Goal: Task Accomplishment & Management: Complete application form

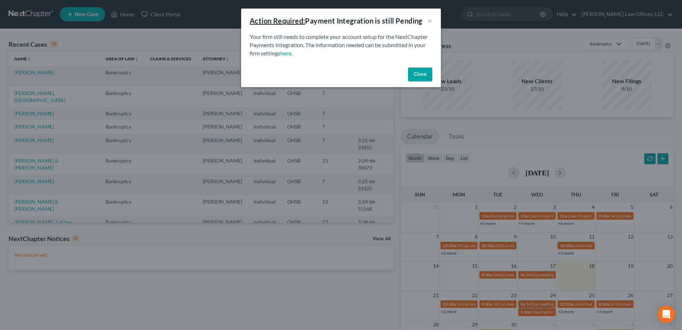
click at [418, 73] on button "Close" at bounding box center [420, 74] width 24 height 14
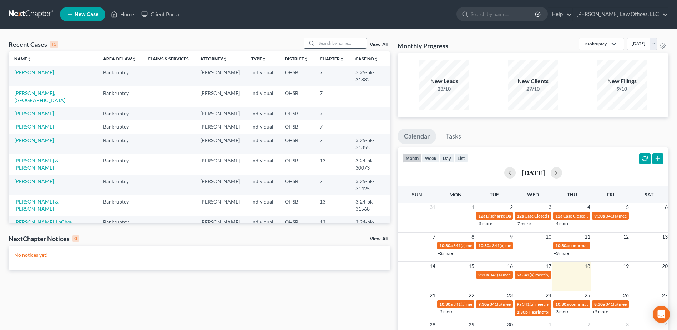
click at [328, 43] on input "search" at bounding box center [342, 43] width 50 height 10
type input "longmire"
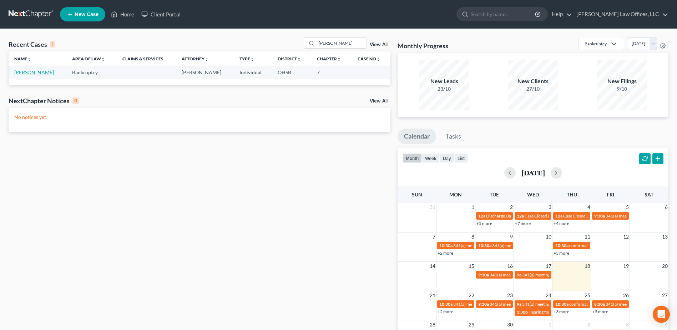
click at [45, 70] on link "Longmire, Ariana" at bounding box center [34, 72] width 40 height 6
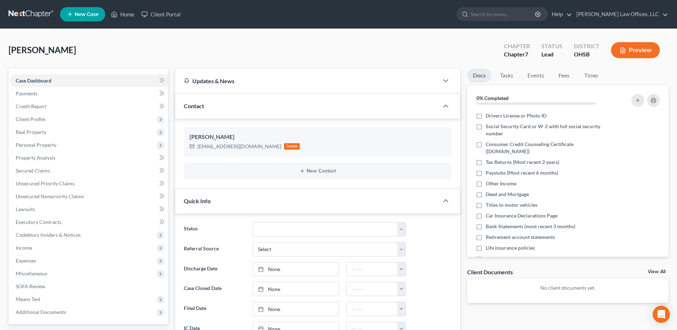
scroll to position [214, 0]
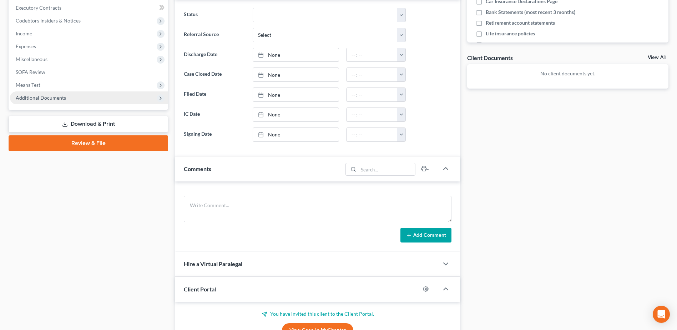
click at [73, 98] on span "Additional Documents" at bounding box center [89, 97] width 158 height 13
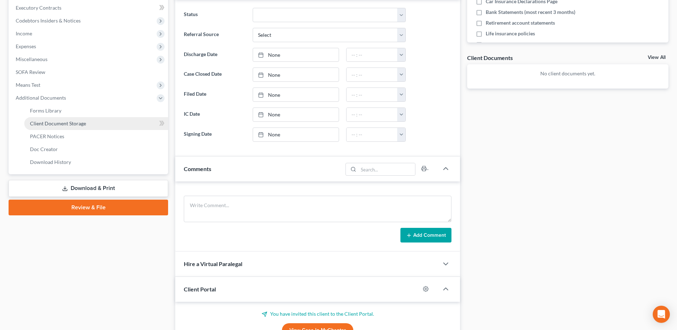
click at [85, 122] on link "Client Document Storage" at bounding box center [96, 123] width 144 height 13
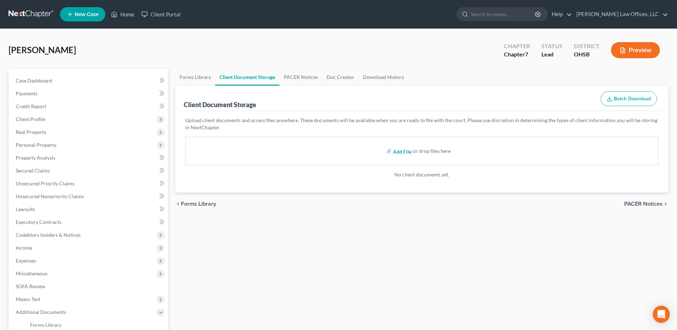
click at [399, 151] on input "file" at bounding box center [401, 151] width 17 height 13
type input "C:\fakepath\Certificate (42).pdf"
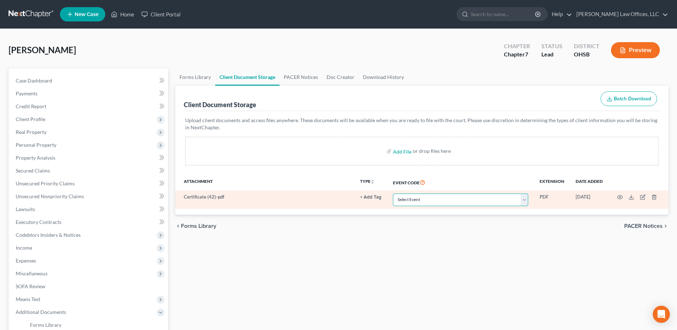
click at [524, 200] on select "Select Event 20 Largest Unsecured Creditors Amended Document Amended List of Cr…" at bounding box center [460, 199] width 135 height 12
select select "7"
click at [393, 193] on select "Select Event 20 Largest Unsecured Creditors Amended Document Amended List of Cr…" at bounding box center [460, 199] width 135 height 12
click at [378, 196] on button "+ Add Tag" at bounding box center [370, 197] width 21 height 5
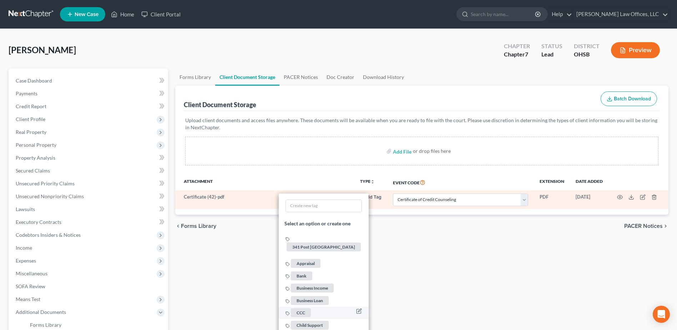
click at [302, 306] on li "CCC" at bounding box center [324, 312] width 90 height 12
click at [300, 308] on span "CCC" at bounding box center [301, 312] width 20 height 9
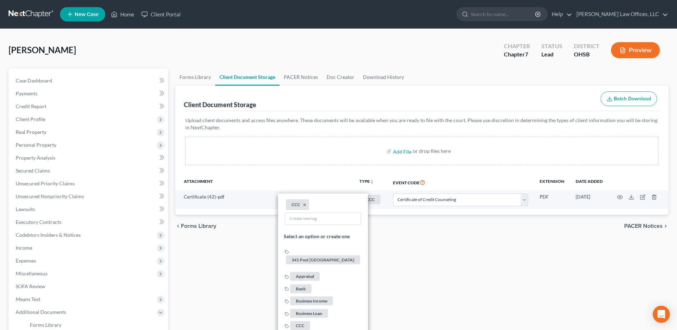
click at [235, 263] on div "Forms Library Client Document Storage PACER Notices Doc Creator Download Histor…" at bounding box center [422, 249] width 500 height 361
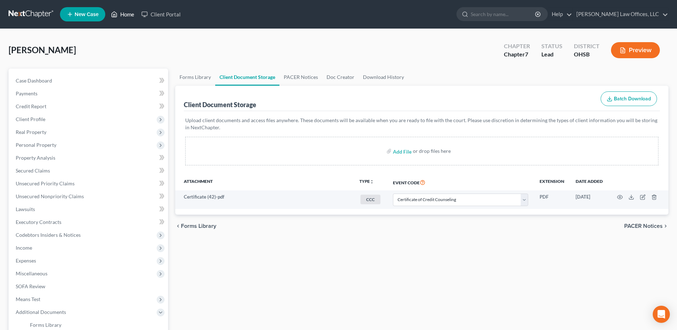
click at [120, 12] on link "Home" at bounding box center [122, 14] width 30 height 13
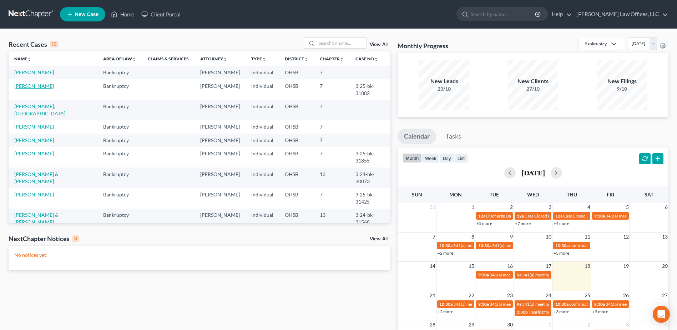
click at [36, 87] on link "Taylor, Alea" at bounding box center [34, 86] width 40 height 6
select select "3"
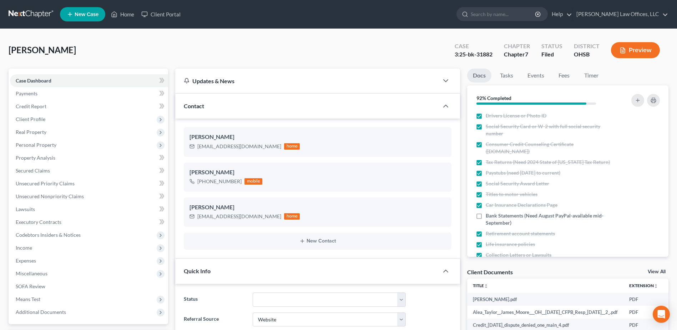
scroll to position [178, 0]
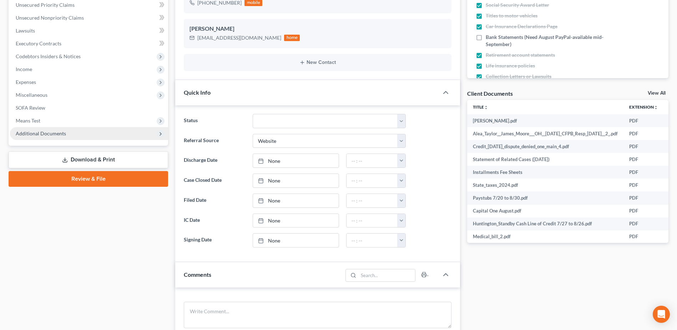
click at [86, 136] on span "Additional Documents" at bounding box center [89, 133] width 158 height 13
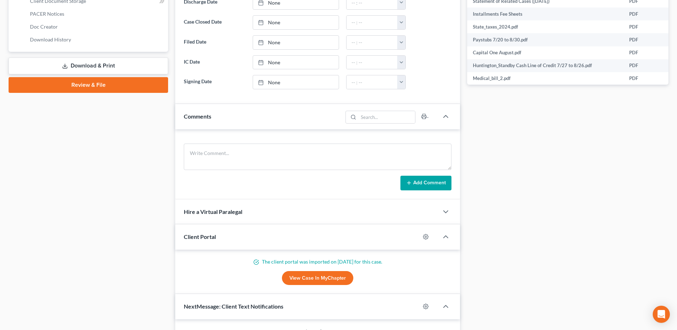
scroll to position [414, 0]
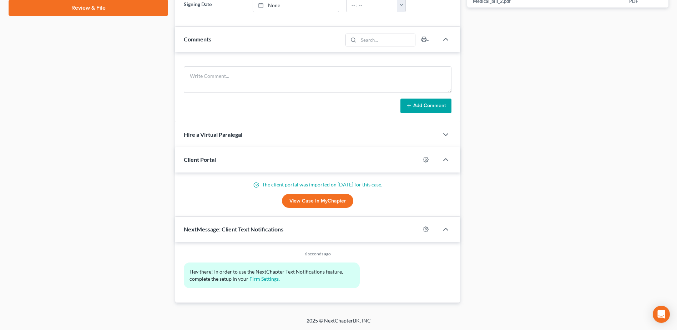
click at [347, 199] on link "View Case in MyChapter" at bounding box center [317, 201] width 71 height 14
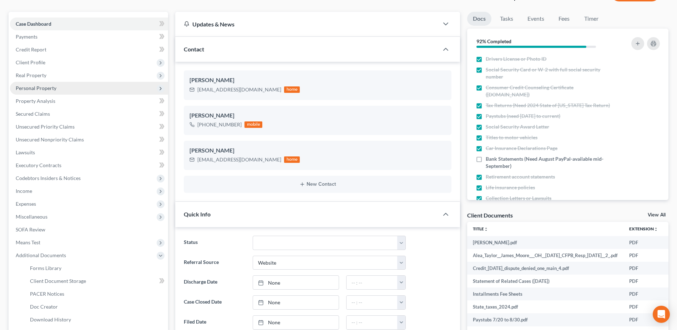
scroll to position [0, 0]
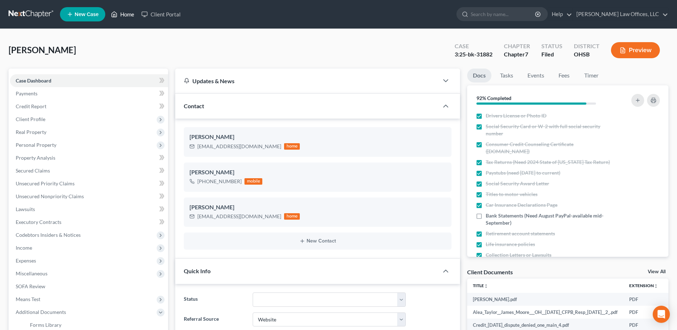
click at [131, 16] on link "Home" at bounding box center [122, 14] width 30 height 13
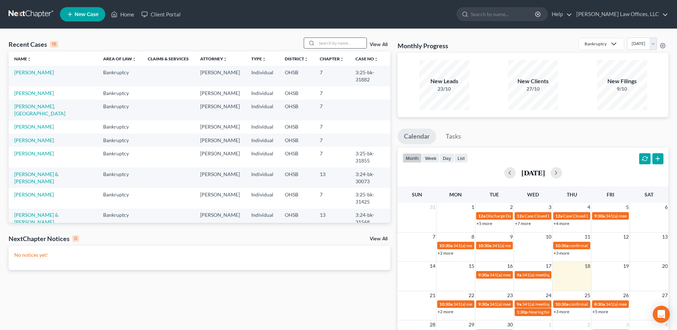
click at [331, 45] on input "search" at bounding box center [342, 43] width 50 height 10
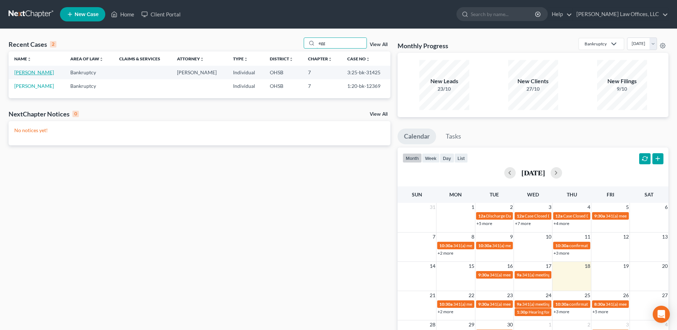
type input "egg"
click at [36, 74] on link "Eggleston, Emily" at bounding box center [34, 72] width 40 height 6
select select "3"
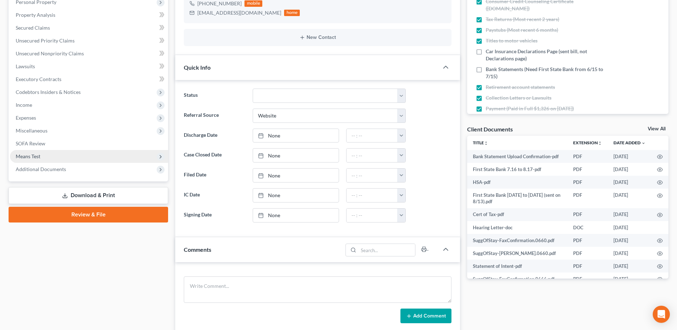
click at [97, 192] on link "Download & Print" at bounding box center [89, 195] width 160 height 17
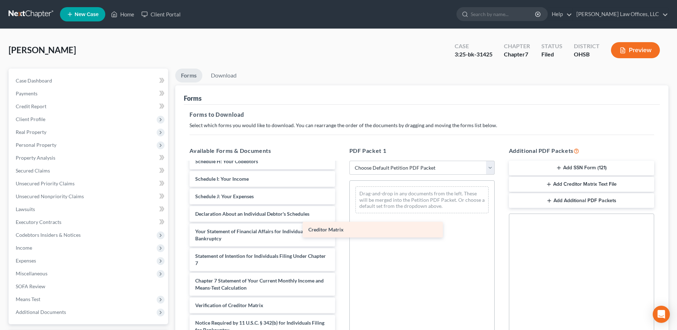
scroll to position [628, 0]
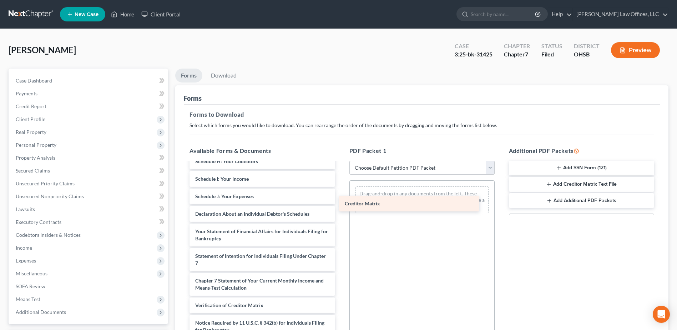
drag, startPoint x: 261, startPoint y: 289, endPoint x: 413, endPoint y: 204, distance: 173.5
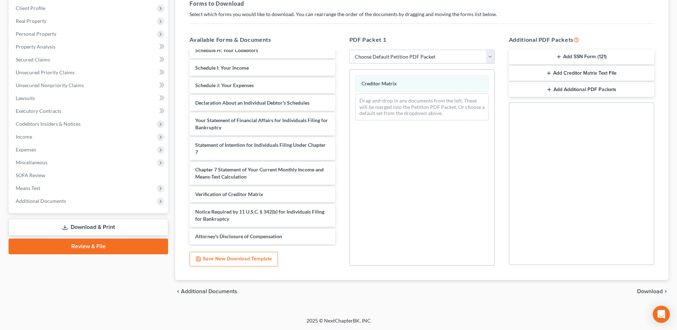
click at [647, 290] on span "Download" at bounding box center [650, 291] width 26 height 6
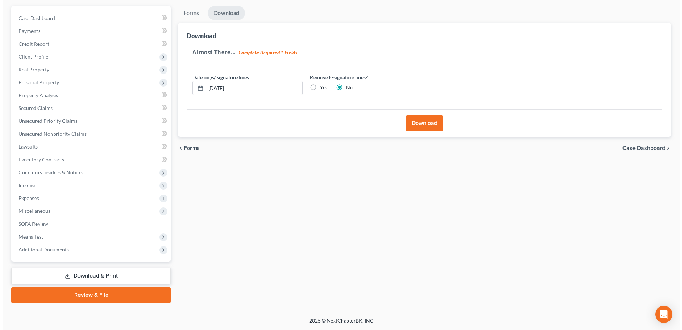
scroll to position [62, 0]
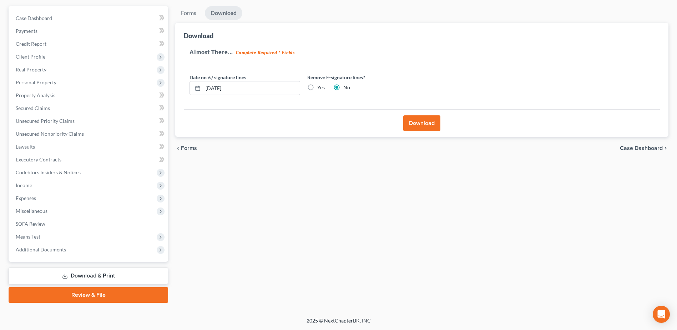
click at [410, 128] on button "Download" at bounding box center [421, 123] width 37 height 16
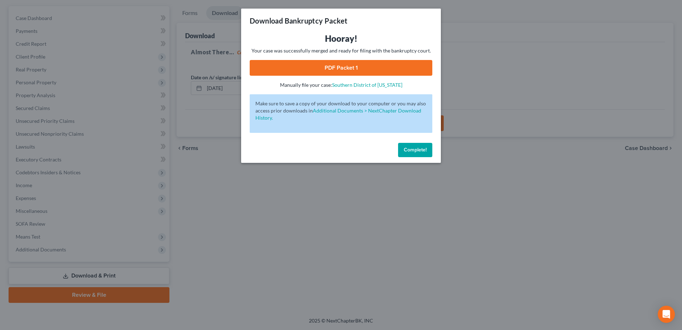
click at [326, 67] on link "PDF Packet 1" at bounding box center [341, 68] width 183 height 16
click at [408, 151] on span "Complete!" at bounding box center [415, 150] width 23 height 6
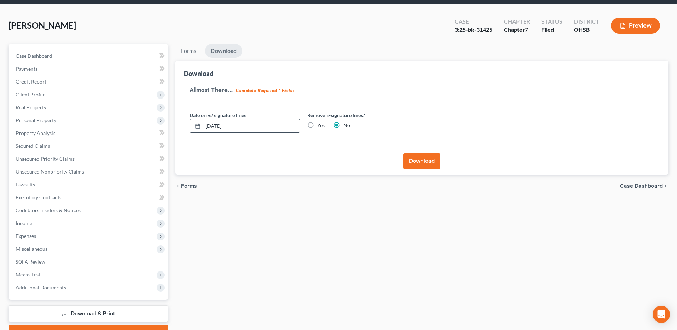
scroll to position [0, 0]
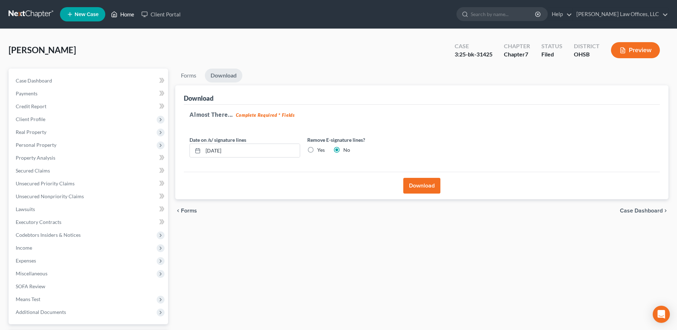
click at [130, 13] on link "Home" at bounding box center [122, 14] width 30 height 13
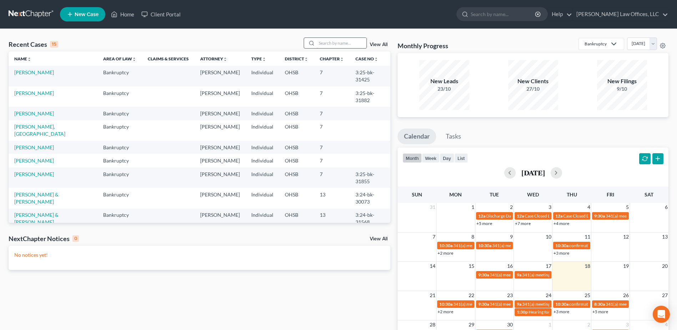
click at [362, 44] on input "search" at bounding box center [342, 43] width 50 height 10
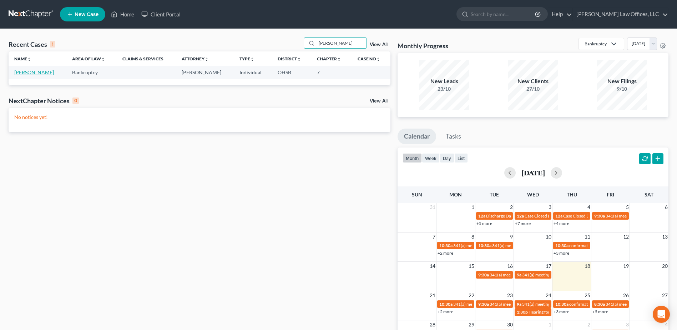
type input "meyer"
click at [20, 75] on link "[PERSON_NAME]" at bounding box center [34, 72] width 40 height 6
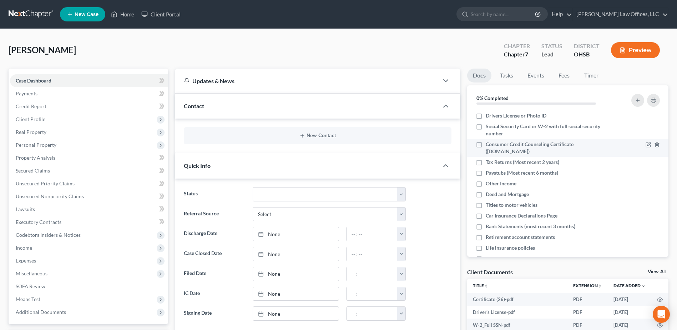
click at [486, 146] on label "Consumer Credit Counseling Certificate (www.summitfe.org)" at bounding box center [549, 148] width 126 height 14
click at [489, 145] on input "Consumer Credit Counseling Certificate (www.summitfe.org)" at bounding box center [491, 143] width 5 height 5
checkbox input "true"
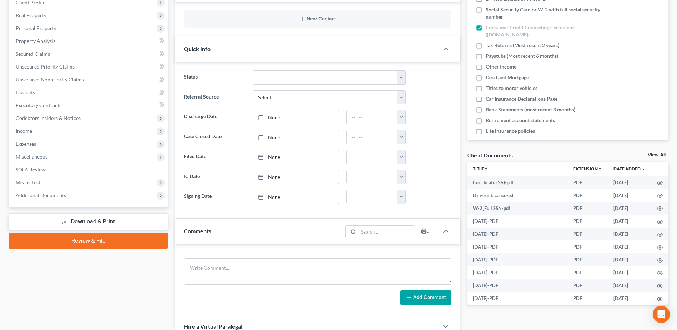
scroll to position [250, 0]
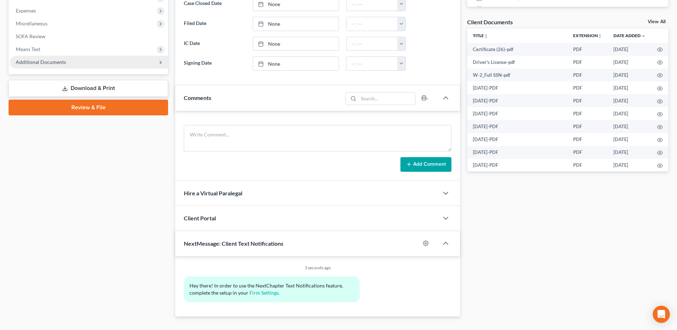
click at [74, 58] on span "Additional Documents" at bounding box center [89, 62] width 158 height 13
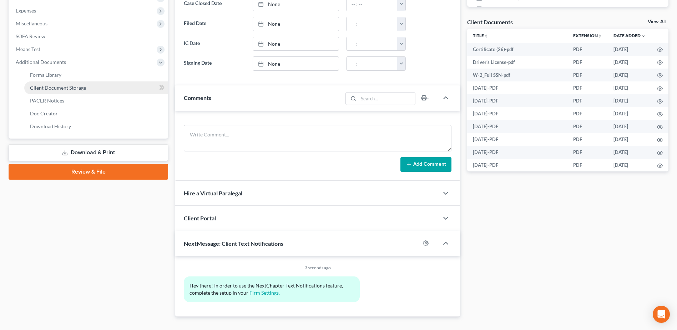
click at [80, 86] on span "Client Document Storage" at bounding box center [58, 88] width 56 height 6
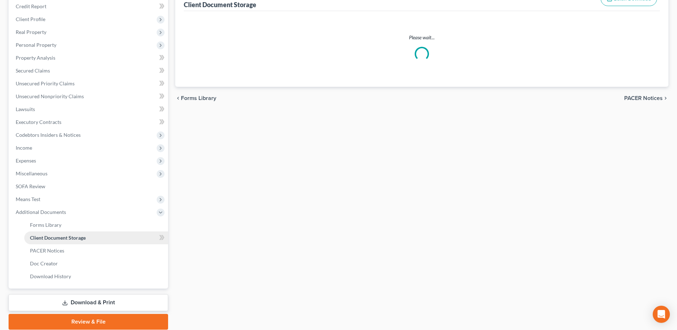
select select "7"
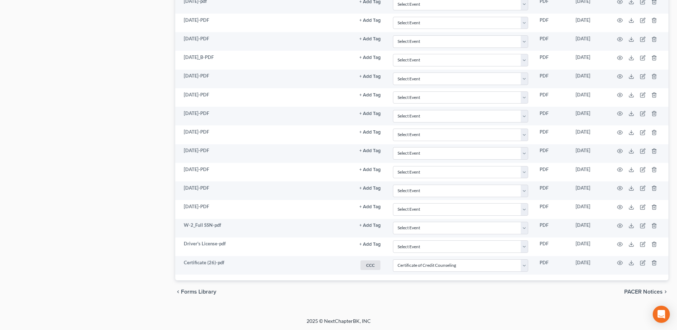
scroll to position [643, 0]
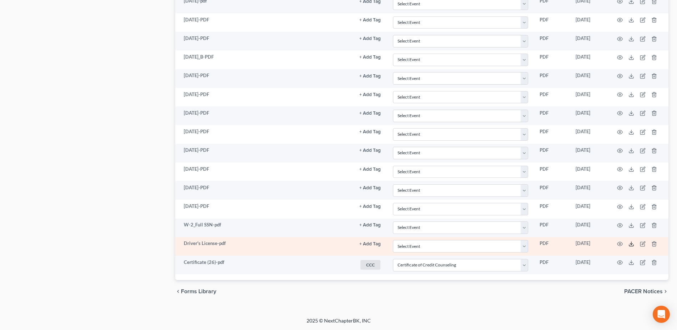
click at [631, 246] on icon at bounding box center [631, 244] width 4 height 1
click at [369, 243] on button "+ Add Tag" at bounding box center [369, 244] width 21 height 5
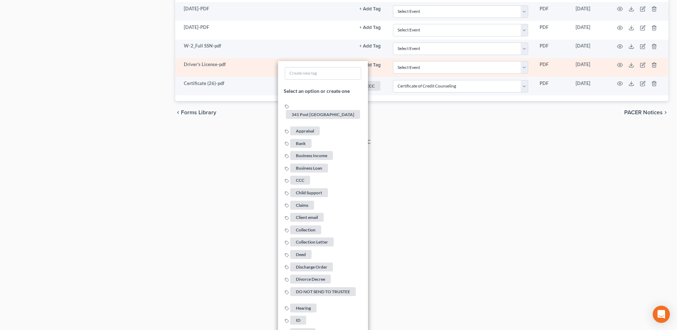
scroll to position [857, 0]
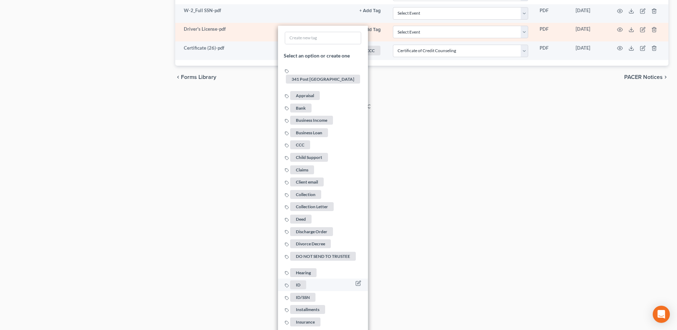
click at [303, 280] on span "ID" at bounding box center [298, 284] width 16 height 9
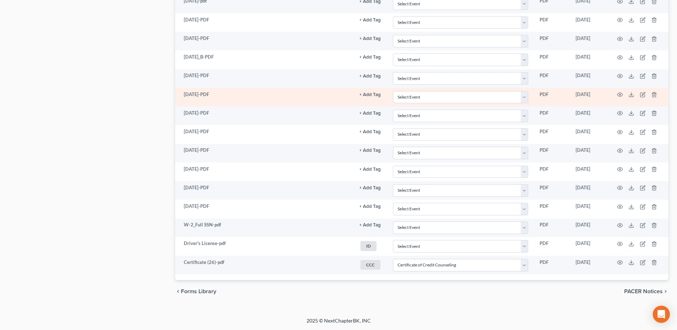
scroll to position [643, 0]
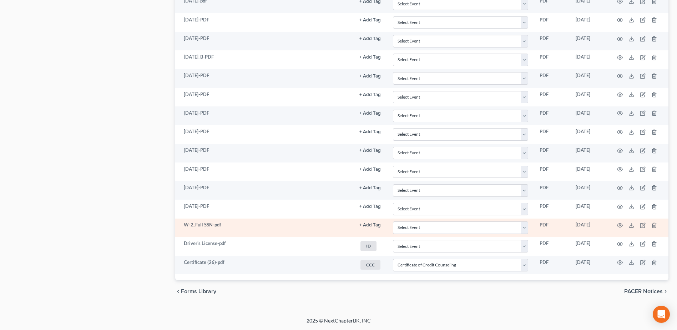
click at [373, 223] on button "+ Add Tag" at bounding box center [369, 225] width 21 height 5
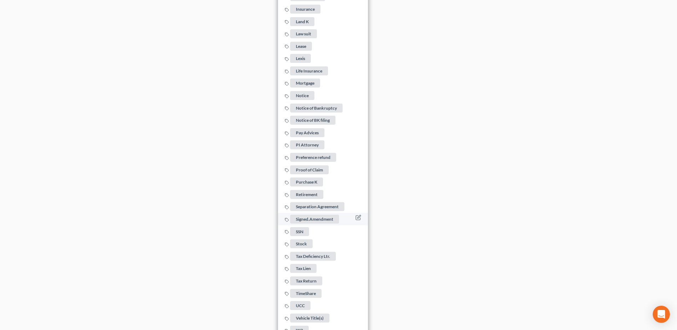
scroll to position [1157, 0]
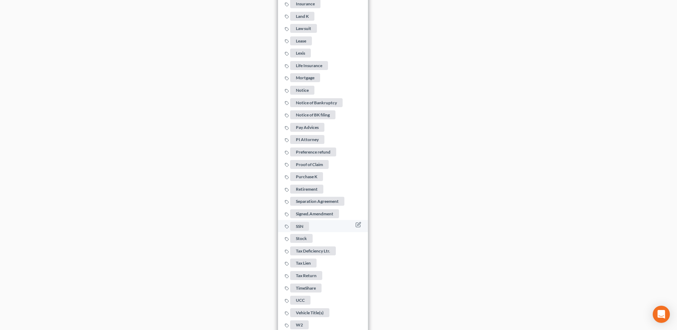
click at [301, 222] on span "SSN" at bounding box center [299, 226] width 19 height 9
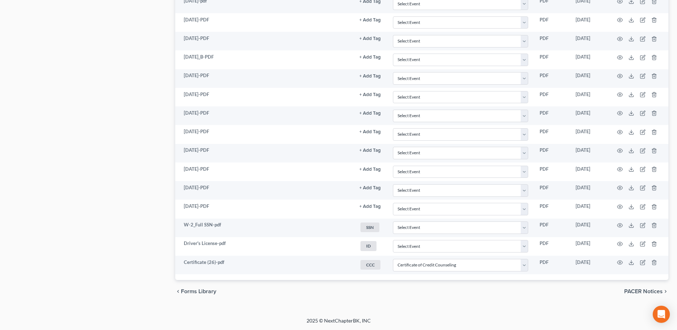
scroll to position [643, 0]
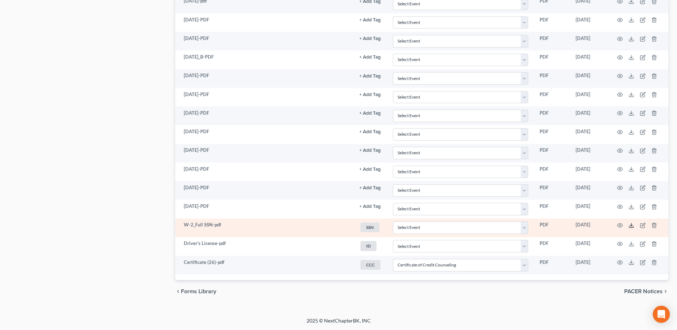
click at [629, 224] on icon at bounding box center [631, 225] width 6 height 6
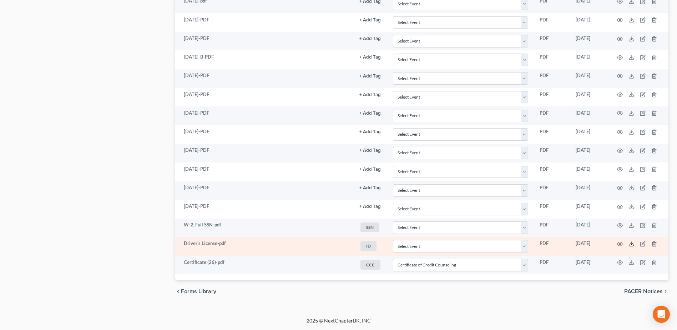
click at [630, 243] on icon at bounding box center [631, 244] width 6 height 6
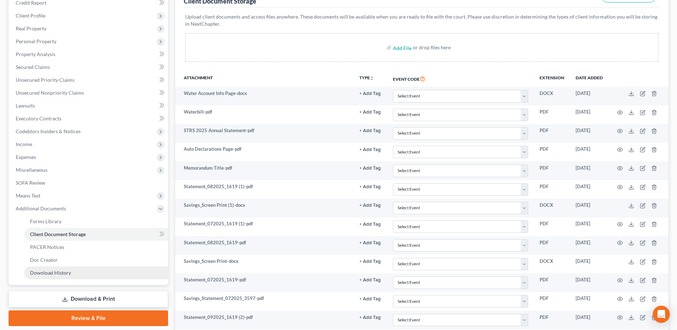
scroll to position [0, 0]
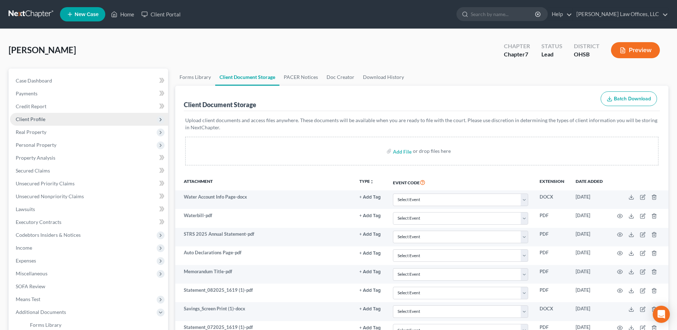
click at [74, 117] on span "Client Profile" at bounding box center [89, 119] width 158 height 13
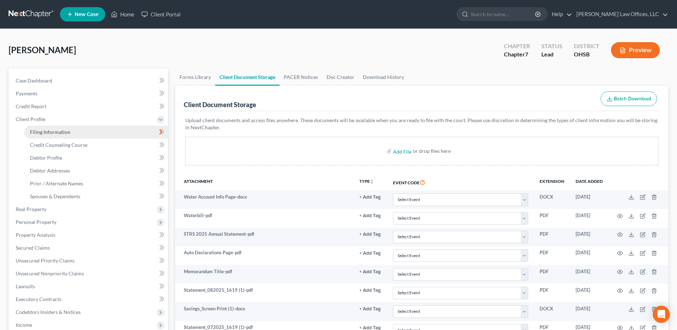
click at [76, 127] on link "Filing Information" at bounding box center [96, 132] width 144 height 13
select select "1"
select select "0"
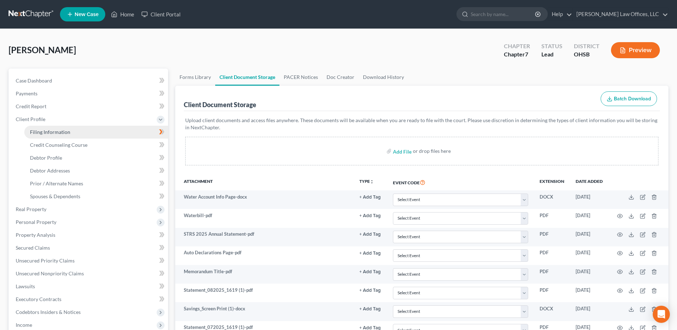
select select "36"
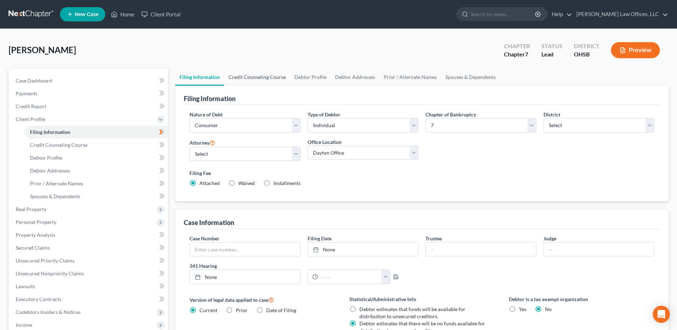
drag, startPoint x: 254, startPoint y: 78, endPoint x: 259, endPoint y: 77, distance: 4.4
click at [254, 78] on link "Credit Counseling Course" at bounding box center [257, 77] width 66 height 17
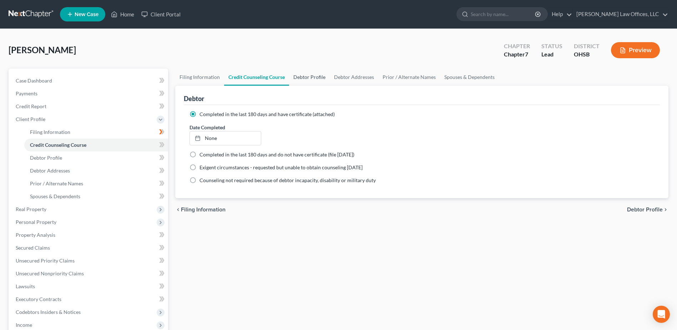
click at [301, 76] on link "Debtor Profile" at bounding box center [309, 77] width 41 height 17
select select "1"
select select "0"
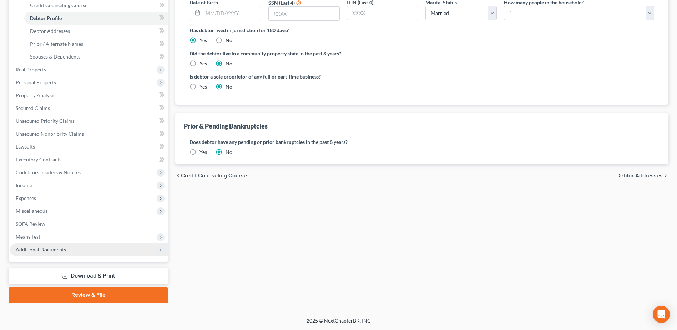
click at [85, 253] on span "Additional Documents" at bounding box center [89, 249] width 158 height 13
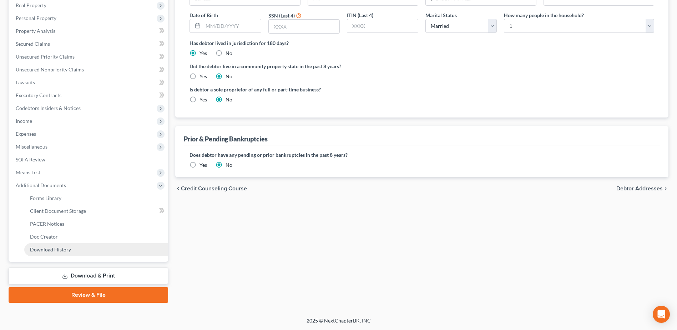
scroll to position [127, 0]
click at [88, 214] on link "Client Document Storage" at bounding box center [96, 210] width 144 height 13
select select "7"
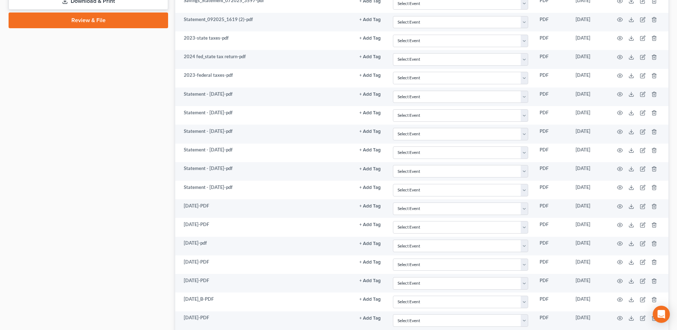
scroll to position [643, 0]
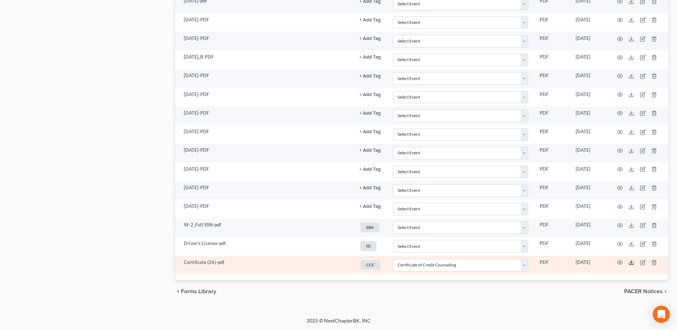
click at [631, 262] on icon at bounding box center [631, 262] width 6 height 6
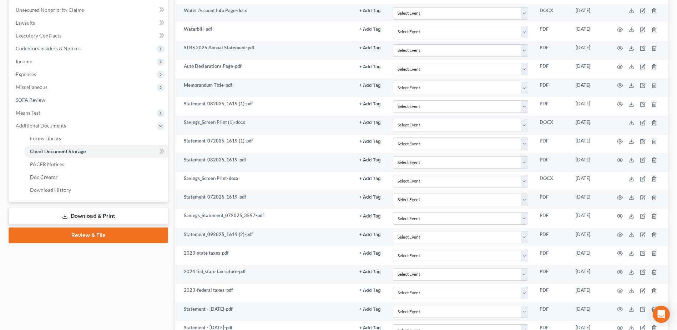
scroll to position [0, 0]
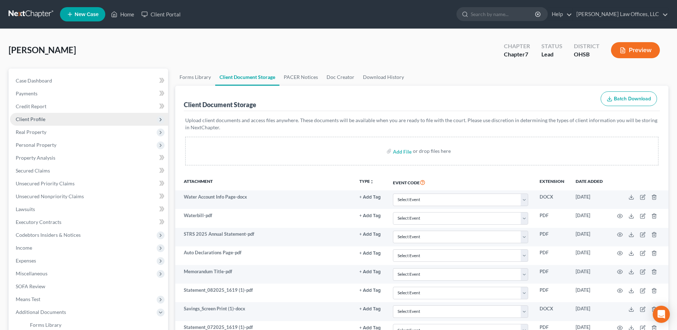
click at [45, 121] on span "Client Profile" at bounding box center [89, 119] width 158 height 13
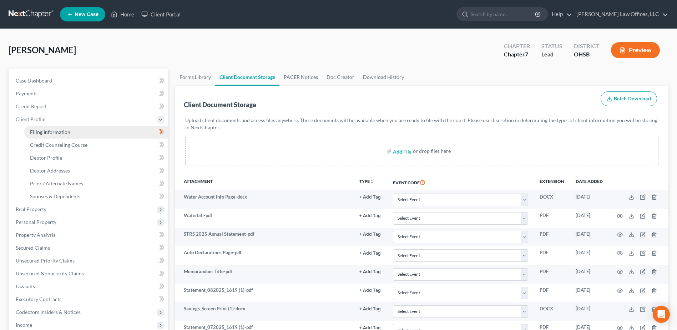
click at [67, 132] on span "Filing Information" at bounding box center [50, 132] width 40 height 6
select select "1"
select select "0"
select select "62"
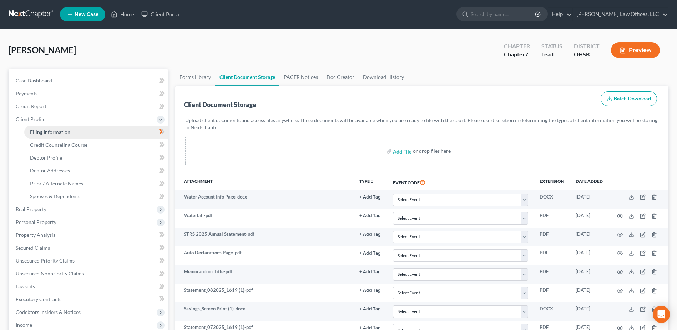
select select "0"
select select "36"
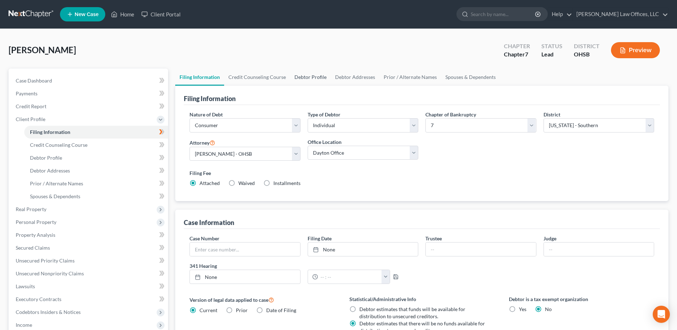
click at [314, 77] on link "Debtor Profile" at bounding box center [310, 77] width 41 height 17
select select "1"
select select "0"
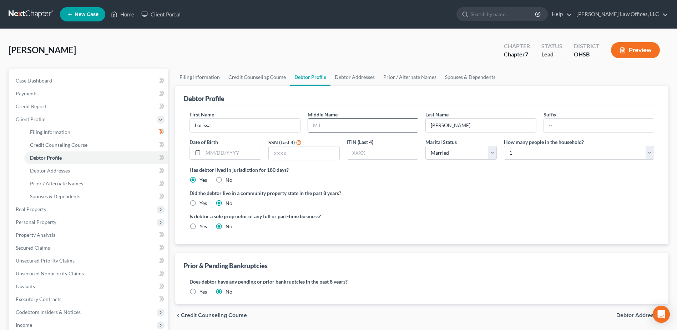
click at [338, 123] on input "text" at bounding box center [363, 125] width 110 height 14
type input "A."
click at [225, 154] on input "text" at bounding box center [231, 153] width 57 height 14
type input "06/07/1969"
click at [279, 152] on input "text" at bounding box center [304, 153] width 71 height 14
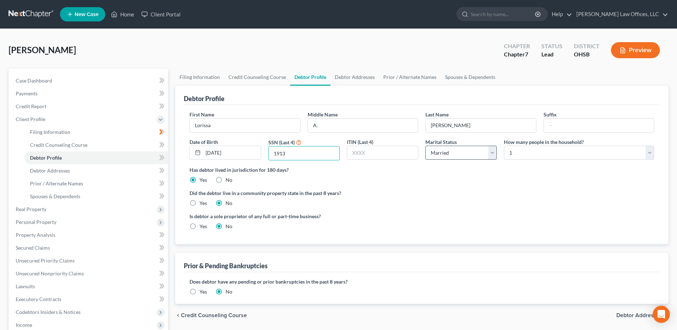
type input "1913"
click at [492, 153] on select "Select Single Married Separated Divorced Widowed" at bounding box center [460, 153] width 71 height 14
select select "3"
click at [425, 146] on select "Select Single Married Separated Divorced Widowed" at bounding box center [460, 153] width 71 height 14
click at [350, 81] on link "Debtor Addresses" at bounding box center [354, 77] width 49 height 17
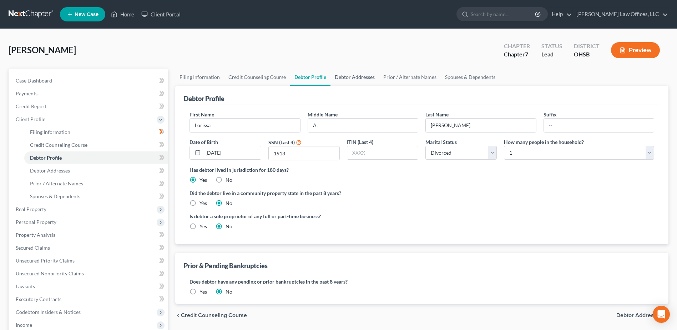
select select "0"
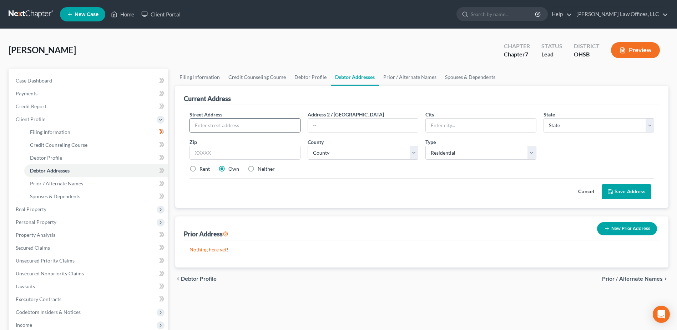
click at [269, 124] on input "text" at bounding box center [245, 125] width 110 height 14
click at [257, 126] on input "text" at bounding box center [245, 125] width 110 height 14
click at [234, 127] on input "text" at bounding box center [245, 125] width 110 height 14
click at [602, 184] on button "Save Address" at bounding box center [627, 191] width 50 height 15
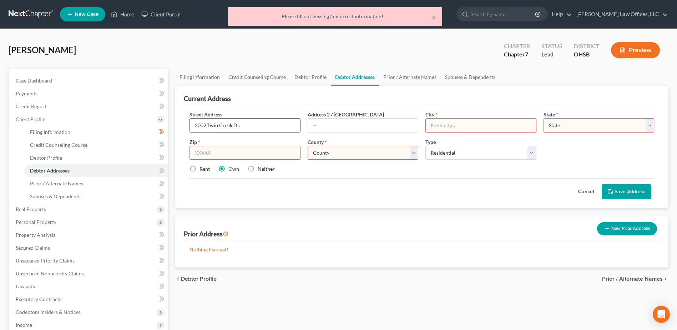
type input "2002 Twin Creek Dr."
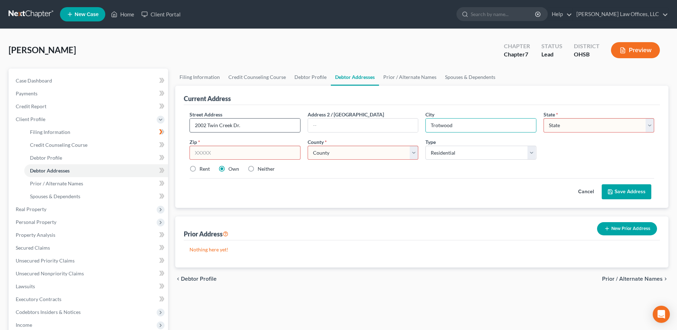
type input "Trotwood"
select select "36"
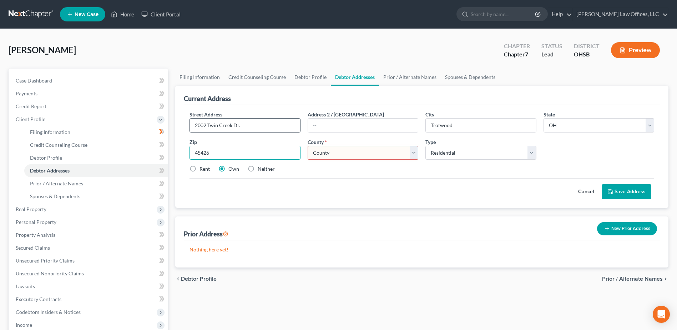
type input "45426"
type input "[GEOGRAPHIC_DATA]"
click at [411, 153] on select "County Adams County Allen County Ashland County Ashtabula County Athens County …" at bounding box center [363, 153] width 111 height 14
select select "56"
click at [308, 146] on select "County Adams County Allen County Ashland County Ashtabula County Athens County …" at bounding box center [363, 153] width 111 height 14
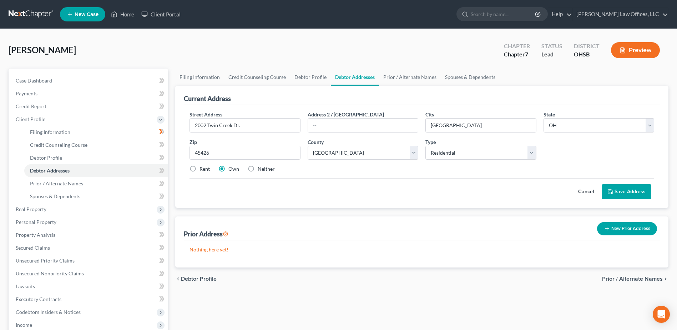
click at [199, 168] on label "Rent" at bounding box center [204, 168] width 10 height 7
click at [202, 168] on input "Rent" at bounding box center [204, 167] width 5 height 5
radio input "true"
click at [643, 191] on button "Save Address" at bounding box center [627, 191] width 50 height 15
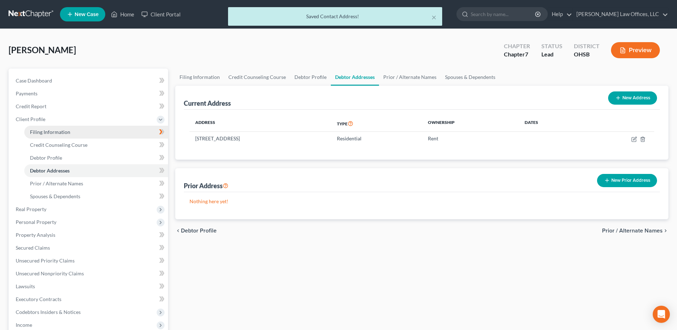
click at [51, 129] on span "Filing Information" at bounding box center [50, 132] width 40 height 6
select select "1"
select select "0"
select select "62"
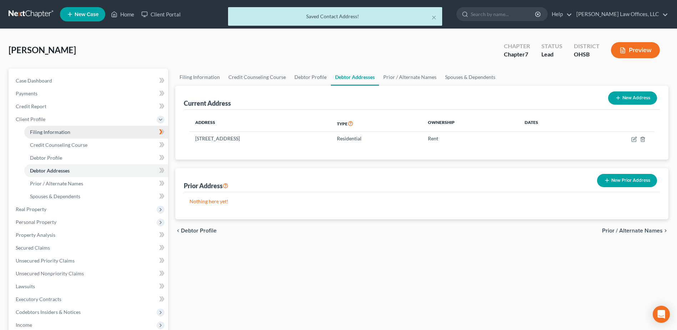
select select "0"
select select "36"
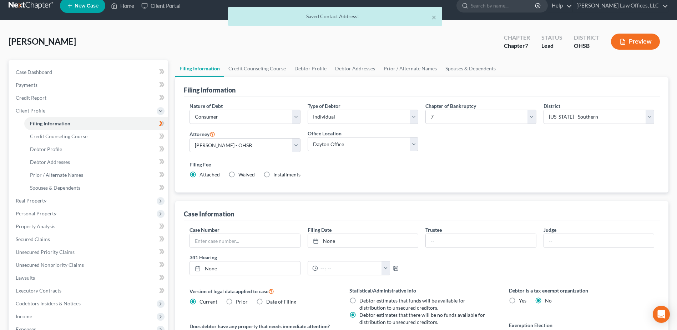
scroll to position [141, 0]
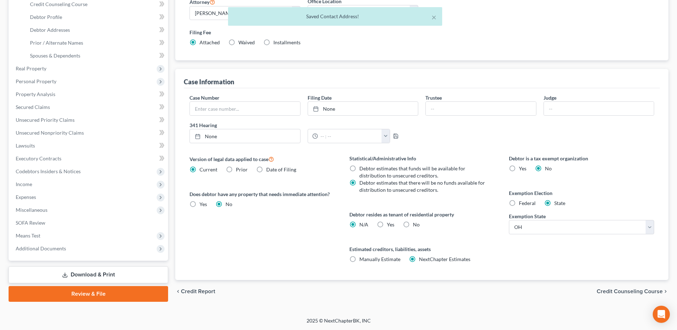
click at [387, 226] on label "Yes Yes" at bounding box center [390, 224] width 7 height 7
click at [390, 226] on input "Yes Yes" at bounding box center [392, 223] width 5 height 5
radio input "true"
radio input "false"
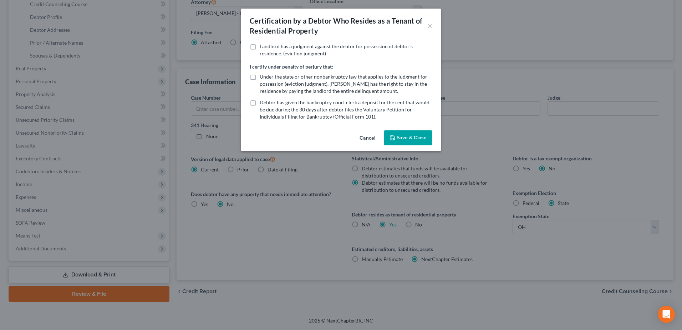
click at [413, 136] on button "Save & Close" at bounding box center [408, 137] width 49 height 15
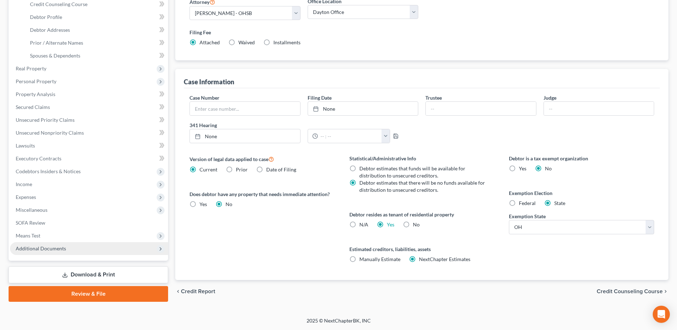
click at [88, 246] on span "Additional Documents" at bounding box center [89, 248] width 158 height 13
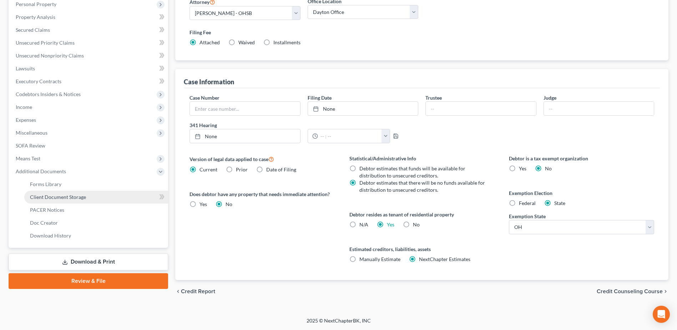
click at [90, 200] on link "Client Document Storage" at bounding box center [96, 197] width 144 height 13
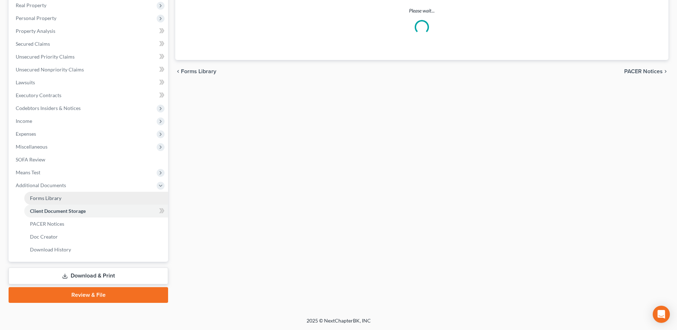
scroll to position [108, 0]
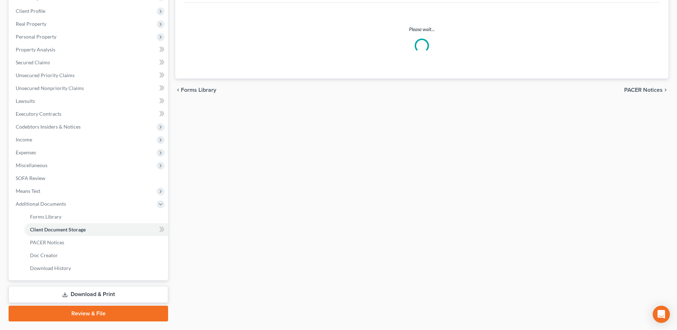
select select "7"
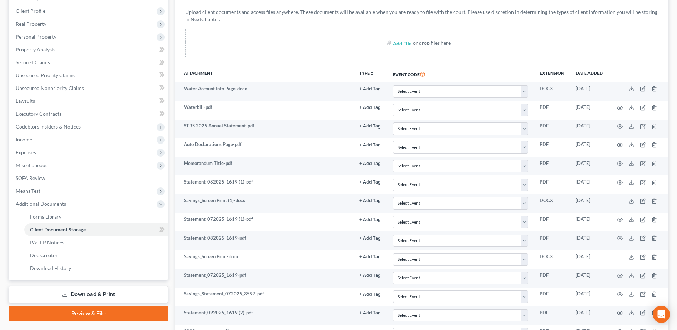
scroll to position [0, 0]
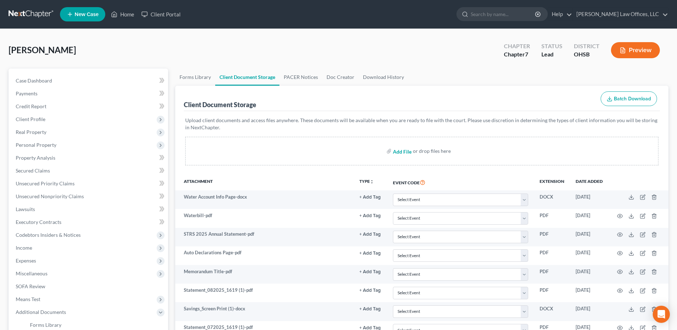
click at [401, 151] on input "file" at bounding box center [401, 151] width 17 height 13
type input "C:\fakepath\Lexis.pdf"
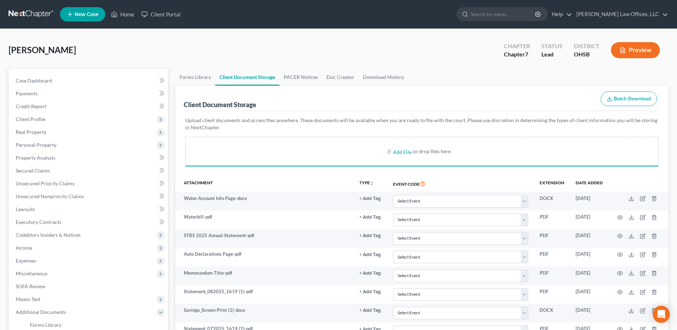
select select "7"
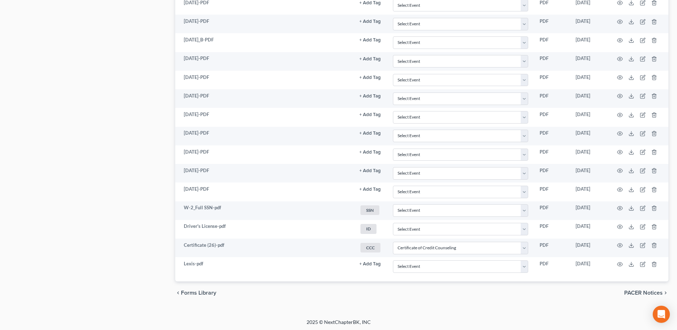
scroll to position [662, 0]
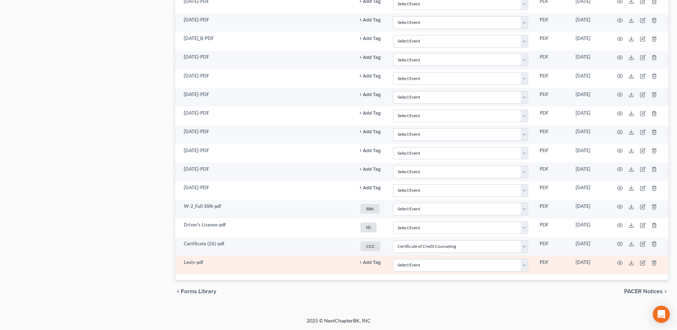
click at [370, 262] on button "+ Add Tag" at bounding box center [369, 262] width 21 height 5
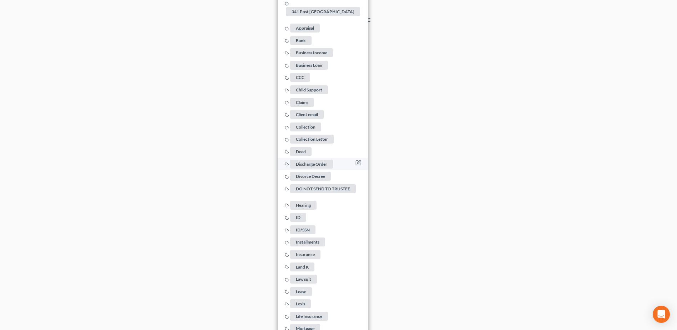
scroll to position [983, 0]
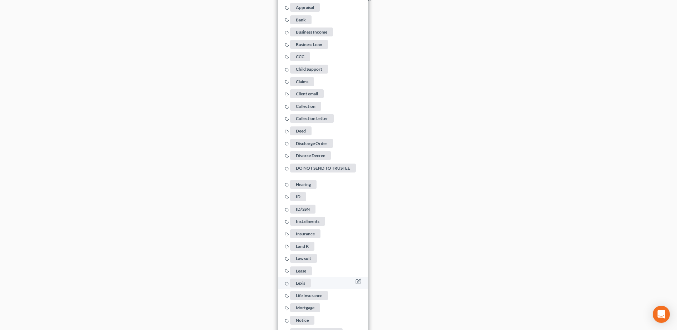
click at [307, 278] on span "Lexis" at bounding box center [300, 282] width 21 height 9
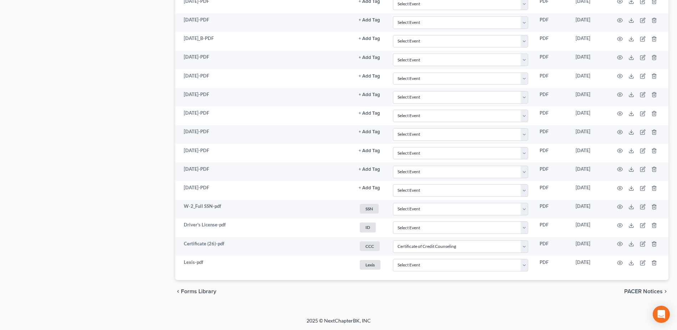
scroll to position [590, 0]
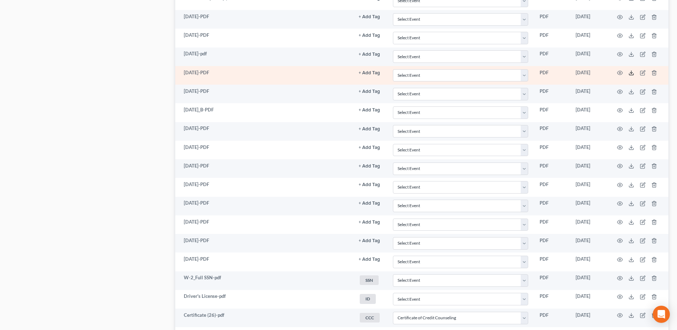
click at [632, 73] on polyline at bounding box center [631, 72] width 2 height 1
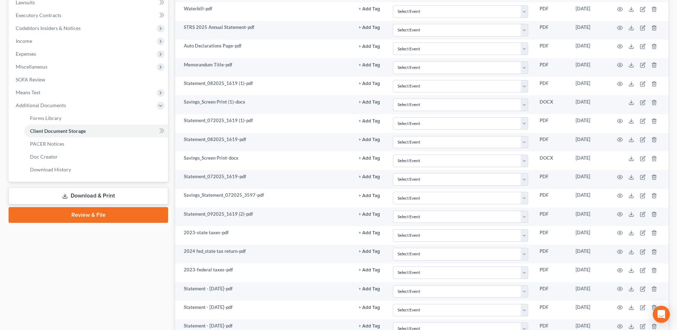
scroll to position [162, 0]
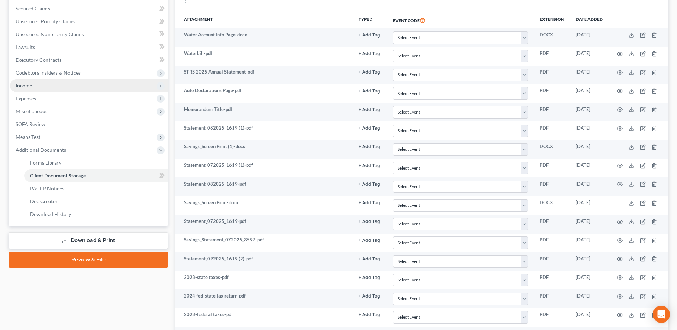
click at [45, 90] on span "Income" at bounding box center [89, 85] width 158 height 13
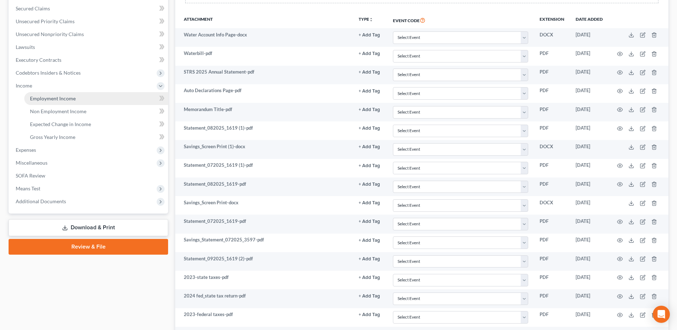
click at [61, 96] on span "Employment Income" at bounding box center [53, 98] width 46 height 6
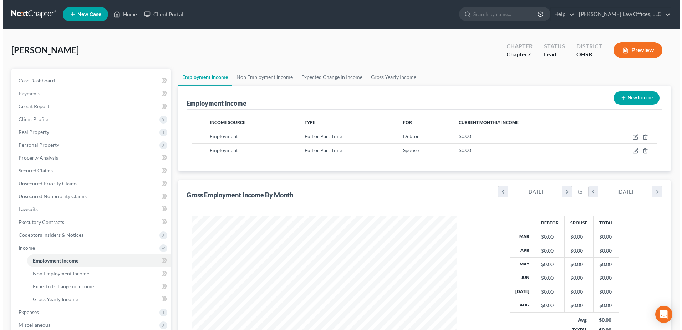
scroll to position [132, 279]
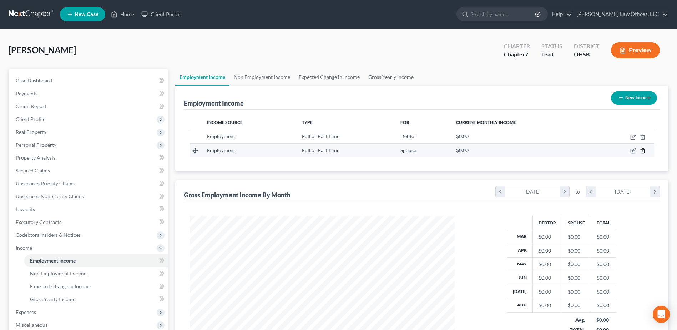
click at [643, 149] on polyline "button" at bounding box center [643, 149] width 4 height 0
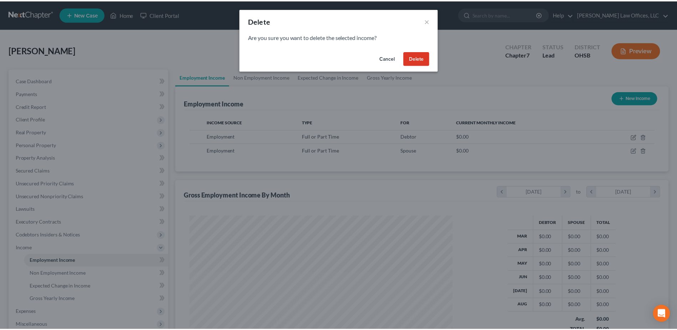
scroll to position [133, 282]
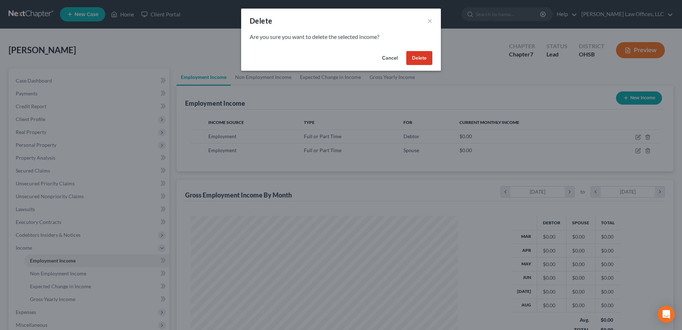
click at [418, 61] on button "Delete" at bounding box center [419, 58] width 26 height 14
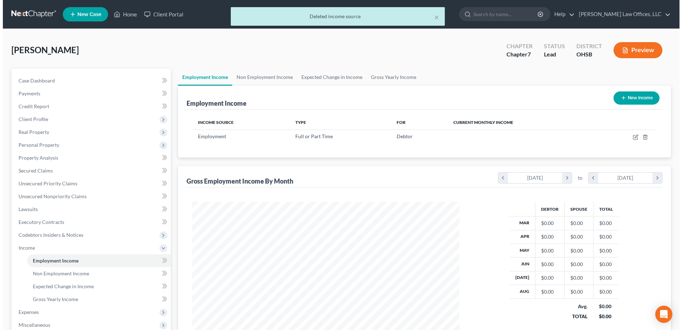
scroll to position [356711, 356564]
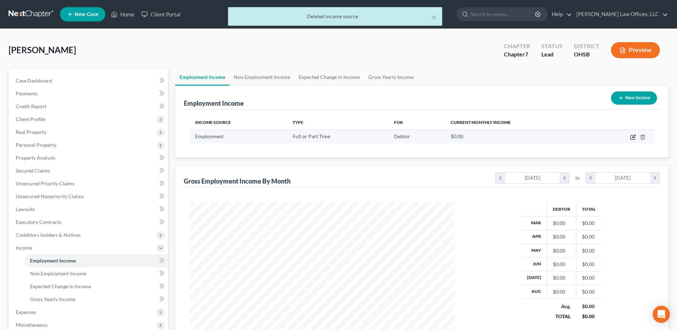
click at [632, 137] on icon "button" at bounding box center [633, 136] width 3 height 3
select select "0"
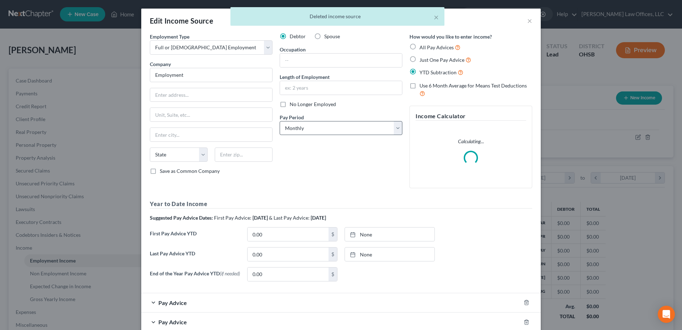
scroll to position [133, 282]
drag, startPoint x: 193, startPoint y: 77, endPoint x: 137, endPoint y: 78, distance: 56.7
click at [137, 78] on div "Edit Income Source × Employment Type * Select Full or Part Time Employment Self…" at bounding box center [341, 165] width 682 height 330
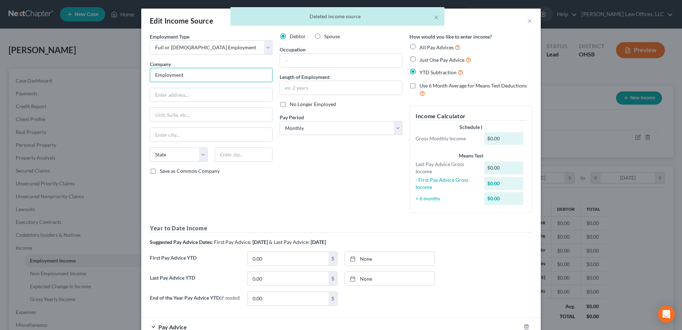
paste input "Oakmont Education LLC 481 N Cleveland Massillon Rd Akron, OH 44333"
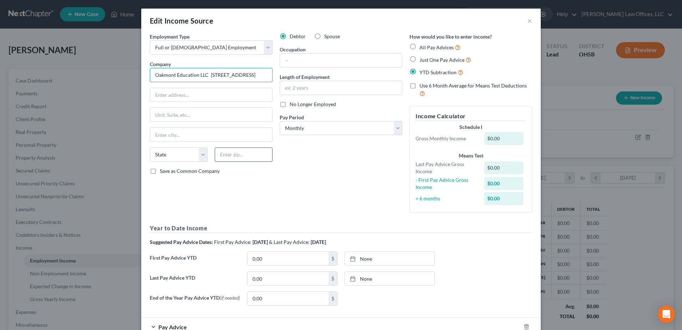
type input "Oakmont Education LLC 481 N Cleveland Massillon Rd Akron, OH 44333"
click at [237, 156] on input "text" at bounding box center [244, 154] width 58 height 14
type input "44333-0000"
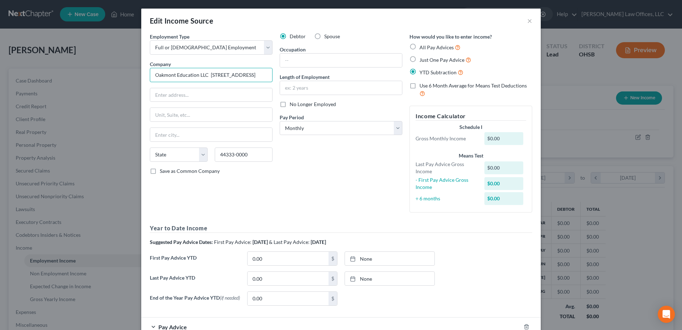
drag, startPoint x: 208, startPoint y: 74, endPoint x: 280, endPoint y: 70, distance: 72.6
click at [280, 70] on div "Employment Type * Select Full or Part Time Employment Self Employment Company *…" at bounding box center [341, 172] width 390 height 278
click at [226, 98] on input "text" at bounding box center [211, 95] width 122 height 14
type input "Oakmont Education LLC"
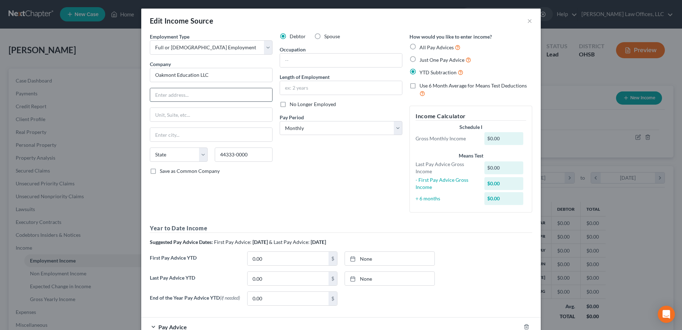
paste input "481 N Cleveland Massillon Rd Akron, OH 44333"
type input "481 N Cleveland Massillon Rd Akron, OH 44333"
click at [183, 137] on input "text" at bounding box center [211, 135] width 122 height 14
type input "Akron"
select select "36"
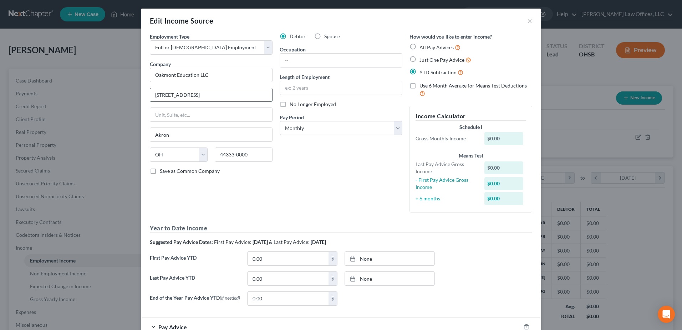
drag, startPoint x: 219, startPoint y: 94, endPoint x: 256, endPoint y: 97, distance: 37.2
click at [256, 97] on input "481 N Cleveland Massillon Rd Akron, OH 44333" at bounding box center [211, 95] width 122 height 14
type input "481 N Cleveland Massillon Rd 3"
click at [307, 62] on input "text" at bounding box center [341, 61] width 122 height 14
type input "Teacher"
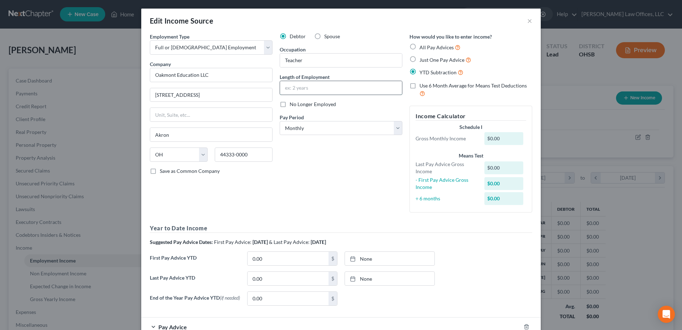
click at [319, 85] on input "text" at bounding box center [341, 88] width 122 height 14
type input "4 years"
click at [394, 127] on select "Select Monthly Twice Monthly Every Other Week Weekly" at bounding box center [341, 128] width 123 height 14
select select "2"
click at [280, 121] on select "Select Monthly Twice Monthly Every Other Week Weekly" at bounding box center [341, 128] width 123 height 14
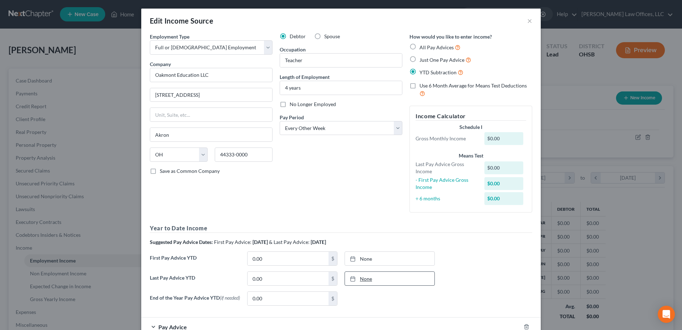
type input "[DATE]"
click at [364, 278] on link "None" at bounding box center [390, 279] width 90 height 14
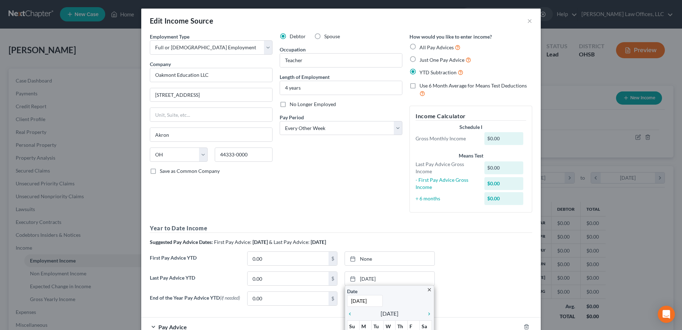
scroll to position [72, 0]
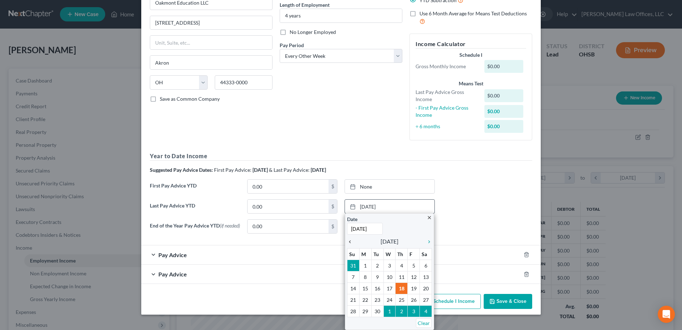
click at [347, 242] on icon "chevron_left" at bounding box center [351, 242] width 9 height 6
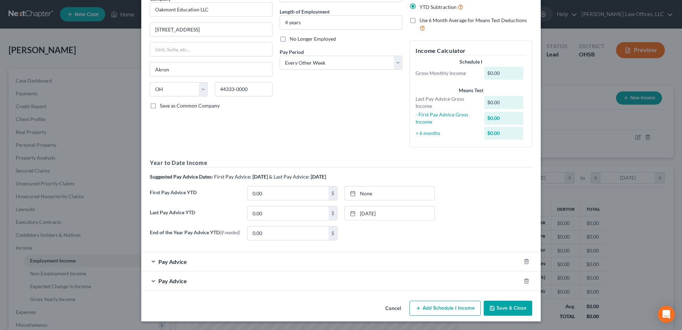
scroll to position [67, 0]
type input "[DATE]"
click at [366, 192] on link "None" at bounding box center [390, 193] width 90 height 14
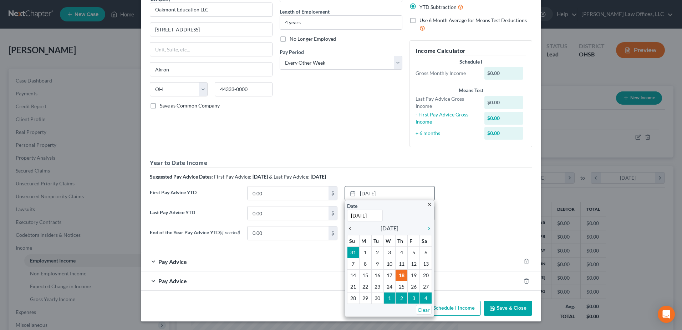
click at [348, 226] on icon "chevron_left" at bounding box center [351, 229] width 9 height 6
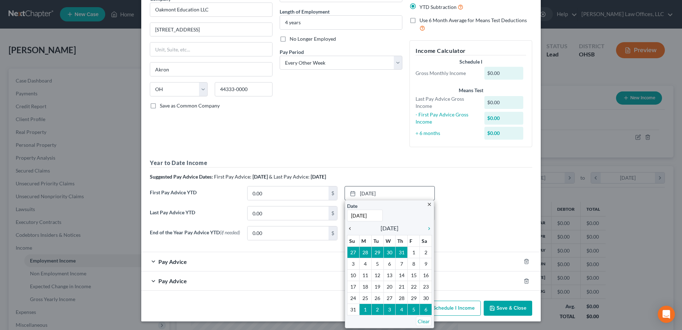
click at [348, 226] on icon "chevron_left" at bounding box center [351, 229] width 9 height 6
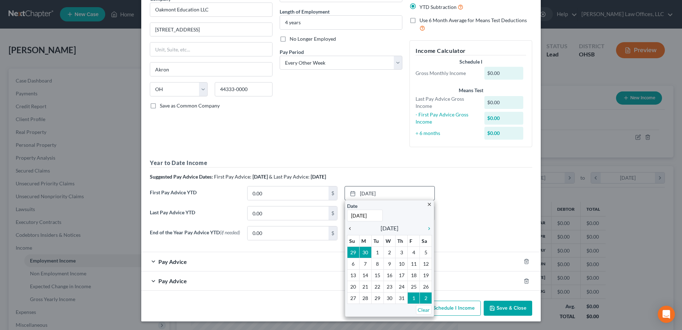
click at [348, 226] on icon "chevron_left" at bounding box center [351, 229] width 9 height 6
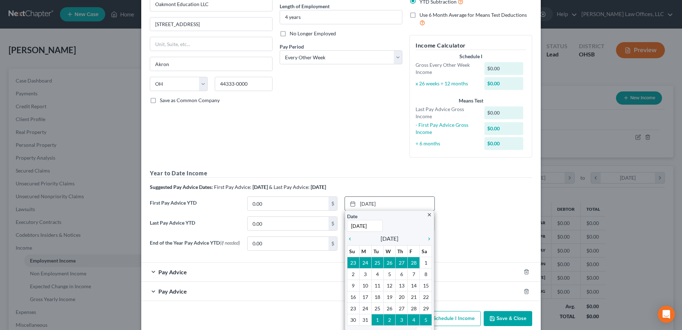
scroll to position [82, 0]
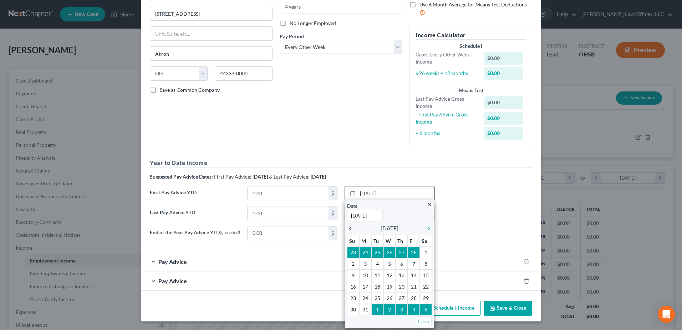
click at [349, 227] on icon "chevron_left" at bounding box center [351, 229] width 9 height 6
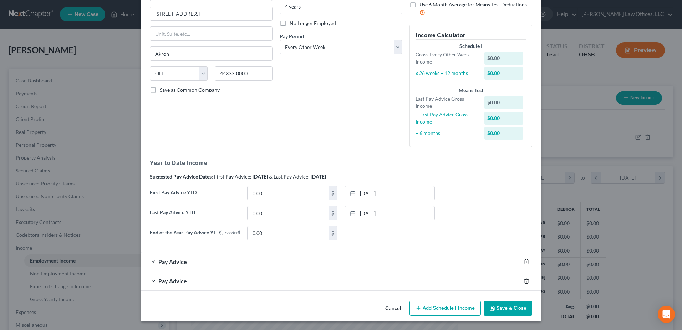
click at [524, 279] on icon "button" at bounding box center [527, 281] width 6 height 6
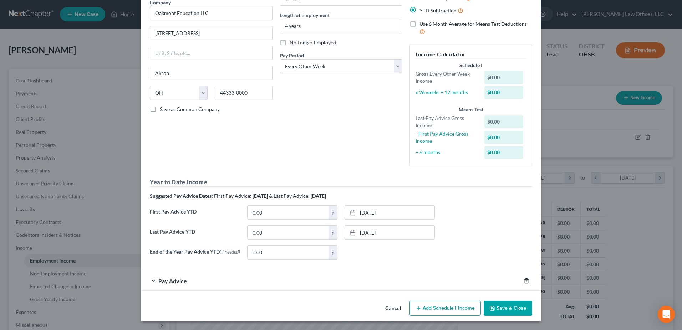
click at [524, 278] on icon "button" at bounding box center [527, 281] width 6 height 6
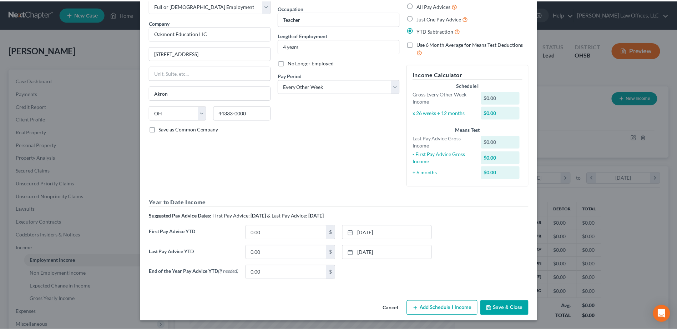
scroll to position [44, 0]
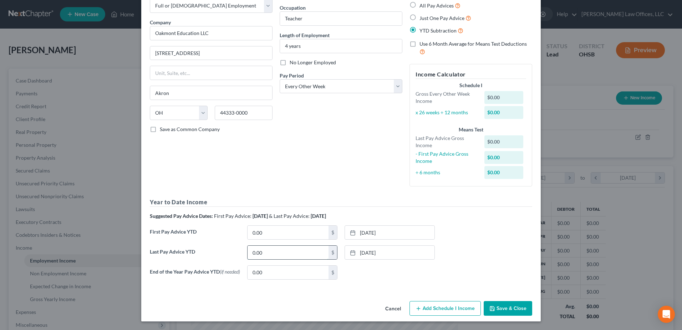
paste input "41,250.08"
type input "41,250.08"
click at [500, 304] on button "Save & Close" at bounding box center [508, 308] width 49 height 15
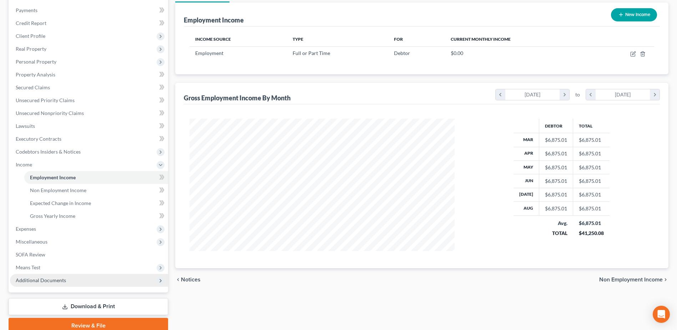
scroll to position [114, 0]
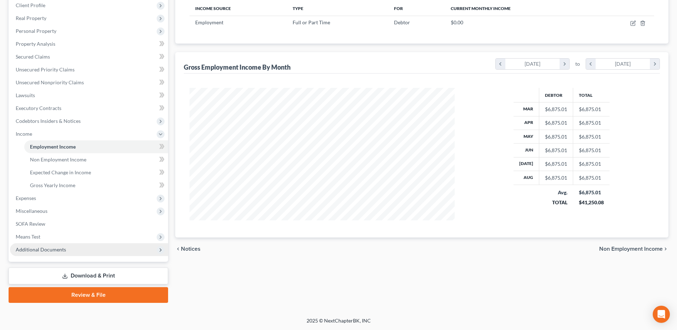
click at [74, 249] on span "Additional Documents" at bounding box center [89, 249] width 158 height 13
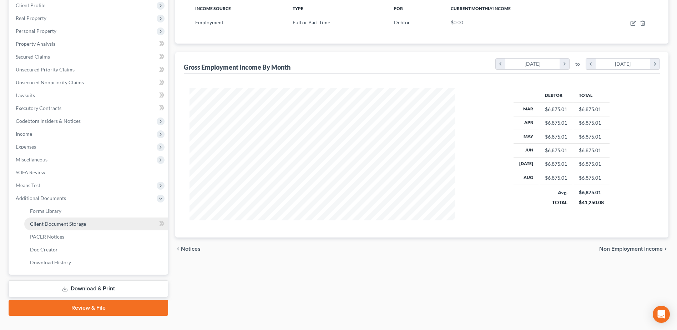
click at [78, 227] on link "Client Document Storage" at bounding box center [96, 223] width 144 height 13
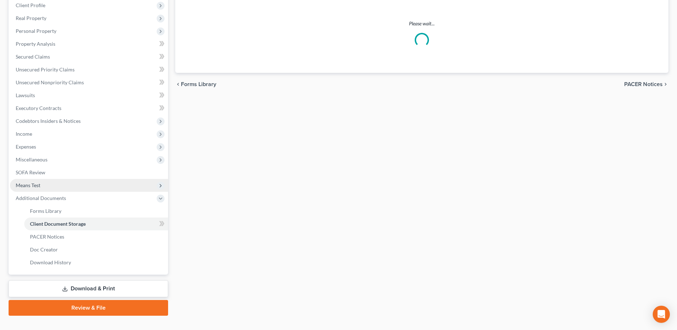
scroll to position [77, 0]
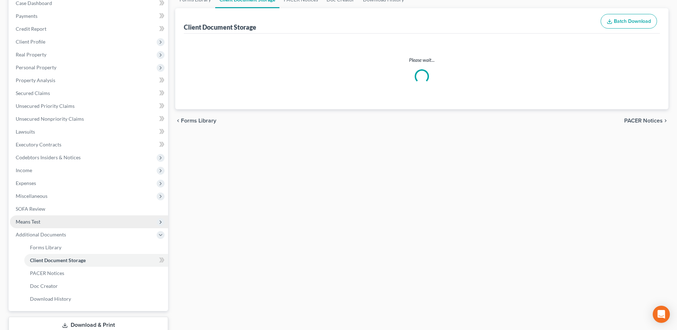
select select "7"
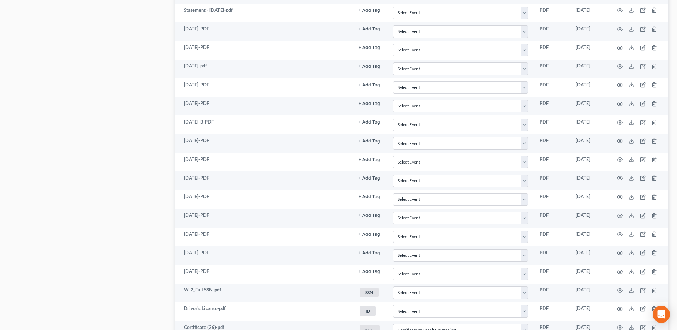
scroll to position [642, 0]
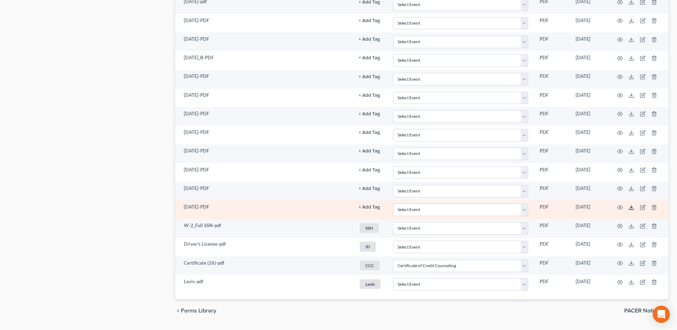
click at [633, 208] on icon at bounding box center [631, 207] width 6 height 6
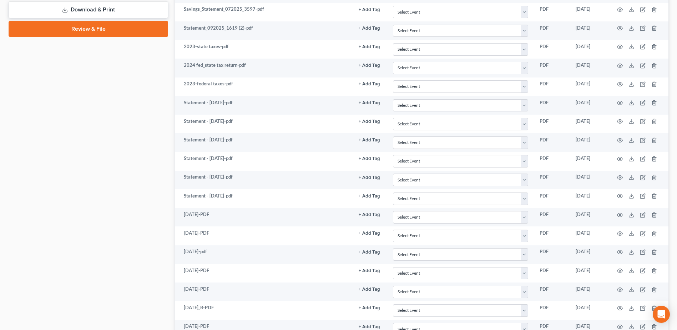
scroll to position [107, 0]
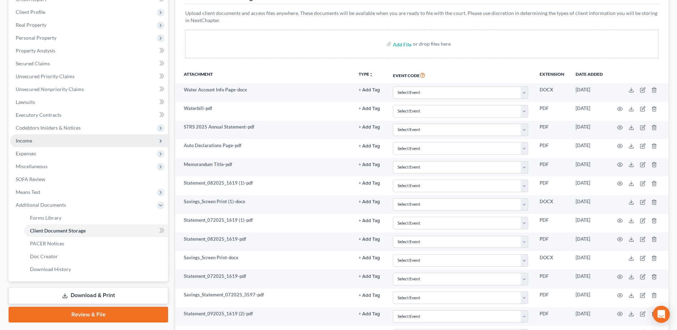
click at [71, 140] on span "Income" at bounding box center [89, 140] width 158 height 13
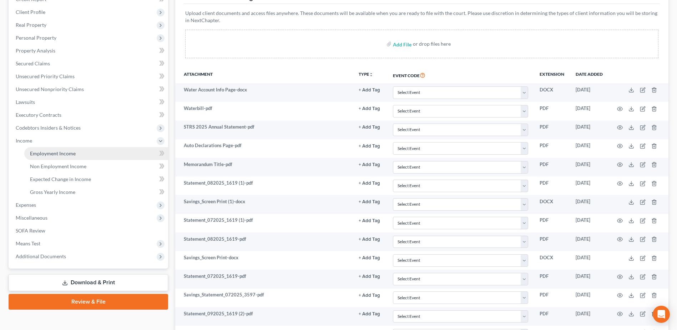
click at [76, 153] on link "Employment Income" at bounding box center [96, 153] width 144 height 13
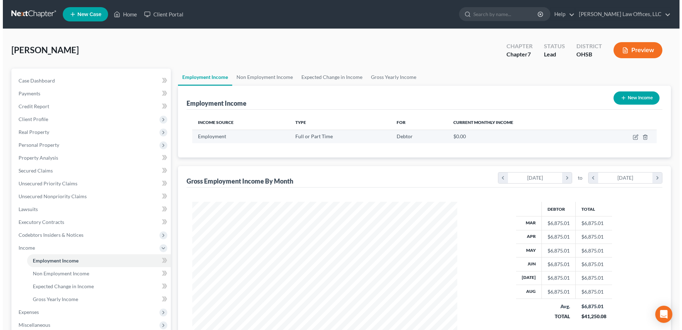
scroll to position [132, 279]
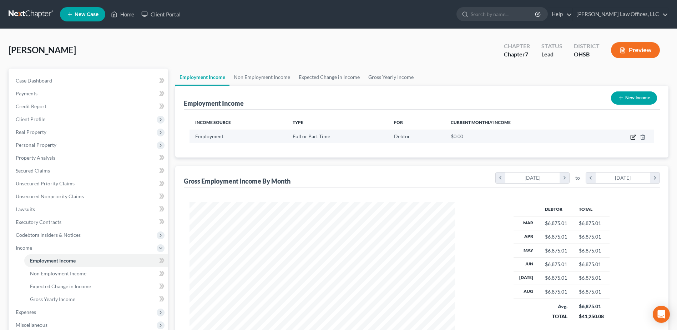
click at [634, 136] on icon "button" at bounding box center [633, 137] width 6 height 6
select select "0"
select select "36"
select select "2"
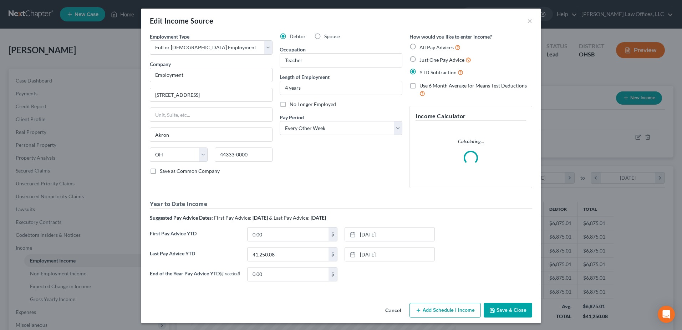
scroll to position [133, 282]
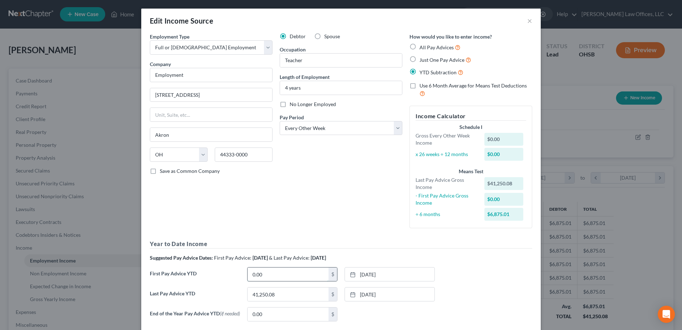
paste input "9,083.36"
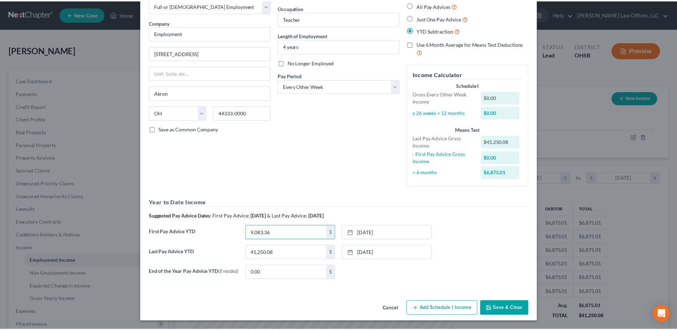
scroll to position [44, 0]
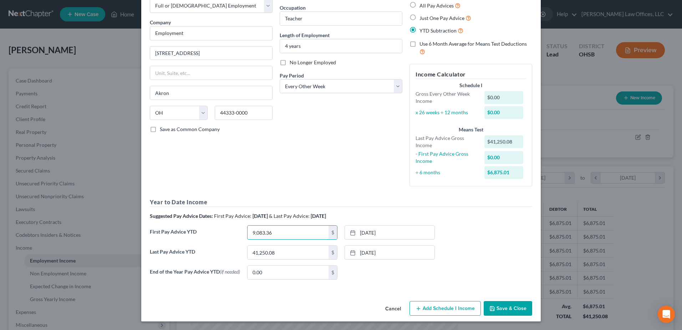
type input "9,083.36"
click at [497, 307] on button "Save & Close" at bounding box center [508, 308] width 49 height 15
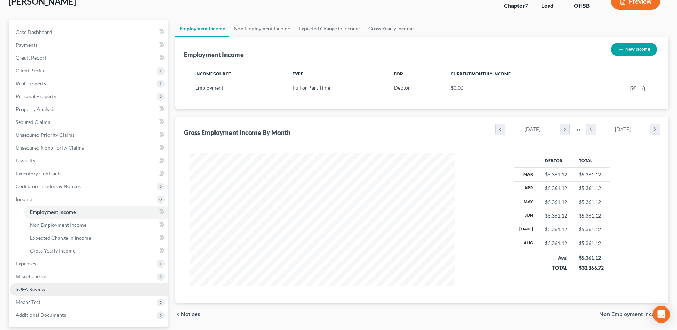
scroll to position [114, 0]
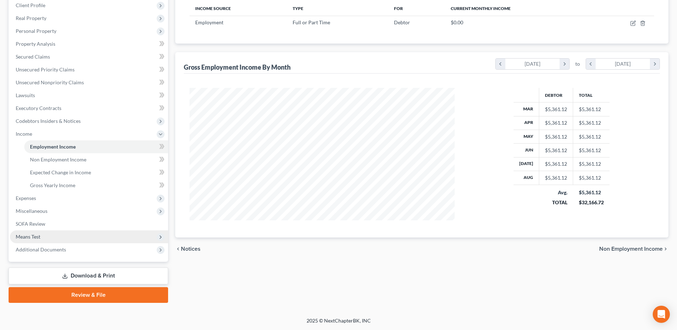
click at [80, 235] on span "Means Test" at bounding box center [89, 236] width 158 height 13
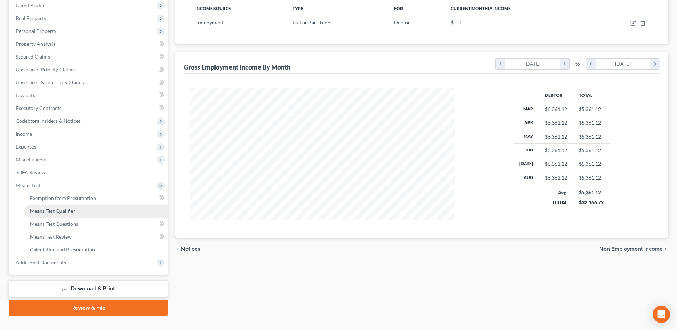
click at [78, 212] on link "Means Test Qualifier" at bounding box center [96, 210] width 144 height 13
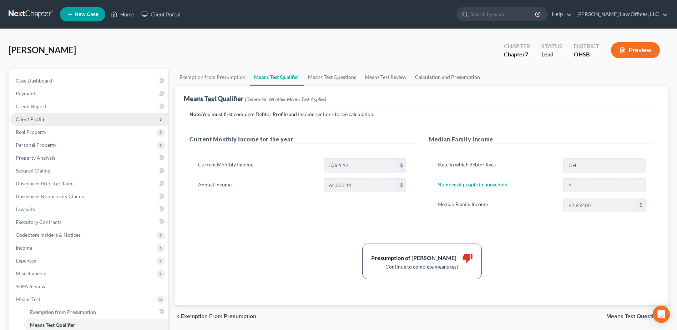
click at [66, 117] on span "Client Profile" at bounding box center [89, 119] width 158 height 13
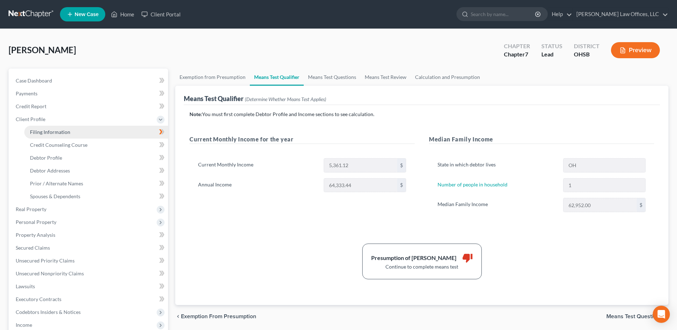
click at [79, 136] on link "Filing Information" at bounding box center [96, 132] width 144 height 13
select select "1"
select select "0"
select select "62"
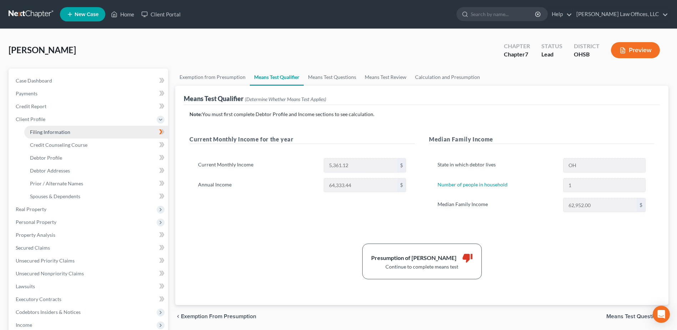
select select "0"
select select "36"
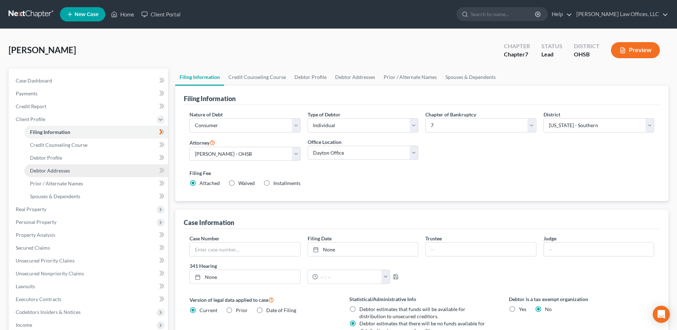
click at [68, 168] on span "Debtor Addresses" at bounding box center [50, 170] width 40 height 6
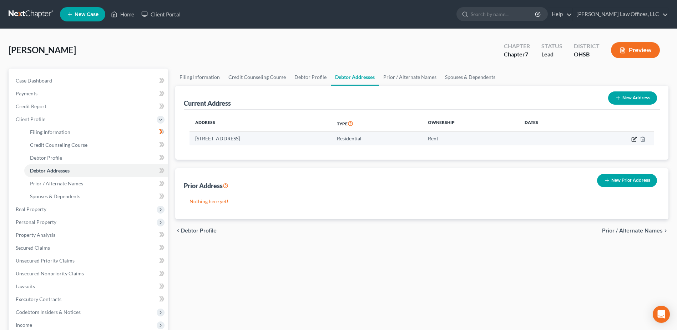
click at [634, 138] on icon "button" at bounding box center [634, 138] width 3 height 3
select select "36"
select select "56"
select select "0"
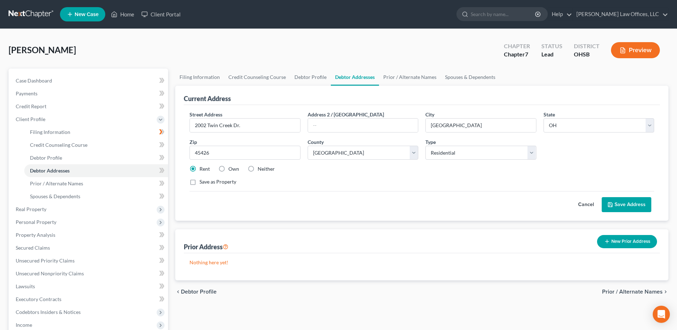
click at [228, 169] on label "Own" at bounding box center [233, 168] width 11 height 7
click at [231, 169] on input "Own" at bounding box center [233, 167] width 5 height 5
radio input "true"
click at [619, 202] on button "Save Address" at bounding box center [627, 204] width 50 height 15
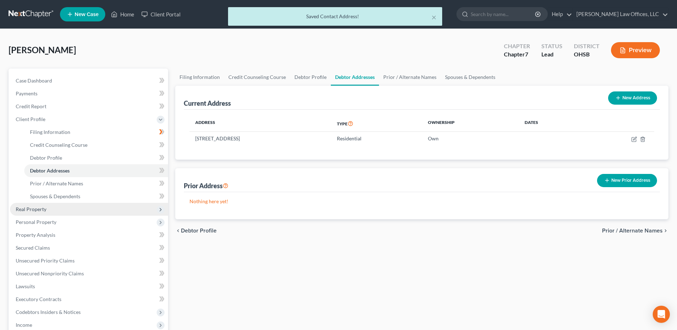
click at [62, 211] on span "Real Property" at bounding box center [89, 209] width 158 height 13
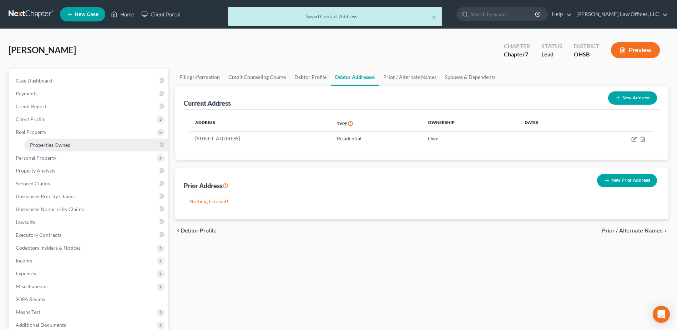
click at [92, 142] on link "Properties Owned" at bounding box center [96, 144] width 144 height 13
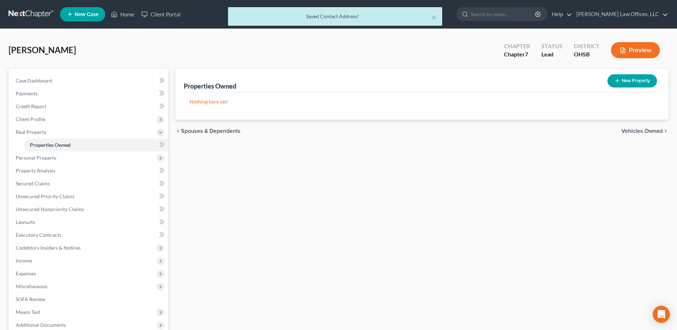
click at [633, 86] on button "New Property" at bounding box center [632, 80] width 50 height 13
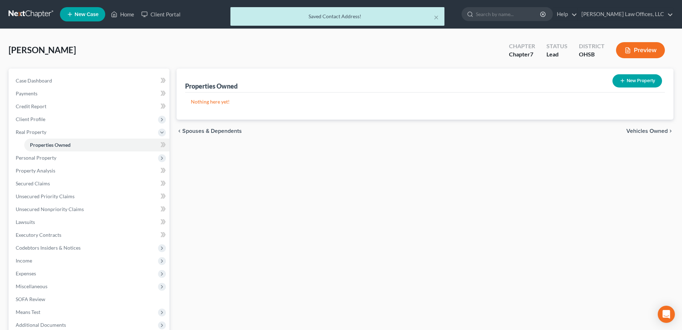
select select "36"
select select "56"
select select "0"
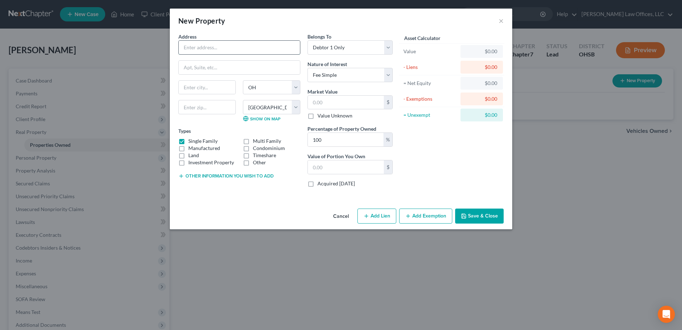
click at [266, 51] on input "text" at bounding box center [239, 48] width 121 height 14
type input "2002 Twin Creek Dr."
click at [224, 102] on input "text" at bounding box center [206, 107] width 57 height 14
type input "45426"
type input "[GEOGRAPHIC_DATA]"
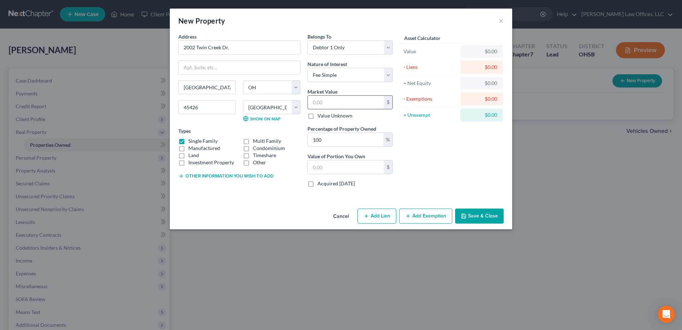
click at [336, 102] on input "text" at bounding box center [346, 103] width 76 height 14
drag, startPoint x: 336, startPoint y: 102, endPoint x: 255, endPoint y: 174, distance: 107.7
click at [255, 174] on button "Other information you wish to add" at bounding box center [225, 176] width 95 height 6
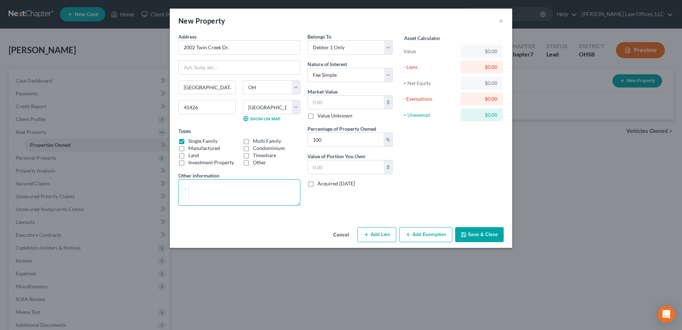
paste textarea "PARID: H33 01612 0015"
type textarea "PARID: H33 01612 0015"
click at [333, 102] on input "text" at bounding box center [346, 103] width 76 height 14
type input "5"
type input "5.00"
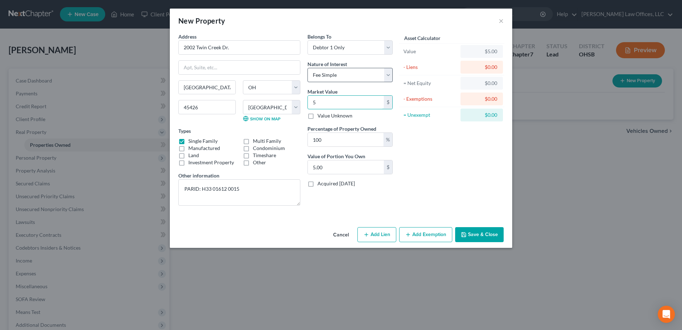
type input "57"
type input "57.00"
type input "578"
type input "578.00"
type input "5781"
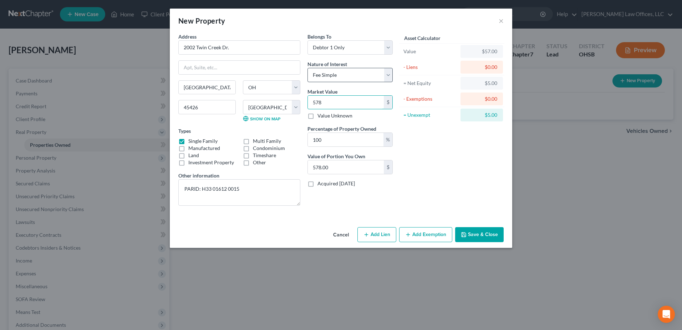
type input "5,781.00"
type input "5,7810"
type input "57,810.00"
click at [446, 233] on button "Add Exemption" at bounding box center [425, 234] width 53 height 15
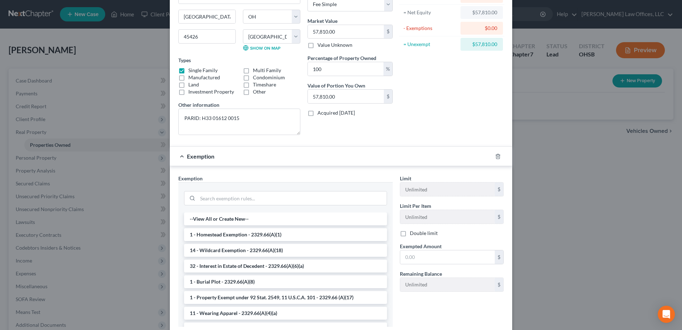
scroll to position [71, 0]
click at [264, 231] on li "1 - Homestead Exemption - 2329.66(A)(1)" at bounding box center [285, 233] width 203 height 13
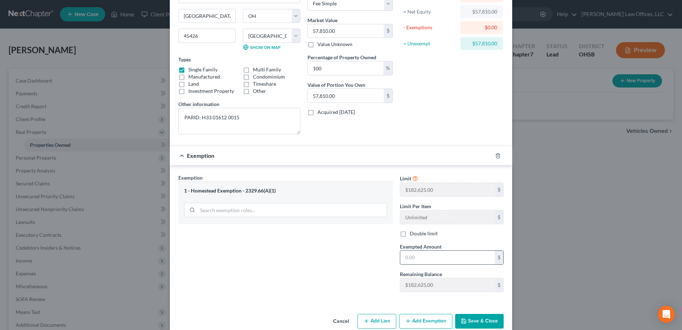
click at [413, 257] on input "text" at bounding box center [447, 258] width 95 height 14
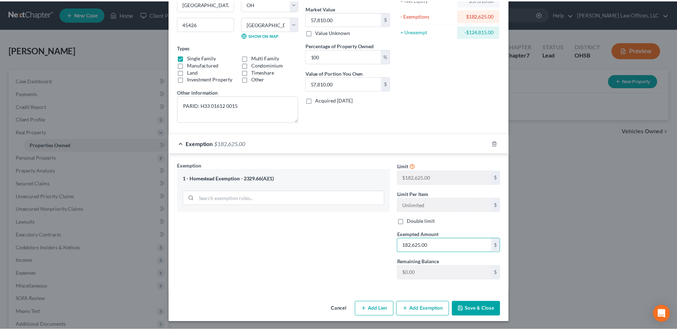
scroll to position [84, 0]
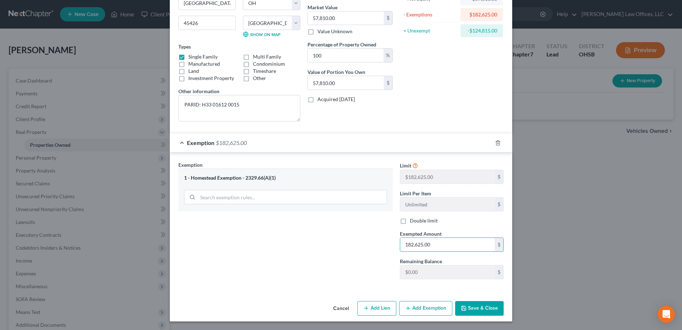
type input "182,625.00"
click at [480, 305] on button "Save & Close" at bounding box center [479, 308] width 49 height 15
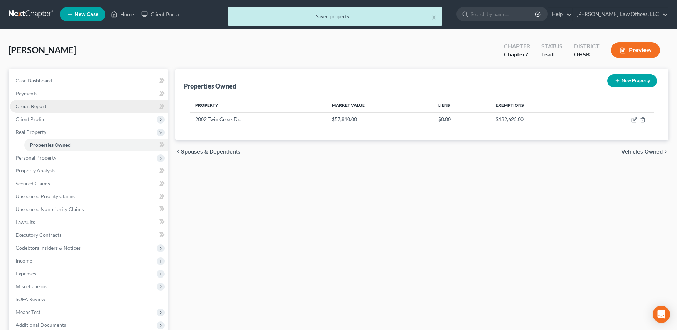
click at [49, 104] on link "Credit Report" at bounding box center [89, 106] width 158 height 13
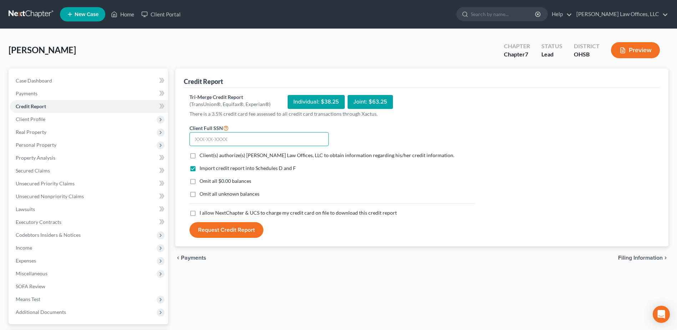
click at [292, 140] on input "text" at bounding box center [258, 139] width 139 height 14
type input "271-84-1913"
click at [199, 156] on label "Client(s) authorize(s) Fesenmyer Law Offices, LLC to obtain information regardi…" at bounding box center [326, 155] width 255 height 7
click at [202, 156] on input "Client(s) authorize(s) Fesenmyer Law Offices, LLC to obtain information regardi…" at bounding box center [204, 154] width 5 height 5
checkbox input "true"
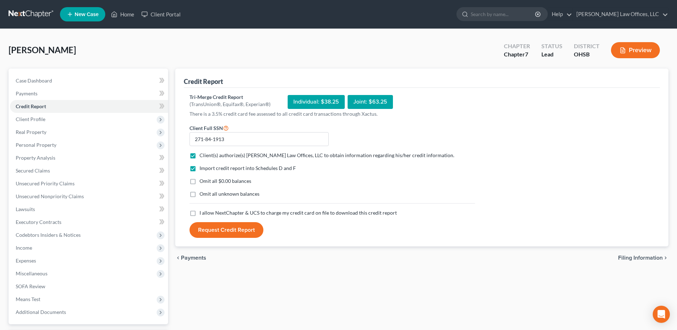
click at [199, 181] on label "Omit all $0.00 balances" at bounding box center [225, 180] width 52 height 7
click at [202, 181] on input "Omit all $0.00 balances" at bounding box center [204, 179] width 5 height 5
checkbox input "true"
click at [199, 212] on label "I allow NextChapter & UCS to charge my credit card on file to download this cre…" at bounding box center [297, 212] width 197 height 7
click at [202, 212] on input "I allow NextChapter & UCS to charge my credit card on file to download this cre…" at bounding box center [204, 211] width 5 height 5
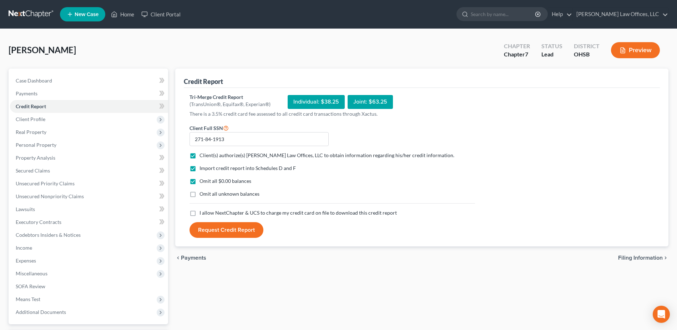
checkbox input "true"
click at [220, 227] on button "Request Credit Report" at bounding box center [226, 230] width 74 height 16
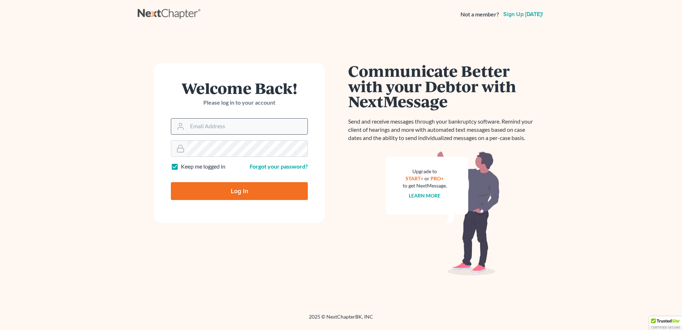
click at [205, 124] on input "Email Address" at bounding box center [247, 126] width 120 height 16
type input "fesenmyer_law@hotmail.com"
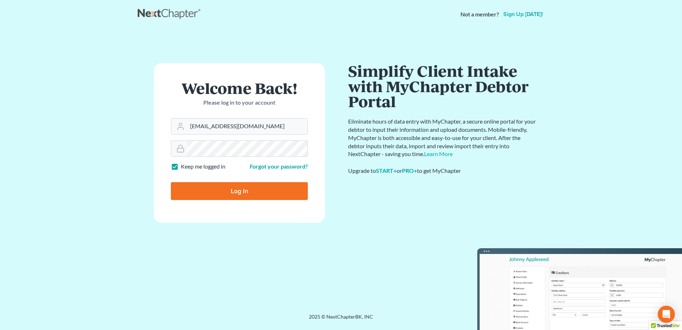
click at [237, 193] on input "Log In" at bounding box center [239, 191] width 137 height 18
type input "Thinking..."
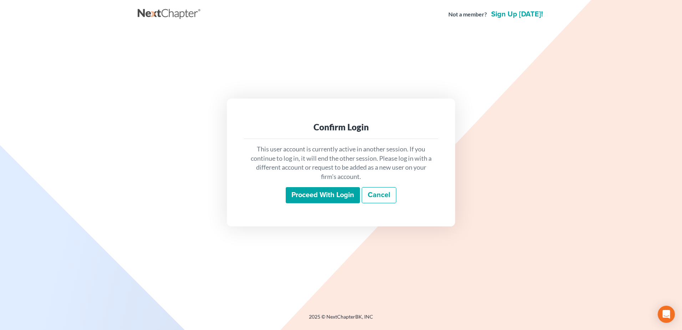
click at [307, 195] on input "Proceed with login" at bounding box center [323, 195] width 74 height 16
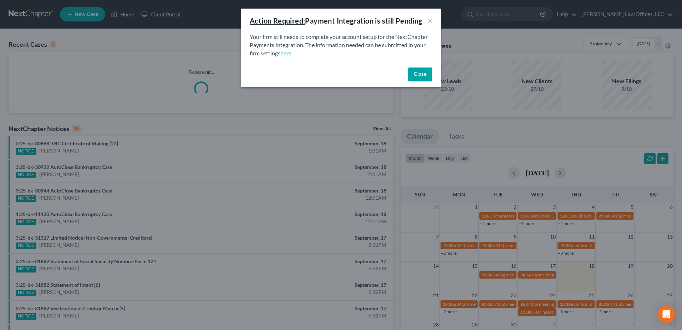
click at [425, 76] on button "Close" at bounding box center [420, 74] width 24 height 14
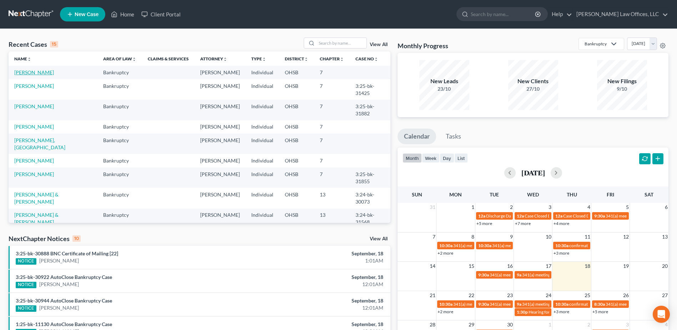
click at [34, 71] on link "[PERSON_NAME]" at bounding box center [34, 72] width 40 height 6
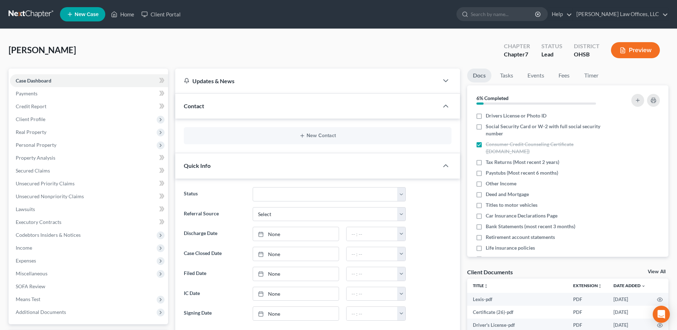
scroll to position [214, 0]
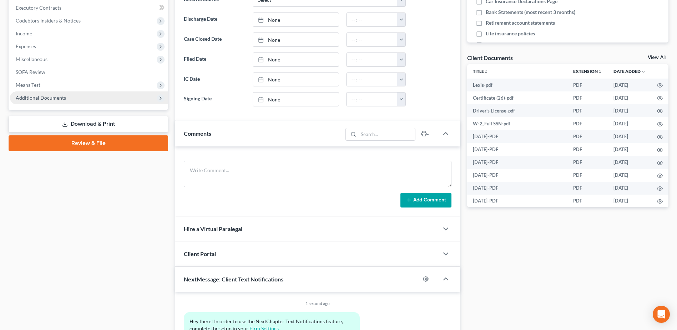
click at [88, 102] on span "Additional Documents" at bounding box center [89, 97] width 158 height 13
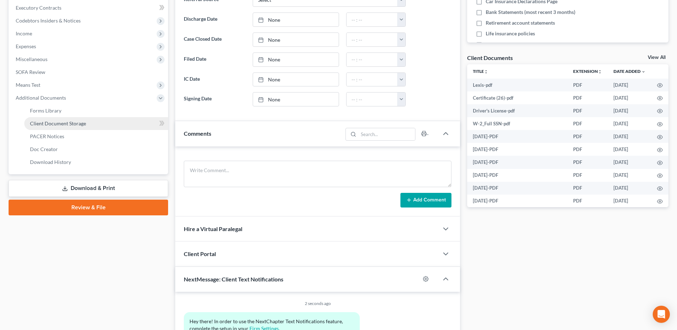
click at [90, 121] on link "Client Document Storage" at bounding box center [96, 123] width 144 height 13
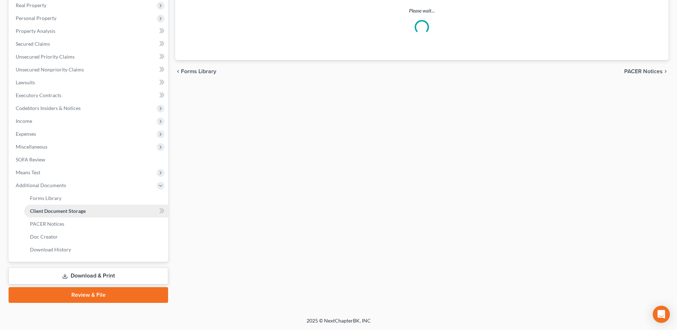
scroll to position [100, 0]
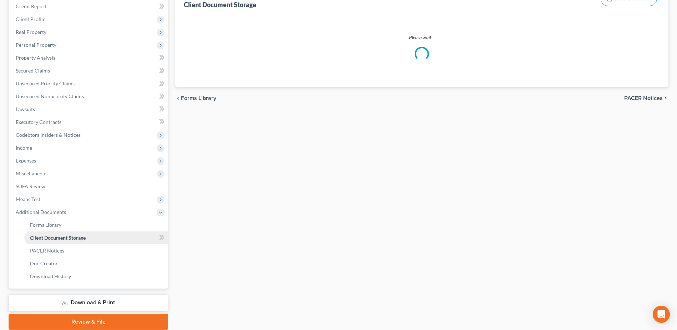
select select "7"
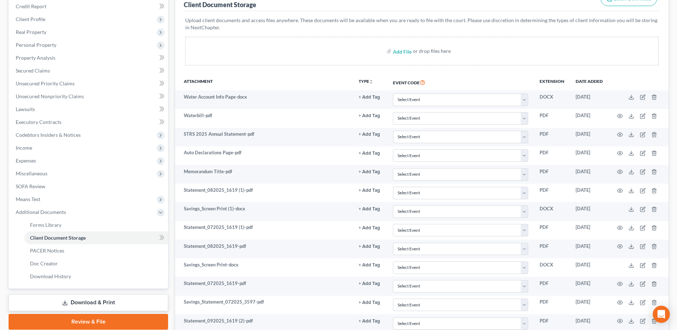
scroll to position [0, 0]
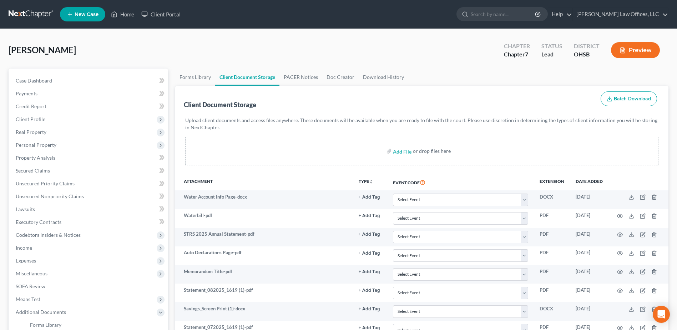
click at [393, 150] on label "Add File" at bounding box center [403, 152] width 20 height 13
click at [403, 152] on input "file" at bounding box center [401, 151] width 17 height 13
type input "C:\fakepath\Mortgage.pdf"
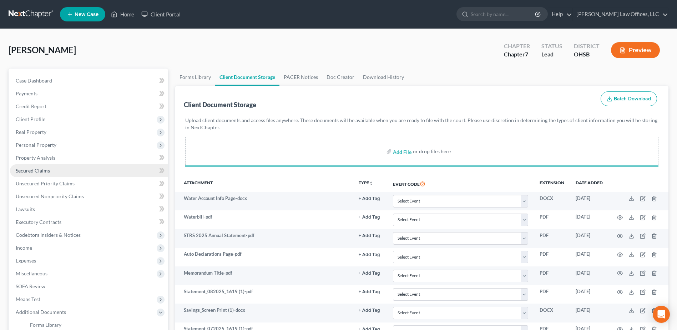
click at [65, 171] on link "Secured Claims" at bounding box center [89, 170] width 158 height 13
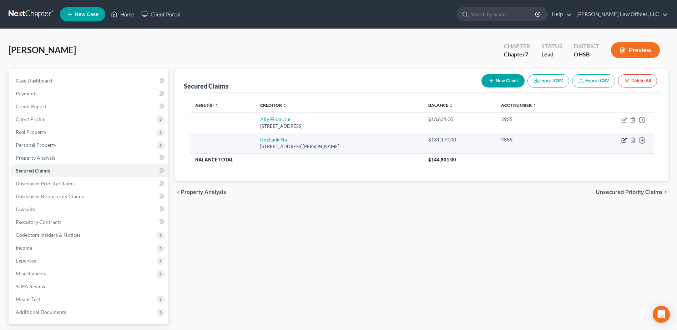
click at [623, 140] on icon "button" at bounding box center [624, 140] width 6 height 6
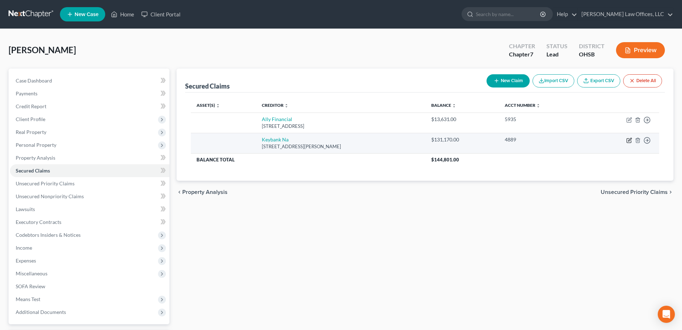
select select "36"
select select "0"
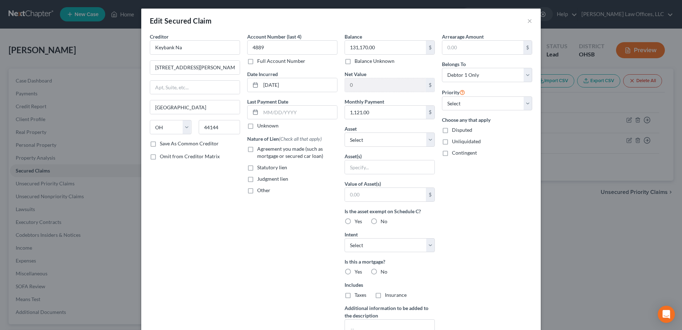
click at [257, 151] on label "Agreement you made (such as mortgage or secured car loan)" at bounding box center [297, 152] width 80 height 14
click at [260, 150] on input "Agreement you made (such as mortgage or secured car loan)" at bounding box center [262, 147] width 5 height 5
checkbox input "true"
click at [426, 142] on select "Select Other Multiple Assets 2002 Twin Creek Dr. - $57810.0 Child support arrea…" at bounding box center [390, 139] width 90 height 14
select select "2"
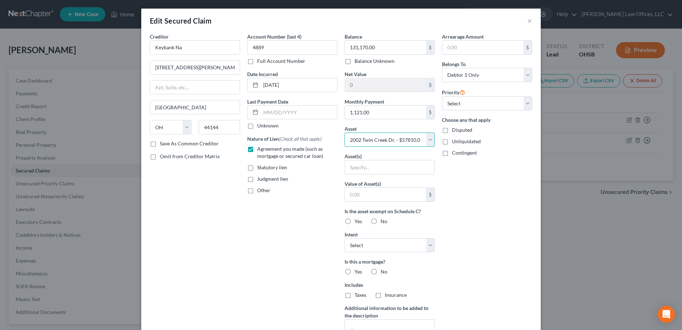
click at [345, 132] on select "Select Other Multiple Assets 2002 Twin Creek Dr. - $57810.0 Child support arrea…" at bounding box center [390, 139] width 90 height 14
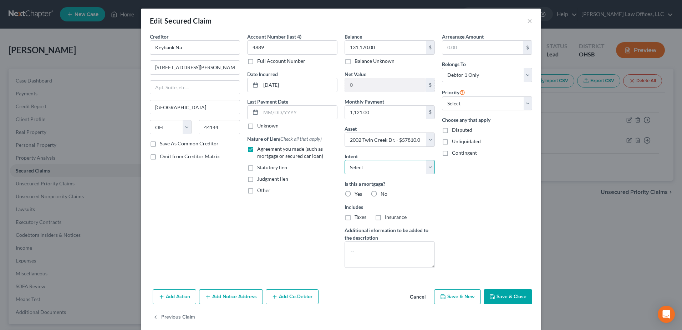
click at [427, 167] on select "Select Surrender Redeem Reaffirm Avoid Other" at bounding box center [390, 167] width 90 height 14
select select "2"
click at [345, 160] on select "Select Surrender Redeem Reaffirm Avoid Other" at bounding box center [390, 167] width 90 height 14
click at [355, 193] on label "Yes" at bounding box center [358, 193] width 7 height 7
click at [358, 193] on input "Yes" at bounding box center [360, 192] width 5 height 5
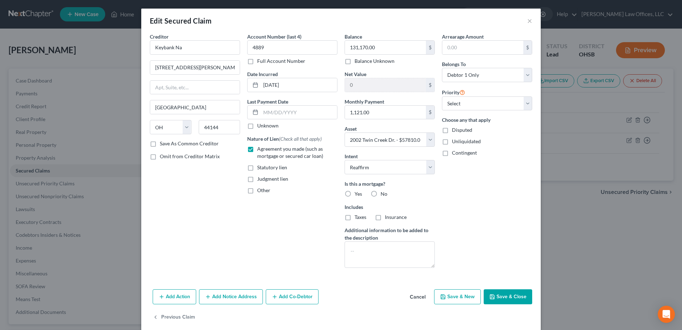
radio input "true"
click at [355, 219] on label "Taxes" at bounding box center [361, 216] width 12 height 7
click at [358, 218] on input "Taxes" at bounding box center [360, 215] width 5 height 5
checkbox input "true"
click at [385, 218] on label "Insurance" at bounding box center [396, 216] width 22 height 7
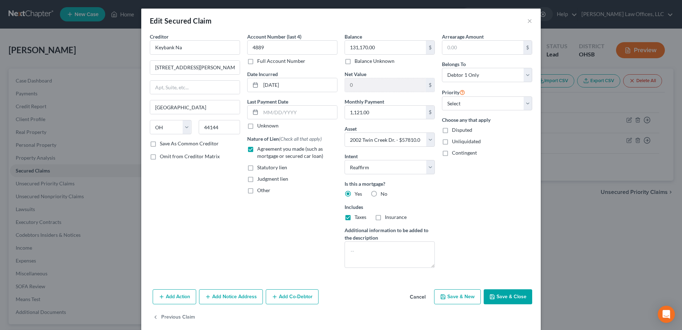
click at [388, 218] on input "Insurance" at bounding box center [390, 215] width 5 height 5
checkbox input "true"
click at [492, 292] on button "Save & Close" at bounding box center [508, 296] width 49 height 15
select select
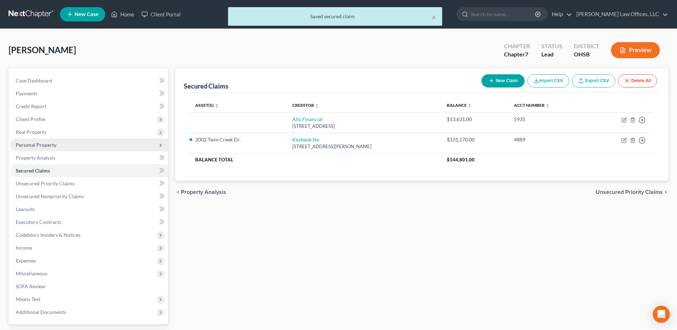
click at [61, 142] on span "Personal Property" at bounding box center [89, 144] width 158 height 13
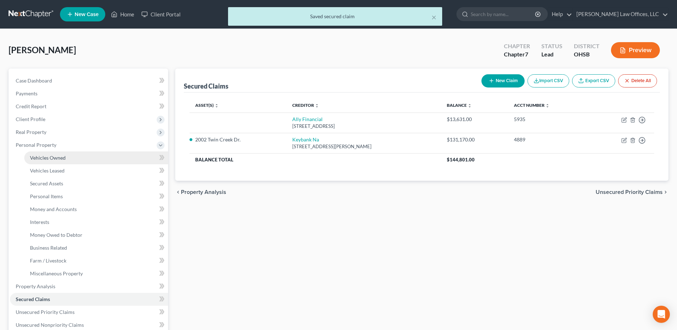
click at [61, 155] on span "Vehicles Owned" at bounding box center [48, 158] width 36 height 6
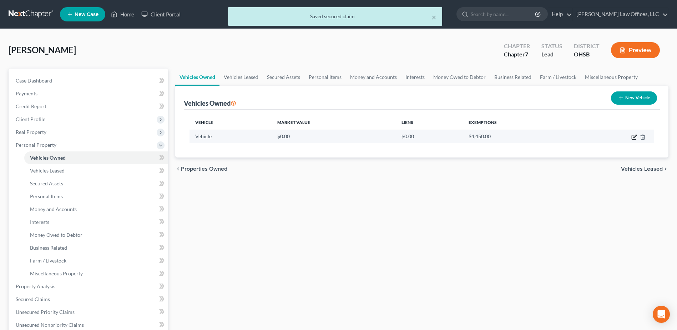
click at [636, 136] on icon "button" at bounding box center [634, 136] width 3 height 3
select select "0"
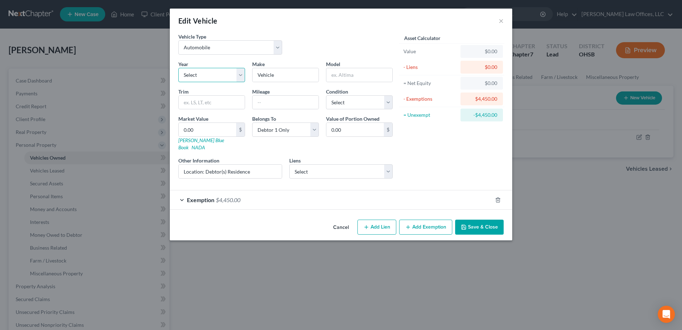
click at [243, 75] on select "Select 2026 2025 2024 2023 2022 2021 2020 2019 2018 2017 2016 2015 2014 2013 20…" at bounding box center [211, 75] width 67 height 14
select select "6"
click at [178, 68] on select "Select 2026 2025 2024 2023 2022 2021 2020 2019 2018 2017 2016 2015 2014 2013 20…" at bounding box center [211, 75] width 67 height 14
drag, startPoint x: 297, startPoint y: 76, endPoint x: 253, endPoint y: 79, distance: 44.4
click at [253, 79] on input "Vehicle" at bounding box center [286, 75] width 66 height 14
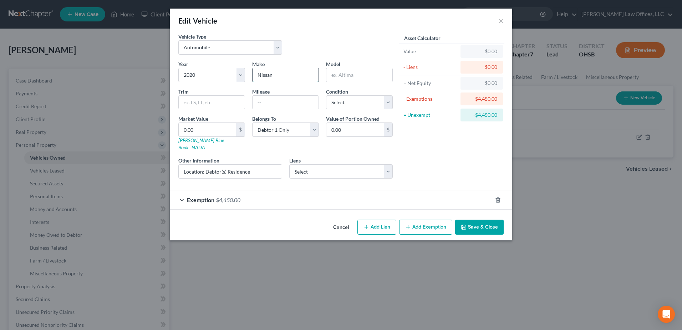
type input "Nissan"
type input "Rogue"
type input "160,000+"
click at [388, 99] on select "Select Excellent Very Good Good Fair Poor" at bounding box center [359, 102] width 67 height 14
select select "3"
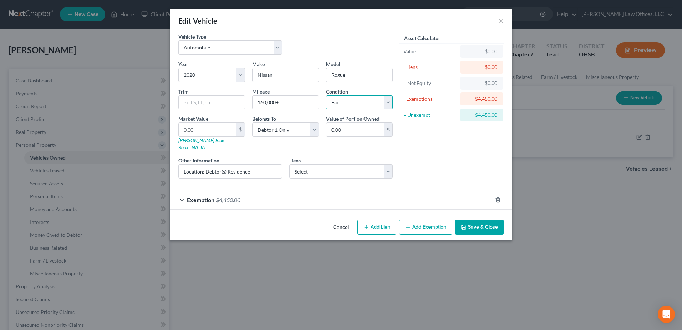
click at [326, 95] on select "Select Excellent Very Good Good Fair Poor" at bounding box center [359, 102] width 67 height 14
click at [474, 221] on button "Save & Close" at bounding box center [479, 226] width 49 height 15
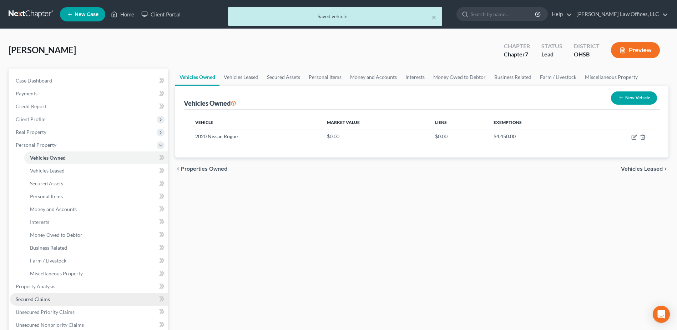
click at [60, 295] on link "Secured Claims" at bounding box center [89, 299] width 158 height 13
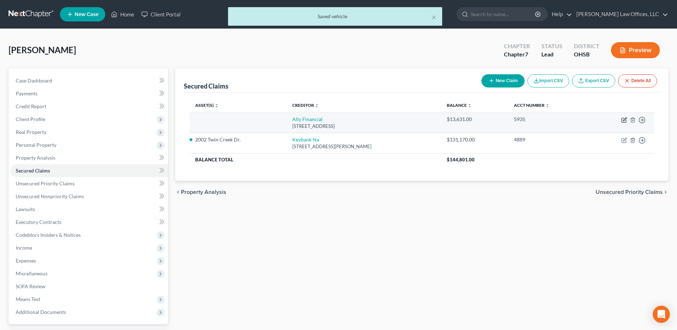
click at [623, 122] on icon "button" at bounding box center [624, 120] width 4 height 4
select select "23"
select select "0"
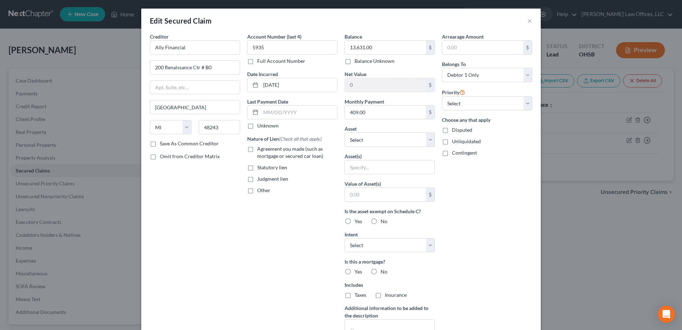
click at [257, 148] on label "Agreement you made (such as mortgage or secured car loan)" at bounding box center [297, 152] width 80 height 14
click at [260, 148] on input "Agreement you made (such as mortgage or secured car loan)" at bounding box center [262, 147] width 5 height 5
checkbox input "true"
click at [429, 143] on select "Select Other Multiple Assets 2002 Twin Creek Dr. - $57810.0 Child support arrea…" at bounding box center [390, 139] width 90 height 14
select select "14"
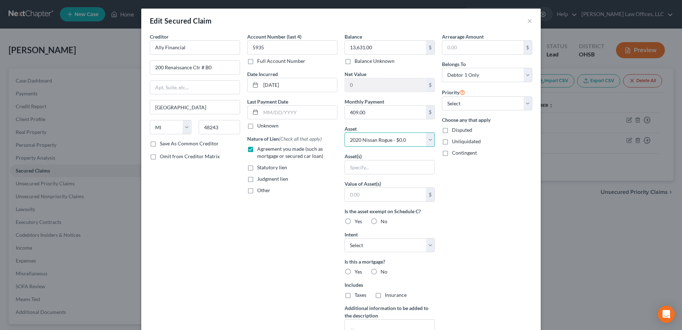
click at [345, 132] on select "Select Other Multiple Assets 2002 Twin Creek Dr. - $57810.0 Child support arrea…" at bounding box center [390, 139] width 90 height 14
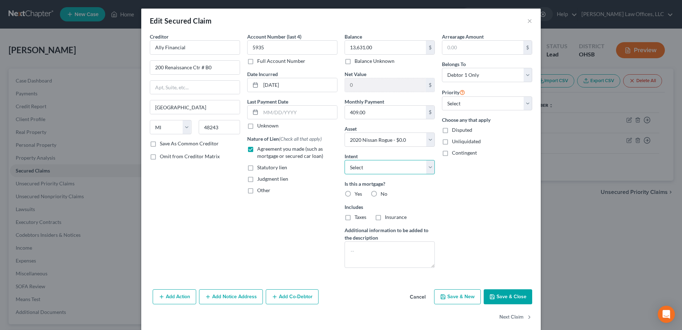
click at [425, 168] on select "Select Surrender Redeem Reaffirm Avoid Other" at bounding box center [390, 167] width 90 height 14
select select "2"
click at [345, 160] on select "Select Surrender Redeem Reaffirm Avoid Other" at bounding box center [390, 167] width 90 height 14
click at [381, 191] on label "No" at bounding box center [384, 193] width 7 height 7
click at [384, 191] on input "No" at bounding box center [386, 192] width 5 height 5
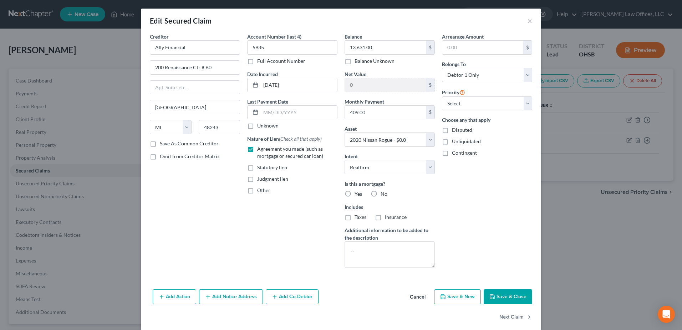
radio input "true"
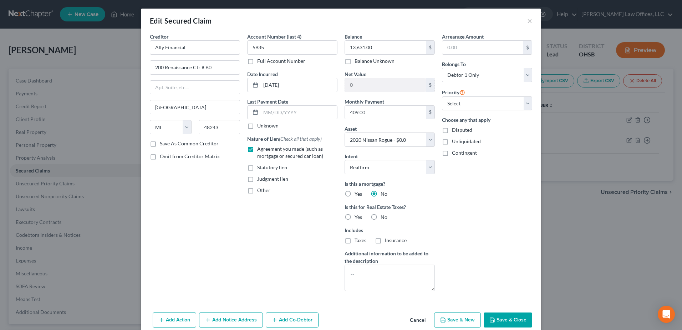
click at [381, 216] on label "No" at bounding box center [384, 216] width 7 height 7
click at [384, 216] on input "No" at bounding box center [386, 215] width 5 height 5
radio input "true"
click at [499, 318] on button "Save & Close" at bounding box center [508, 319] width 49 height 15
select select
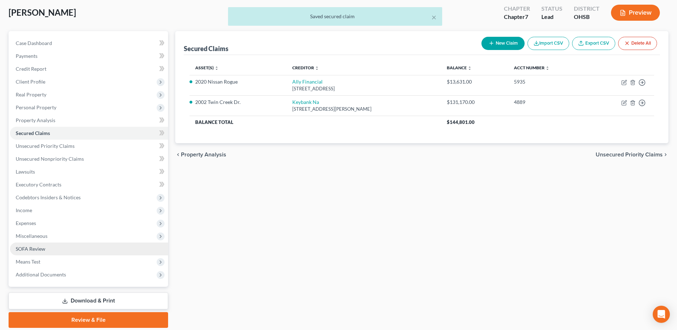
scroll to position [62, 0]
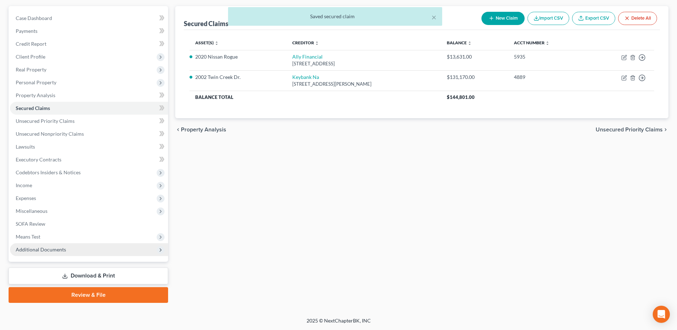
click at [59, 249] on span "Additional Documents" at bounding box center [41, 249] width 50 height 6
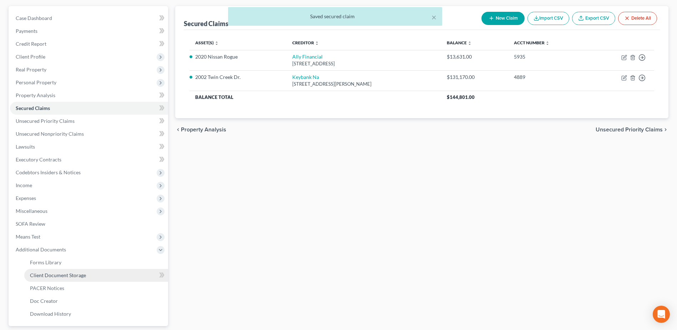
click at [82, 270] on link "Client Document Storage" at bounding box center [96, 275] width 144 height 13
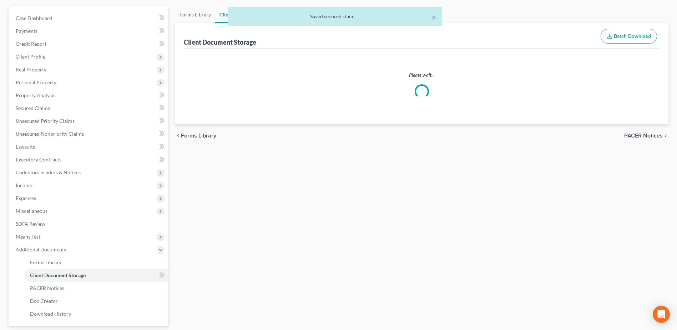
scroll to position [28, 0]
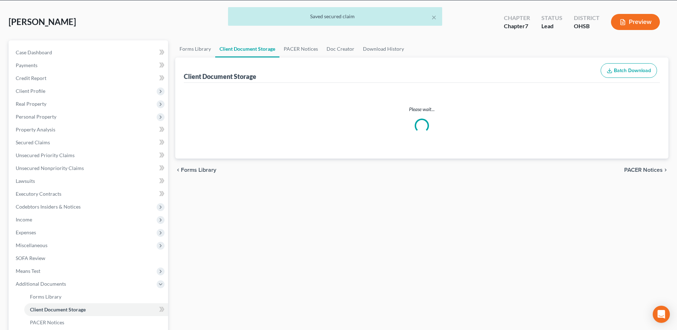
select select "7"
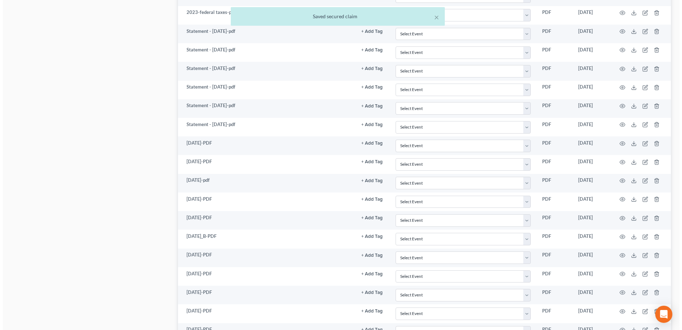
scroll to position [736, 0]
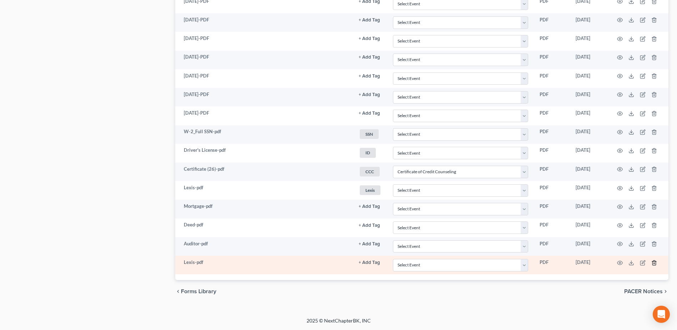
click at [652, 262] on icon "button" at bounding box center [654, 263] width 6 height 6
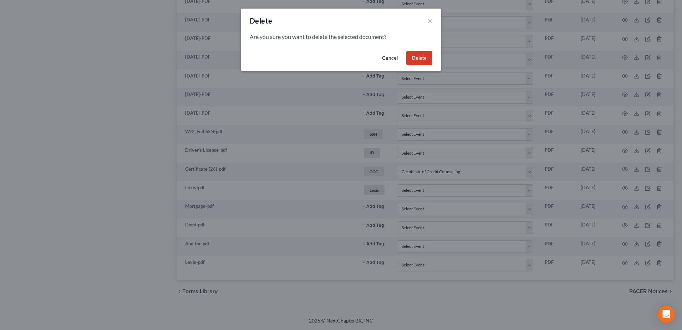
click at [414, 58] on button "Delete" at bounding box center [419, 58] width 26 height 14
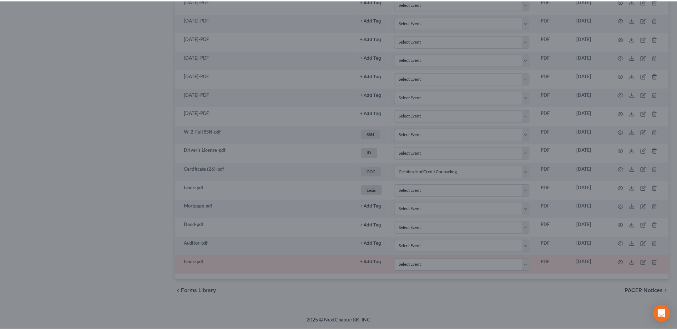
scroll to position [718, 0]
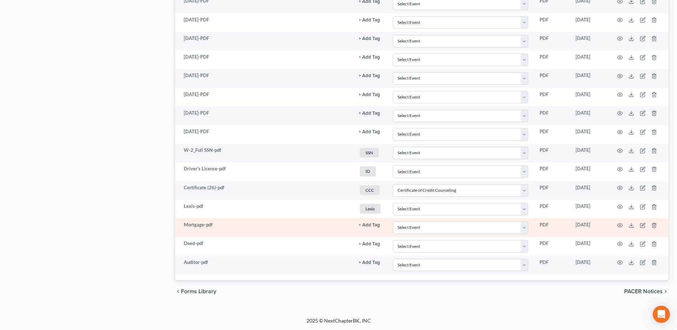
click at [368, 224] on button "+ Add Tag" at bounding box center [369, 225] width 21 height 5
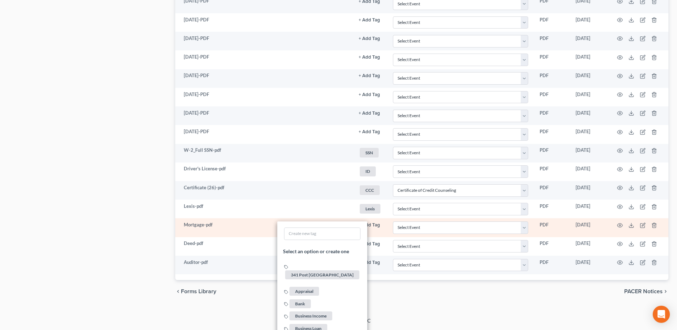
scroll to position [1074, 0]
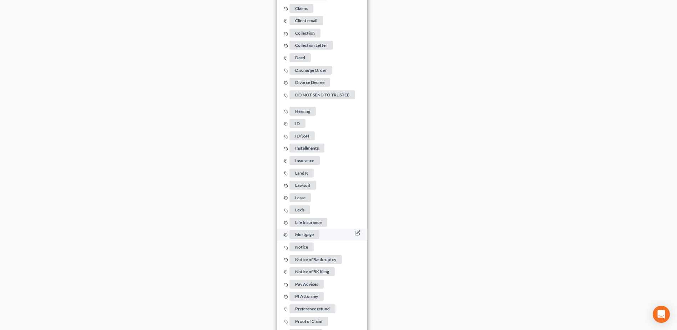
click at [307, 232] on span "Mortgage" at bounding box center [304, 234] width 30 height 9
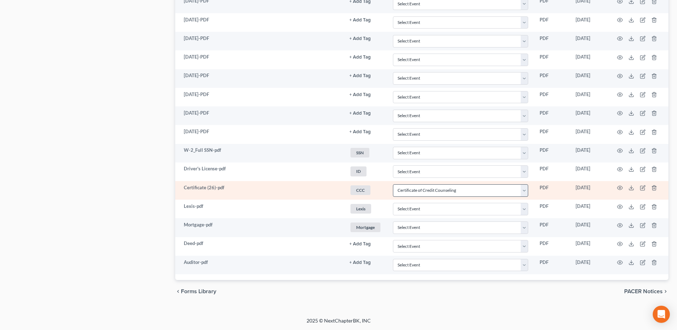
scroll to position [718, 0]
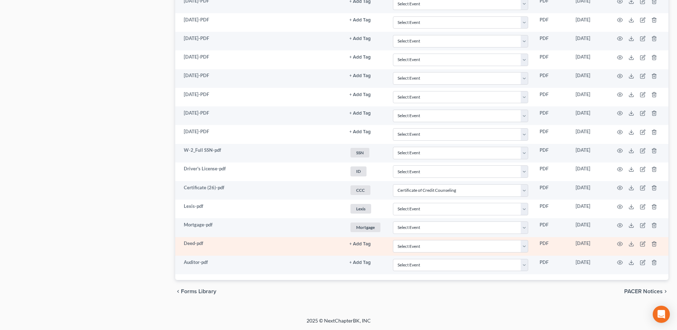
click at [364, 243] on button "+ Add Tag" at bounding box center [359, 244] width 21 height 5
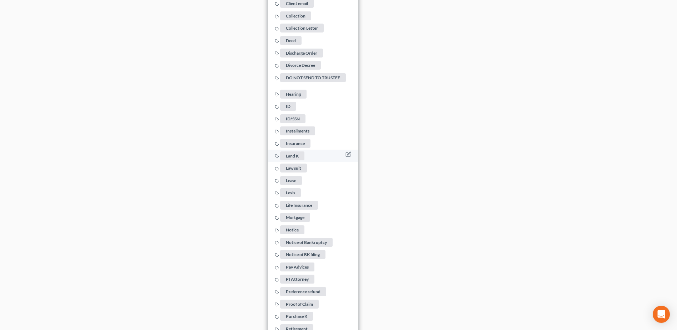
scroll to position [860, 0]
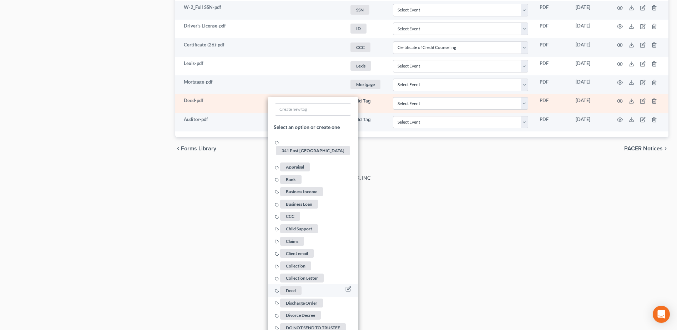
click at [290, 286] on span "Deed" at bounding box center [290, 290] width 21 height 9
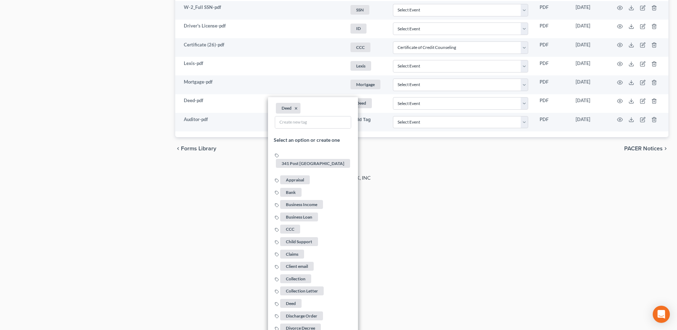
click at [459, 186] on div "2025 © NextChapterBK, INC" at bounding box center [338, 180] width 407 height 13
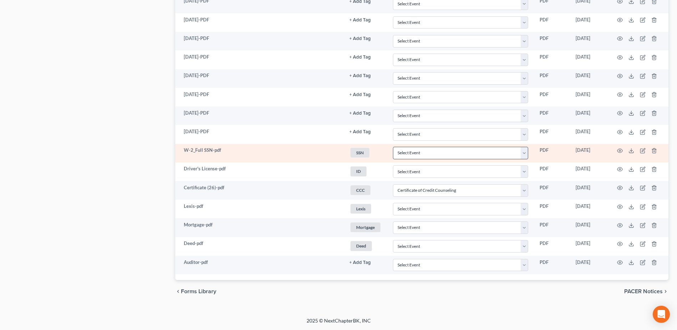
scroll to position [718, 0]
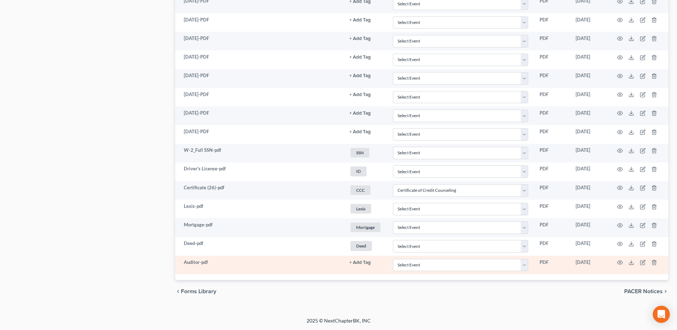
click at [363, 259] on link "+ Add Tag" at bounding box center [365, 262] width 32 height 7
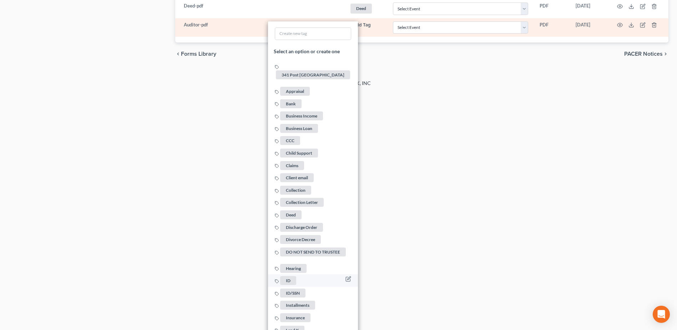
scroll to position [932, 0]
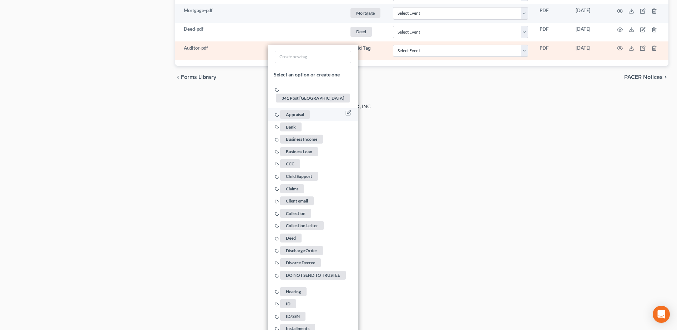
click at [299, 110] on span "Appraisal" at bounding box center [295, 114] width 30 height 9
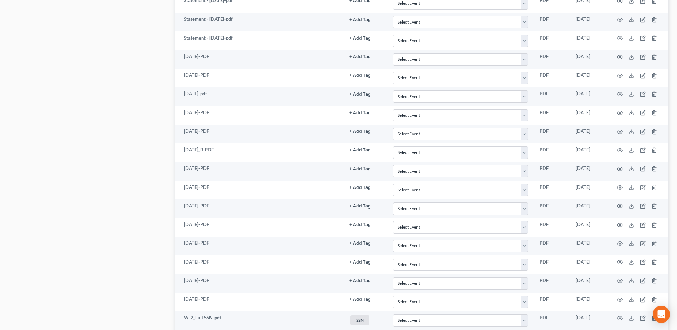
scroll to position [539, 0]
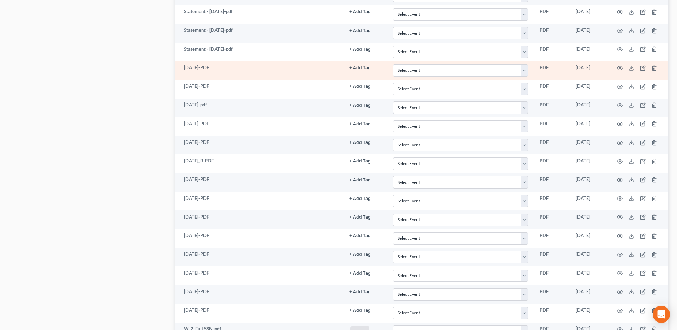
click at [358, 69] on button "+ Add Tag" at bounding box center [359, 68] width 21 height 5
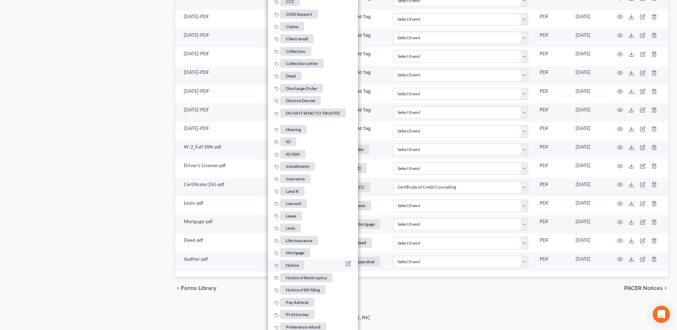
scroll to position [753, 0]
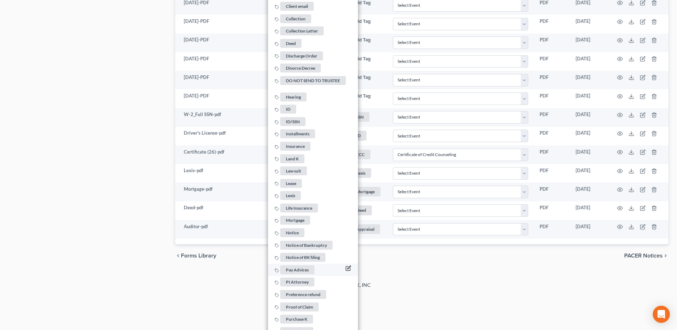
click at [347, 265] on icon "button" at bounding box center [348, 266] width 3 height 3
click at [311, 265] on span "Pay Advices" at bounding box center [297, 269] width 34 height 9
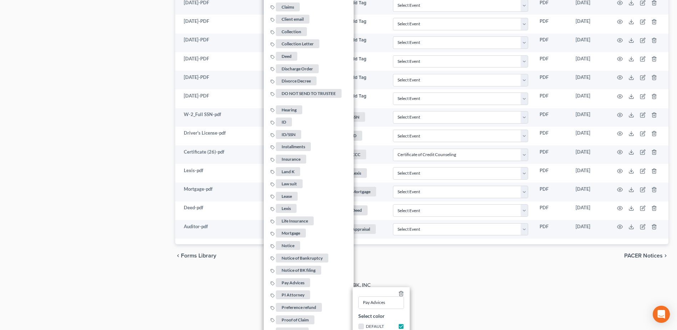
click at [400, 252] on div "chevron_left Forms Library PACER Notices chevron_right" at bounding box center [421, 255] width 493 height 23
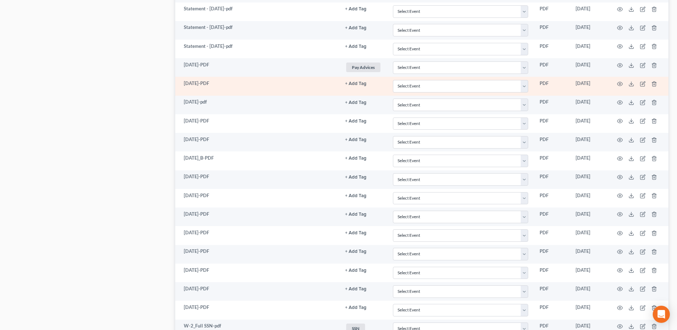
scroll to position [539, 0]
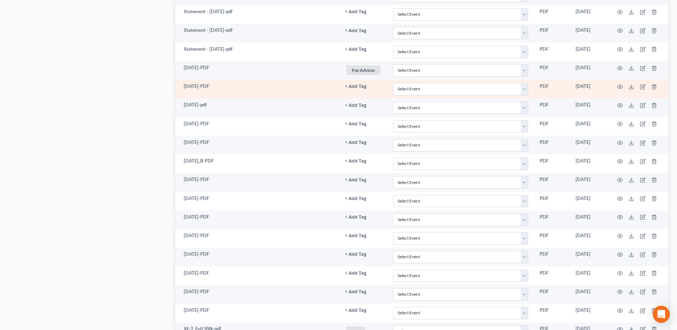
click at [360, 85] on button "+ Add Tag" at bounding box center [355, 86] width 21 height 5
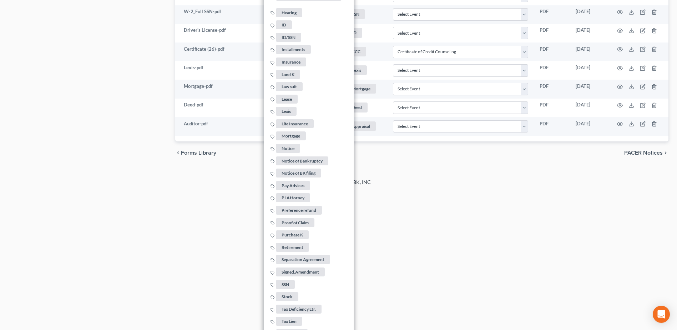
scroll to position [914, 0]
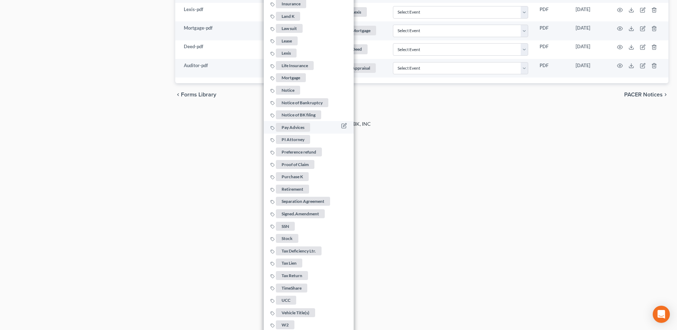
click at [299, 123] on span "Pay Advices" at bounding box center [293, 127] width 34 height 9
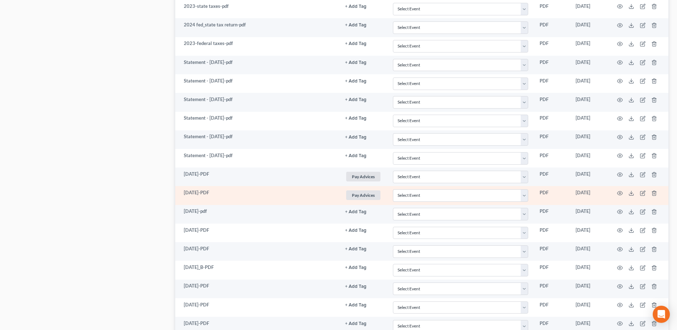
scroll to position [432, 0]
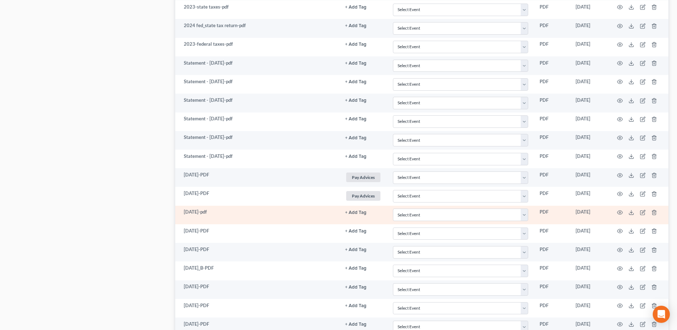
click at [363, 214] on button "+ Add Tag" at bounding box center [355, 212] width 21 height 5
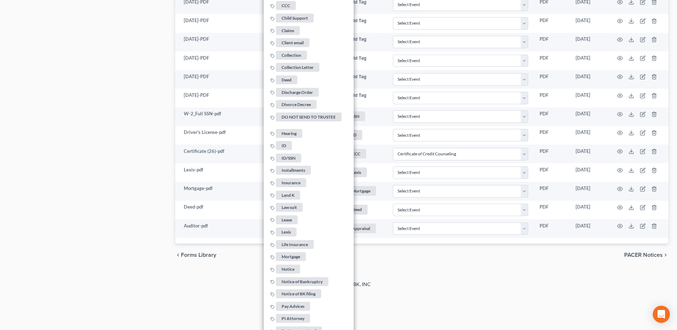
scroll to position [933, 0]
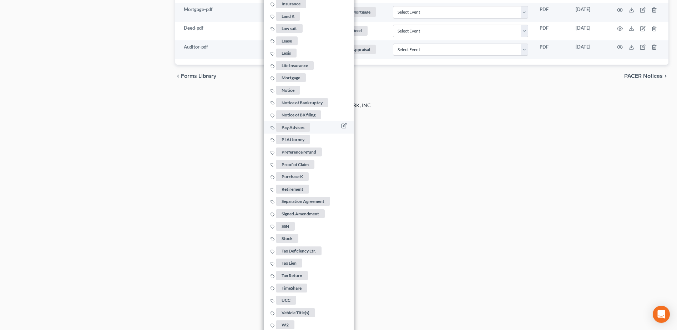
click at [298, 123] on span "Pay Advices" at bounding box center [293, 127] width 34 height 9
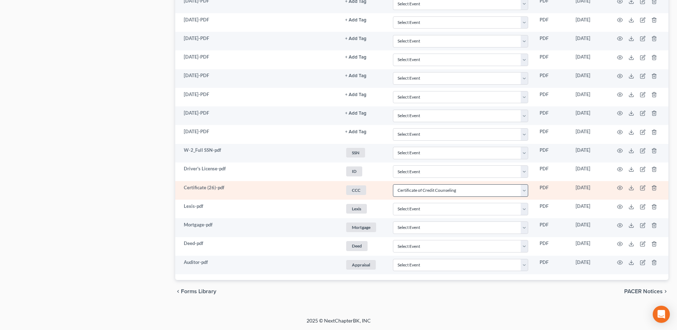
scroll to position [718, 0]
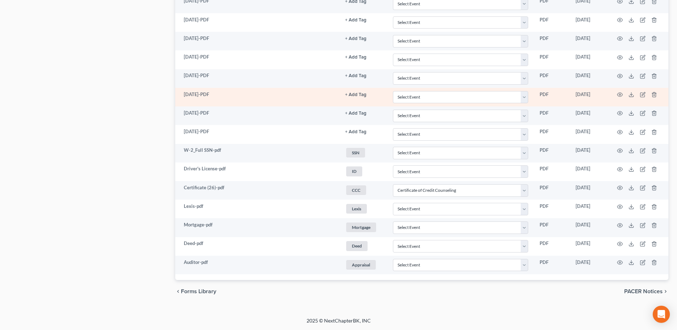
click at [361, 96] on button "+ Add Tag" at bounding box center [355, 94] width 21 height 5
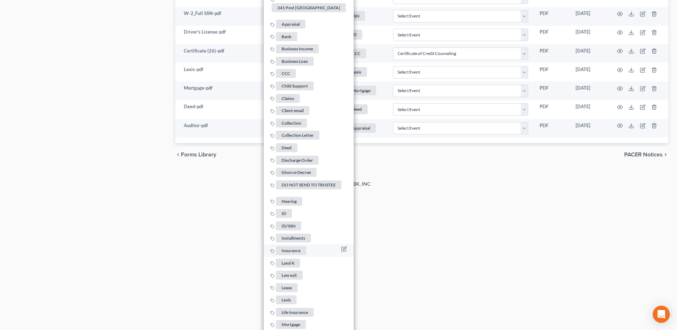
scroll to position [1003, 0]
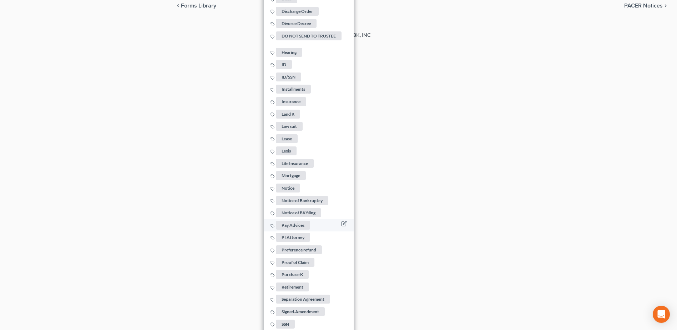
click at [295, 220] on span "Pay Advices" at bounding box center [293, 224] width 34 height 9
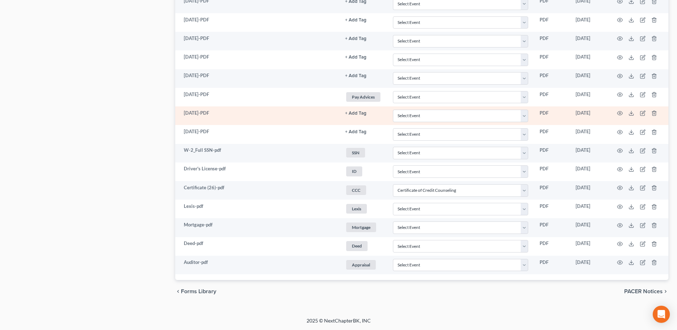
click at [353, 116] on button "+ Add Tag" at bounding box center [355, 113] width 21 height 5
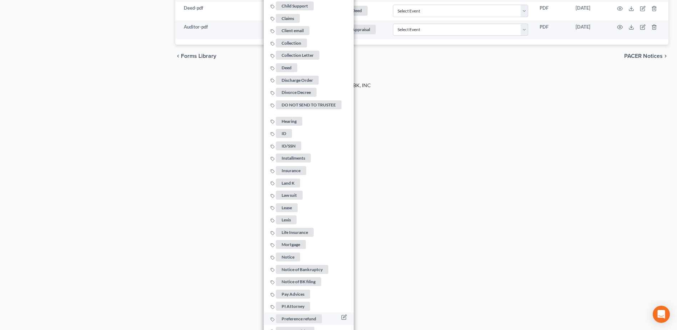
scroll to position [1003, 0]
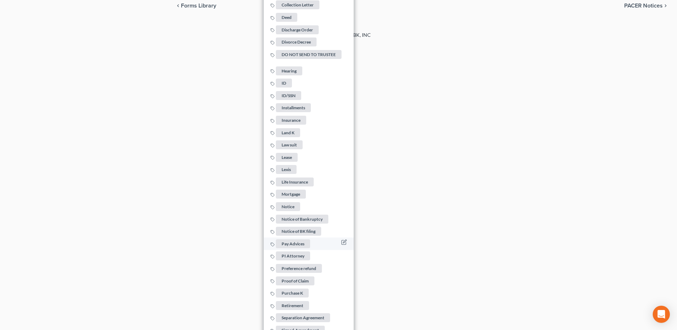
click at [299, 239] on span "Pay Advices" at bounding box center [293, 243] width 34 height 9
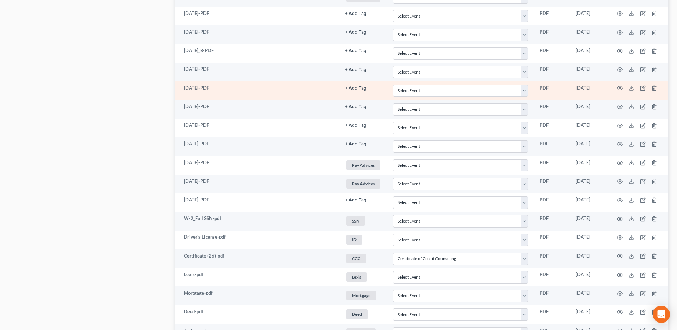
scroll to position [468, 0]
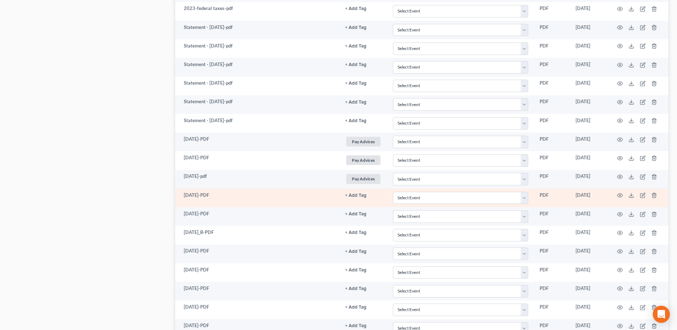
click at [356, 195] on button "+ Add Tag" at bounding box center [355, 195] width 21 height 5
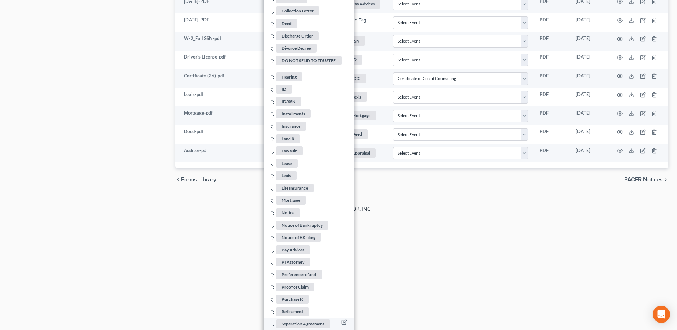
scroll to position [896, 0]
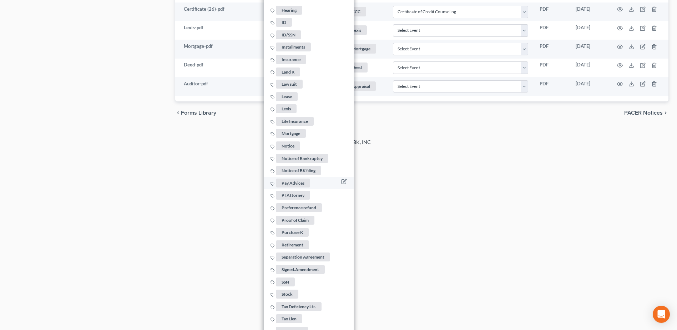
click at [293, 180] on span "Pay Advices" at bounding box center [293, 182] width 34 height 9
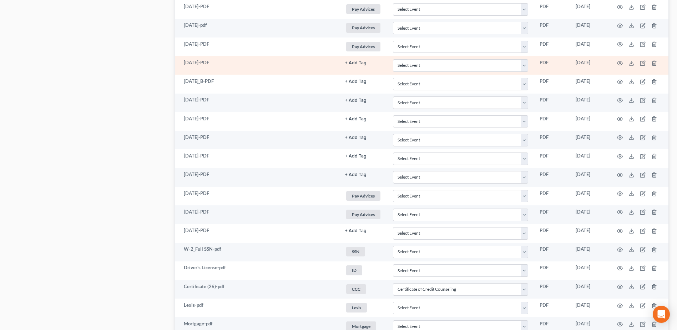
scroll to position [468, 0]
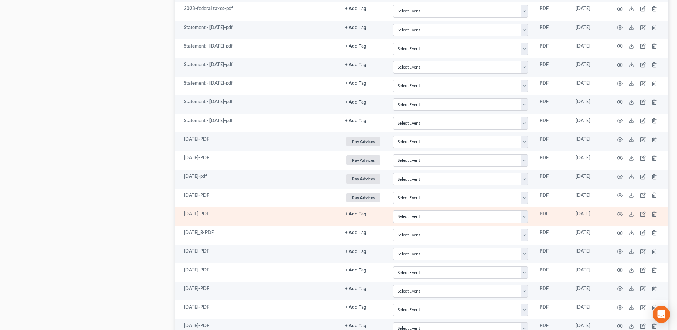
click at [360, 213] on button "+ Add Tag" at bounding box center [355, 214] width 21 height 5
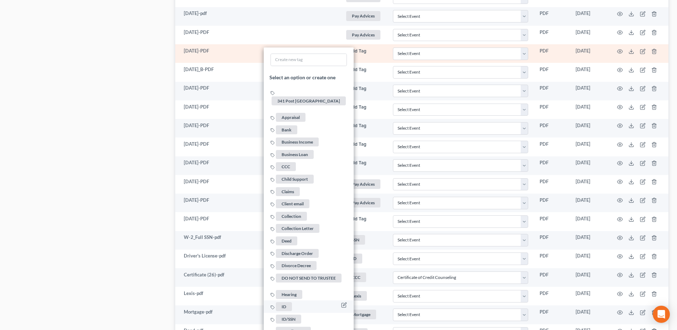
scroll to position [825, 0]
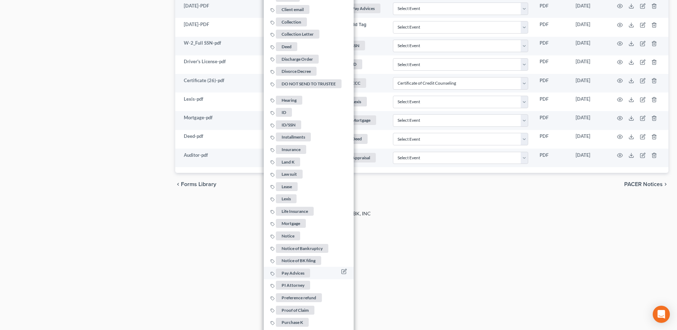
click at [290, 268] on span "Pay Advices" at bounding box center [293, 272] width 34 height 9
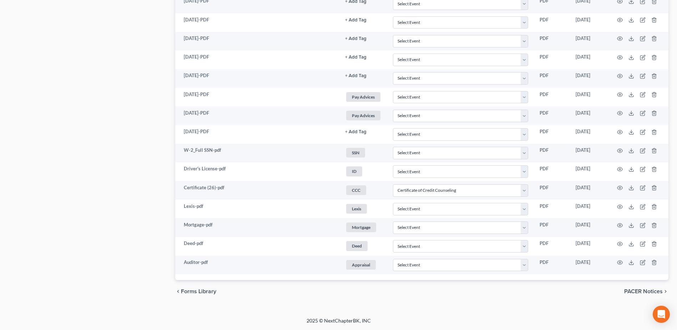
scroll to position [718, 0]
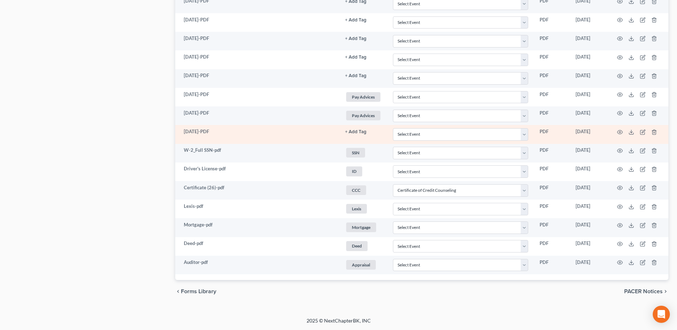
click at [356, 130] on button "+ Add Tag" at bounding box center [355, 132] width 21 height 5
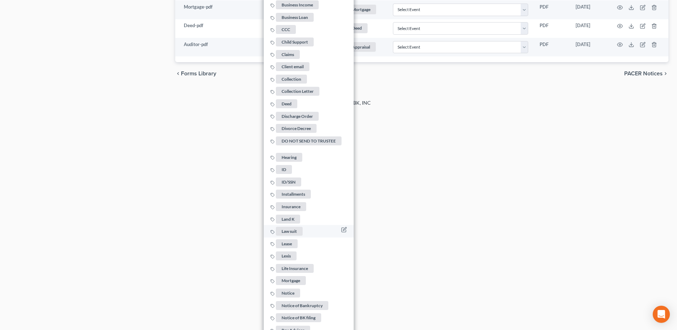
scroll to position [1003, 0]
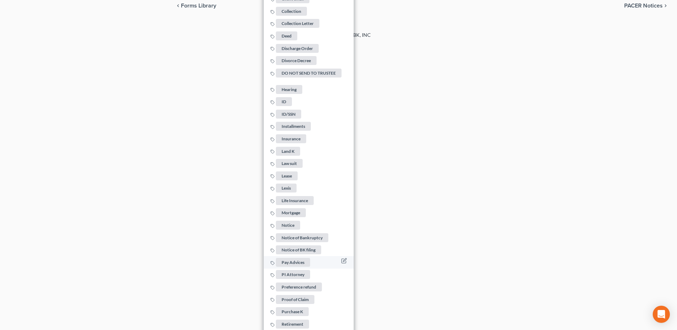
click at [296, 259] on span "Pay Advices" at bounding box center [293, 262] width 34 height 9
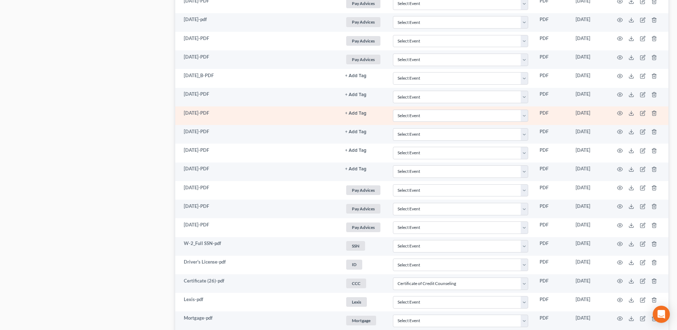
scroll to position [504, 0]
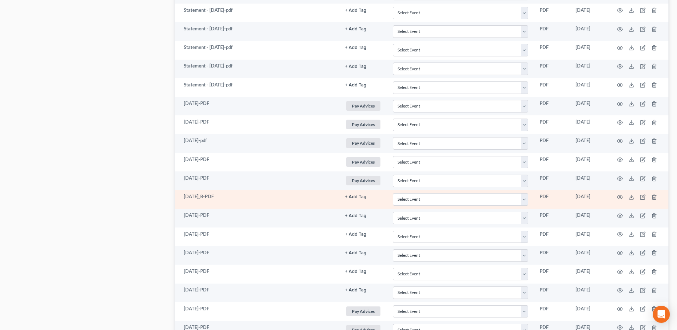
click at [355, 199] on button "+ Add Tag" at bounding box center [355, 196] width 21 height 5
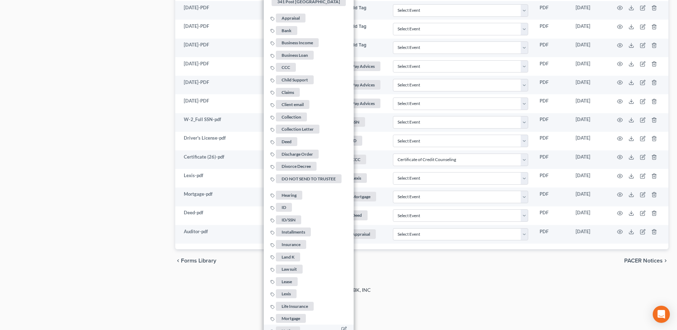
scroll to position [932, 0]
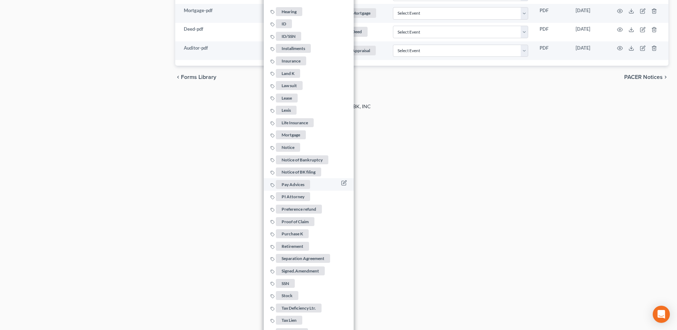
click at [295, 180] on span "Pay Advices" at bounding box center [293, 184] width 34 height 9
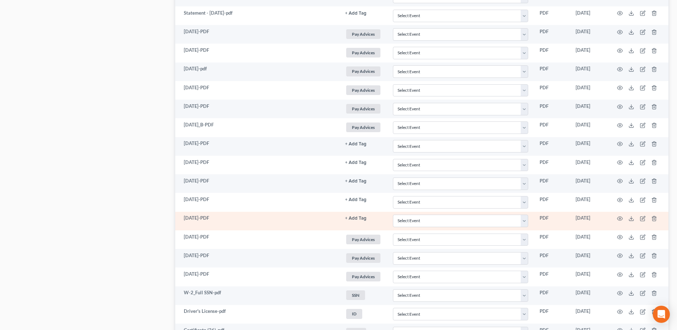
scroll to position [575, 0]
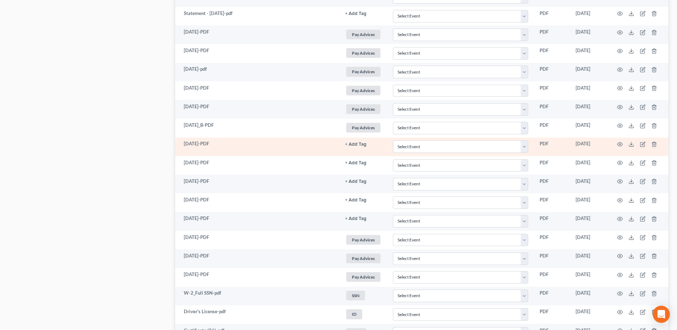
click at [358, 147] on button "+ Add Tag" at bounding box center [355, 144] width 21 height 5
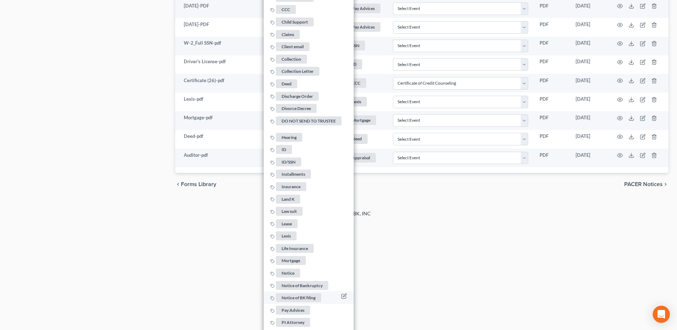
scroll to position [860, 0]
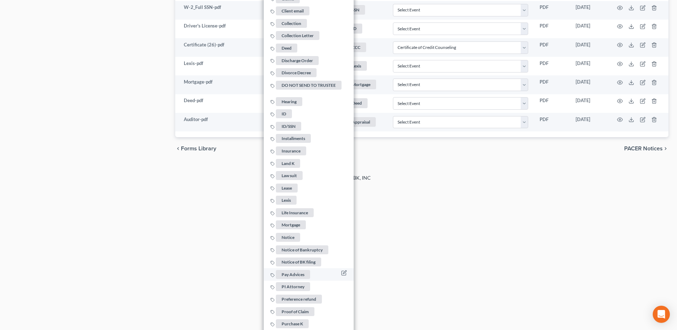
click at [298, 270] on span "Pay Advices" at bounding box center [293, 274] width 34 height 9
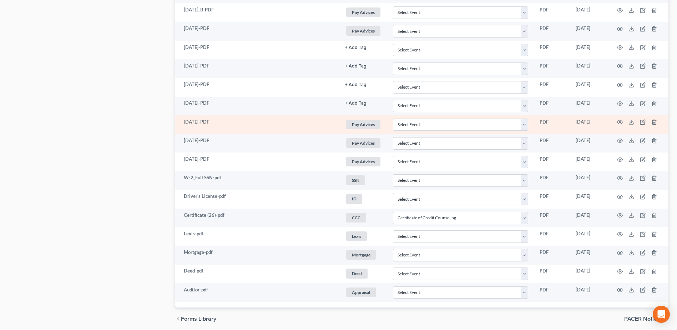
scroll to position [646, 0]
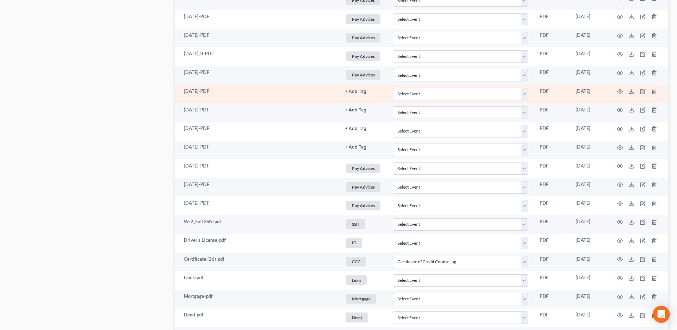
click at [358, 91] on button "+ Add Tag" at bounding box center [355, 91] width 21 height 5
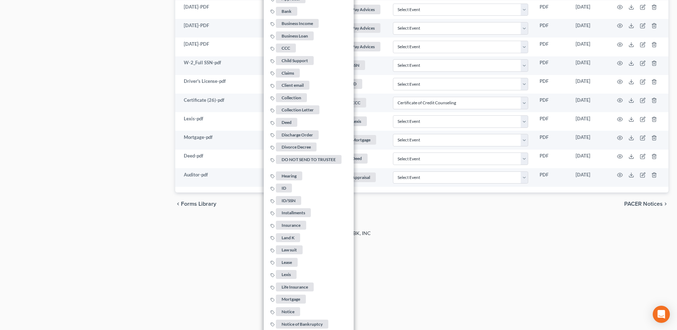
scroll to position [1003, 0]
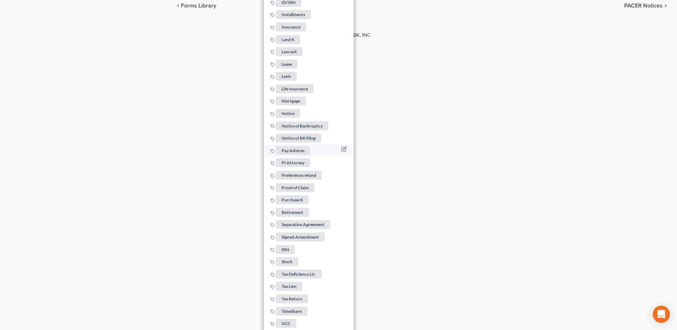
click at [295, 146] on span "Pay Advices" at bounding box center [293, 150] width 34 height 9
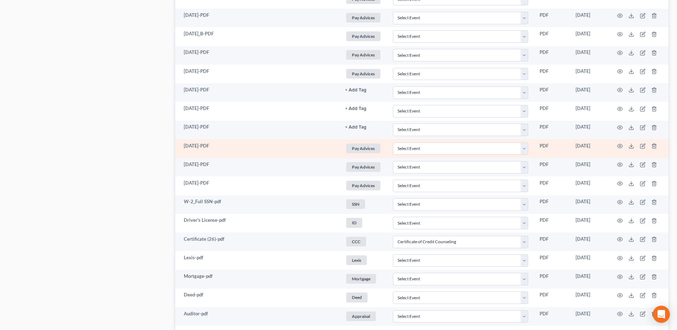
scroll to position [611, 0]
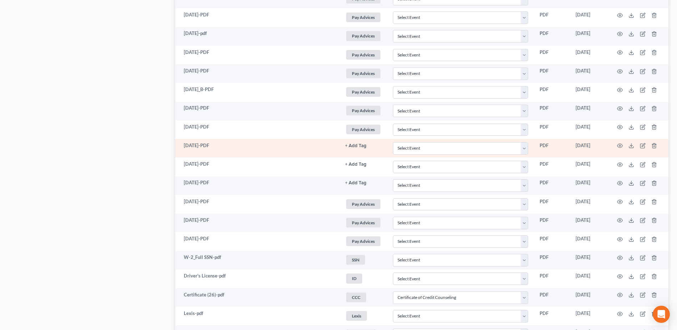
click at [353, 146] on button "+ Add Tag" at bounding box center [355, 145] width 21 height 5
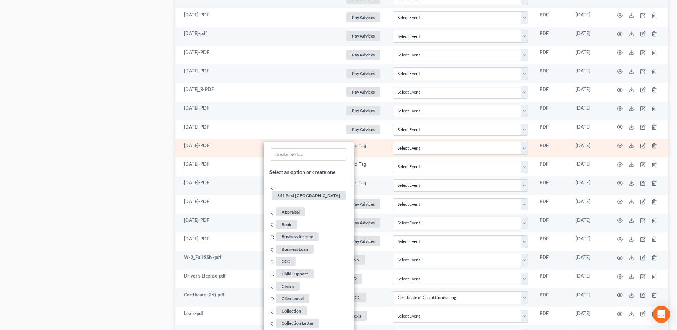
scroll to position [1039, 0]
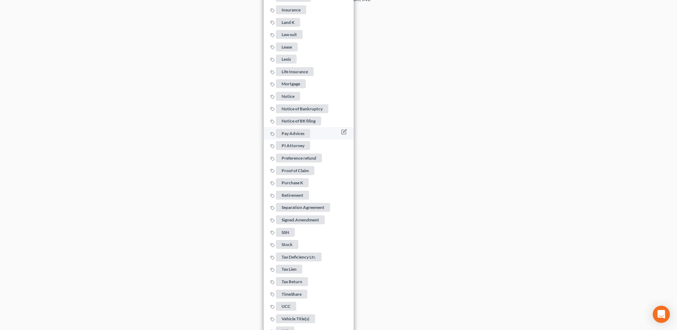
click at [295, 129] on span "Pay Advices" at bounding box center [293, 133] width 34 height 9
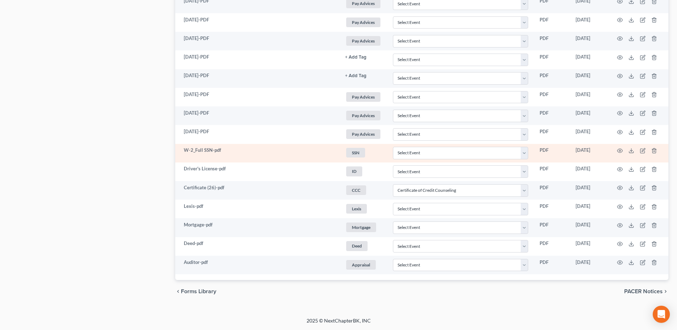
scroll to position [718, 0]
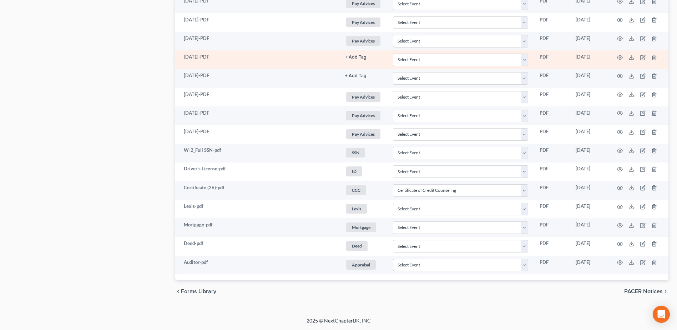
click at [357, 59] on button "+ Add Tag" at bounding box center [355, 57] width 21 height 5
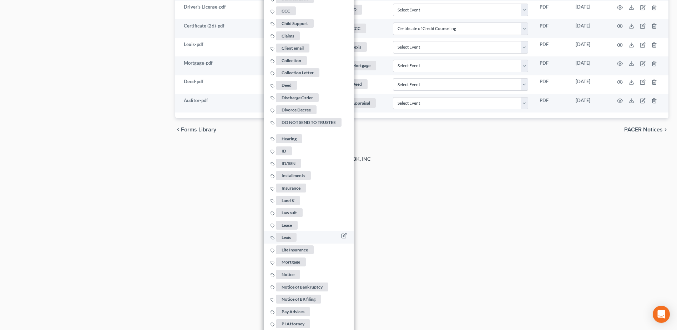
scroll to position [1003, 0]
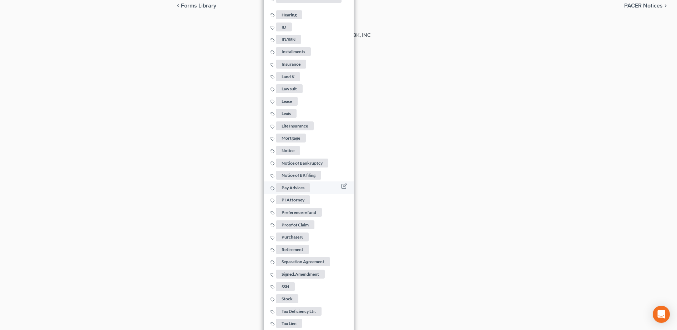
click at [297, 183] on span "Pay Advices" at bounding box center [293, 187] width 34 height 9
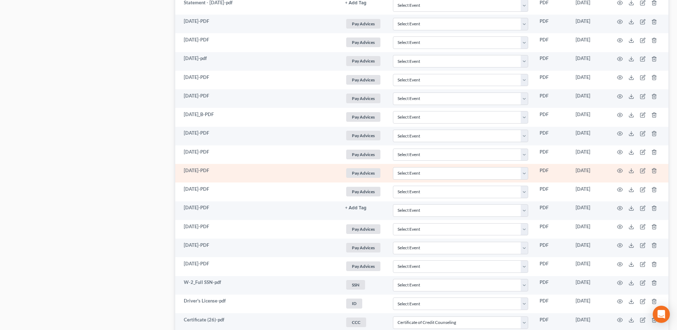
scroll to position [575, 0]
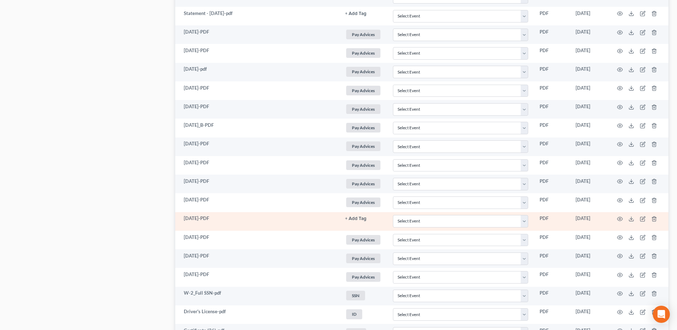
click at [353, 221] on button "+ Add Tag" at bounding box center [355, 218] width 21 height 5
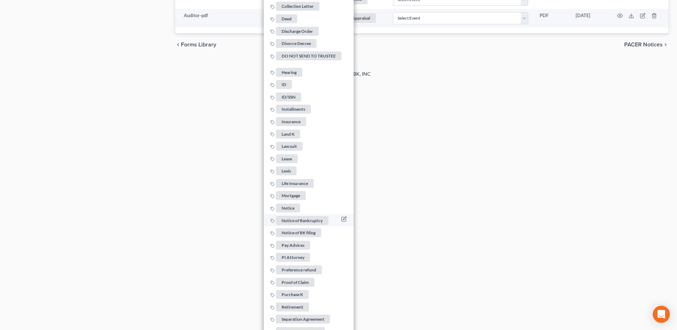
scroll to position [967, 0]
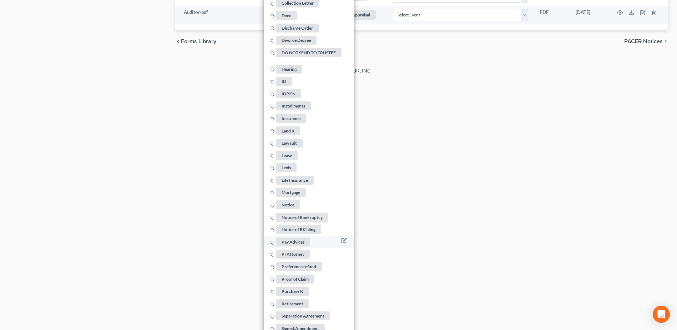
click at [296, 237] on span "Pay Advices" at bounding box center [293, 241] width 34 height 9
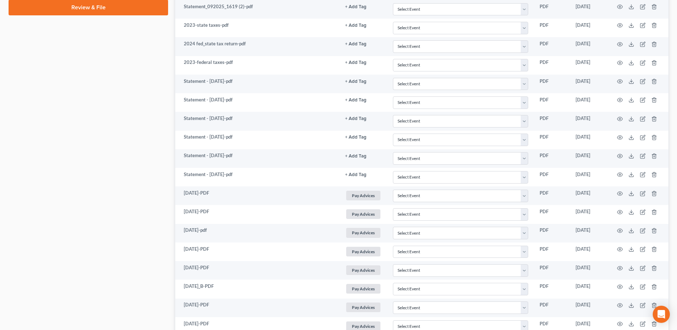
scroll to position [396, 0]
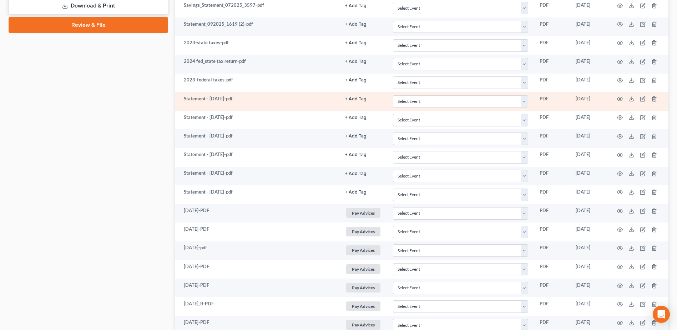
click at [355, 97] on button "+ Add Tag" at bounding box center [355, 99] width 21 height 5
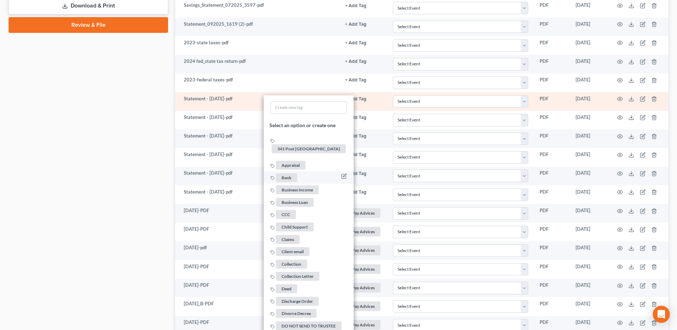
click at [300, 171] on li "Bank" at bounding box center [309, 177] width 90 height 12
click at [290, 173] on span "Bank" at bounding box center [286, 177] width 21 height 9
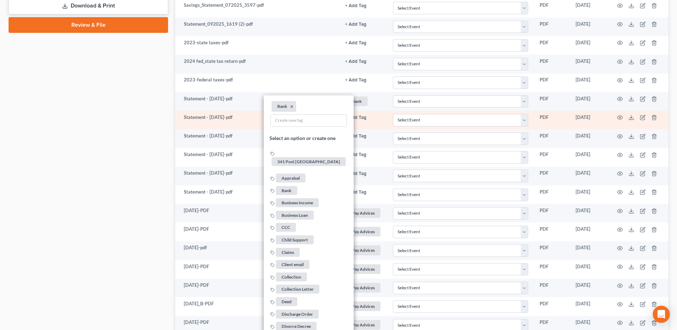
click at [356, 117] on button "+ Add Tag" at bounding box center [355, 117] width 21 height 5
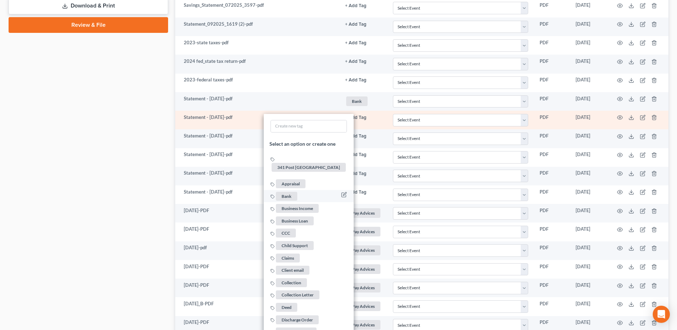
click at [287, 191] on span "Bank" at bounding box center [286, 195] width 21 height 9
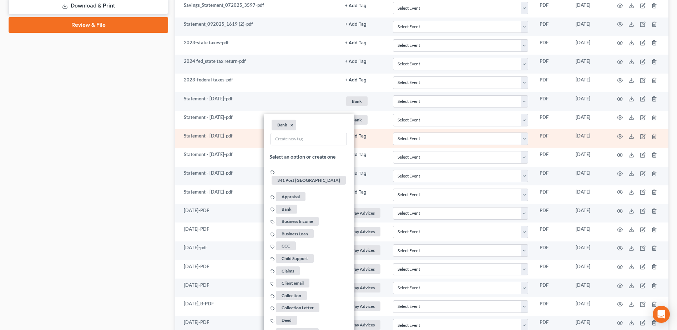
click at [359, 137] on button "+ Add Tag" at bounding box center [355, 136] width 21 height 5
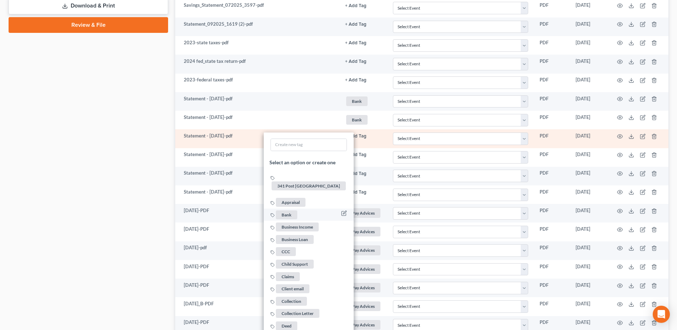
click at [285, 210] on span "Bank" at bounding box center [286, 214] width 21 height 9
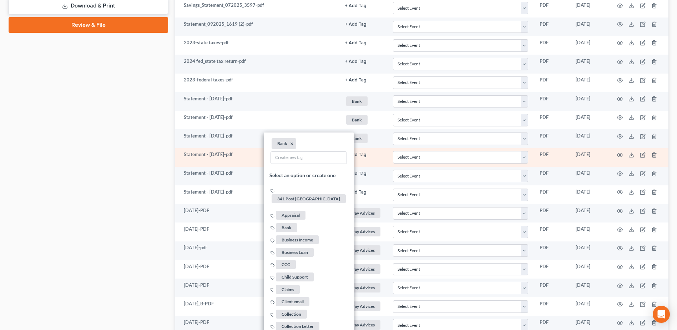
click at [362, 153] on button "+ Add Tag" at bounding box center [355, 154] width 21 height 5
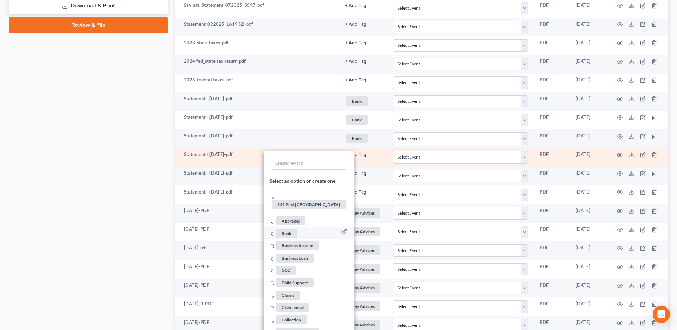
click at [287, 229] on span "Bank" at bounding box center [286, 233] width 21 height 9
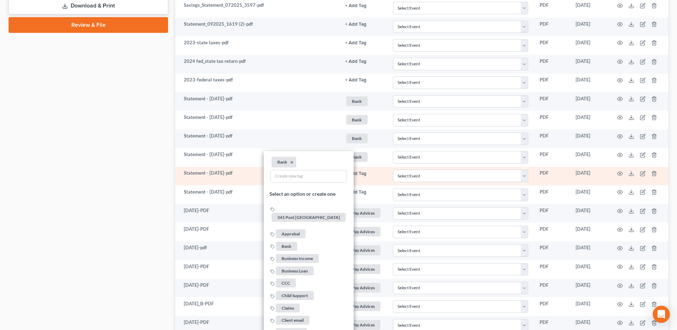
click at [359, 172] on button "+ Add Tag" at bounding box center [355, 173] width 21 height 5
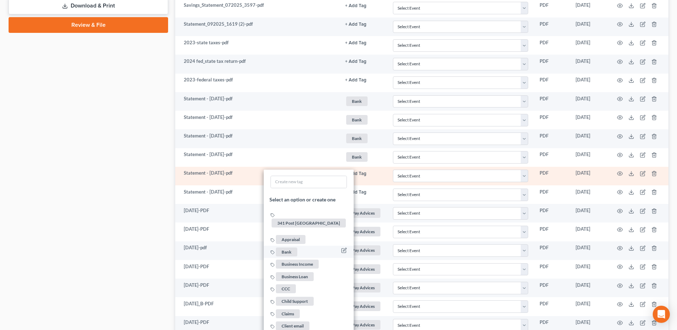
click at [292, 247] on span "Bank" at bounding box center [286, 251] width 21 height 9
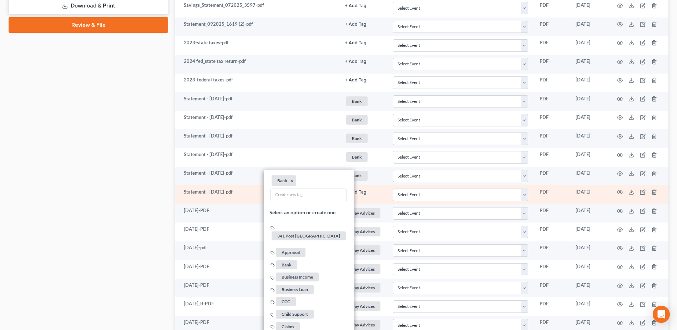
click at [358, 193] on button "+ Add Tag" at bounding box center [355, 192] width 21 height 5
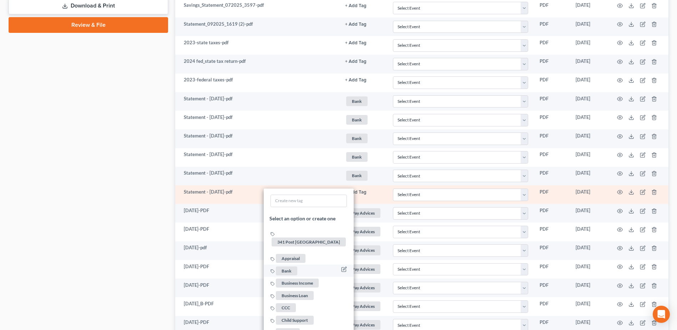
click at [289, 266] on span "Bank" at bounding box center [286, 270] width 21 height 9
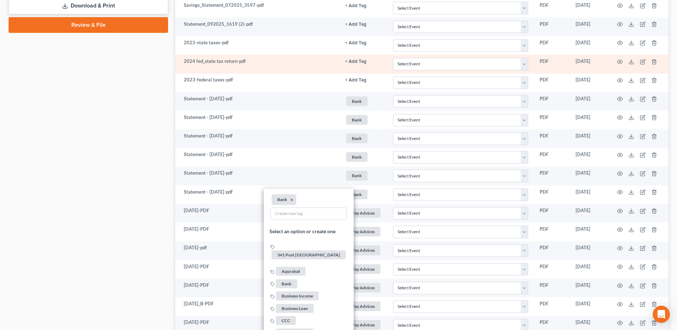
click at [360, 60] on button "+ Add Tag" at bounding box center [355, 61] width 21 height 5
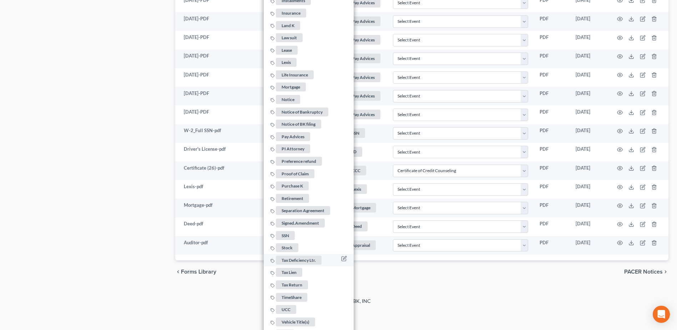
scroll to position [747, 0]
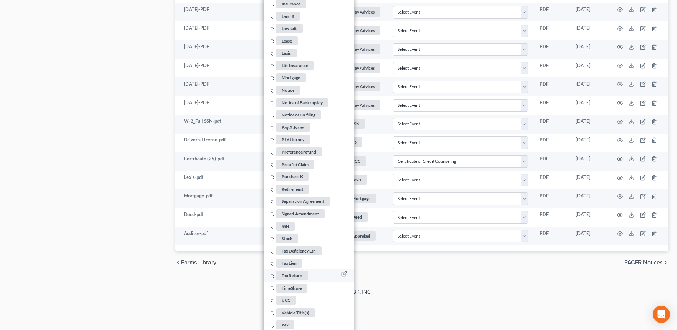
click at [291, 271] on span "Tax Return" at bounding box center [292, 275] width 32 height 9
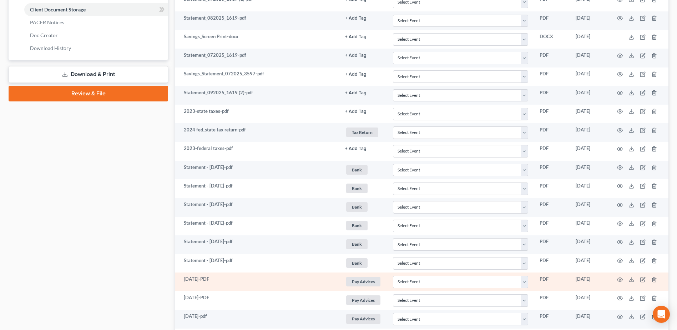
scroll to position [325, 0]
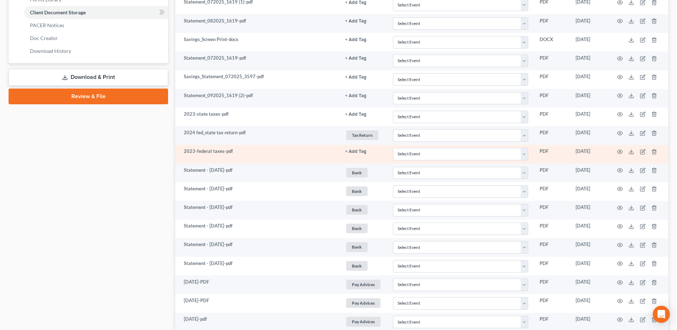
click at [360, 155] on td "+ Add Tag Select an option or create one 341 Post Dayton Appraisal Bank Busines…" at bounding box center [363, 154] width 48 height 19
click at [358, 149] on button "+ Add Tag" at bounding box center [355, 151] width 21 height 5
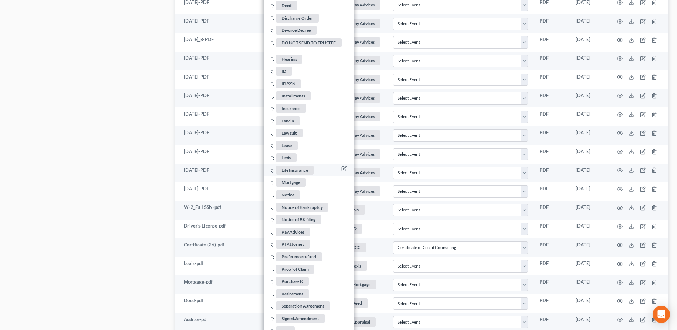
scroll to position [753, 0]
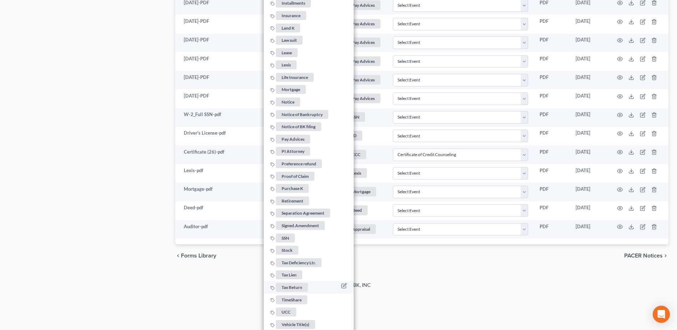
click at [289, 283] on span "Tax Return" at bounding box center [292, 287] width 32 height 9
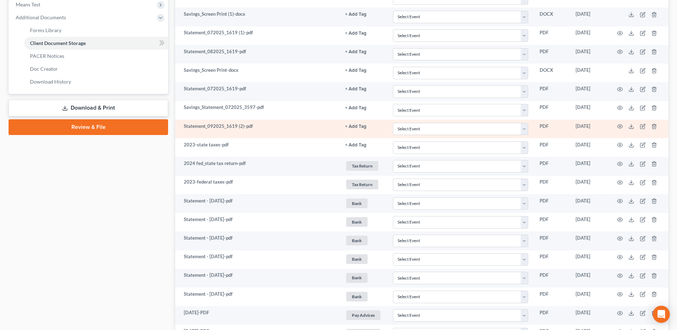
scroll to position [289, 0]
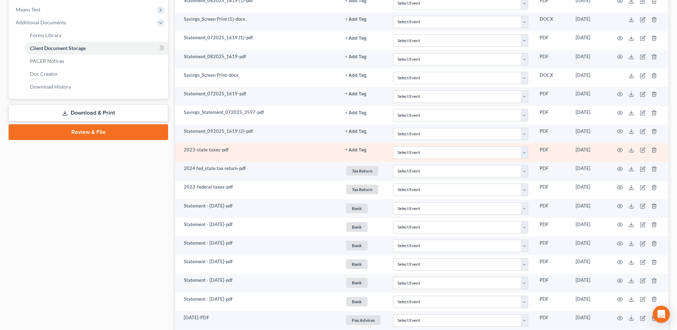
click at [356, 151] on button "+ Add Tag" at bounding box center [355, 150] width 21 height 5
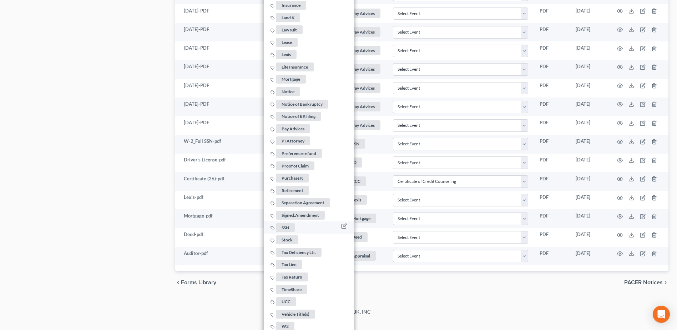
scroll to position [728, 0]
click at [294, 271] on span "Tax Return" at bounding box center [292, 275] width 32 height 9
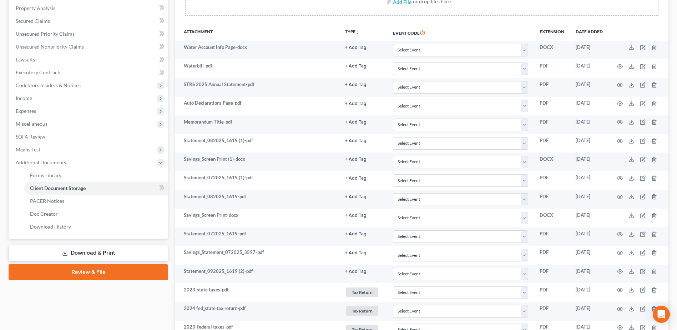
scroll to position [147, 0]
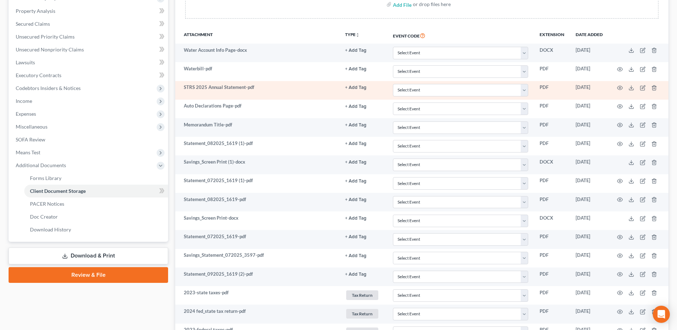
click at [366, 87] on link "+ Add Tag" at bounding box center [363, 87] width 36 height 7
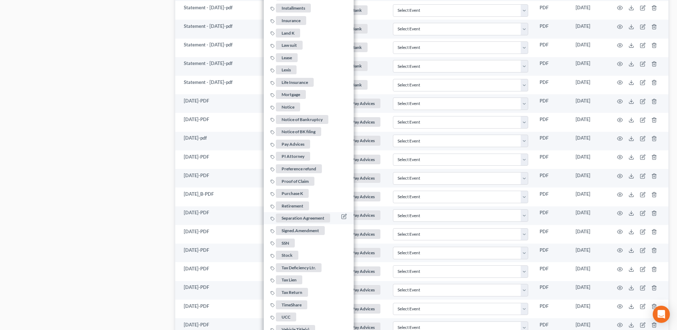
scroll to position [539, 0]
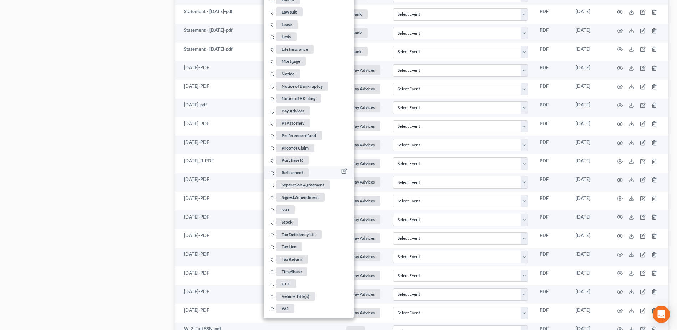
click at [293, 168] on span "Retirement" at bounding box center [292, 172] width 33 height 9
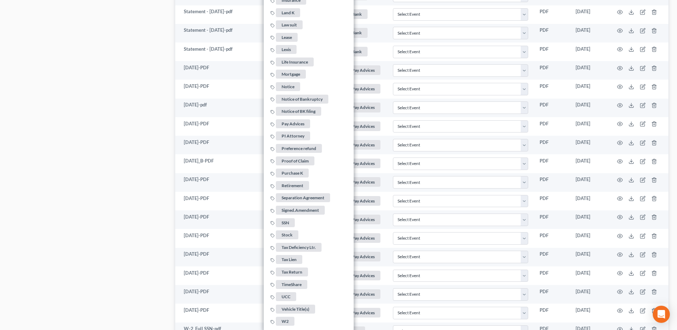
click at [45, 118] on div "Case Dashboard Payments Invoices Payments Payments Credit Report Client Profile" at bounding box center [88, 5] width 167 height 952
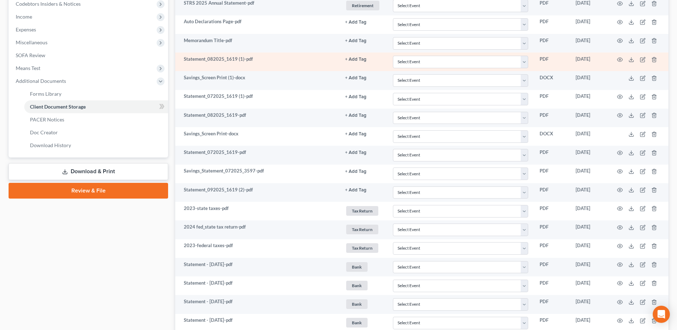
scroll to position [218, 0]
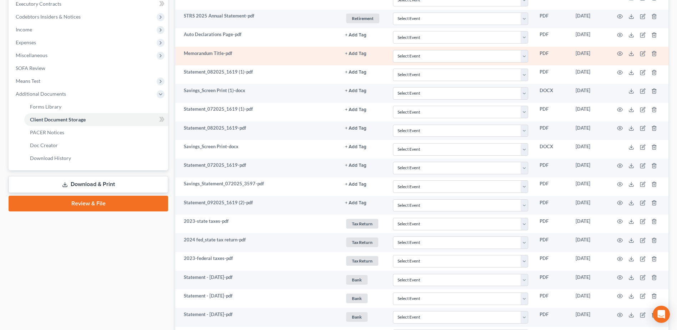
click at [355, 54] on button "+ Add Tag" at bounding box center [355, 53] width 21 height 5
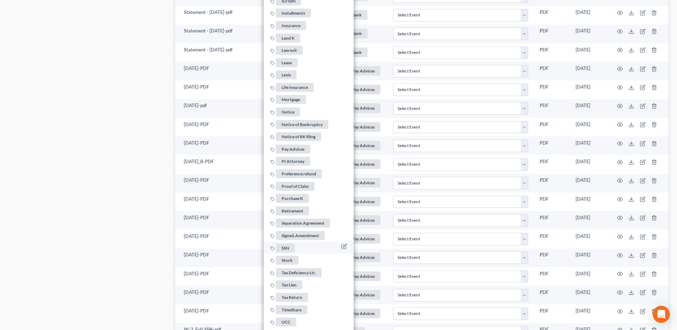
scroll to position [611, 0]
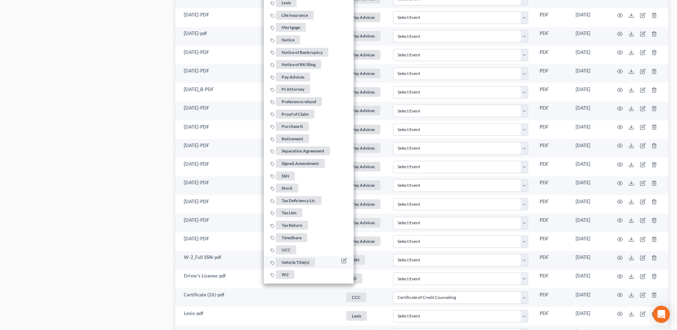
click at [285, 258] on span "Vehicle Title(s)" at bounding box center [295, 261] width 39 height 9
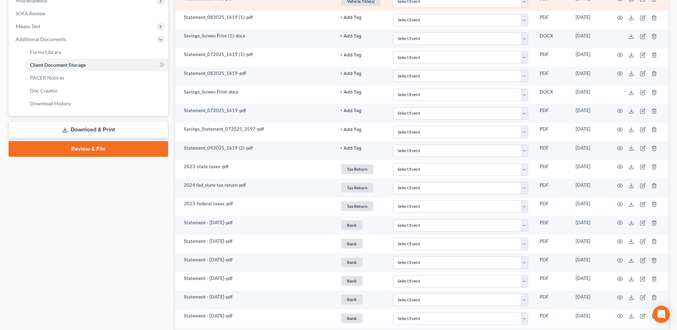
scroll to position [182, 0]
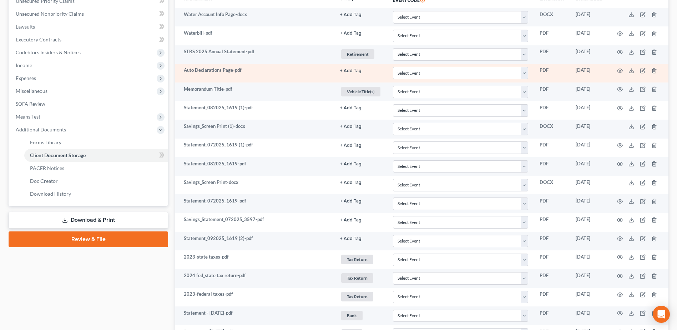
click at [355, 70] on button "+ Add Tag" at bounding box center [350, 71] width 21 height 5
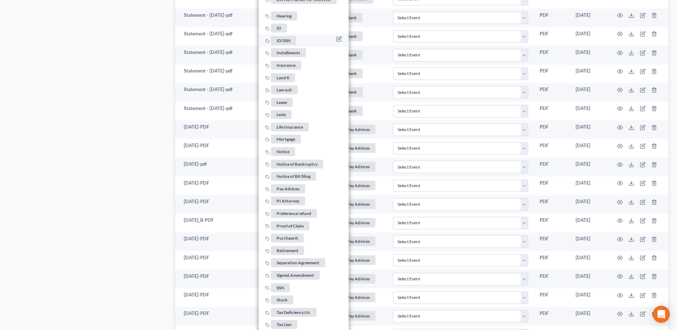
scroll to position [432, 0]
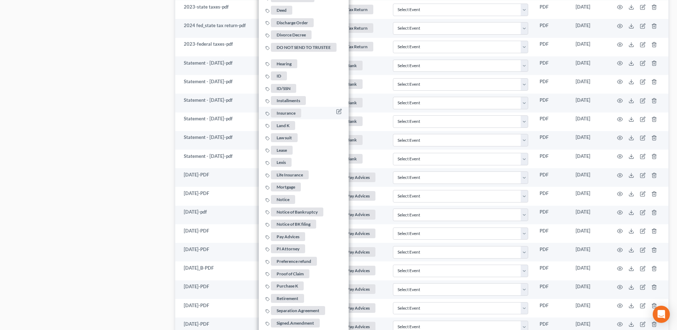
click at [287, 110] on span "Insurance" at bounding box center [286, 112] width 30 height 9
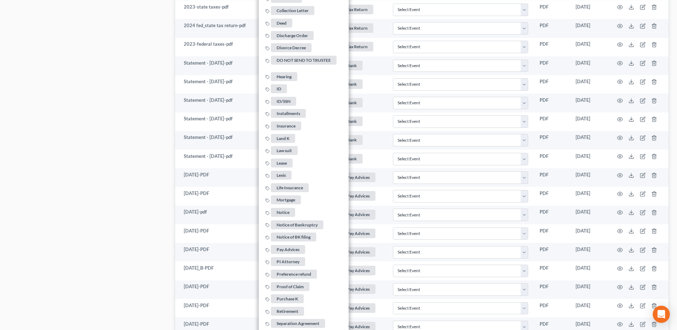
click at [109, 117] on div "Case Dashboard Payments Invoices Payments Payments Credit Report Client Profile" at bounding box center [88, 112] width 167 height 952
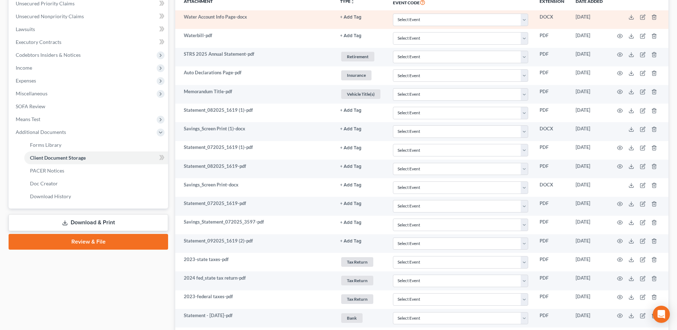
scroll to position [111, 0]
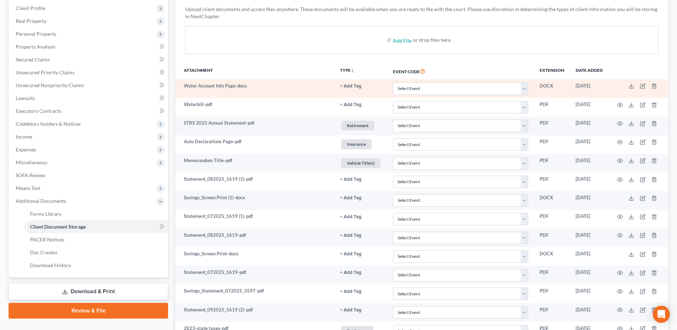
click at [351, 85] on button "+ Add Tag" at bounding box center [350, 86] width 21 height 5
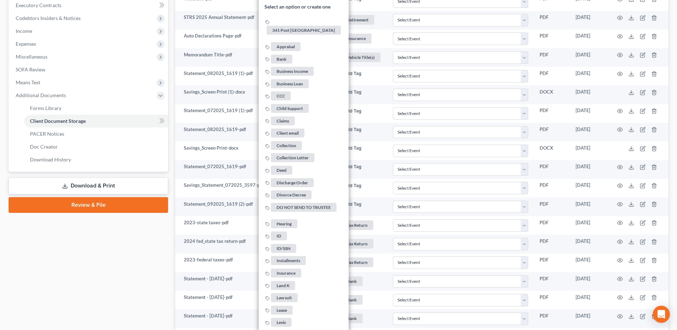
scroll to position [182, 0]
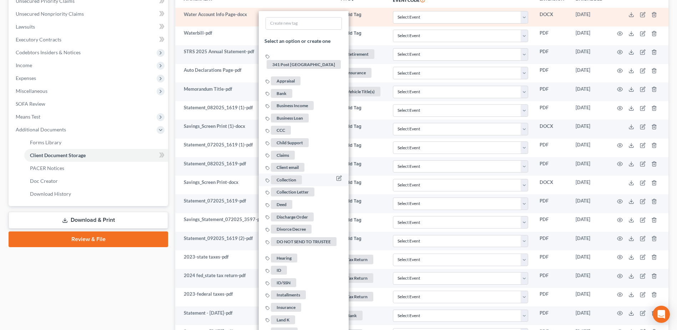
click at [285, 175] on span "Collection" at bounding box center [286, 179] width 31 height 9
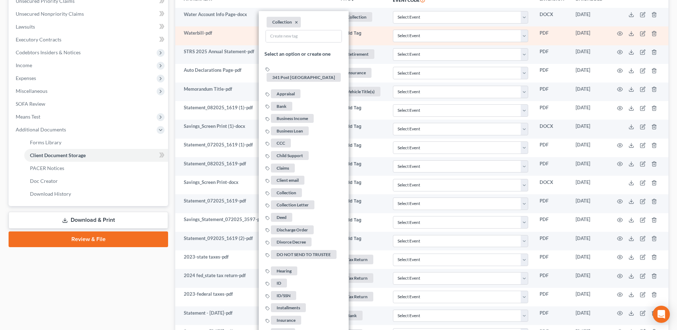
click at [351, 31] on button "+ Add Tag" at bounding box center [350, 33] width 21 height 5
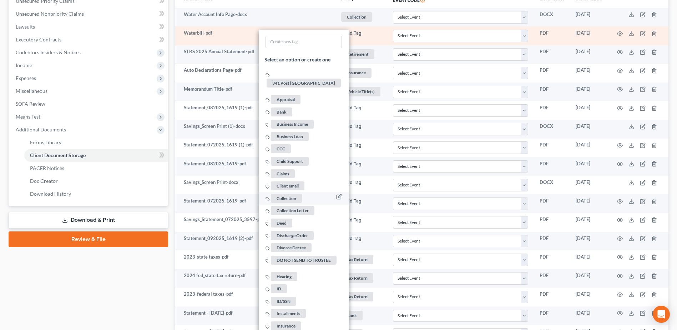
click at [287, 194] on span "Collection" at bounding box center [286, 198] width 31 height 9
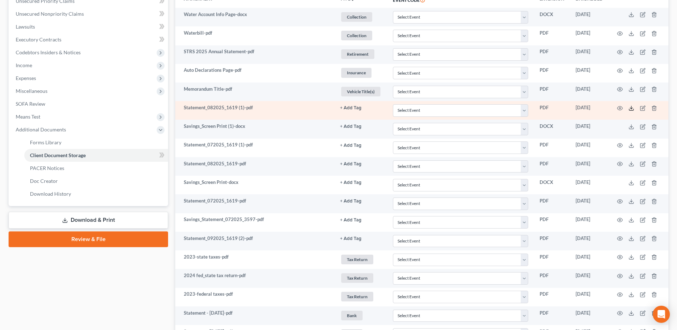
click at [632, 106] on icon at bounding box center [631, 108] width 6 height 6
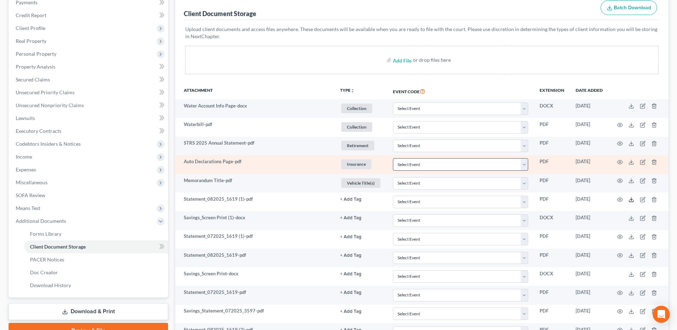
scroll to position [147, 0]
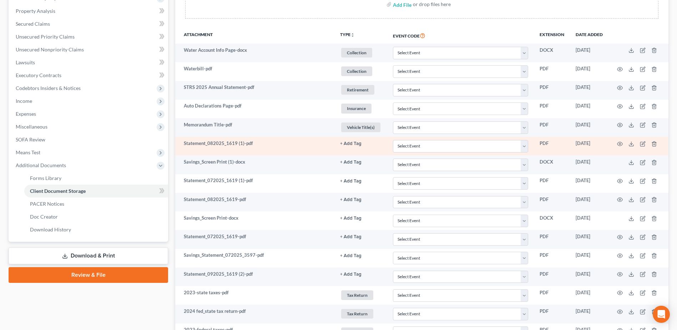
click at [339, 141] on td "+ Add Tag Select an option or create one 341 Post Dayton Appraisal Bank Busines…" at bounding box center [360, 146] width 53 height 19
click at [350, 142] on button "+ Add Tag" at bounding box center [350, 143] width 21 height 5
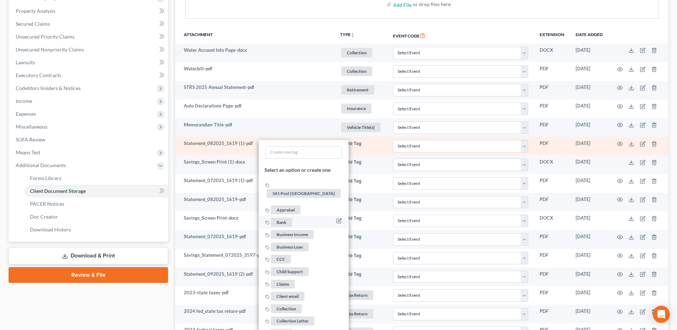
click at [285, 218] on span "Bank" at bounding box center [281, 222] width 21 height 9
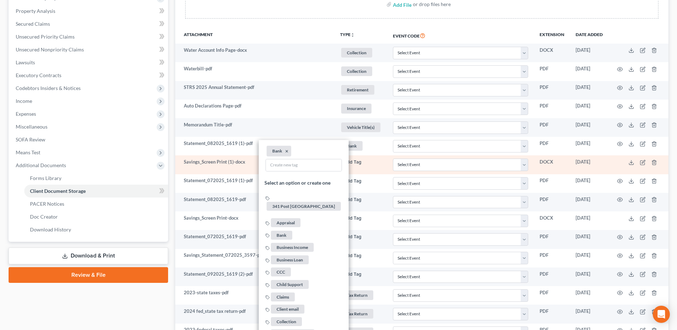
click at [358, 161] on button "+ Add Tag" at bounding box center [350, 162] width 21 height 5
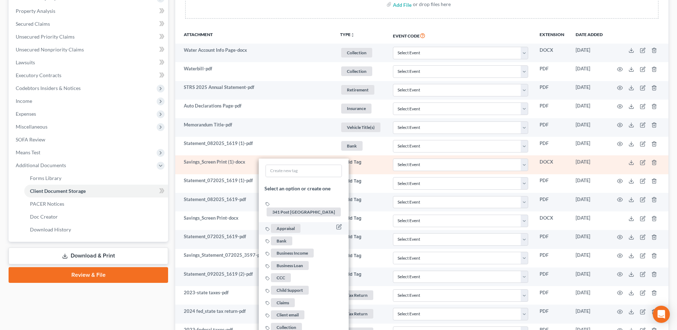
click at [279, 236] on span "Bank" at bounding box center [281, 240] width 21 height 9
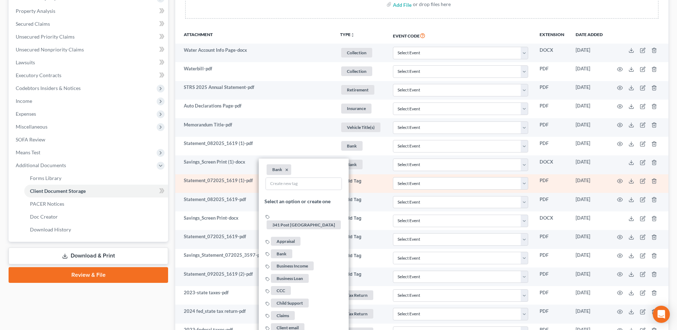
click at [354, 181] on button "+ Add Tag" at bounding box center [350, 181] width 21 height 5
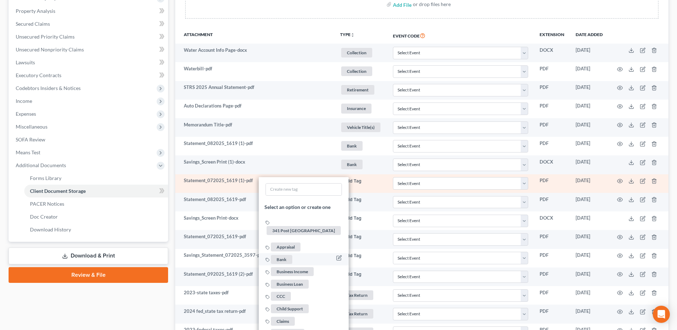
click at [283, 255] on span "Bank" at bounding box center [281, 259] width 21 height 9
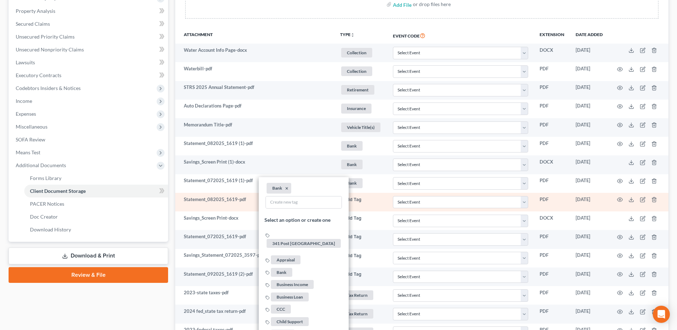
click at [357, 197] on button "+ Add Tag" at bounding box center [350, 199] width 21 height 5
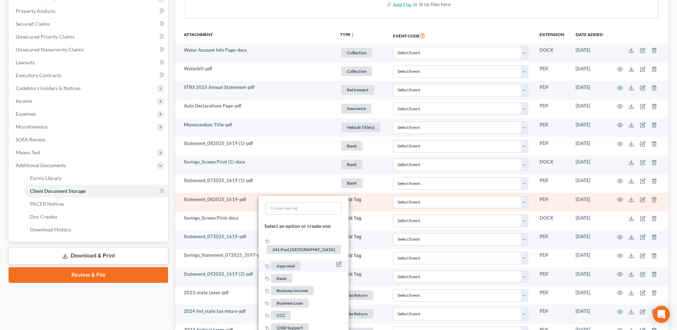
click at [281, 273] on span "Bank" at bounding box center [281, 277] width 21 height 9
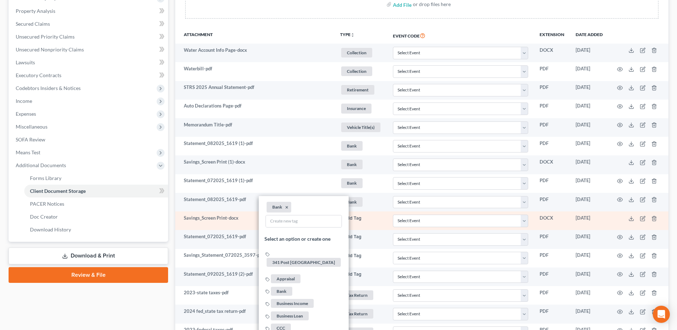
click at [351, 216] on button "+ Add Tag" at bounding box center [350, 218] width 21 height 5
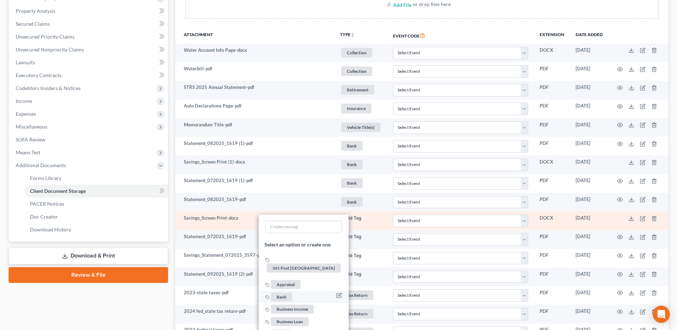
click at [284, 292] on span "Bank" at bounding box center [281, 296] width 21 height 9
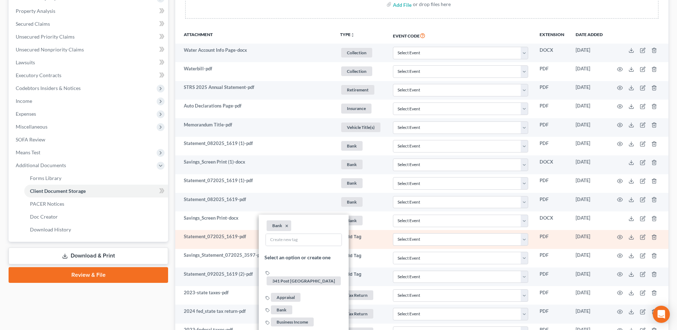
click at [355, 235] on button "+ Add Tag" at bounding box center [350, 236] width 21 height 5
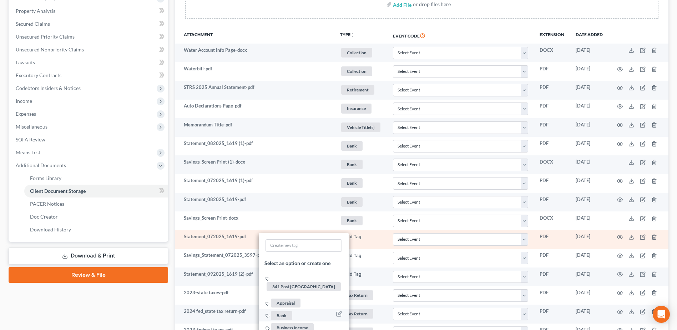
click at [283, 311] on span "Bank" at bounding box center [281, 315] width 21 height 9
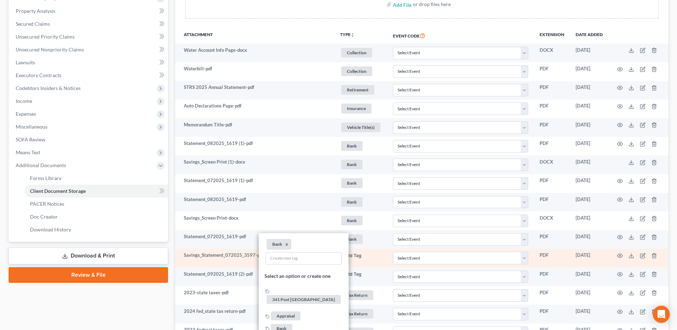
click at [351, 255] on button "+ Add Tag" at bounding box center [350, 255] width 21 height 5
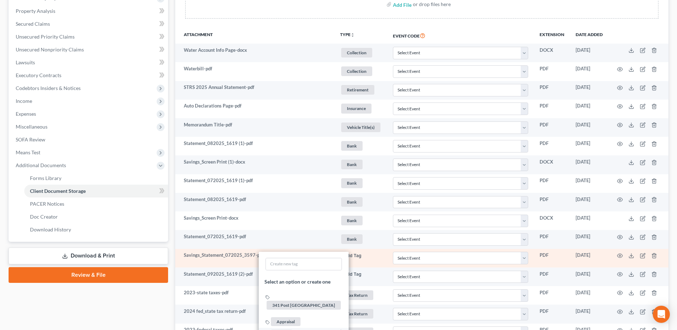
click at [283, 329] on span "Bank" at bounding box center [281, 333] width 21 height 9
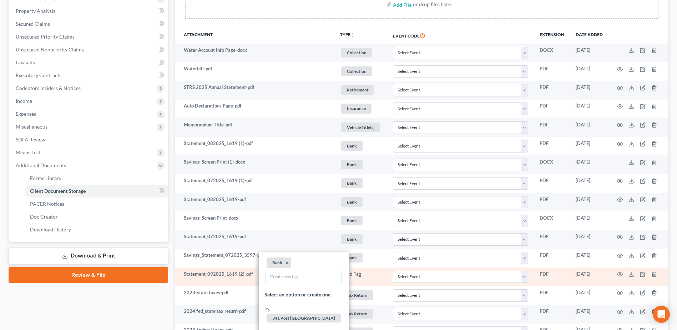
click at [352, 272] on button "+ Add Tag" at bounding box center [350, 274] width 21 height 5
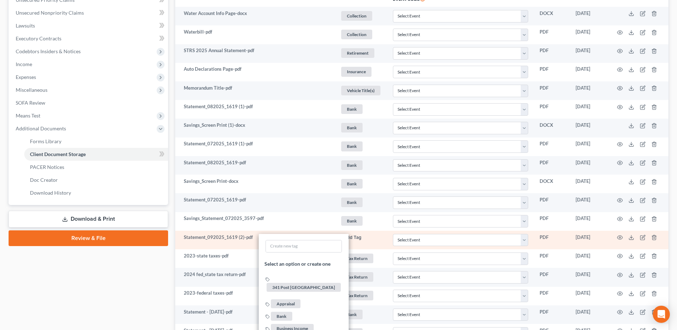
scroll to position [218, 0]
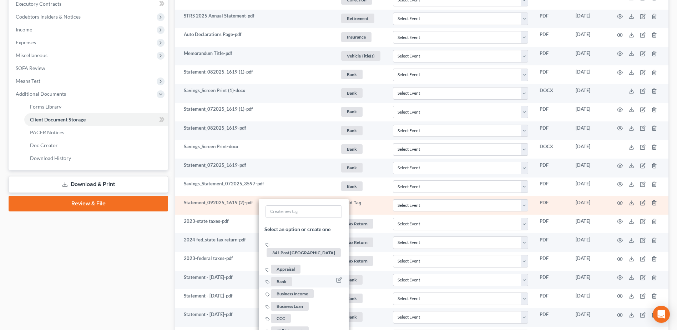
click at [285, 277] on span "Bank" at bounding box center [281, 281] width 21 height 9
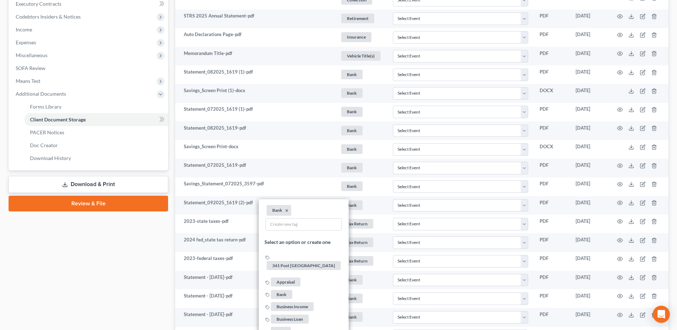
click at [110, 264] on div "Case Dashboard Payments Invoices Payments Payments Credit Report Client Profile" at bounding box center [88, 326] width 167 height 952
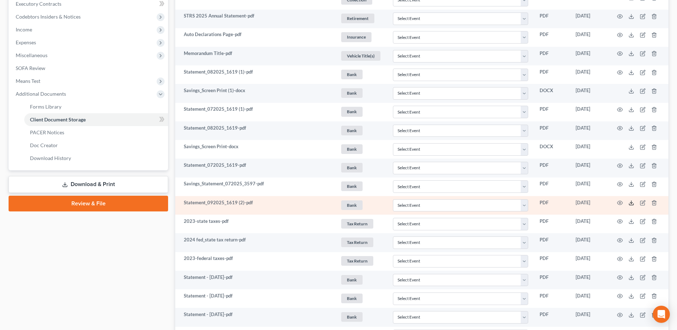
click at [629, 203] on icon at bounding box center [631, 203] width 6 height 6
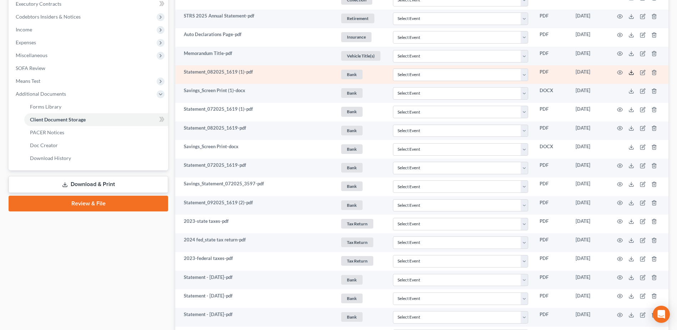
click at [631, 74] on icon at bounding box center [631, 73] width 6 height 6
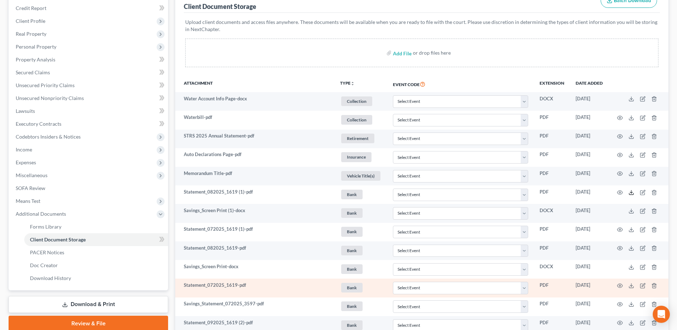
scroll to position [111, 0]
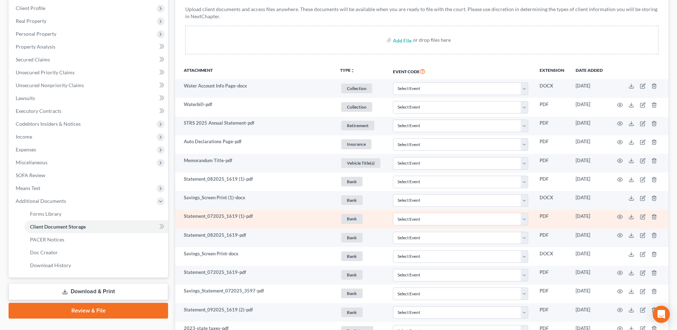
click at [348, 216] on span "Bank" at bounding box center [351, 219] width 21 height 10
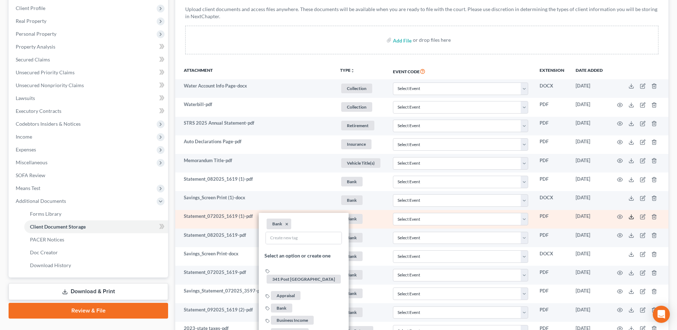
click at [629, 217] on icon at bounding box center [631, 217] width 6 height 6
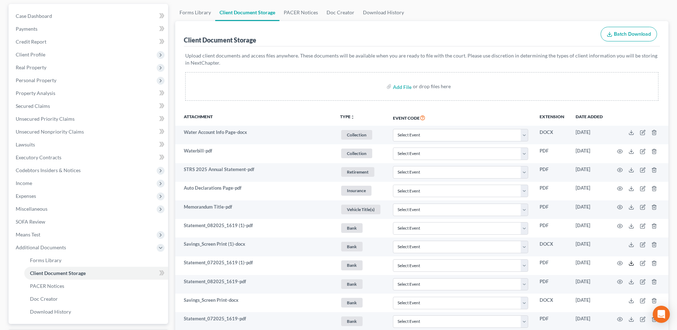
scroll to position [0, 0]
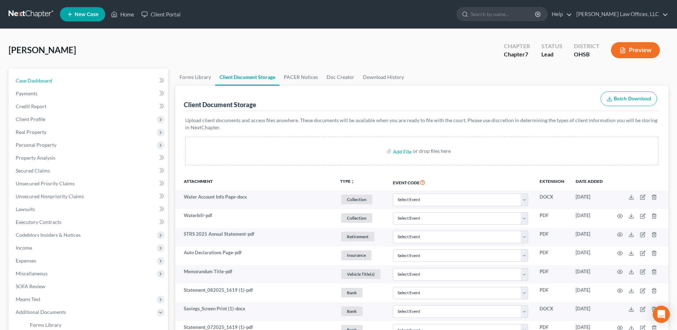
drag, startPoint x: 64, startPoint y: 80, endPoint x: 436, endPoint y: 24, distance: 376.8
click at [64, 80] on link "Case Dashboard" at bounding box center [89, 80] width 158 height 13
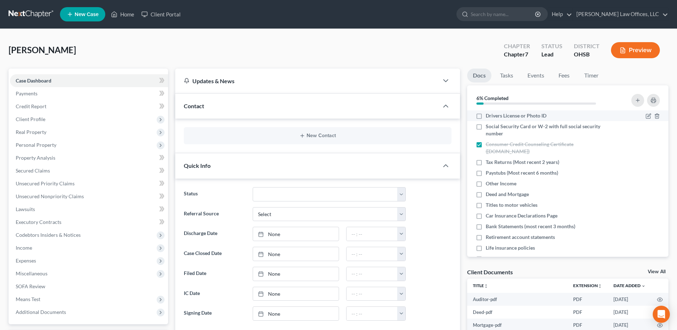
click at [486, 115] on label "Drivers License or Photo ID" at bounding box center [516, 115] width 61 height 7
click at [489, 115] on input "Drivers License or Photo ID" at bounding box center [491, 114] width 5 height 5
checkbox input "true"
click at [486, 128] on label "Social Security Card or W-2 with full social security number" at bounding box center [549, 130] width 126 height 14
click at [489, 127] on input "Social Security Card or W-2 with full social security number" at bounding box center [491, 125] width 5 height 5
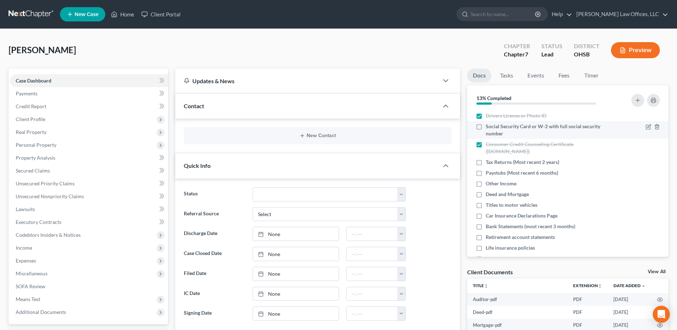
checkbox input "true"
click at [486, 163] on label "Tax Returns (Most recent 2 years)" at bounding box center [523, 161] width 74 height 7
click at [489, 163] on input "Tax Returns (Most recent 2 years)" at bounding box center [491, 160] width 5 height 5
click at [486, 162] on label "Tax Returns (Most recent 2 years)" at bounding box center [523, 161] width 74 height 7
click at [489, 162] on input "Tax Returns (Most recent 2 years)" at bounding box center [491, 160] width 5 height 5
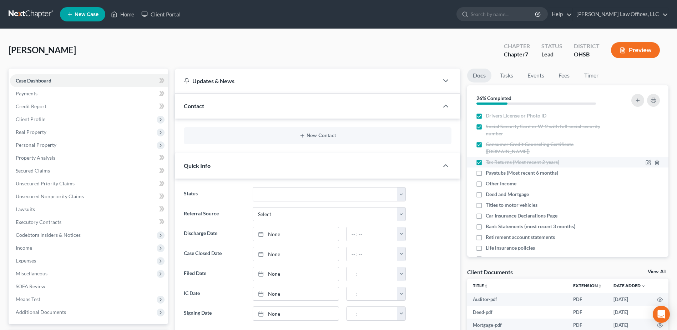
checkbox input "false"
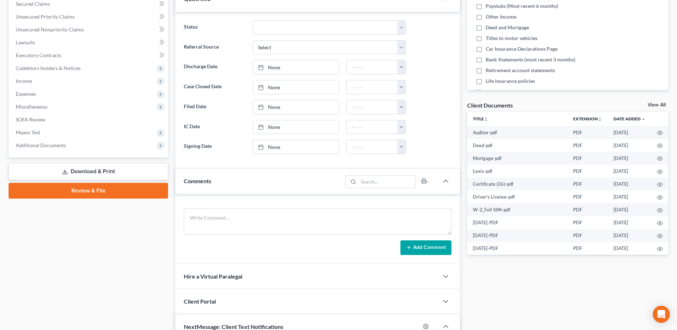
scroll to position [178, 0]
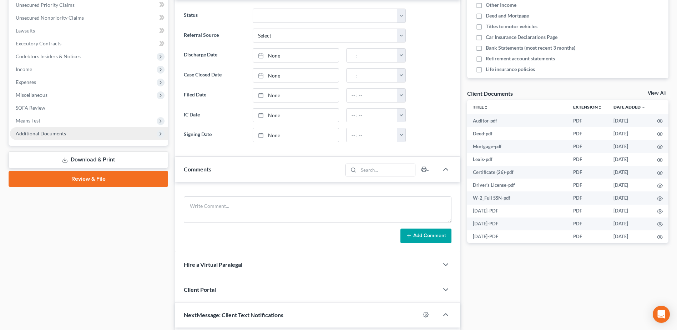
click at [87, 133] on span "Additional Documents" at bounding box center [89, 133] width 158 height 13
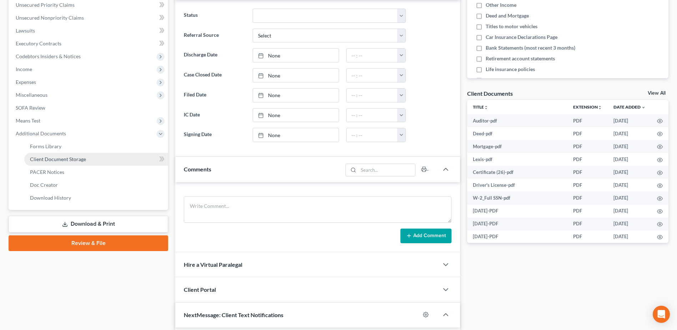
click at [93, 159] on link "Client Document Storage" at bounding box center [96, 159] width 144 height 13
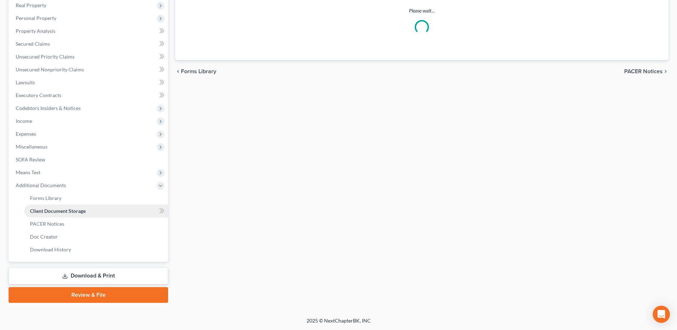
scroll to position [100, 0]
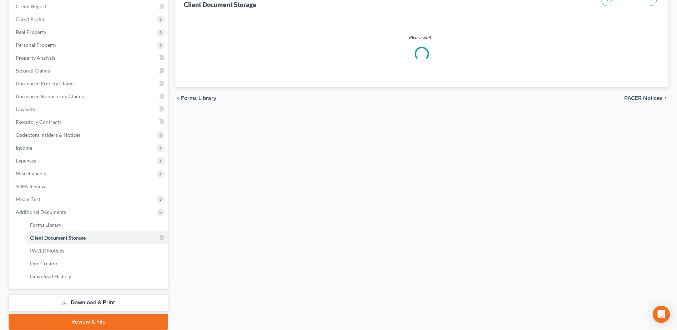
select select "7"
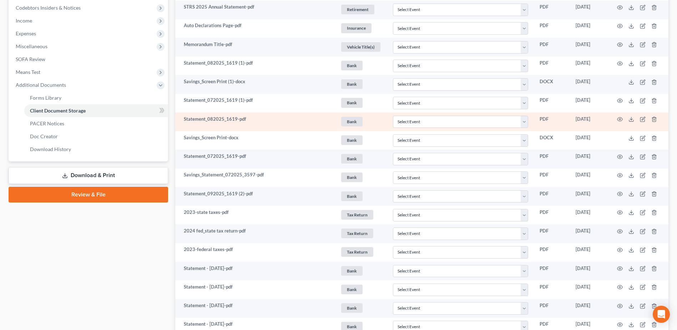
scroll to position [250, 0]
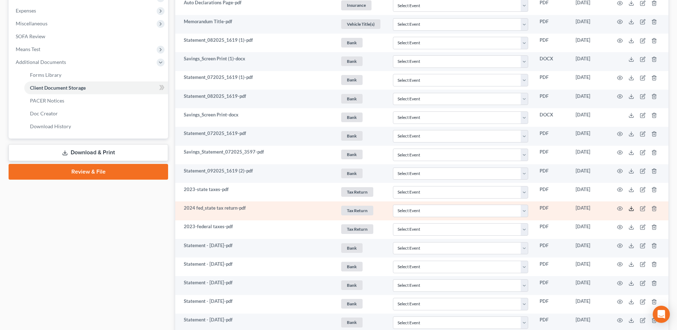
click at [631, 207] on icon at bounding box center [631, 209] width 6 height 6
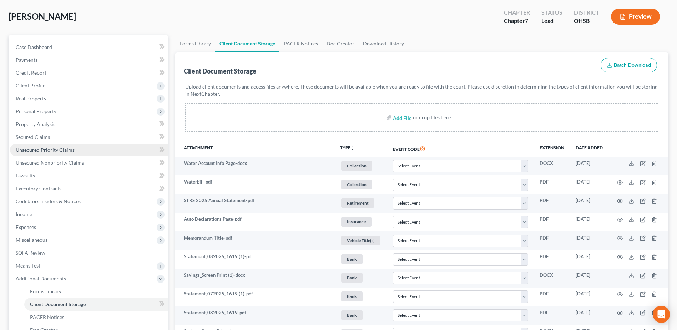
scroll to position [0, 0]
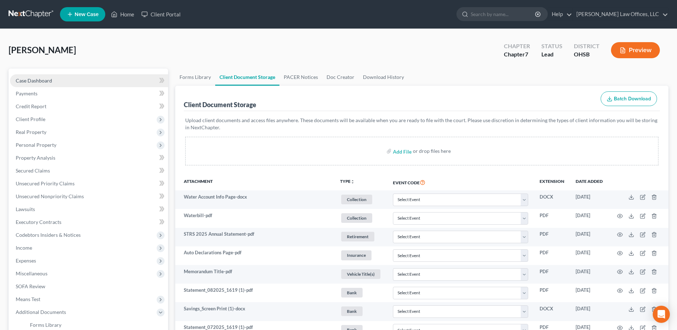
click at [70, 81] on link "Case Dashboard" at bounding box center [89, 80] width 158 height 13
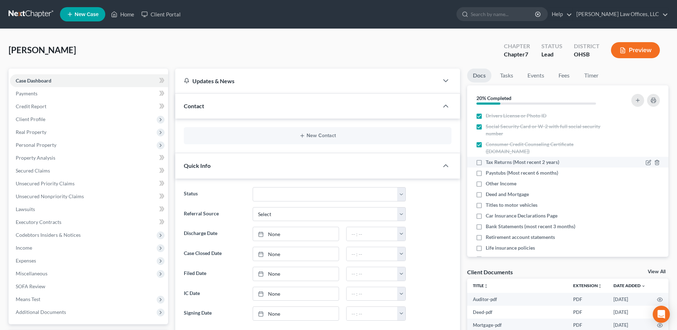
click at [486, 163] on label "Tax Returns (Most recent 2 years)" at bounding box center [523, 161] width 74 height 7
click at [489, 163] on input "Tax Returns (Most recent 2 years)" at bounding box center [491, 160] width 5 height 5
checkbox input "true"
click at [486, 173] on label "Paystubs (Most recent 6 months)" at bounding box center [522, 172] width 72 height 7
click at [489, 173] on input "Paystubs (Most recent 6 months)" at bounding box center [491, 171] width 5 height 5
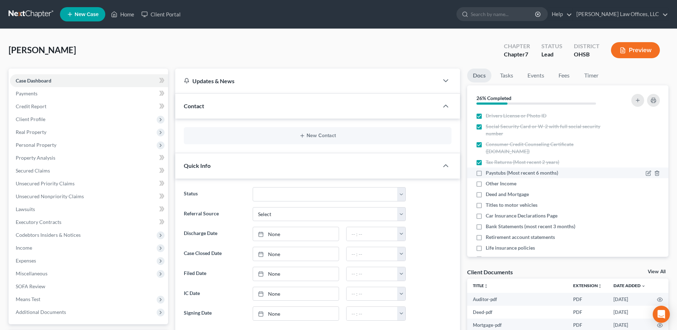
checkbox input "true"
click at [657, 184] on line "button" at bounding box center [657, 184] width 0 height 1
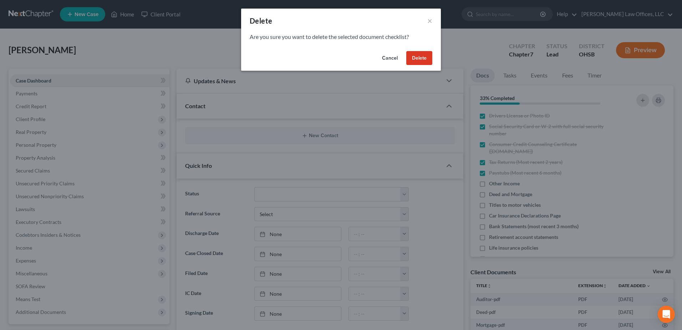
click at [421, 61] on button "Delete" at bounding box center [419, 58] width 26 height 14
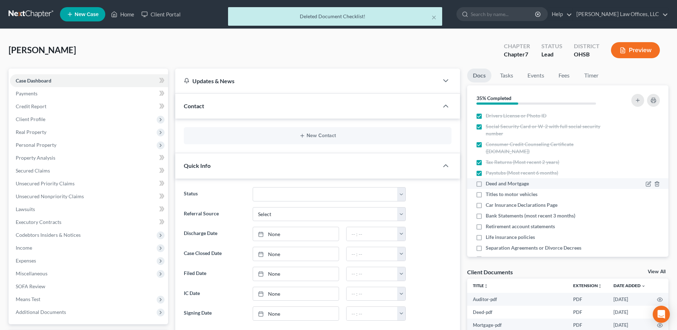
click at [486, 184] on label "Deed and Mortgage" at bounding box center [507, 183] width 43 height 7
click at [489, 184] on input "Deed and Mortgage" at bounding box center [491, 182] width 5 height 5
checkbox input "true"
click at [486, 195] on label "Titles to motor vehicles" at bounding box center [512, 194] width 52 height 7
click at [489, 195] on input "Titles to motor vehicles" at bounding box center [491, 193] width 5 height 5
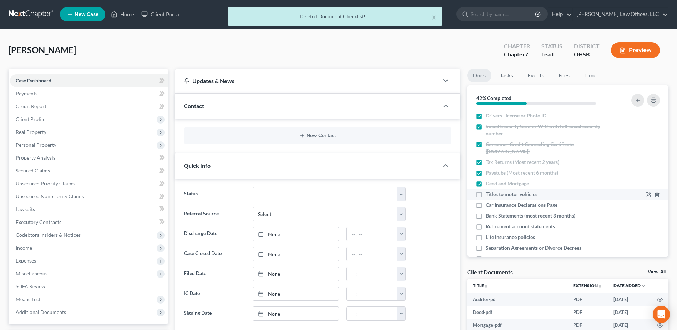
checkbox input "true"
click at [486, 207] on label "Car Insurance Declarations Page" at bounding box center [522, 204] width 72 height 7
click at [489, 206] on input "Car Insurance Declarations Page" at bounding box center [491, 203] width 5 height 5
checkbox input "true"
click at [646, 215] on icon "button" at bounding box center [649, 216] width 6 height 6
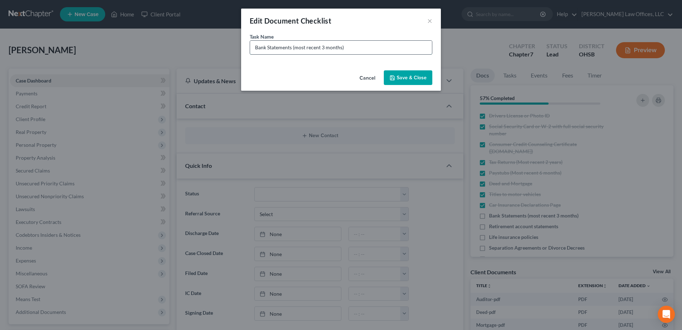
click at [350, 47] on input "Bank Statements (most recent 3 months)" at bounding box center [341, 48] width 182 height 14
type input "Bank Statements (most recent 3 months)-Need Apps"
click at [423, 79] on button "Save & Close" at bounding box center [408, 77] width 49 height 15
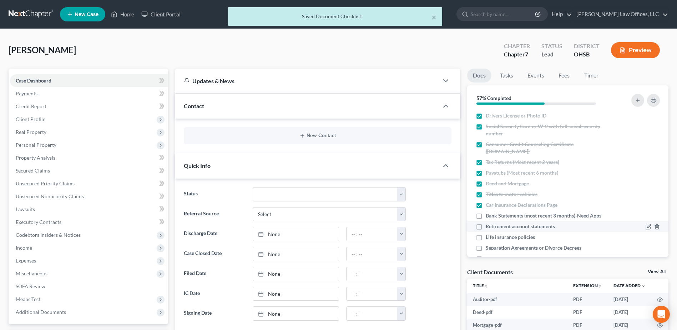
click at [486, 227] on label "Retirement account statements" at bounding box center [520, 226] width 69 height 7
click at [489, 227] on input "Retirement account statements" at bounding box center [491, 225] width 5 height 5
checkbox input "true"
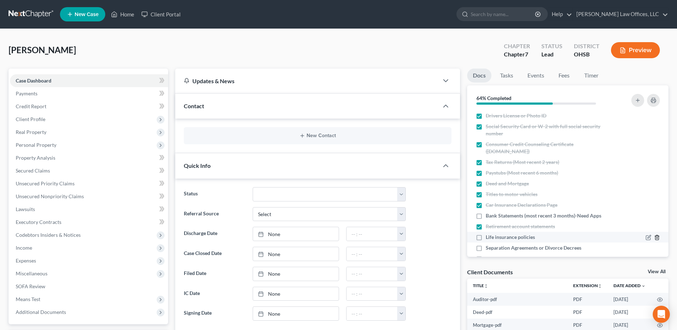
click at [654, 236] on icon "button" at bounding box center [657, 237] width 6 height 6
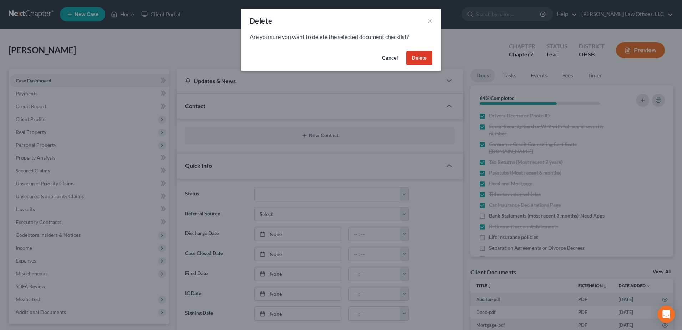
click at [427, 53] on button "Delete" at bounding box center [419, 58] width 26 height 14
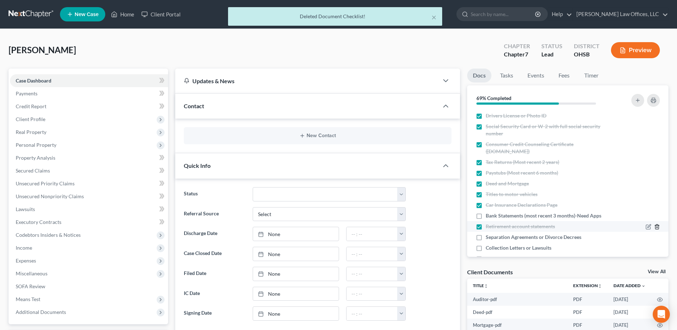
click at [655, 228] on icon "button" at bounding box center [656, 226] width 3 height 5
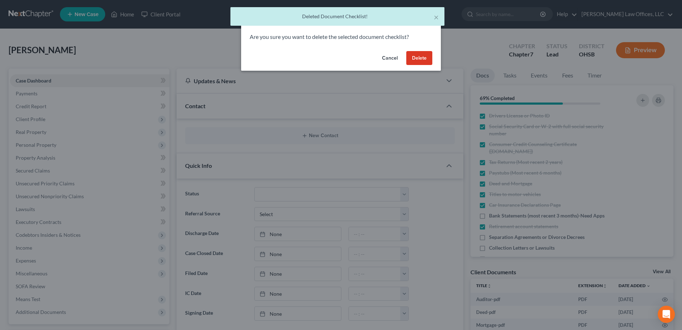
click at [421, 57] on button "Delete" at bounding box center [419, 58] width 26 height 14
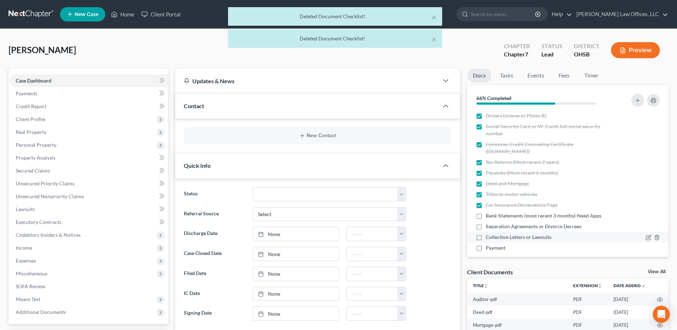
click at [486, 237] on label "Collection Letters or Lawsuits" at bounding box center [519, 236] width 66 height 7
click at [489, 237] on input "Collection Letters or Lawsuits" at bounding box center [491, 235] width 5 height 5
checkbox input "true"
click at [486, 248] on label "Payment" at bounding box center [496, 247] width 20 height 7
click at [489, 248] on input "Payment" at bounding box center [491, 246] width 5 height 5
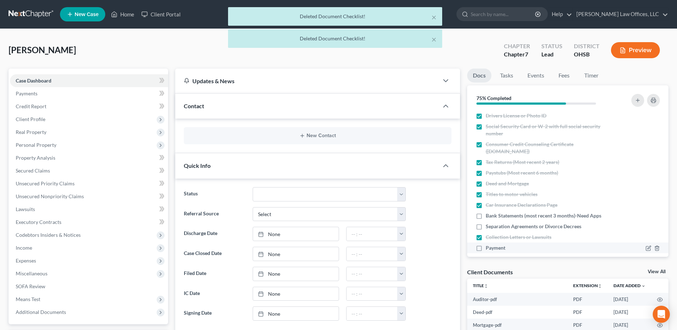
checkbox input "true"
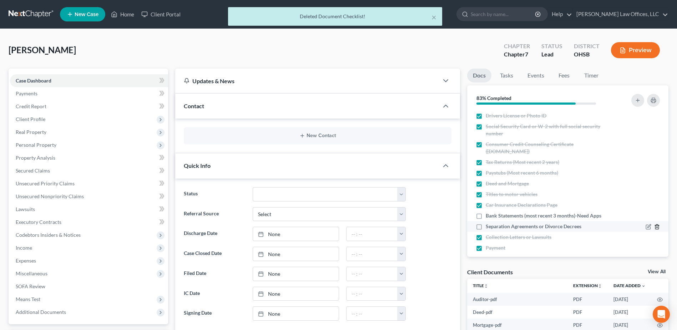
click at [655, 226] on icon "button" at bounding box center [656, 226] width 3 height 5
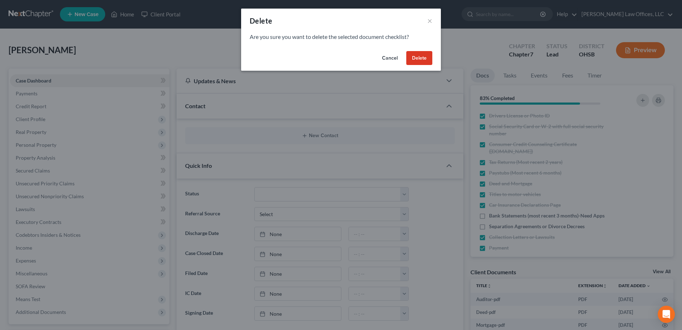
click at [418, 57] on button "Delete" at bounding box center [419, 58] width 26 height 14
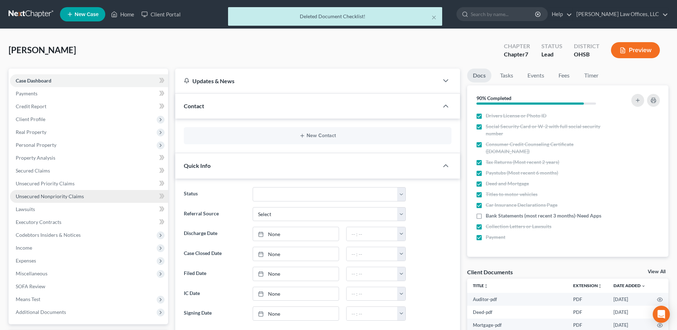
click at [59, 193] on span "Unsecured Nonpriority Claims" at bounding box center [50, 196] width 68 height 6
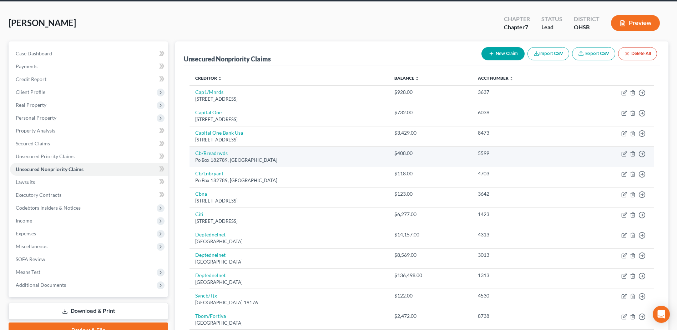
scroll to position [71, 0]
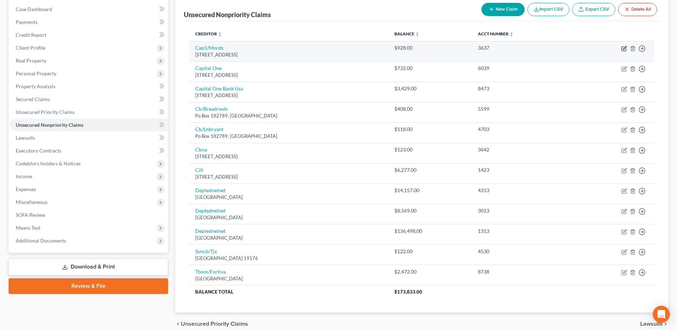
click at [623, 49] on icon "button" at bounding box center [624, 49] width 6 height 6
select select "46"
select select "2"
select select "0"
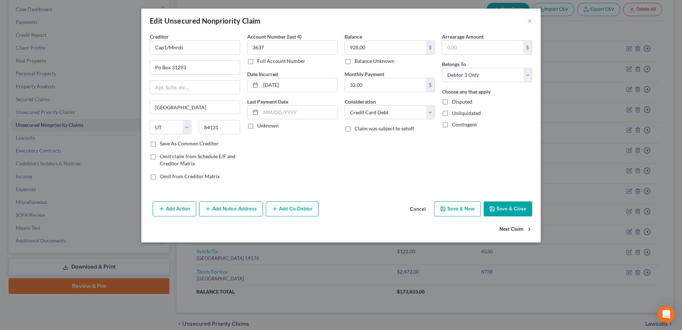
click at [517, 228] on button "Next Claim" at bounding box center [516, 229] width 33 height 15
select select "46"
select select "2"
select select "0"
click at [515, 229] on button "Next Claim" at bounding box center [516, 229] width 33 height 15
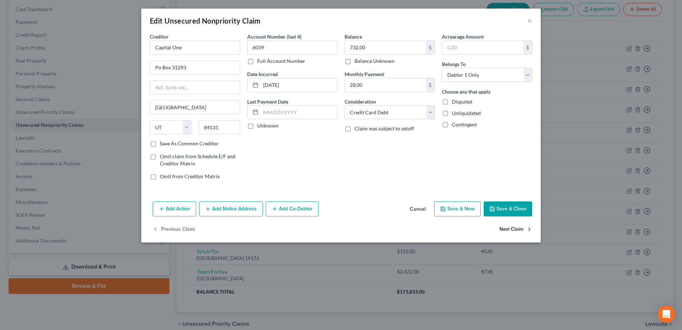
select select "46"
select select "2"
select select "0"
click at [512, 230] on button "Next Claim" at bounding box center [516, 229] width 33 height 15
select select "36"
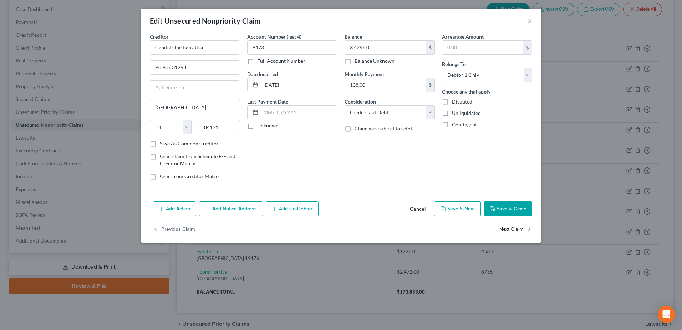
select select "2"
select select "0"
click at [512, 230] on button "Next Claim" at bounding box center [516, 229] width 33 height 15
select select "36"
select select "2"
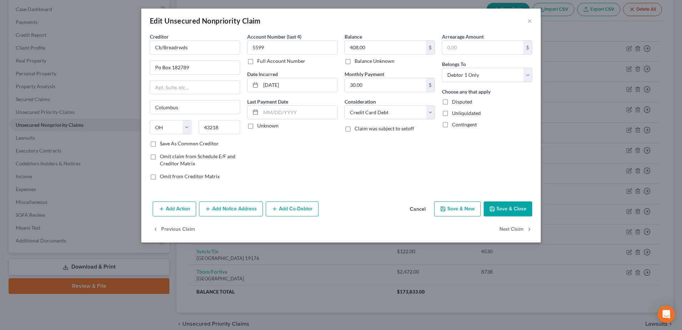
select select "0"
click at [512, 230] on button "Next Claim" at bounding box center [516, 229] width 33 height 15
select select "43"
select select "2"
select select "0"
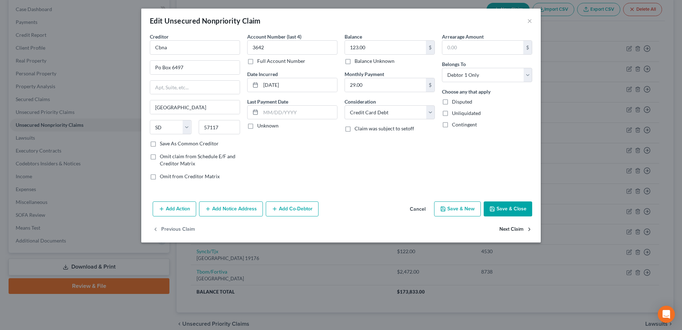
click at [512, 230] on button "Next Claim" at bounding box center [516, 229] width 33 height 15
select select "43"
select select "2"
select select "0"
click at [512, 230] on button "Next Claim" at bounding box center [516, 229] width 33 height 15
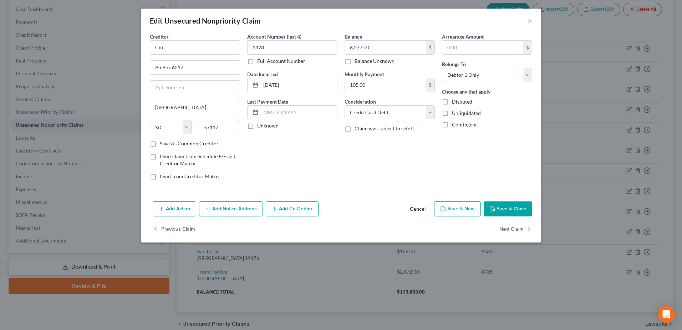
select select "30"
select select "17"
select select "0"
click at [512, 230] on button "Next Claim" at bounding box center [516, 229] width 33 height 15
select select "30"
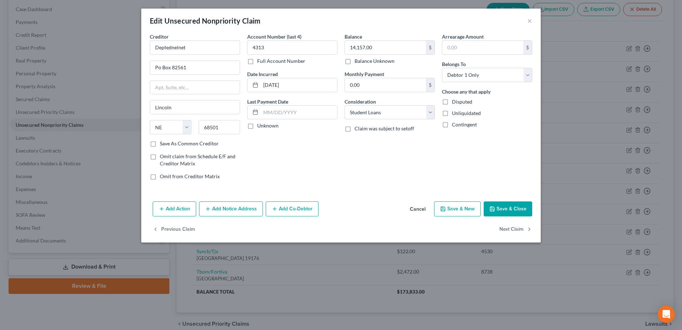
select select "17"
select select "0"
click at [512, 230] on button "Next Claim" at bounding box center [516, 229] width 33 height 15
select select "30"
select select "17"
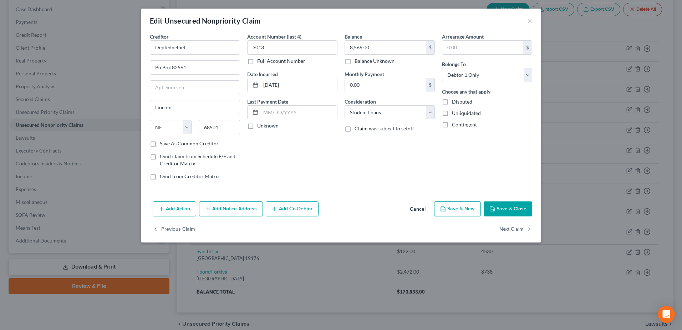
select select "0"
click at [512, 230] on button "Next Claim" at bounding box center [516, 229] width 33 height 15
select select "39"
select select "2"
select select "0"
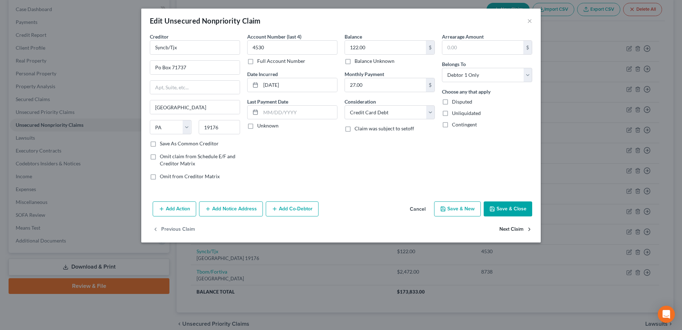
click at [512, 230] on button "Next Claim" at bounding box center [516, 229] width 33 height 15
select select "10"
select select "2"
select select "0"
click at [510, 213] on button "Save & Close" at bounding box center [508, 208] width 49 height 15
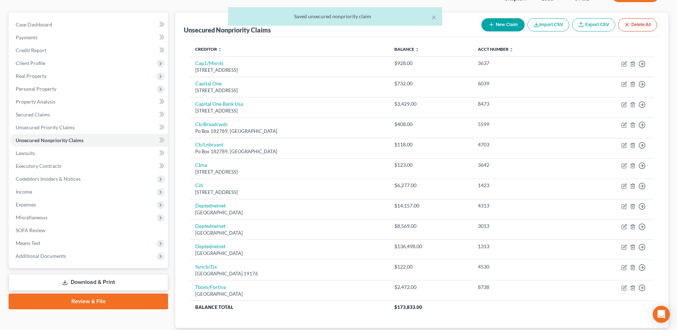
scroll to position [104, 0]
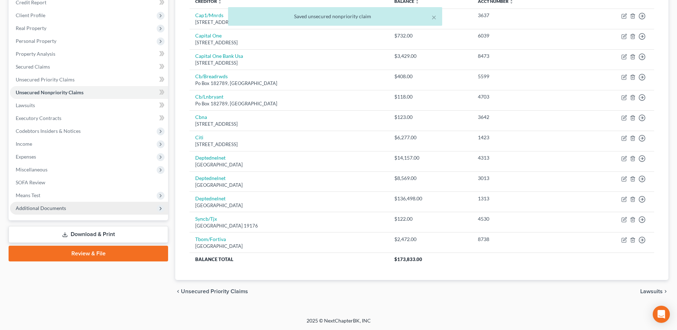
click at [73, 211] on span "Additional Documents" at bounding box center [89, 208] width 158 height 13
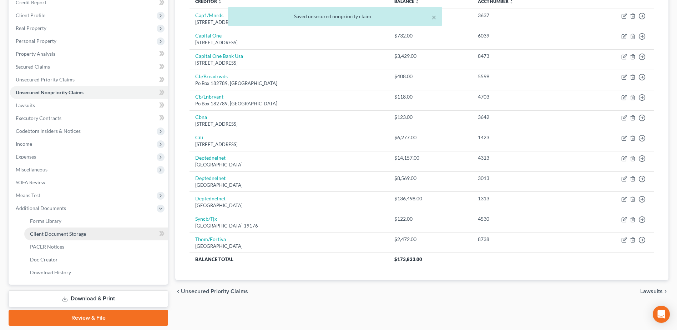
click at [84, 234] on span "Client Document Storage" at bounding box center [58, 234] width 56 height 6
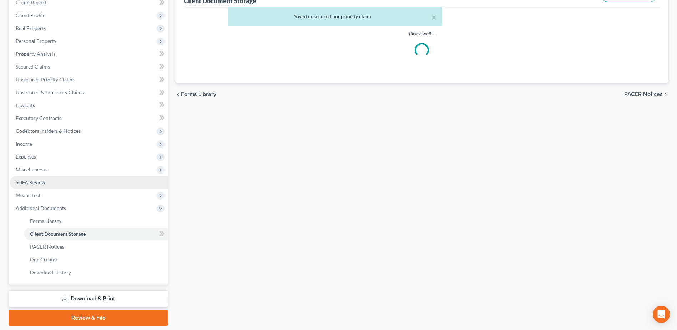
scroll to position [68, 0]
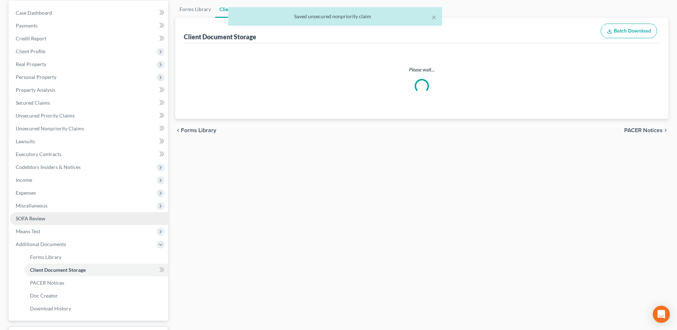
select select "7"
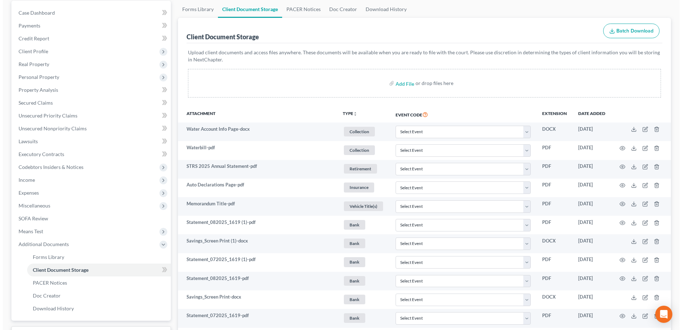
scroll to position [0, 0]
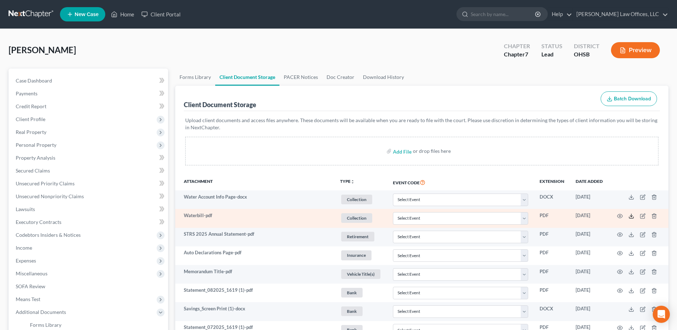
click at [634, 214] on icon at bounding box center [631, 216] width 6 height 6
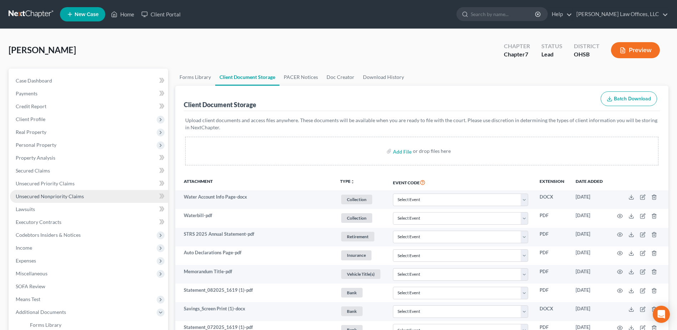
drag, startPoint x: 83, startPoint y: 191, endPoint x: 113, endPoint y: 194, distance: 30.8
click at [83, 191] on link "Unsecured Nonpriority Claims" at bounding box center [89, 196] width 158 height 13
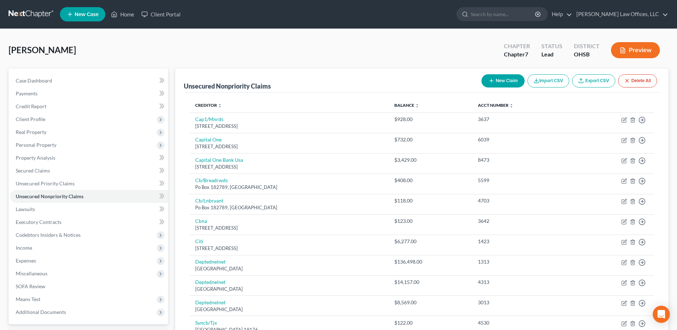
click at [495, 82] on button "New Claim" at bounding box center [502, 80] width 43 height 13
select select "0"
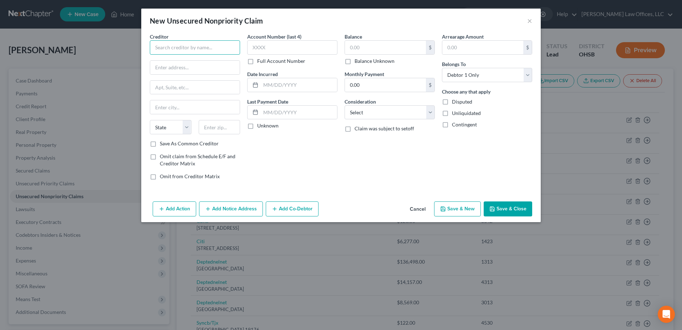
paste input "Montgomery County Environmental Services 1850 Spaulding Road Kettering, OH 45432"
type input "Montgomery County Environmental Services 1850 Spaulding Road Kettering, OH 45432"
click at [223, 125] on input "text" at bounding box center [220, 127] width 42 height 14
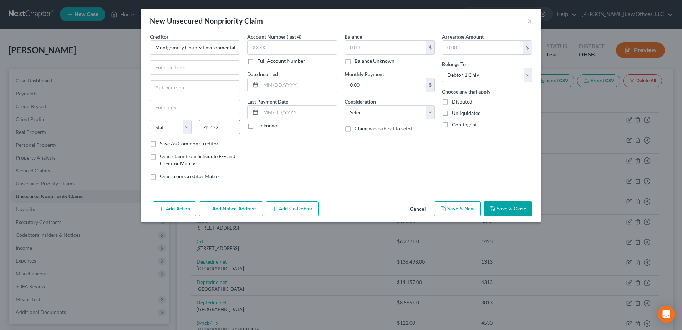
type input "45432"
type input "[GEOGRAPHIC_DATA]"
select select "36"
drag, startPoint x: 203, startPoint y: 48, endPoint x: 249, endPoint y: 45, distance: 46.5
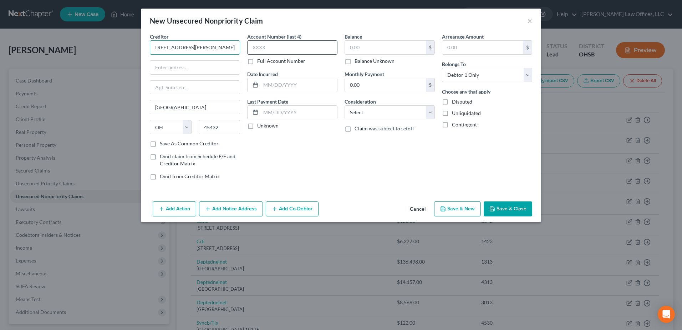
click at [249, 45] on div "Creditor * Montgomery County Environmental Services 1850 Spaulding Road Ketteri…" at bounding box center [341, 109] width 390 height 153
click at [218, 49] on input "Montgomery County Environmental Services 1850 Spaulding Road Kettering, OH 45432" at bounding box center [195, 47] width 90 height 14
drag, startPoint x: 237, startPoint y: 46, endPoint x: 196, endPoint y: 46, distance: 41.8
click at [196, 46] on input "Montgomery County Environmental Services 1850 Spaulding Road Kettering, OH 45432" at bounding box center [195, 47] width 90 height 14
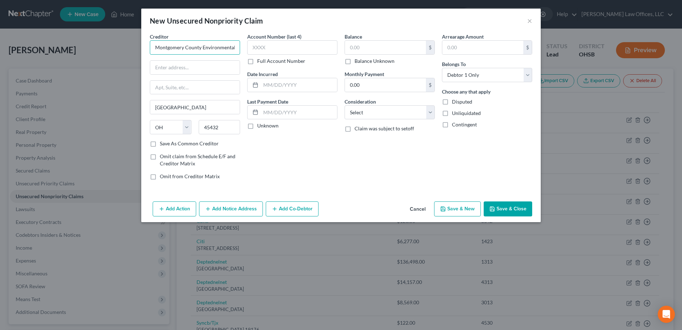
click at [196, 46] on input "Montgomery County Environmental Services 1850 Spaulding Road Kettering, OH 45432" at bounding box center [195, 47] width 90 height 14
click at [213, 46] on input "Montgomery County Environmental Services 1850 Spaulding Road Kettering, OH 45432" at bounding box center [195, 47] width 90 height 14
drag, startPoint x: 227, startPoint y: 46, endPoint x: 300, endPoint y: 41, distance: 73.7
click at [300, 41] on div "Creditor * Montgomery County Environmental Services 1850 Spaulding Road Ketteri…" at bounding box center [341, 109] width 390 height 153
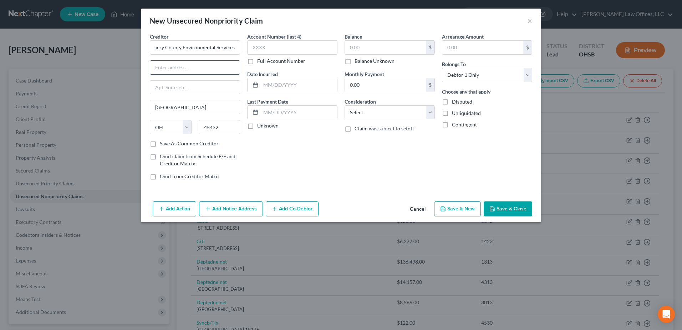
scroll to position [0, 0]
type input "Montgomery County Environmental Services"
paste input "1850 Spaulding Road Kettering, OH 45432"
drag, startPoint x: 188, startPoint y: 66, endPoint x: 320, endPoint y: 65, distance: 132.4
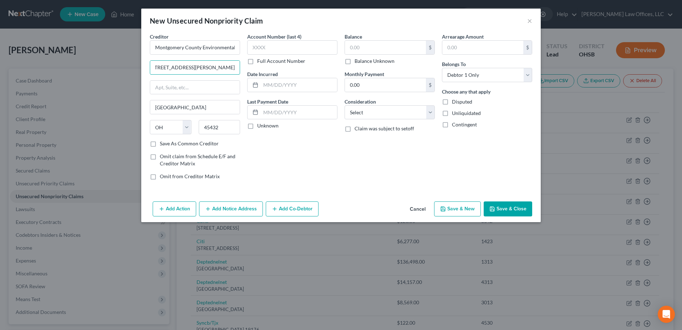
click at [320, 65] on div "Creditor * Montgomery County Environmental Services 1850 Spaulding Road Ketteri…" at bounding box center [341, 109] width 390 height 153
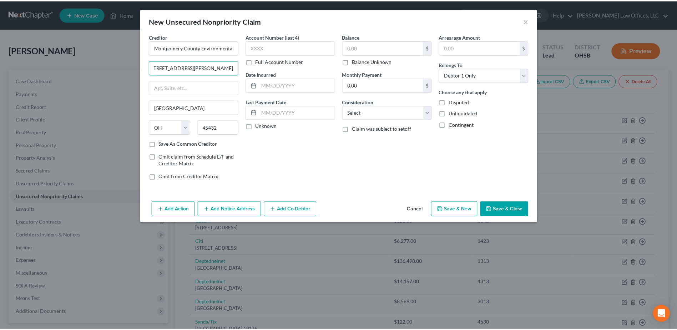
scroll to position [0, 0]
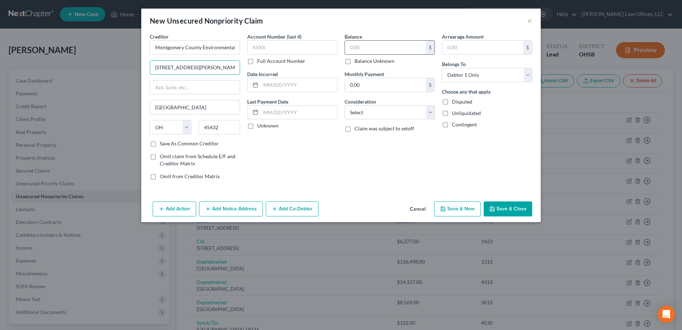
type input "1850 Spaulding Road"
click at [400, 49] on input "text" at bounding box center [385, 48] width 81 height 14
type input "1,334.07"
click at [431, 112] on select "Select Cable / Satellite Services Collection Agency Credit Card Debt Debt Couns…" at bounding box center [390, 112] width 90 height 14
select select "20"
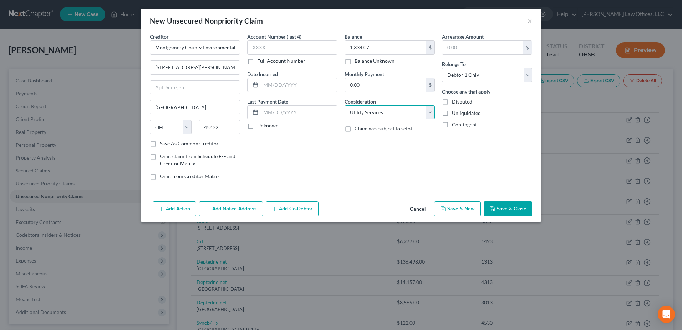
click at [345, 105] on select "Select Cable / Satellite Services Collection Agency Credit Card Debt Debt Couns…" at bounding box center [390, 112] width 90 height 14
click at [510, 209] on button "Save & Close" at bounding box center [508, 208] width 49 height 15
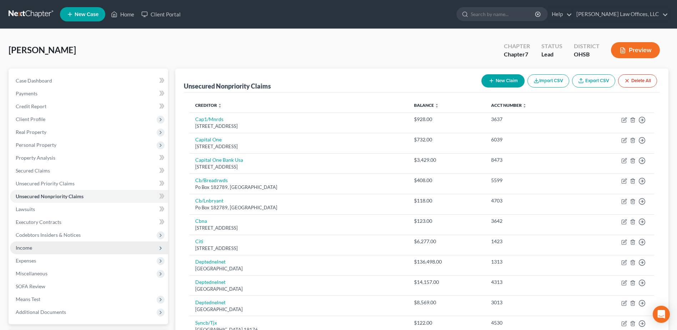
click at [56, 249] on span "Income" at bounding box center [89, 247] width 158 height 13
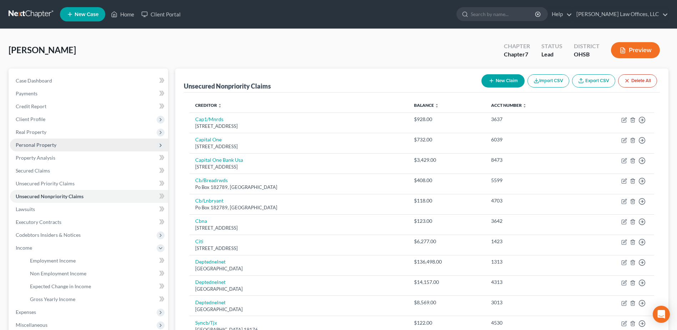
click at [29, 143] on span "Personal Property" at bounding box center [36, 145] width 41 height 6
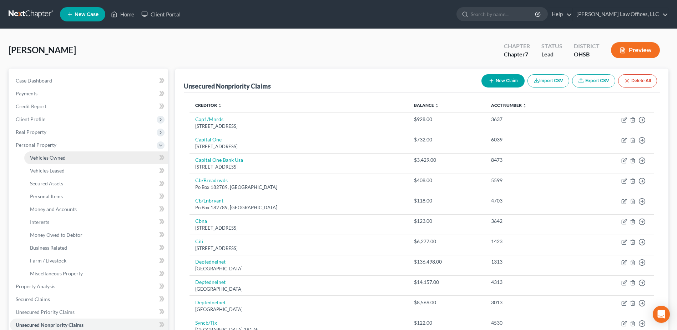
click at [36, 153] on link "Vehicles Owned" at bounding box center [96, 157] width 144 height 13
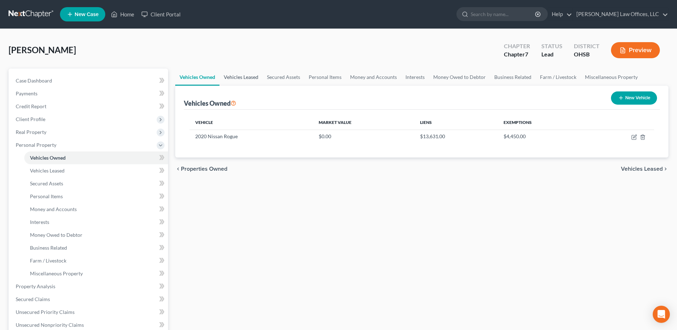
click at [248, 76] on link "Vehicles Leased" at bounding box center [240, 77] width 43 height 17
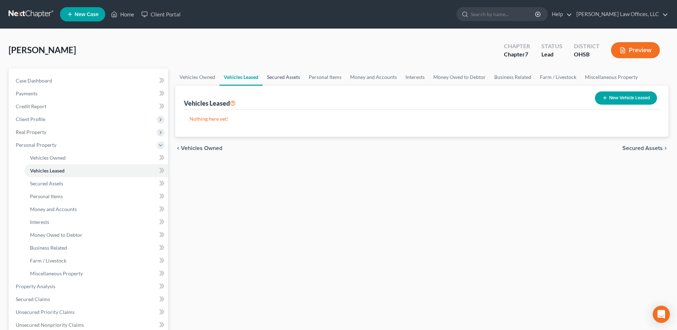
click at [281, 77] on link "Secured Assets" at bounding box center [284, 77] width 42 height 17
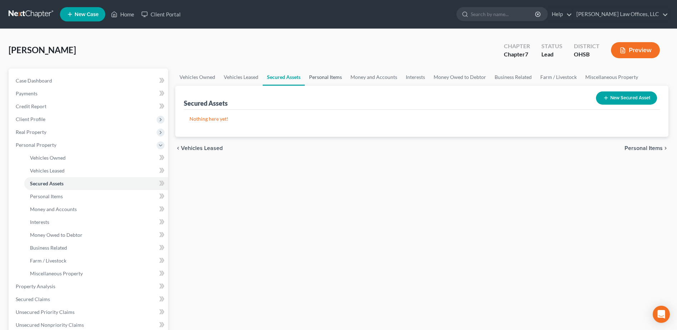
click at [319, 77] on link "Personal Items" at bounding box center [325, 77] width 41 height 17
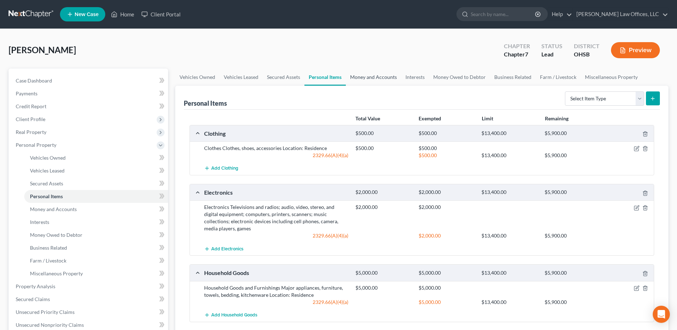
click at [365, 77] on link "Money and Accounts" at bounding box center [373, 77] width 55 height 17
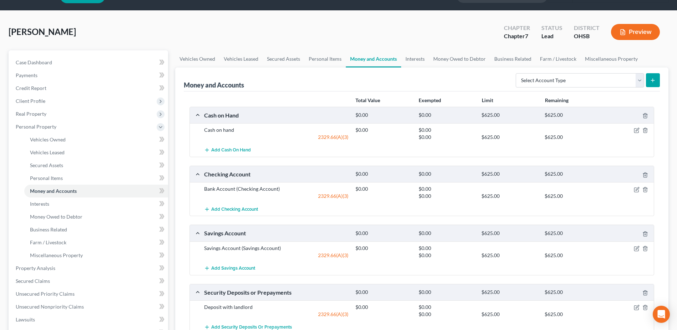
scroll to position [71, 0]
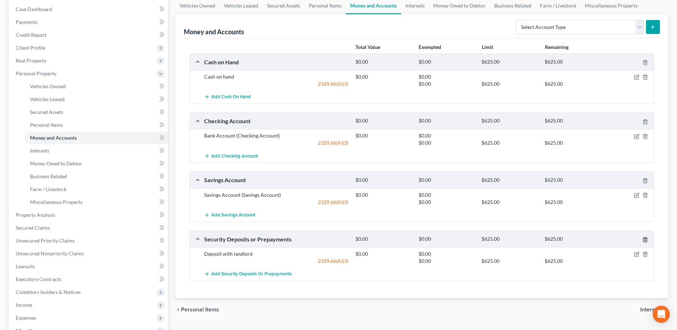
click at [644, 238] on icon "button" at bounding box center [645, 240] width 6 height 6
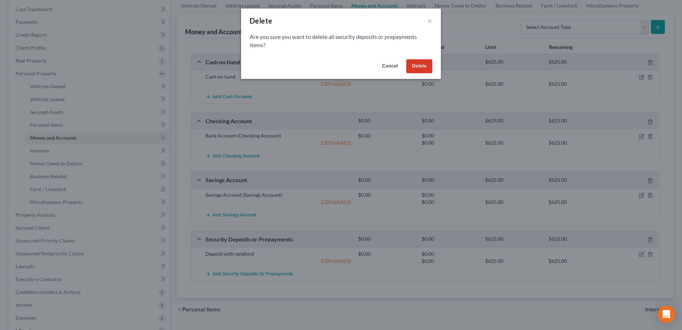
click at [407, 67] on button "Delete" at bounding box center [419, 66] width 26 height 14
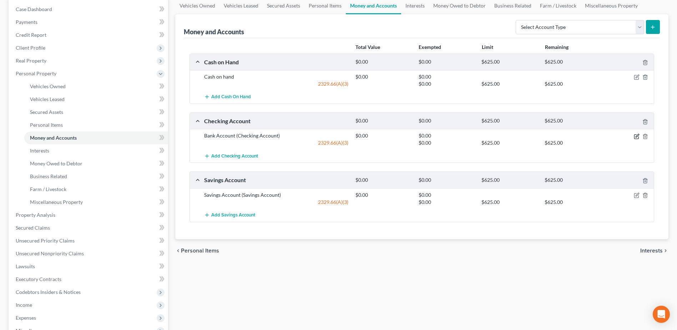
click at [636, 137] on icon "button" at bounding box center [637, 135] width 3 height 3
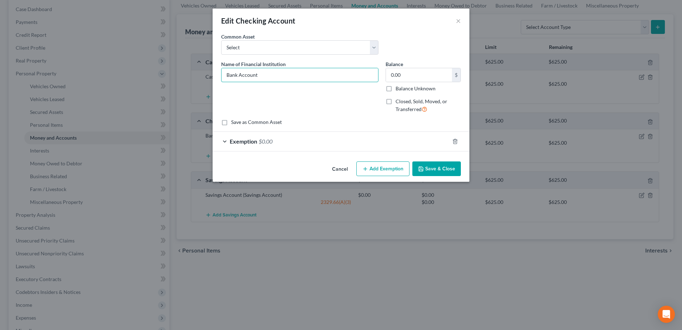
drag, startPoint x: 260, startPoint y: 74, endPoint x: 207, endPoint y: 82, distance: 54.4
click at [207, 82] on div "Edit Checking Account × An exemption set must first be selected from the Filing…" at bounding box center [341, 165] width 682 height 330
type input "Key Bank"
click at [449, 166] on button "Save & Close" at bounding box center [437, 168] width 49 height 15
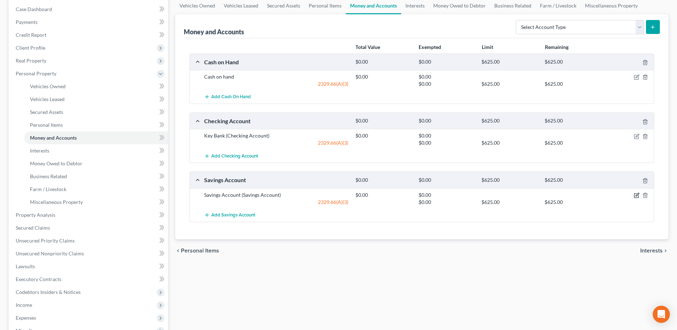
click at [635, 194] on icon "button" at bounding box center [637, 195] width 6 height 6
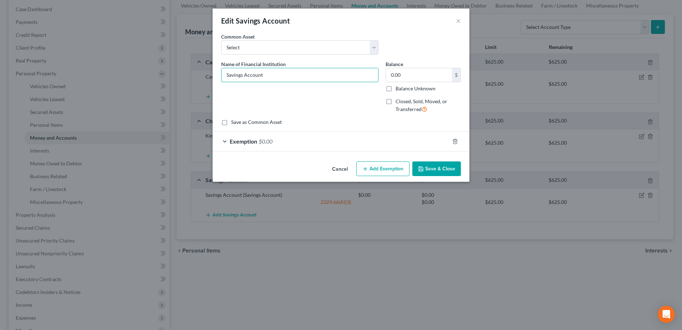
drag, startPoint x: 264, startPoint y: 73, endPoint x: 216, endPoint y: 76, distance: 47.9
click at [216, 76] on div "An exemption set must first be selected from the Filing Information section. Co…" at bounding box center [341, 96] width 257 height 126
type input "Key Bank"
click at [437, 166] on button "Save & Close" at bounding box center [437, 168] width 49 height 15
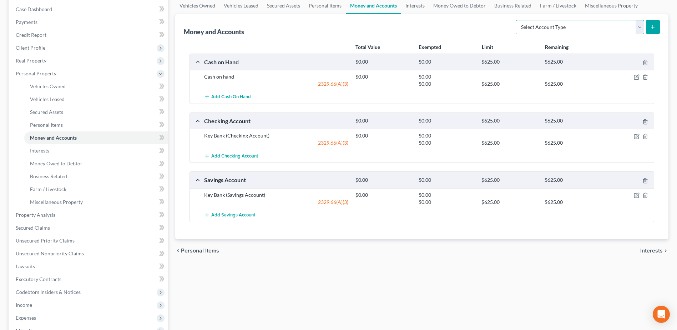
click at [639, 27] on select "Select Account Type Brokerage Cash on Hand Certificates of Deposit Checking Acc…" at bounding box center [580, 27] width 128 height 14
select select "other"
click at [517, 20] on select "Select Account Type Brokerage Cash on Hand Certificates of Deposit Checking Acc…" at bounding box center [580, 27] width 128 height 14
click at [651, 22] on button "submit" at bounding box center [653, 27] width 14 height 14
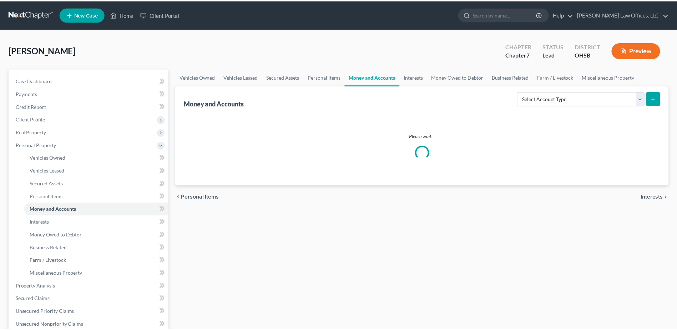
scroll to position [71, 0]
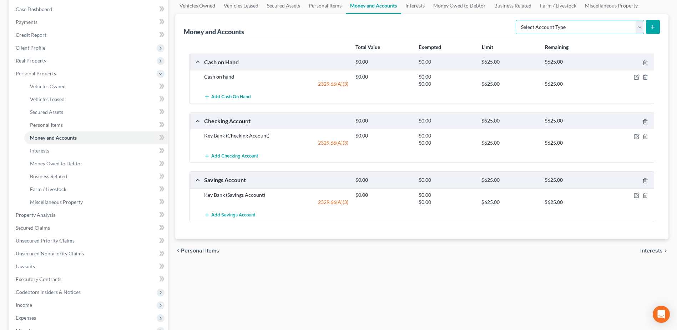
click at [637, 28] on select "Select Account Type Brokerage Cash on Hand Certificates of Deposit Checking Acc…" at bounding box center [580, 27] width 128 height 14
select select "other"
click at [517, 20] on select "Select Account Type Brokerage Cash on Hand Certificates of Deposit Checking Acc…" at bounding box center [580, 27] width 128 height 14
click at [651, 27] on icon "submit" at bounding box center [653, 27] width 6 height 6
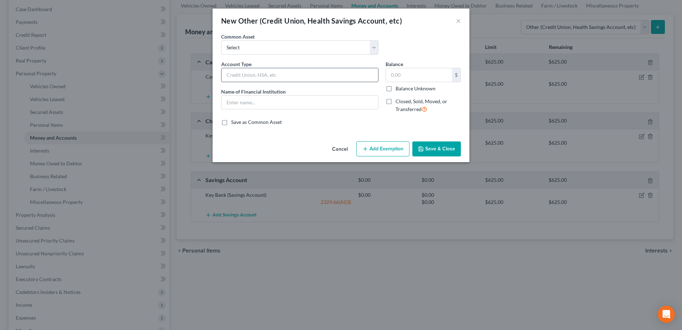
click at [272, 74] on input "text" at bounding box center [300, 75] width 157 height 14
type input "Cash App"
click at [267, 107] on input "text" at bounding box center [300, 103] width 157 height 14
type input "Cash App"
click at [431, 149] on button "Save & Close" at bounding box center [437, 148] width 49 height 15
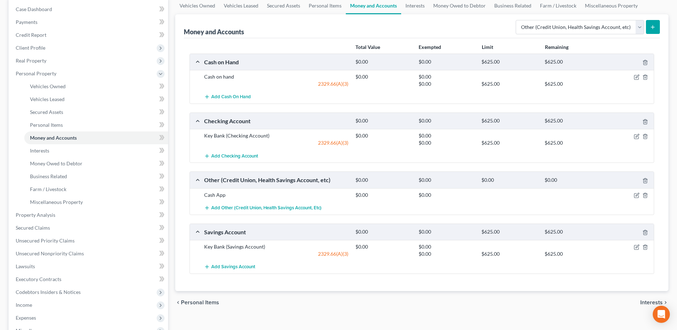
click at [653, 24] on icon "submit" at bounding box center [653, 27] width 6 height 6
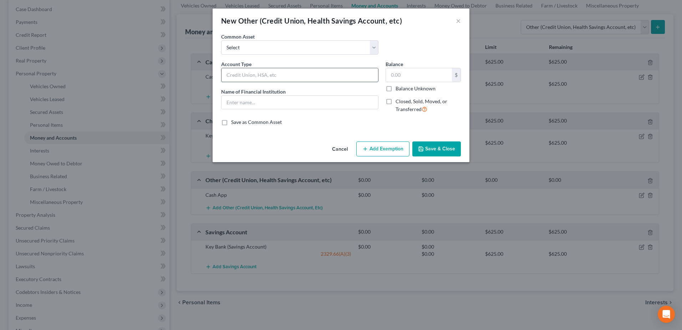
click at [314, 74] on input "text" at bounding box center [300, 75] width 157 height 14
type input "Venmo"
click at [284, 105] on input "text" at bounding box center [300, 103] width 157 height 14
type input "Venmo App"
click at [437, 146] on button "Save & Close" at bounding box center [437, 148] width 49 height 15
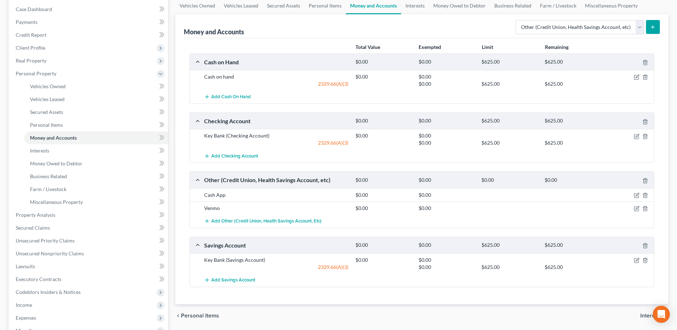
click at [656, 21] on button "submit" at bounding box center [653, 27] width 14 height 14
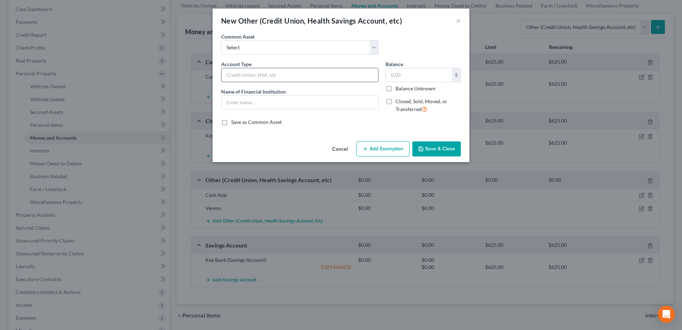
click at [264, 74] on input "text" at bounding box center [300, 75] width 157 height 14
type input "PayPal Account"
click at [262, 98] on input "text" at bounding box center [300, 103] width 157 height 14
type input "PayPal Account"
click at [449, 146] on button "Save & Close" at bounding box center [437, 148] width 49 height 15
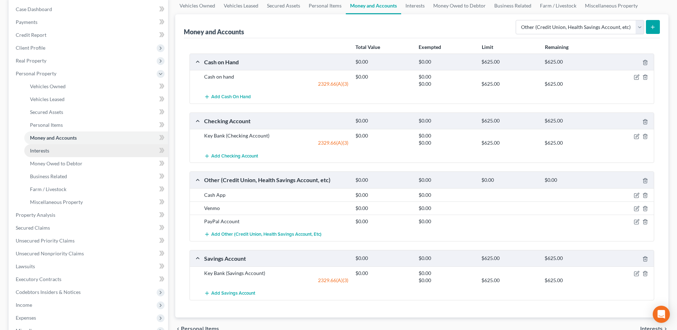
click at [69, 153] on link "Interests" at bounding box center [96, 150] width 144 height 13
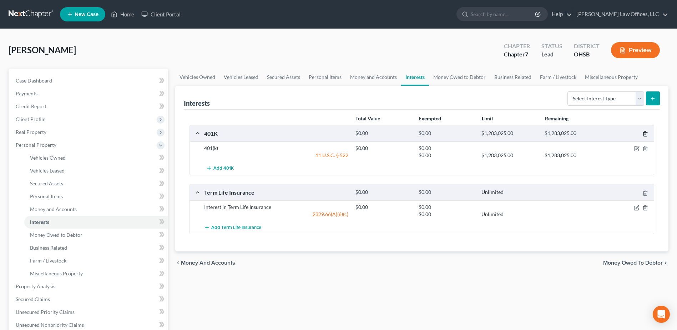
click at [645, 131] on icon "button" at bounding box center [645, 134] width 6 height 6
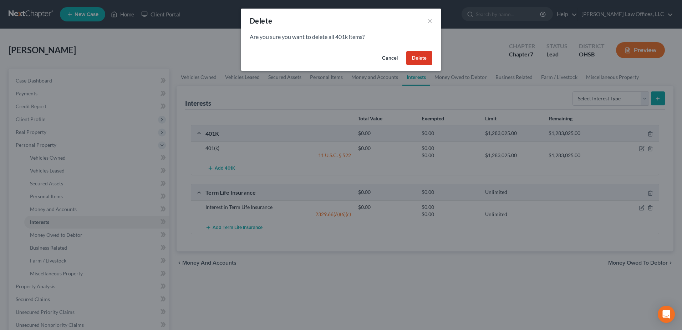
click at [423, 53] on button "Delete" at bounding box center [419, 58] width 26 height 14
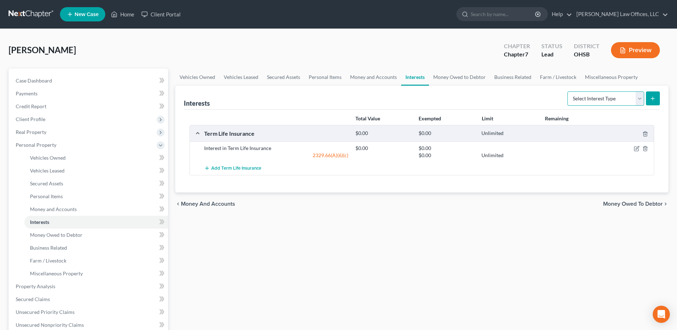
click at [635, 98] on select "Select Interest Type 401K Annuity Bond Education IRA Government Bond Government…" at bounding box center [605, 98] width 77 height 14
click at [568, 91] on select "Select Interest Type 401K Annuity Bond Education IRA Government Bond Government…" at bounding box center [605, 98] width 77 height 14
click at [638, 98] on select "Select Interest Type 401K Annuity Bond Education IRA Government Bond Government…" at bounding box center [605, 98] width 77 height 14
select select "other_retirement_plan"
click at [568, 91] on select "Select Interest Type 401K Annuity Bond Education IRA Government Bond Government…" at bounding box center [605, 98] width 77 height 14
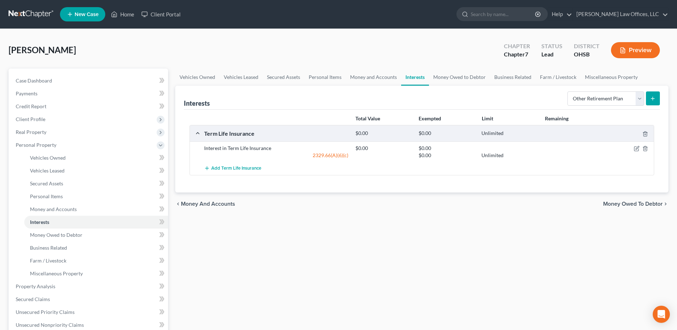
click at [654, 99] on icon "submit" at bounding box center [653, 99] width 6 height 6
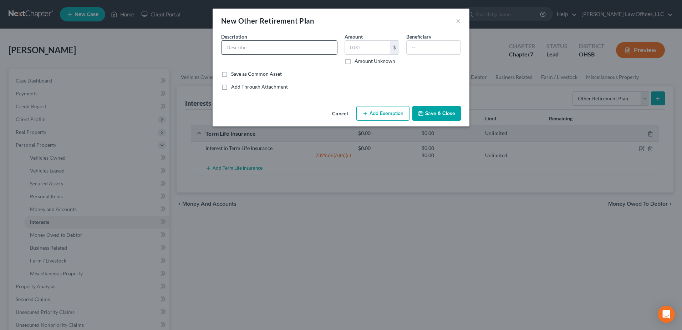
click at [279, 49] on input "text" at bounding box center [280, 48] width 116 height 14
type input "STRS"
click at [373, 115] on button "Add Exemption" at bounding box center [382, 113] width 53 height 15
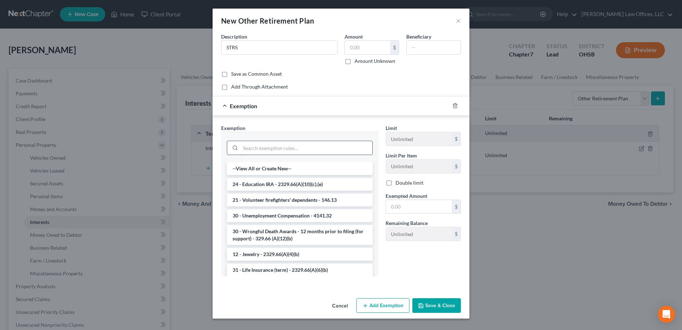
click at [317, 146] on input "search" at bounding box center [307, 148] width 132 height 14
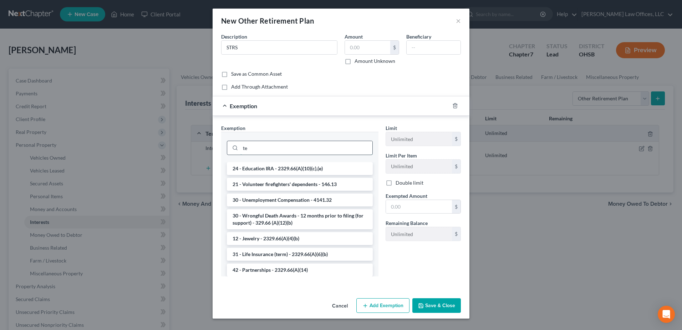
type input "t"
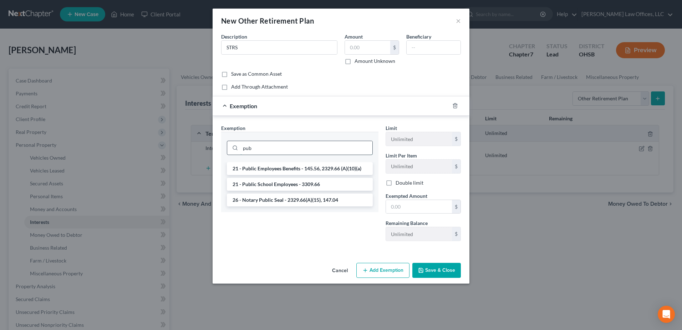
drag, startPoint x: 265, startPoint y: 148, endPoint x: 238, endPoint y: 151, distance: 27.2
click at [238, 151] on div "pub" at bounding box center [300, 148] width 146 height 14
type input "state"
click at [274, 199] on li "21 - State Teachers - 3307.41" at bounding box center [300, 199] width 146 height 13
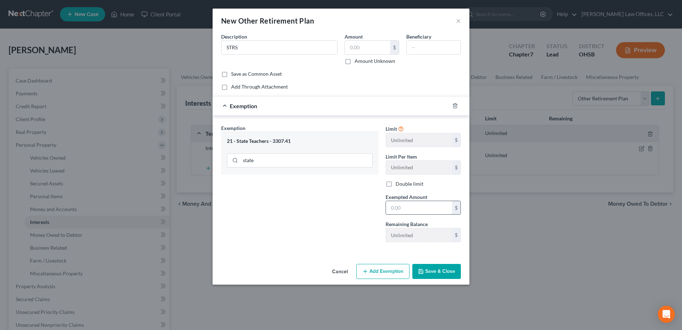
click at [410, 211] on input "text" at bounding box center [419, 208] width 66 height 14
type input "1.00"
click at [438, 273] on button "Save & Close" at bounding box center [437, 271] width 49 height 15
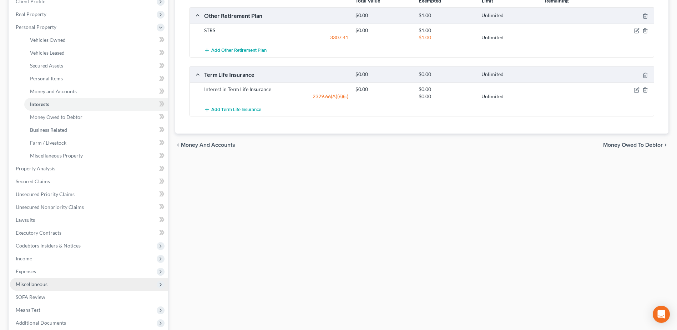
scroll to position [143, 0]
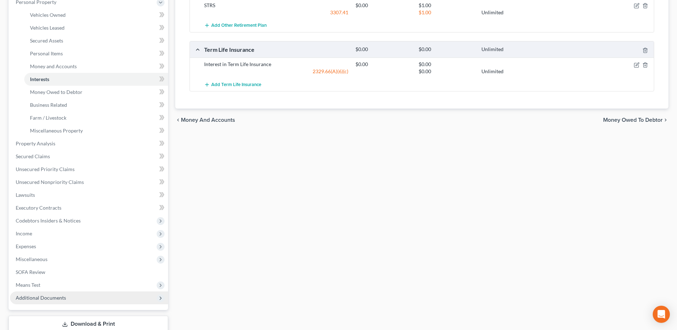
click at [76, 294] on span "Additional Documents" at bounding box center [89, 297] width 158 height 13
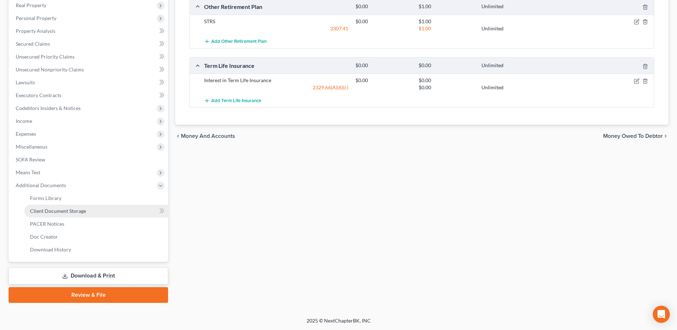
click at [86, 211] on link "Client Document Storage" at bounding box center [96, 210] width 144 height 13
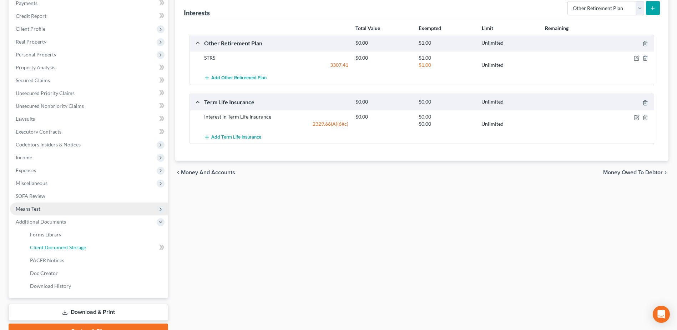
select select "7"
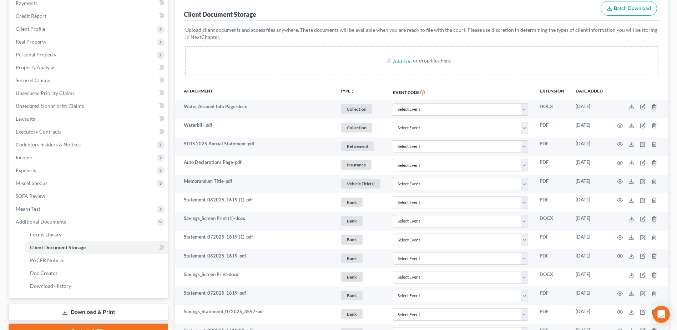
scroll to position [0, 0]
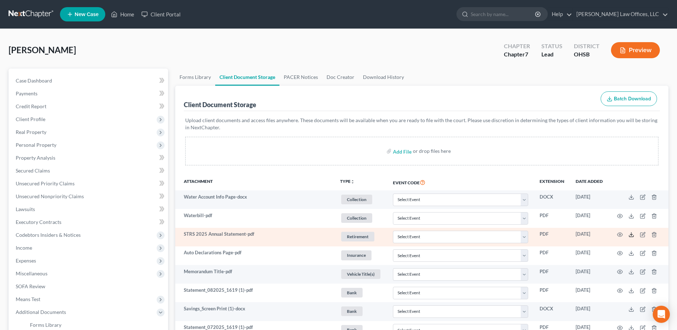
click at [631, 234] on icon at bounding box center [631, 235] width 6 height 6
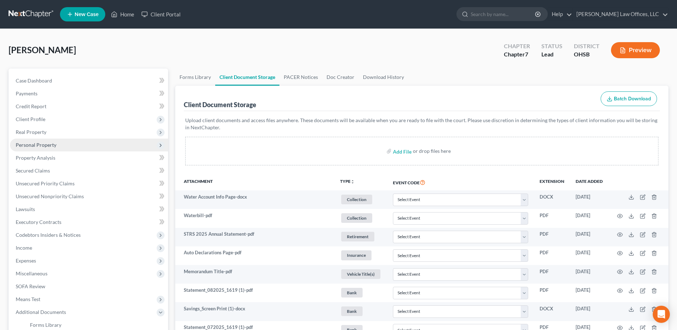
click at [46, 145] on span "Personal Property" at bounding box center [36, 145] width 41 height 6
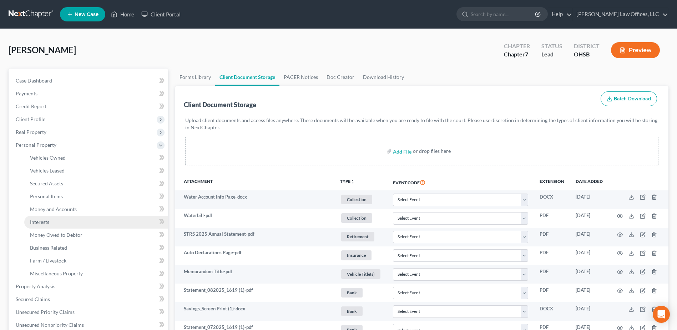
click at [75, 220] on link "Interests" at bounding box center [96, 222] width 144 height 13
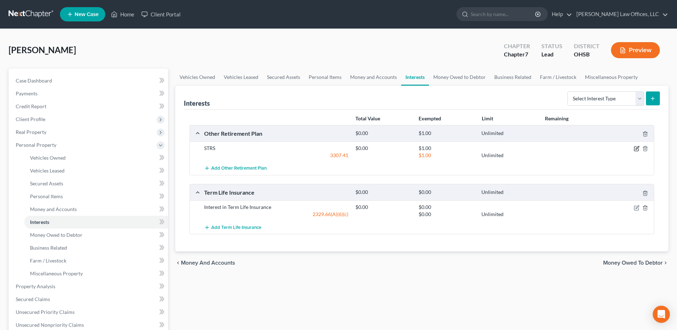
click at [634, 149] on icon "button" at bounding box center [637, 149] width 6 height 6
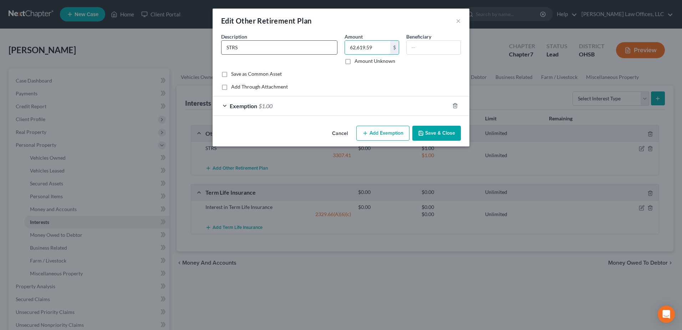
type input "62,619.59"
click at [280, 50] on input "STRS" at bounding box center [280, 48] width 116 height 14
type input "STRS (Estimated)"
click at [352, 104] on div "Exemption $1.00" at bounding box center [331, 105] width 237 height 19
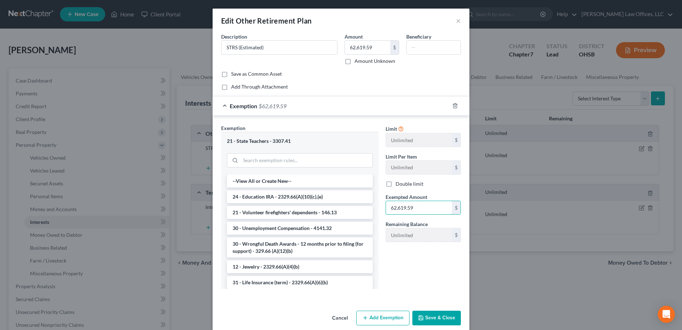
type input "62,619.59"
click at [423, 315] on button "Save & Close" at bounding box center [437, 317] width 49 height 15
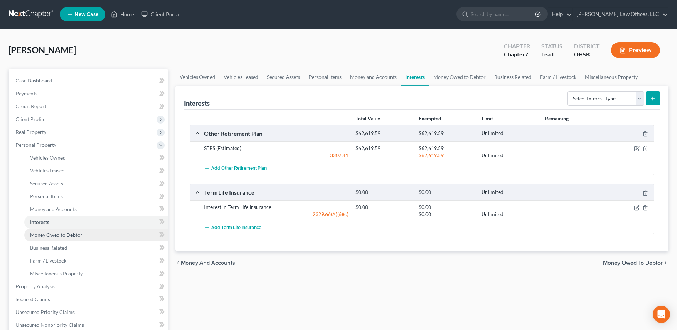
click at [73, 234] on span "Money Owed to Debtor" at bounding box center [56, 235] width 52 height 6
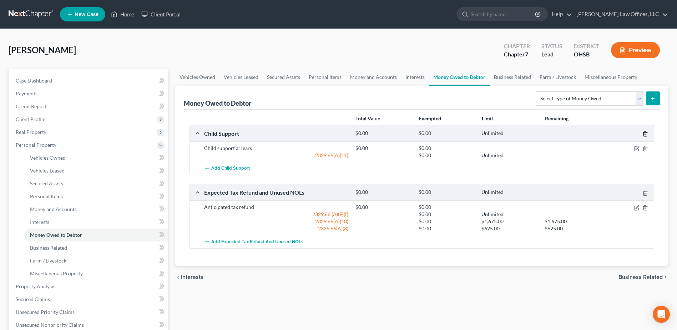
click at [644, 133] on icon "button" at bounding box center [645, 134] width 6 height 6
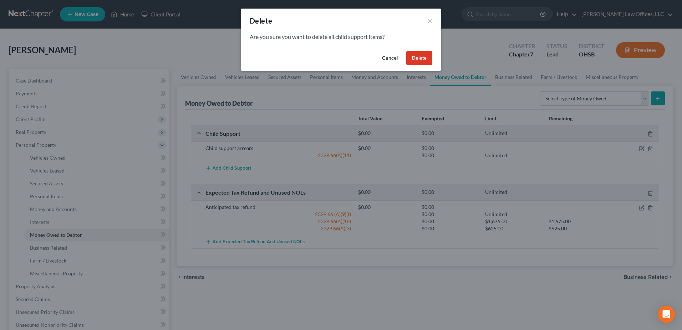
click at [416, 54] on button "Delete" at bounding box center [419, 58] width 26 height 14
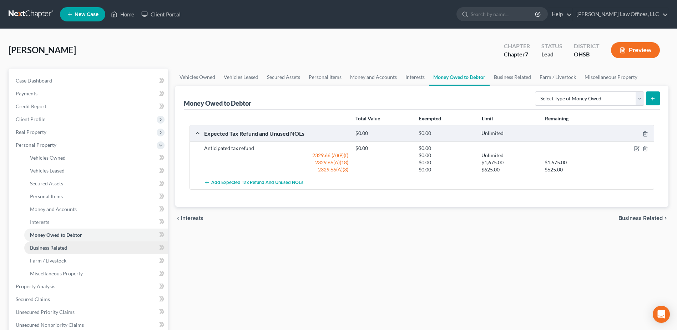
click at [80, 247] on link "Business Related" at bounding box center [96, 247] width 144 height 13
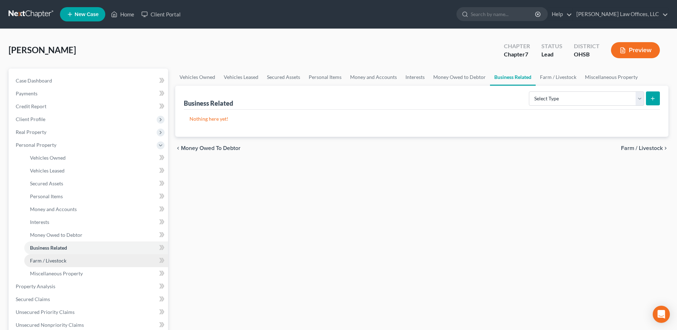
click at [67, 261] on link "Farm / Livestock" at bounding box center [96, 260] width 144 height 13
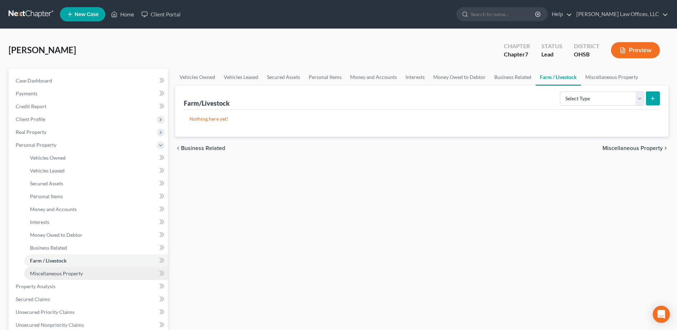
click at [69, 274] on span "Miscellaneous Property" at bounding box center [56, 273] width 53 height 6
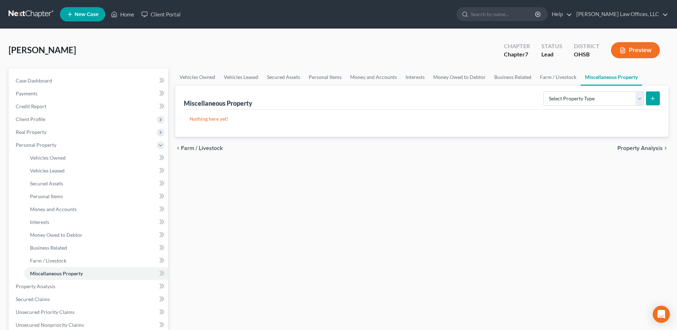
scroll to position [143, 0]
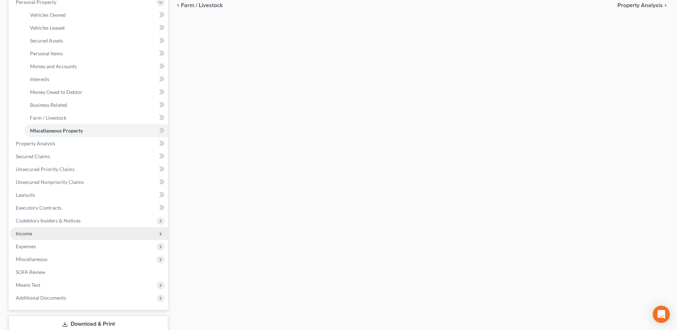
click at [43, 236] on span "Income" at bounding box center [89, 233] width 158 height 13
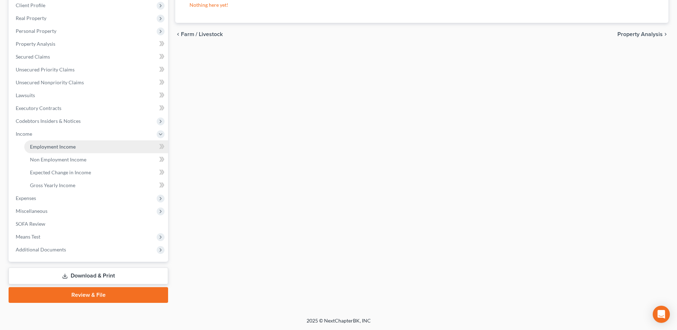
click at [67, 140] on link "Employment Income" at bounding box center [96, 146] width 144 height 13
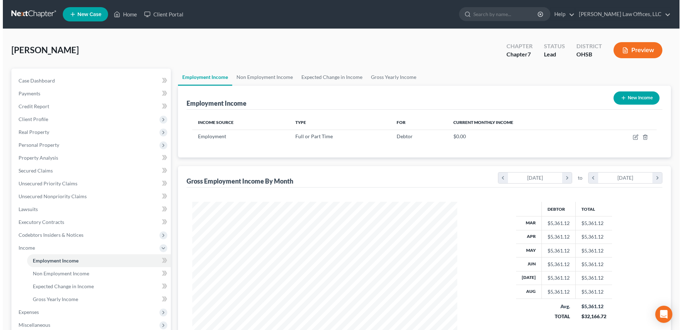
scroll to position [132, 279]
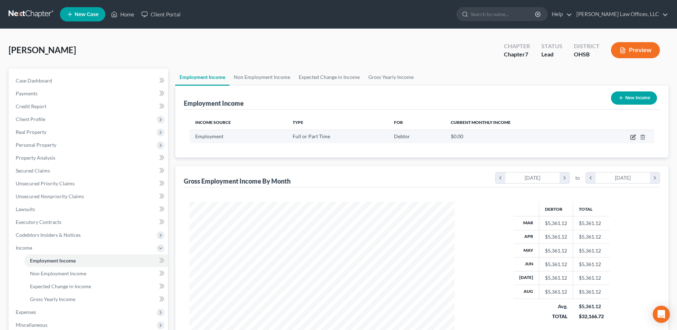
click at [631, 138] on icon "button" at bounding box center [633, 137] width 4 height 4
select select "0"
select select "36"
select select "2"
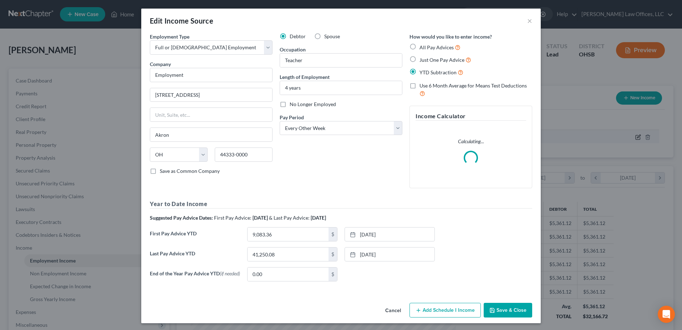
scroll to position [133, 282]
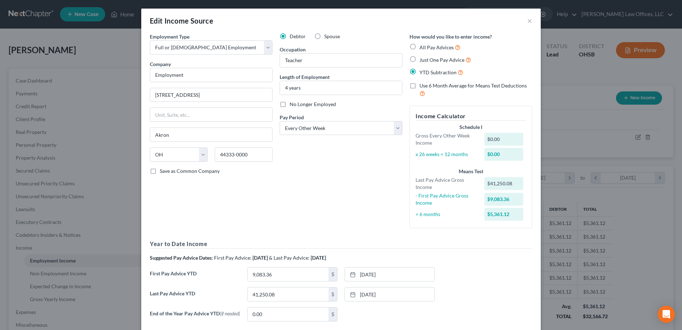
click at [420, 59] on label "Just One Pay Advice" at bounding box center [446, 60] width 52 height 8
click at [423, 59] on input "Just One Pay Advice" at bounding box center [425, 58] width 5 height 5
radio input "true"
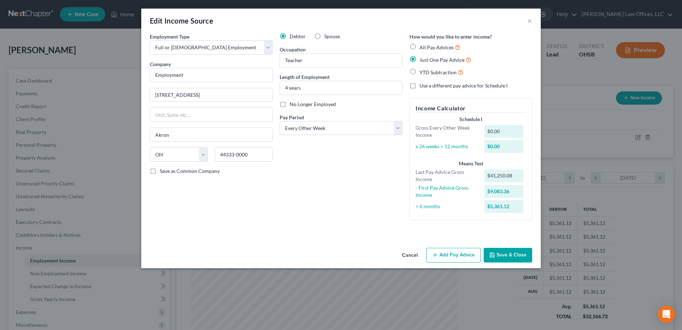
click at [459, 255] on button "Add Pay Advice" at bounding box center [453, 255] width 55 height 15
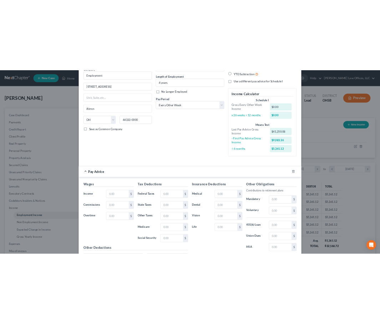
scroll to position [71, 0]
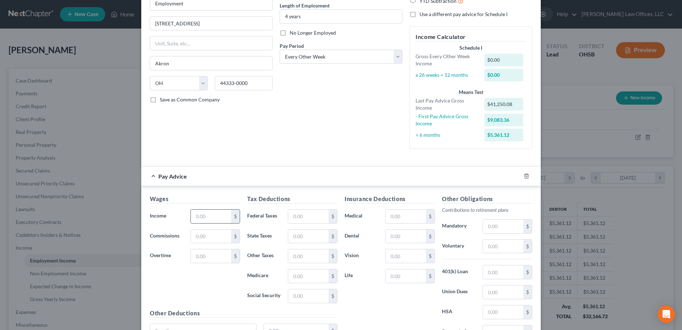
click at [211, 219] on input "text" at bounding box center [211, 216] width 40 height 14
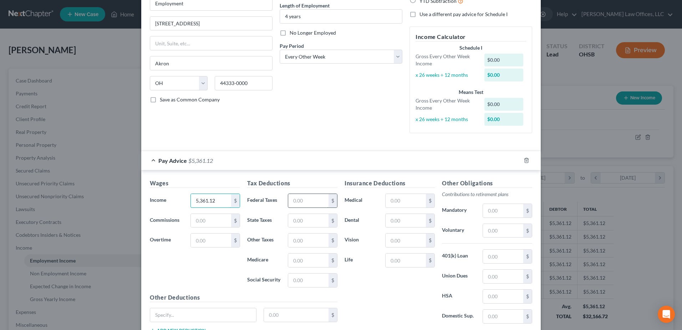
type input "5,361.12"
drag, startPoint x: 305, startPoint y: 203, endPoint x: 301, endPoint y: 203, distance: 4.3
click at [301, 203] on input "text" at bounding box center [308, 201] width 40 height 14
click at [310, 197] on input "text" at bounding box center [308, 201] width 40 height 14
type input "261.37"
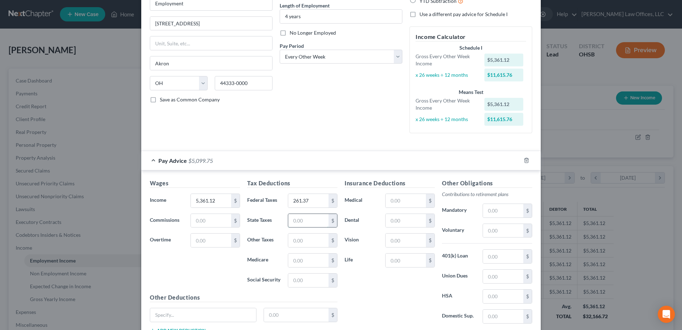
click at [306, 218] on input "text" at bounding box center [308, 221] width 40 height 14
drag, startPoint x: 306, startPoint y: 218, endPoint x: 356, endPoint y: 250, distance: 59.1
drag, startPoint x: 303, startPoint y: 221, endPoint x: 295, endPoint y: 223, distance: 8.8
click at [295, 223] on input "text" at bounding box center [308, 221] width 40 height 14
type input "87.84"
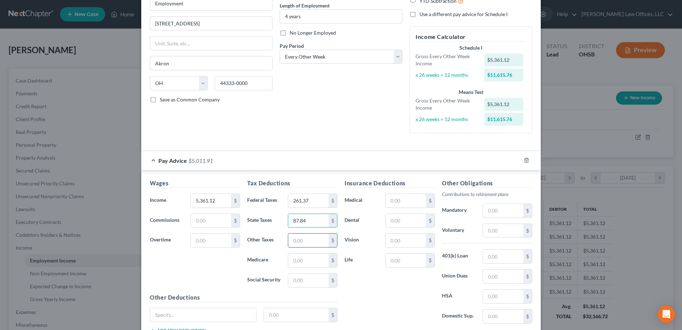
click at [298, 236] on input "text" at bounding box center [308, 240] width 40 height 14
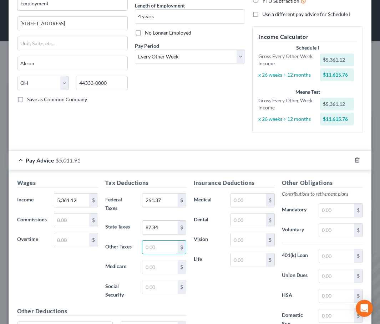
scroll to position [356738, 356618]
drag, startPoint x: 160, startPoint y: 265, endPoint x: 140, endPoint y: 268, distance: 19.8
click at [142, 268] on input "text" at bounding box center [159, 267] width 35 height 14
type input "62.69"
drag, startPoint x: 159, startPoint y: 252, endPoint x: 144, endPoint y: 253, distance: 15.0
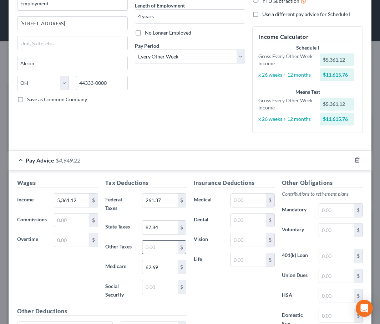
click at [144, 253] on input "text" at bounding box center [159, 248] width 35 height 14
type input "108.55"
drag, startPoint x: 242, startPoint y: 222, endPoint x: 228, endPoint y: 224, distance: 13.7
click at [231, 224] on input "text" at bounding box center [248, 221] width 35 height 14
type input "17.86"
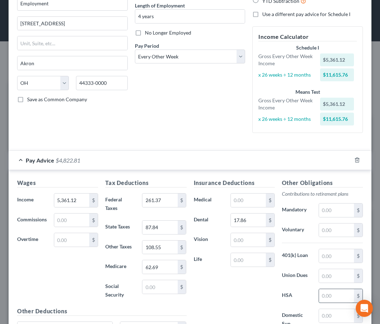
drag, startPoint x: 330, startPoint y: 293, endPoint x: 317, endPoint y: 296, distance: 14.2
click at [319, 296] on input "text" at bounding box center [336, 296] width 35 height 14
type input "166.67"
drag, startPoint x: 242, startPoint y: 262, endPoint x: 222, endPoint y: 261, distance: 20.4
click at [222, 261] on div "Life $" at bounding box center [234, 260] width 88 height 14
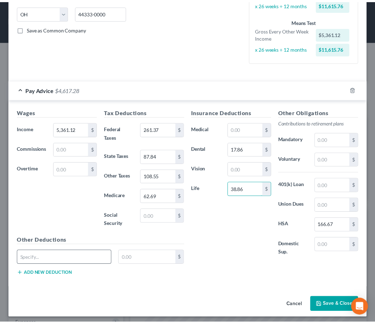
scroll to position [143, 0]
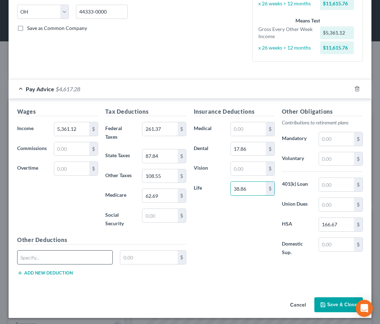
type input "38.86"
click at [53, 257] on input "text" at bounding box center [64, 258] width 95 height 14
type input "STD/LTD"
drag, startPoint x: 136, startPoint y: 254, endPoint x: 122, endPoint y: 258, distance: 13.6
click at [122, 258] on input "text" at bounding box center [148, 258] width 57 height 14
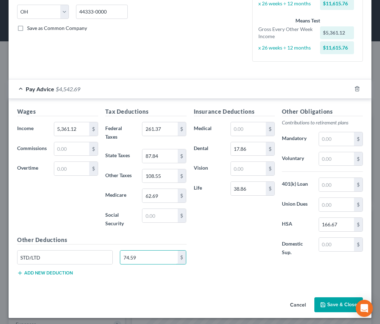
type input "74.59"
click at [42, 259] on input "STD/LTD" at bounding box center [64, 258] width 95 height 14
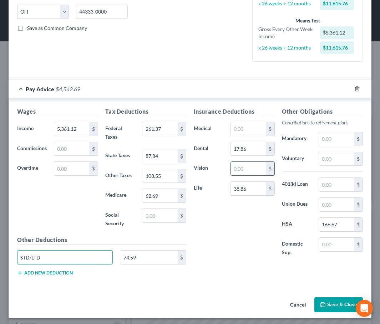
type input "STD/LTD"
drag, startPoint x: 243, startPoint y: 169, endPoint x: 225, endPoint y: 174, distance: 18.5
click at [227, 174] on div "$" at bounding box center [252, 169] width 51 height 14
drag, startPoint x: 244, startPoint y: 168, endPoint x: 219, endPoint y: 173, distance: 25.4
click at [219, 173] on div "Vision $" at bounding box center [234, 169] width 88 height 14
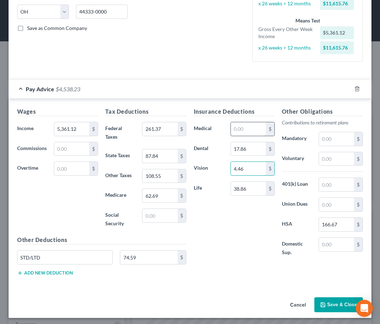
type input "4.46"
drag, startPoint x: 254, startPoint y: 130, endPoint x: 247, endPoint y: 132, distance: 7.8
click at [254, 130] on input "text" at bounding box center [248, 129] width 35 height 14
drag, startPoint x: 228, startPoint y: 131, endPoint x: 217, endPoint y: 133, distance: 11.3
click at [217, 133] on div "Medical $" at bounding box center [234, 129] width 88 height 14
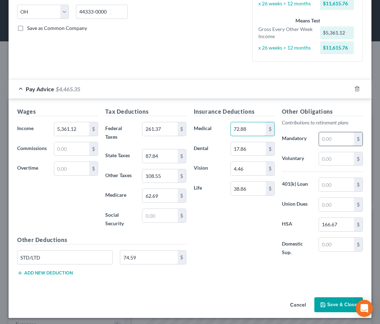
type input "72.88"
click at [336, 140] on input "text" at bounding box center [336, 139] width 35 height 14
drag, startPoint x: 330, startPoint y: 138, endPoint x: 303, endPoint y: 142, distance: 27.7
click at [303, 142] on div "Mandatory $" at bounding box center [322, 139] width 88 height 14
type input "644.58"
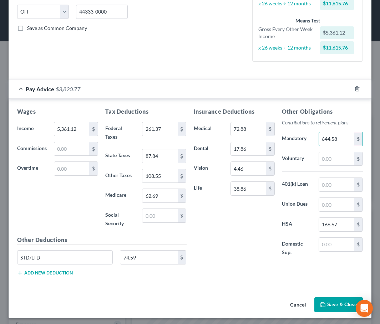
click at [244, 206] on div "Insurance Deductions Medical 72.88 $ Dental 17.86 $ Vision 4.46 $ Life 38.86 $" at bounding box center [234, 185] width 88 height 157
click at [326, 303] on button "Save & Close" at bounding box center [338, 305] width 49 height 15
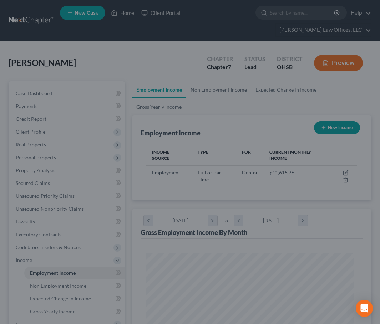
scroll to position [356740, 356622]
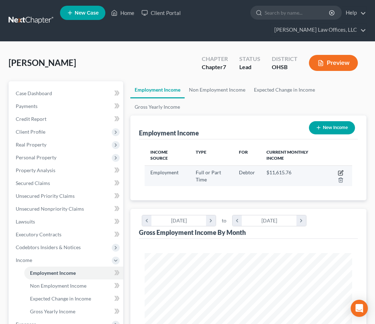
click at [340, 173] on icon "button" at bounding box center [341, 173] width 6 height 6
select select "0"
select select "36"
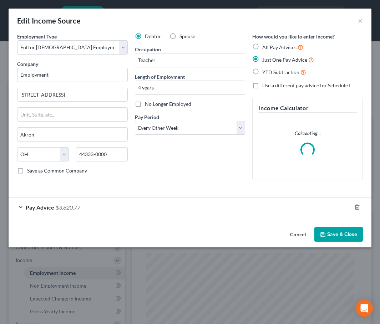
scroll to position [105, 226]
click at [212, 204] on div "Pay Advice $3,820.77" at bounding box center [180, 207] width 343 height 19
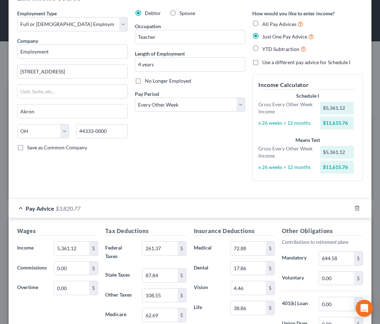
scroll to position [36, 0]
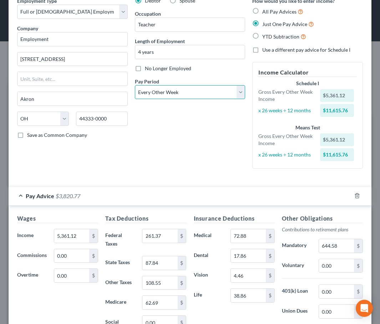
click at [236, 95] on select "Select Monthly Twice Monthly Every Other Week Weekly" at bounding box center [190, 92] width 111 height 14
select select "0"
click at [135, 85] on select "Select Monthly Twice Monthly Every Other Week Weekly" at bounding box center [190, 92] width 111 height 14
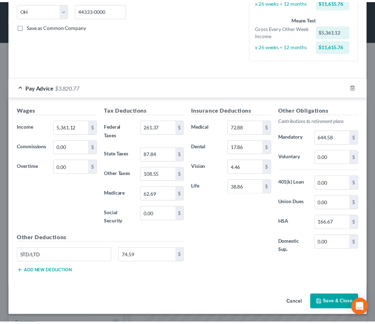
scroll to position [145, 0]
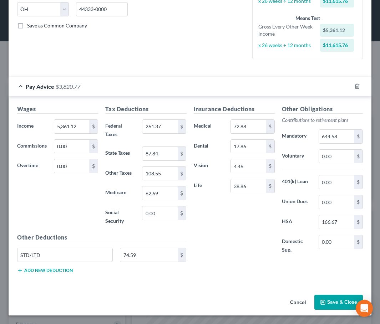
click at [324, 298] on button "Save & Close" at bounding box center [338, 302] width 49 height 15
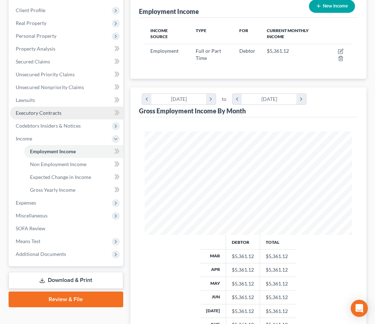
scroll to position [143, 0]
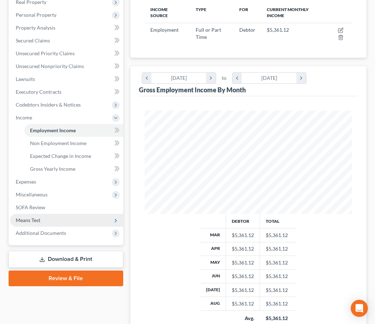
click at [70, 220] on span "Means Test" at bounding box center [66, 220] width 113 height 13
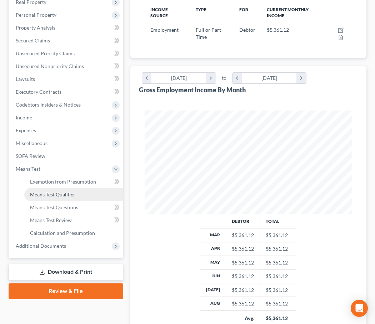
click at [75, 196] on span "Means Test Qualifier" at bounding box center [52, 195] width 45 height 6
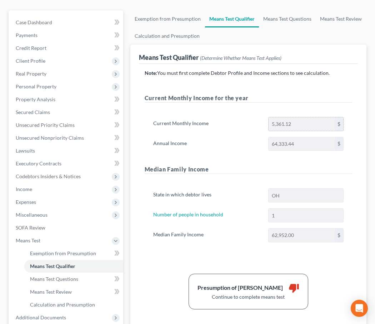
scroll to position [71, 0]
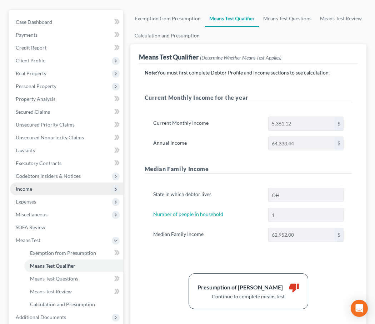
click at [45, 188] on span "Income" at bounding box center [66, 189] width 113 height 13
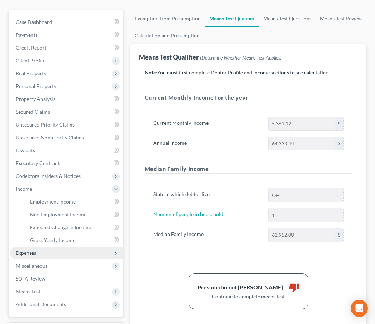
click at [36, 252] on span "Expenses" at bounding box center [26, 253] width 20 height 6
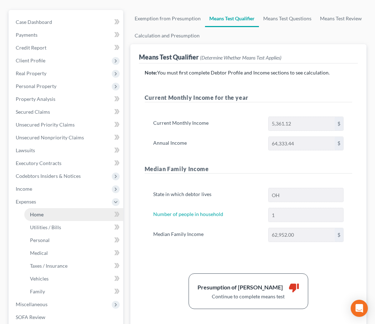
click at [41, 216] on span "Home" at bounding box center [37, 215] width 14 height 6
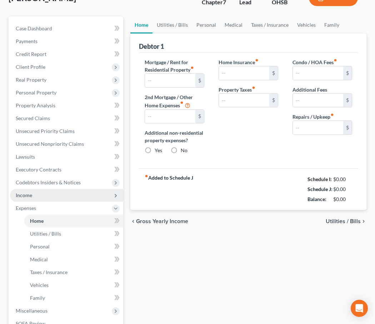
type input "0.00"
radio input "true"
type input "0.00"
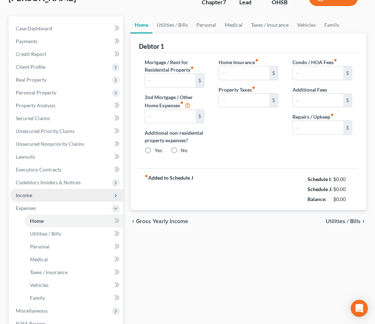
type input "0.00"
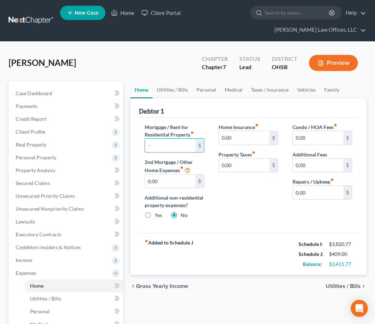
drag, startPoint x: 169, startPoint y: 148, endPoint x: 139, endPoint y: 151, distance: 30.1
click at [139, 151] on div "Mortgage / Rent for Residential Property fiber_manual_record $ 2nd Mortgage / O…" at bounding box center [174, 174] width 74 height 102
type input "1,125.00"
type input "100.00"
click at [182, 92] on link "Utilities / Bills" at bounding box center [172, 89] width 40 height 17
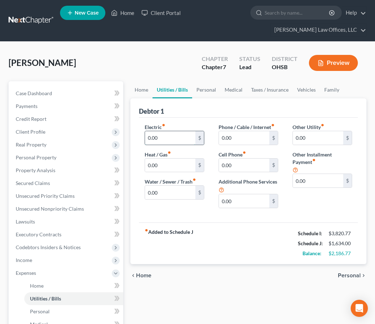
click at [163, 137] on input "0.00" at bounding box center [170, 138] width 50 height 14
drag, startPoint x: 163, startPoint y: 137, endPoint x: 146, endPoint y: 138, distance: 16.5
click at [146, 138] on input "150.00" at bounding box center [170, 138] width 50 height 14
type input "165.00"
type input "100.00"
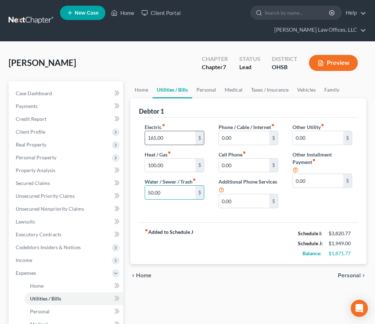
type input "50.00"
type input "75.00"
type input "135.00"
click at [211, 91] on link "Personal" at bounding box center [206, 89] width 28 height 17
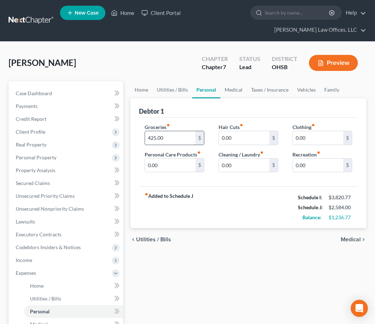
type input "425.00"
type input "65.00"
type input "50.00"
type input "40.00"
type input "100.00"
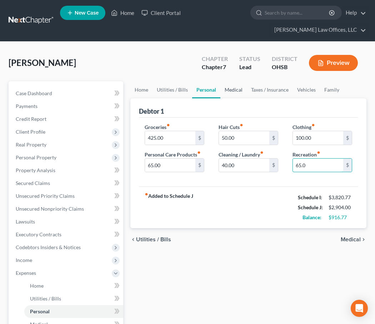
type input "65.0"
drag, startPoint x: 229, startPoint y: 90, endPoint x: 225, endPoint y: 95, distance: 6.9
click at [229, 90] on link "Medical" at bounding box center [233, 89] width 26 height 17
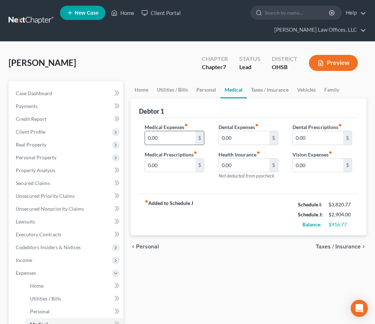
click at [176, 139] on input "0.00" at bounding box center [170, 138] width 50 height 14
type input "100.00"
type input "50.00"
type input "25.00"
click at [269, 92] on link "Taxes / Insurance" at bounding box center [270, 89] width 46 height 17
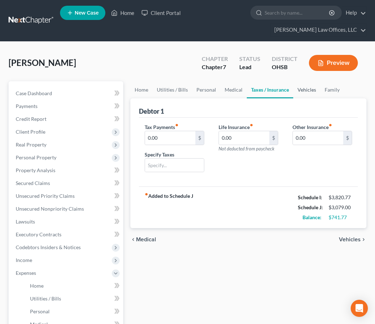
click at [297, 88] on link "Vehicles" at bounding box center [306, 89] width 27 height 17
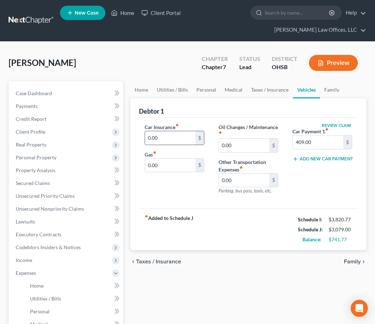
click at [187, 136] on input "0.00" at bounding box center [170, 138] width 50 height 14
type input "140.00"
type input "300.00"
type input "25.00"
click at [329, 89] on link "Family" at bounding box center [332, 89] width 24 height 17
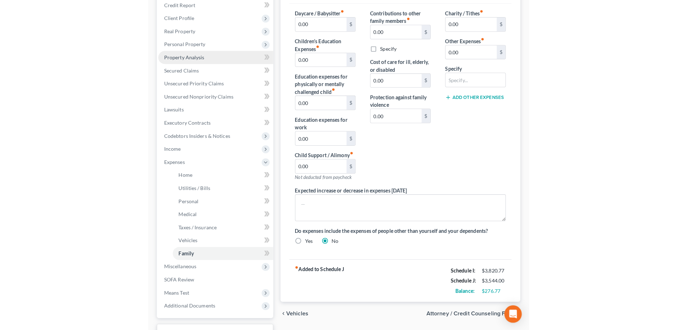
scroll to position [143, 0]
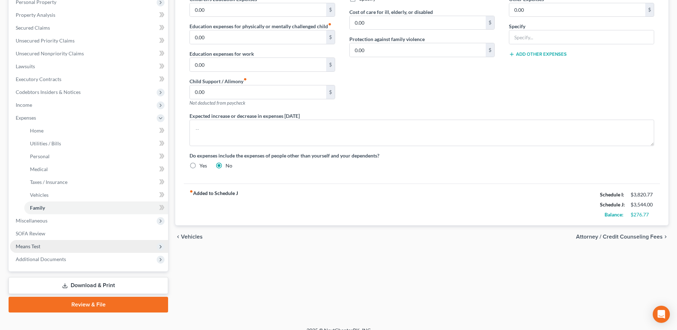
click at [55, 244] on span "Means Test" at bounding box center [89, 246] width 158 height 13
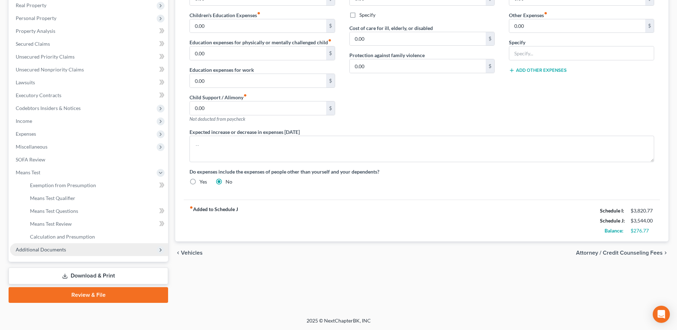
scroll to position [127, 0]
click at [79, 198] on link "Means Test Qualifier" at bounding box center [96, 198] width 144 height 13
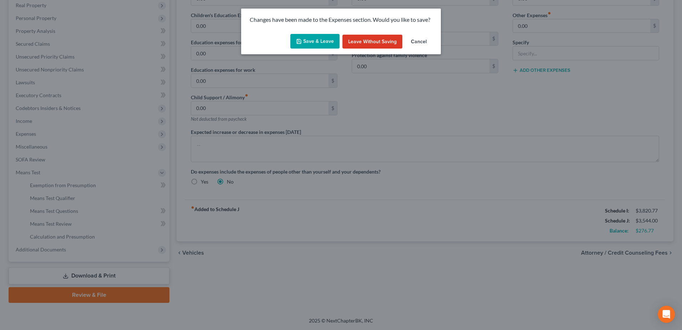
click at [329, 41] on button "Save & Leave" at bounding box center [314, 41] width 49 height 15
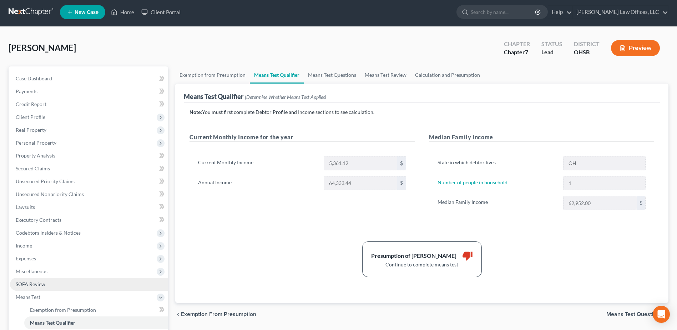
scroll to position [107, 0]
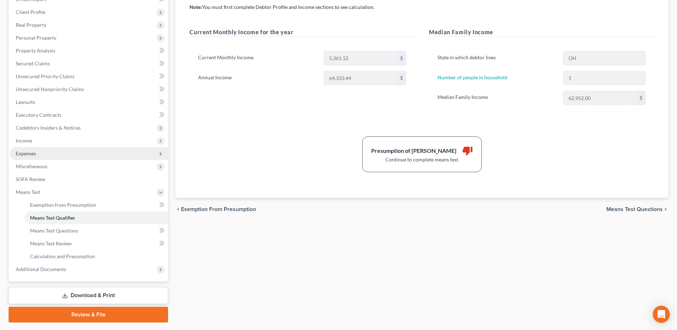
click at [47, 156] on span "Expenses" at bounding box center [89, 153] width 158 height 13
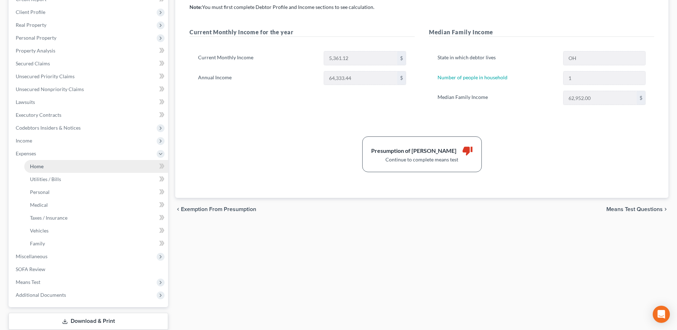
click at [48, 165] on link "Home" at bounding box center [96, 166] width 144 height 13
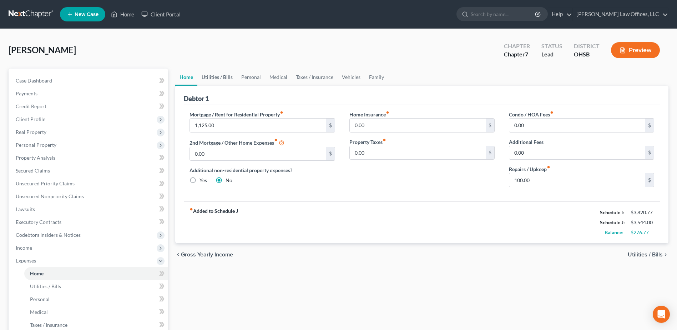
click at [222, 77] on link "Utilities / Bills" at bounding box center [217, 77] width 40 height 17
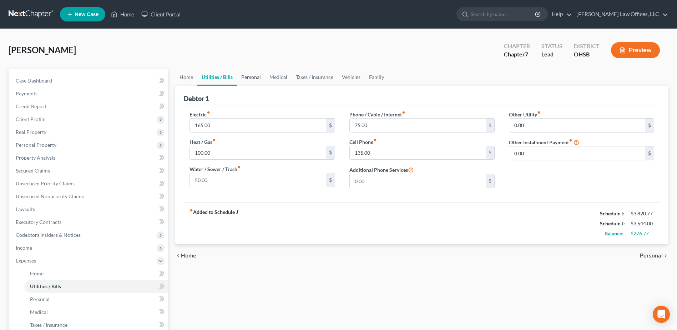
click at [248, 76] on link "Personal" at bounding box center [251, 77] width 28 height 17
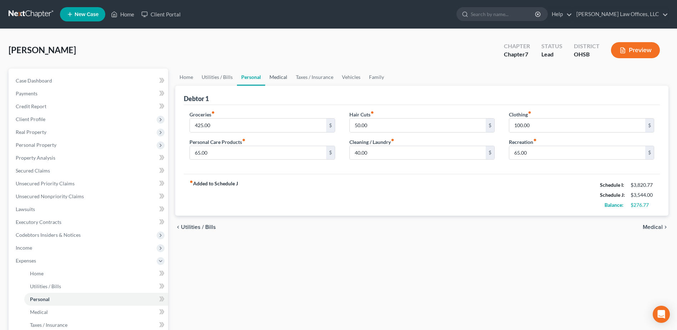
click at [290, 75] on link "Medical" at bounding box center [278, 77] width 26 height 17
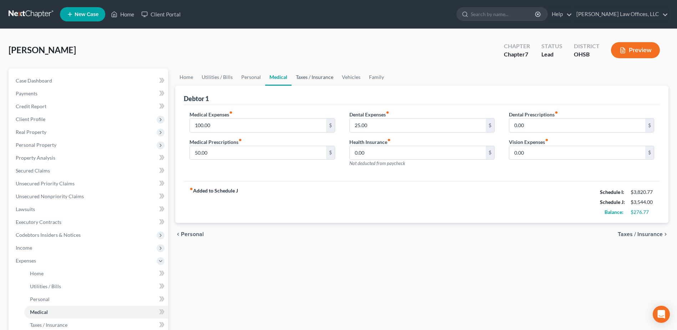
click at [303, 75] on link "Taxes / Insurance" at bounding box center [315, 77] width 46 height 17
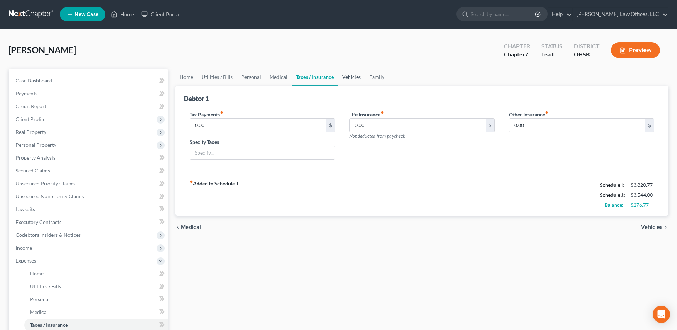
click at [348, 77] on link "Vehicles" at bounding box center [351, 77] width 27 height 17
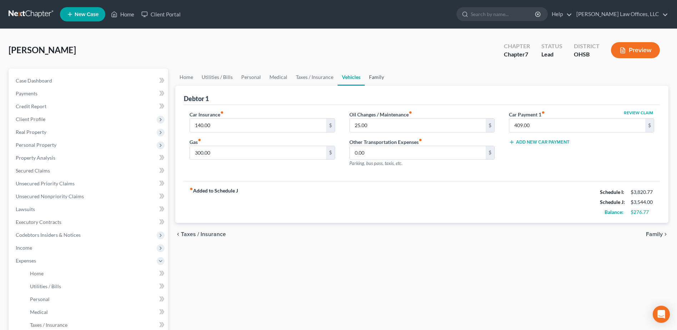
click at [370, 77] on link "Family" at bounding box center [377, 77] width 24 height 17
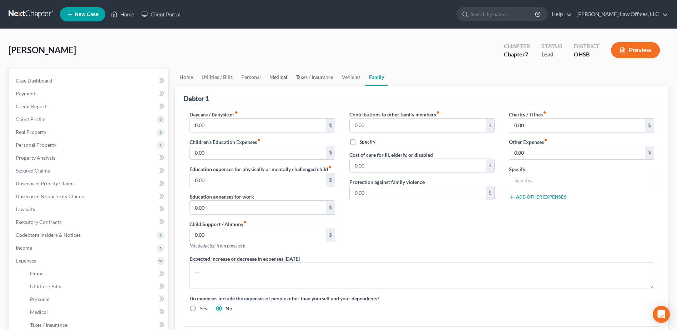
click at [287, 78] on link "Medical" at bounding box center [278, 77] width 26 height 17
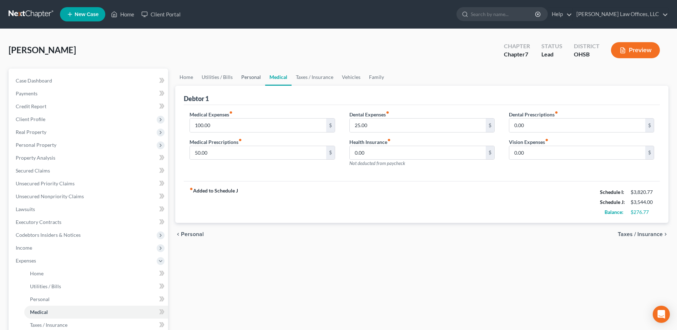
click at [248, 75] on link "Personal" at bounding box center [251, 77] width 28 height 17
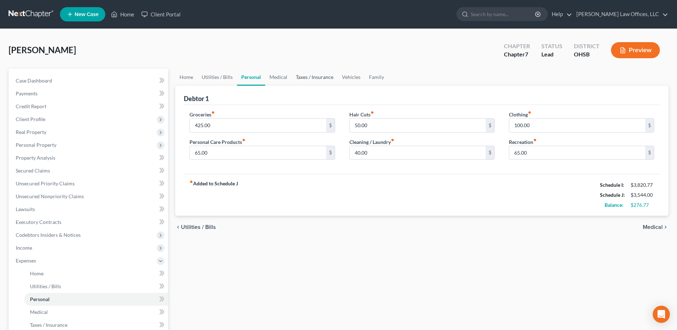
click at [317, 75] on link "Taxes / Insurance" at bounding box center [315, 77] width 46 height 17
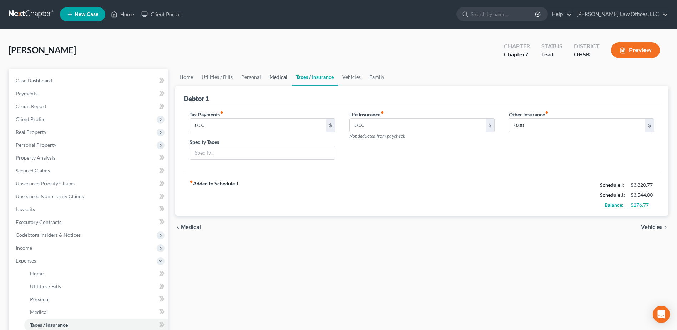
click at [280, 77] on link "Medical" at bounding box center [278, 77] width 26 height 17
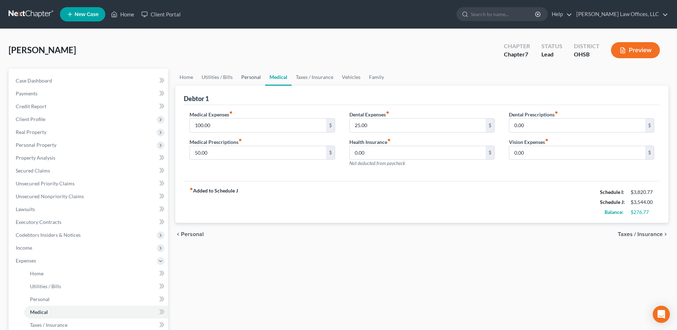
click at [252, 77] on link "Personal" at bounding box center [251, 77] width 28 height 17
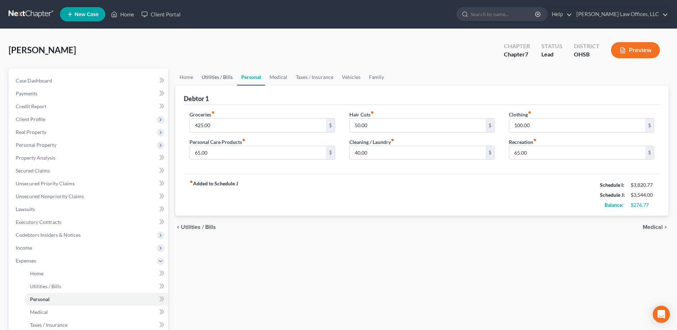
click at [219, 77] on link "Utilities / Bills" at bounding box center [217, 77] width 40 height 17
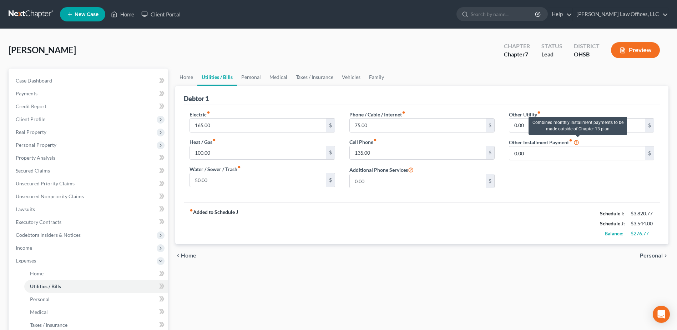
click at [576, 142] on icon at bounding box center [576, 141] width 6 height 7
click at [409, 105] on div "Electric fiber_manual_record 165.00 $ Heat / Gas fiber_manual_record 100.00 $ W…" at bounding box center [422, 153] width 476 height 97
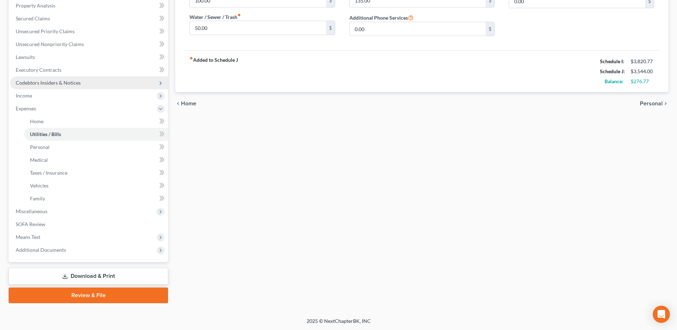
scroll to position [152, 0]
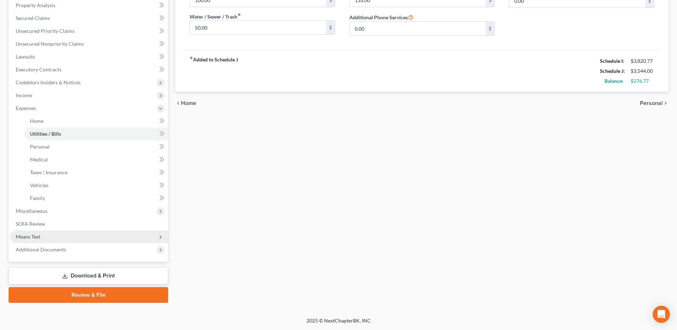
click at [69, 236] on span "Means Test" at bounding box center [89, 236] width 158 height 13
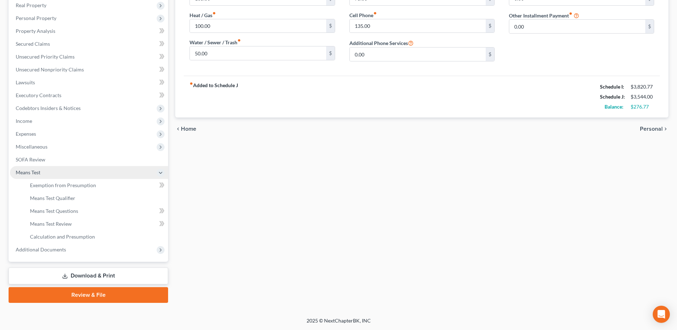
scroll to position [127, 0]
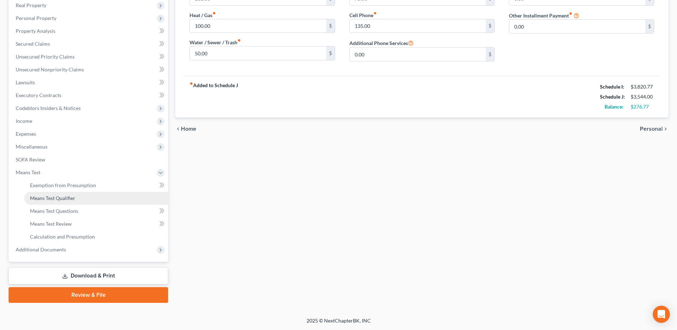
click at [77, 195] on link "Means Test Qualifier" at bounding box center [96, 198] width 144 height 13
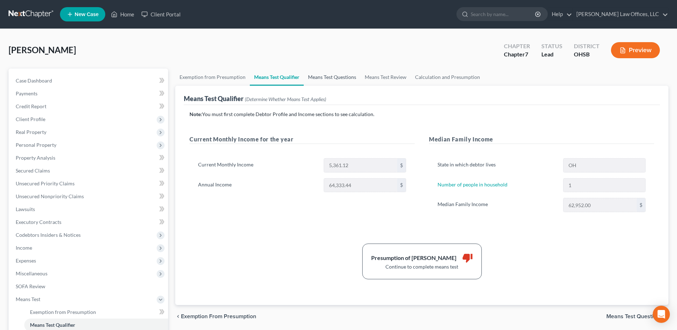
click at [320, 75] on link "Means Test Questions" at bounding box center [332, 77] width 57 height 17
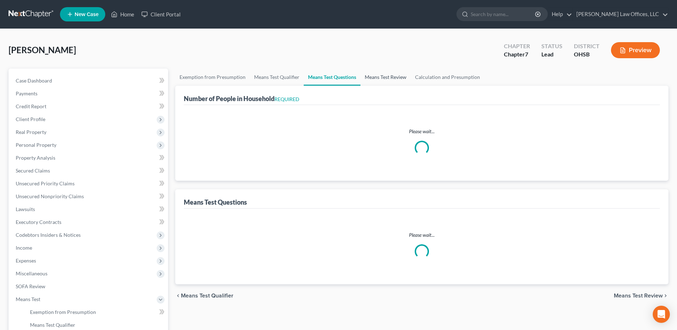
select select "0"
select select "60"
select select "1"
select select "60"
select select "1"
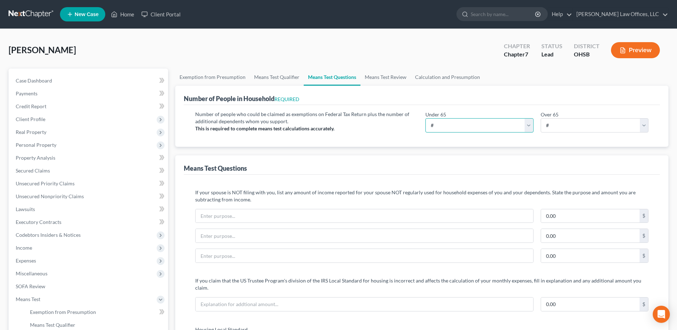
click at [530, 126] on select "# 0 1 2 3 4 5 6 7 8 9 10" at bounding box center [479, 125] width 108 height 14
select select "1"
click at [425, 118] on select "# 0 1 2 3 4 5 6 7 8 9 10" at bounding box center [479, 125] width 108 height 14
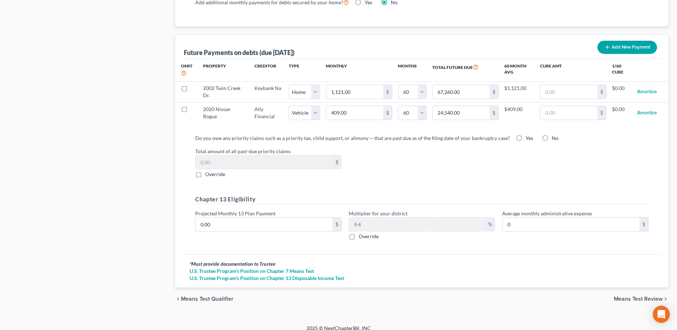
scroll to position [683, 0]
click at [217, 217] on input "0.00" at bounding box center [264, 224] width 137 height 14
type input "5"
type input "0.47"
type input "50"
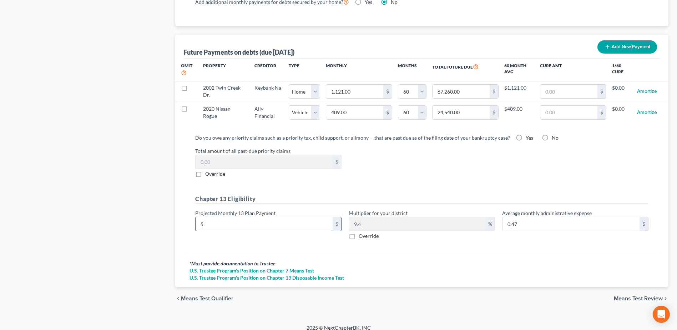
type input "4.70"
type input "500"
type input "47.00"
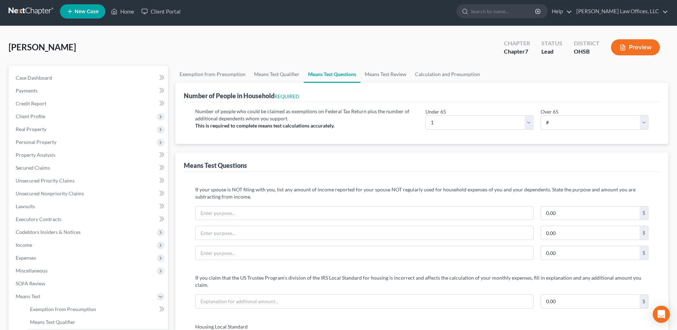
scroll to position [0, 0]
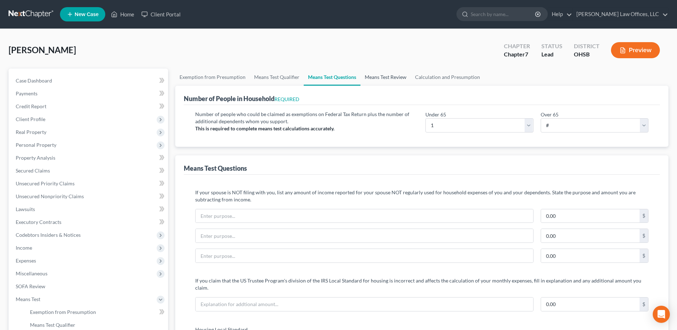
type input "500.00"
click at [390, 79] on link "Means Test Review" at bounding box center [385, 77] width 50 height 17
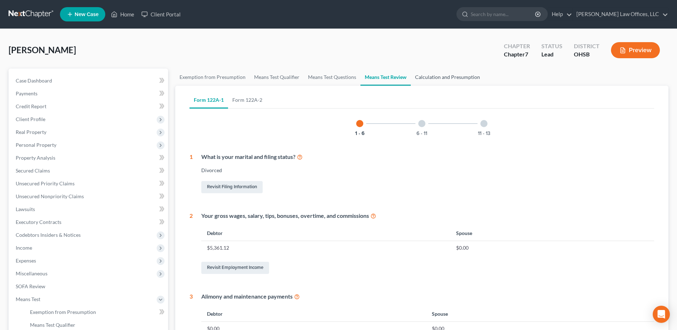
click at [448, 77] on link "Calculation and Presumption" at bounding box center [448, 77] width 74 height 17
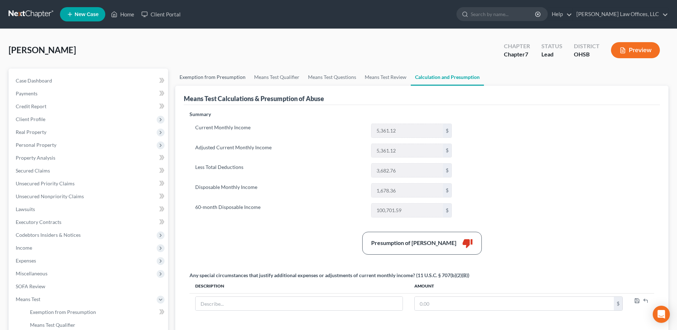
click at [218, 75] on link "Exemption from Presumption" at bounding box center [212, 77] width 75 height 17
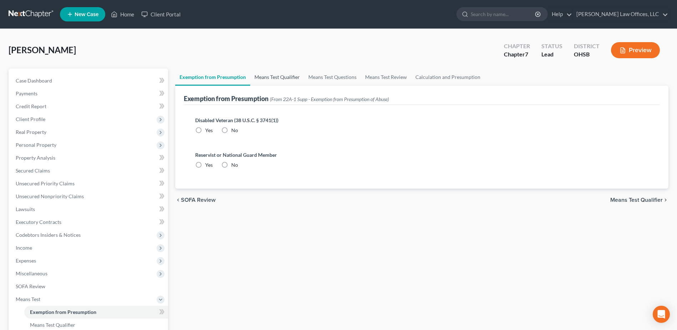
click at [266, 76] on link "Means Test Qualifier" at bounding box center [277, 77] width 54 height 17
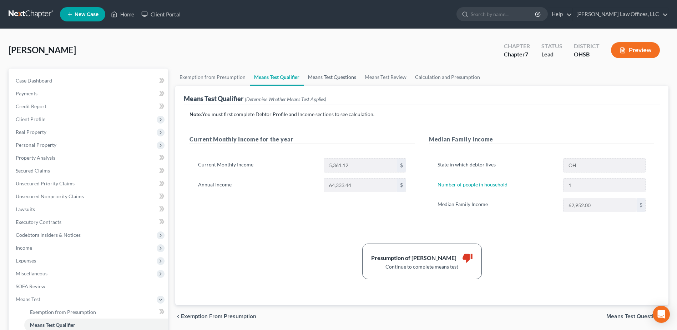
click at [324, 77] on link "Means Test Questions" at bounding box center [332, 77] width 57 height 17
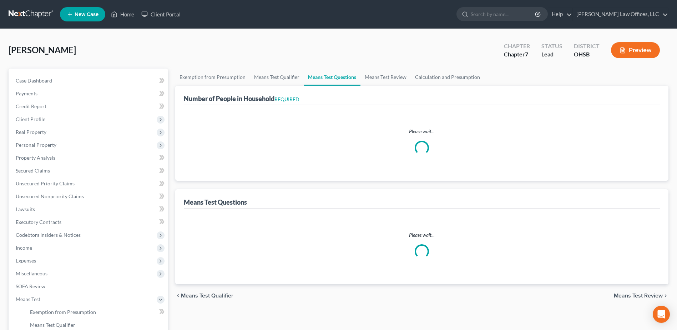
select select "0"
select select "60"
select select "1"
select select "60"
select select "1"
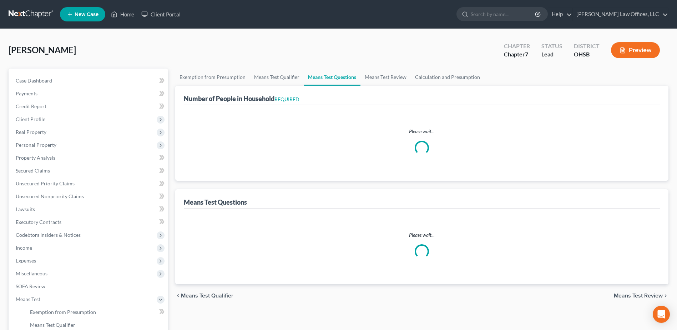
select select "1"
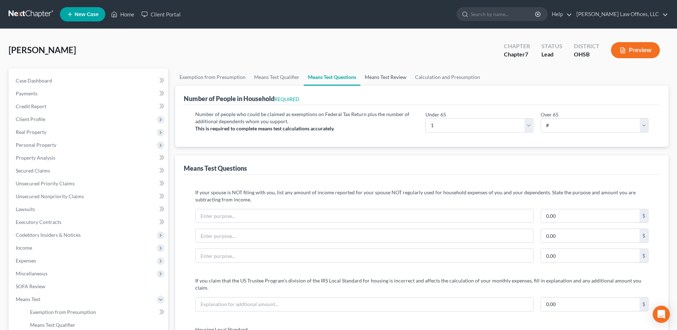
click at [398, 76] on link "Means Test Review" at bounding box center [385, 77] width 50 height 17
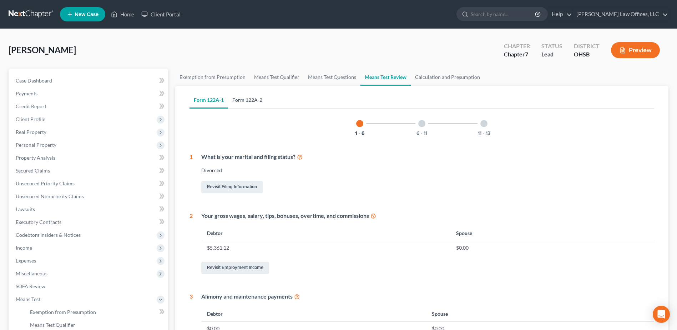
click at [245, 98] on link "Form 122A-2" at bounding box center [247, 99] width 39 height 17
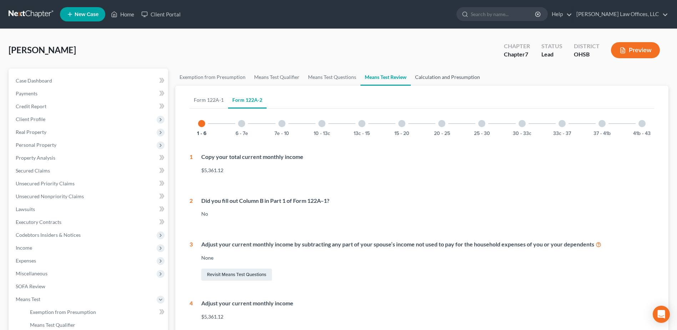
click at [429, 78] on link "Calculation and Presumption" at bounding box center [448, 77] width 74 height 17
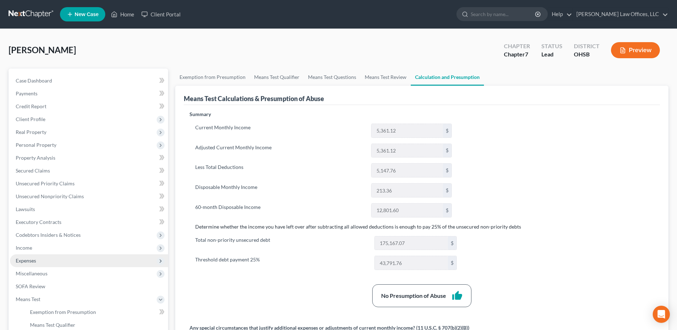
click at [36, 259] on span "Expenses" at bounding box center [26, 260] width 20 height 6
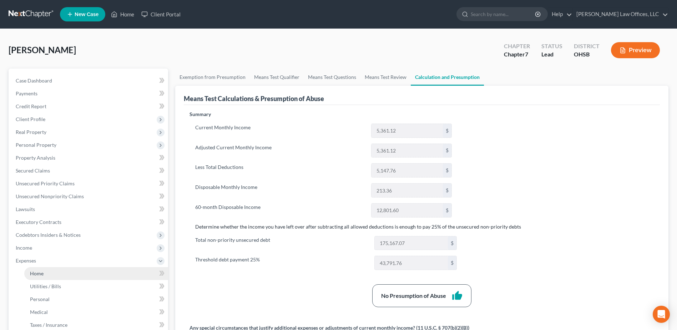
click at [44, 272] on link "Home" at bounding box center [96, 273] width 144 height 13
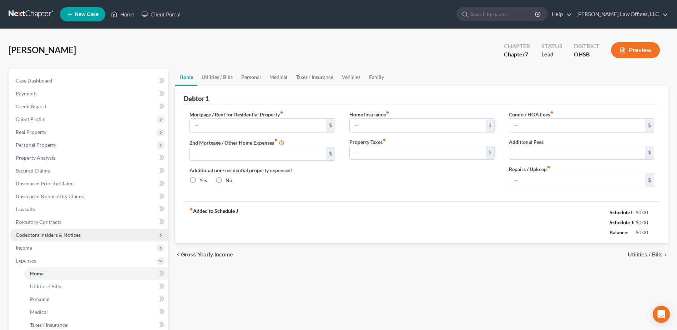
type input "1,125.00"
type input "0.00"
radio input "true"
type input "0.00"
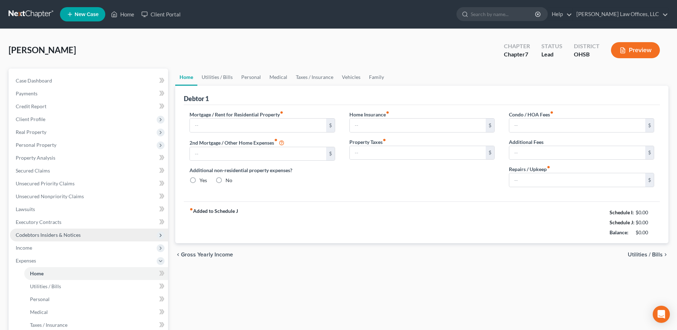
type input "0.00"
type input "100.00"
click at [376, 77] on link "Family" at bounding box center [377, 77] width 24 height 17
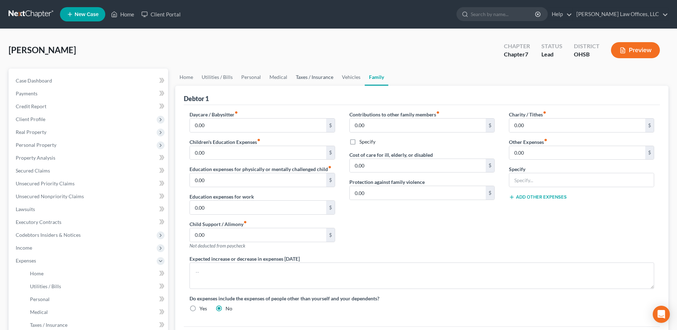
click at [328, 76] on link "Taxes / Insurance" at bounding box center [315, 77] width 46 height 17
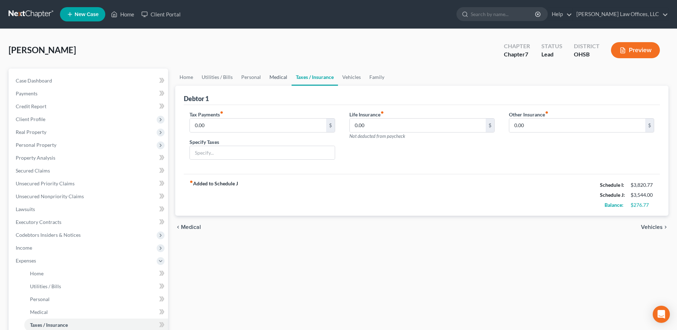
click at [286, 76] on link "Medical" at bounding box center [278, 77] width 26 height 17
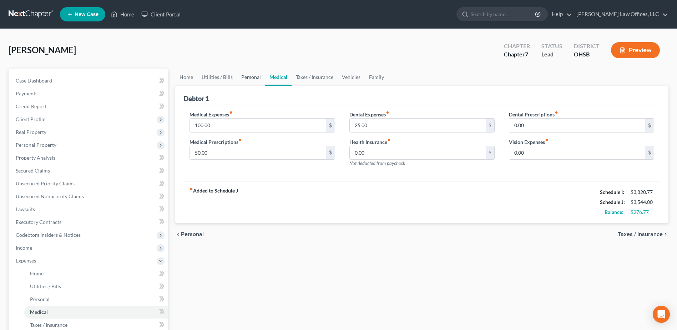
click at [239, 73] on link "Personal" at bounding box center [251, 77] width 28 height 17
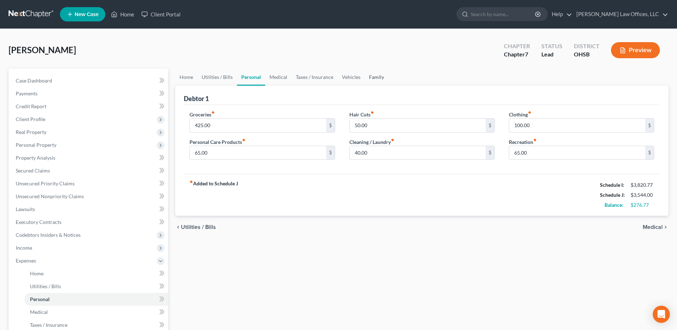
click at [376, 77] on link "Family" at bounding box center [377, 77] width 24 height 17
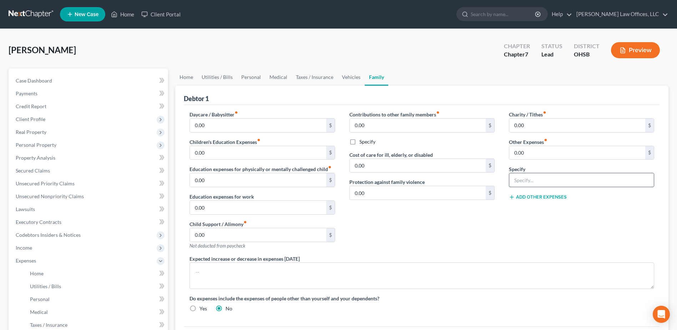
click at [527, 181] on input "text" at bounding box center [581, 180] width 145 height 14
type input "Student Loan Payment"
type input "450.00"
click at [469, 211] on div "Contributions to other family members fiber_manual_record 0.00 $ Specify Cost o…" at bounding box center [422, 183] width 160 height 144
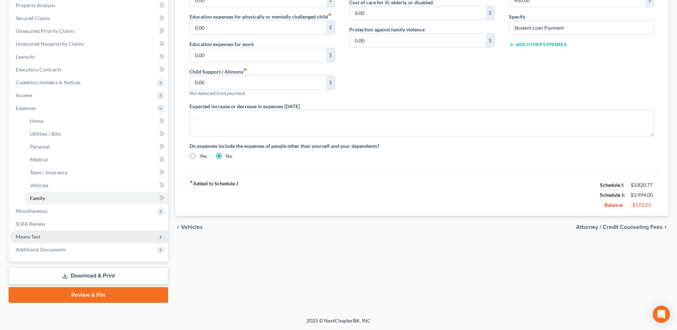
click at [80, 235] on span "Means Test" at bounding box center [89, 236] width 158 height 13
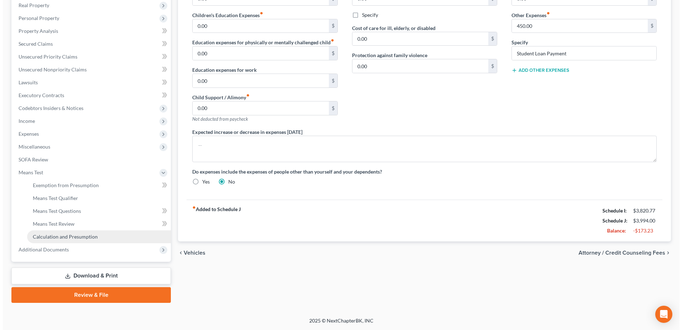
scroll to position [127, 0]
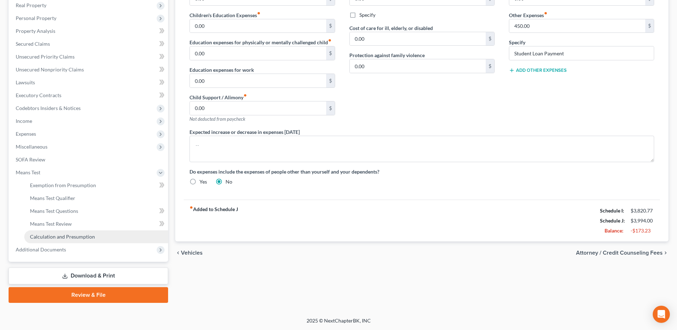
click at [87, 232] on link "Calculation and Presumption" at bounding box center [96, 236] width 144 height 13
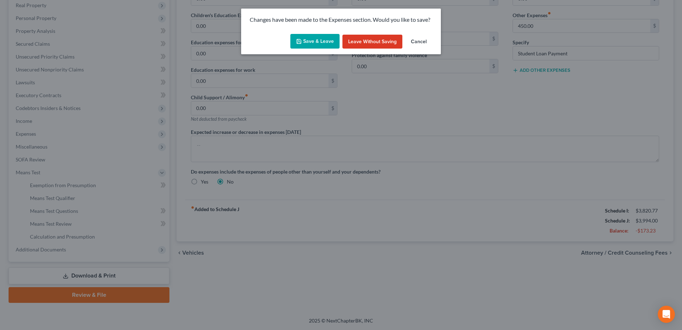
click at [332, 40] on button "Save & Leave" at bounding box center [314, 41] width 49 height 15
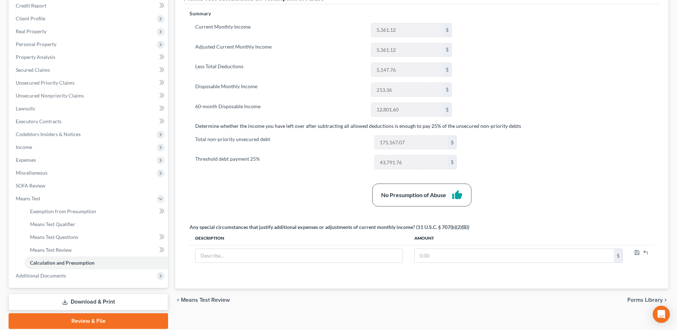
scroll to position [107, 0]
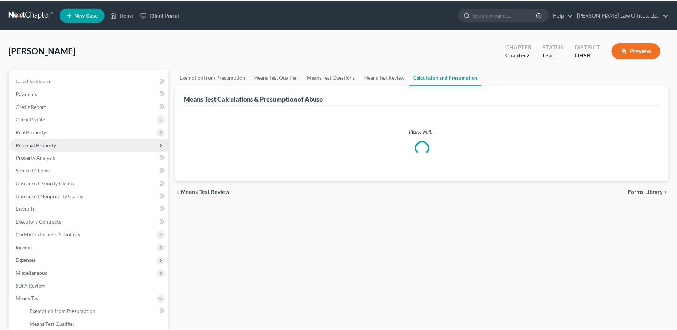
scroll to position [107, 0]
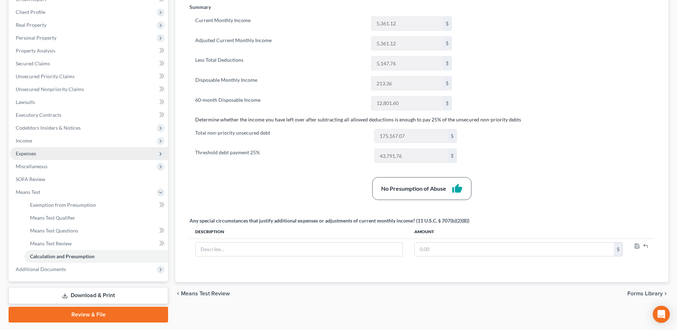
click at [45, 151] on span "Expenses" at bounding box center [89, 153] width 158 height 13
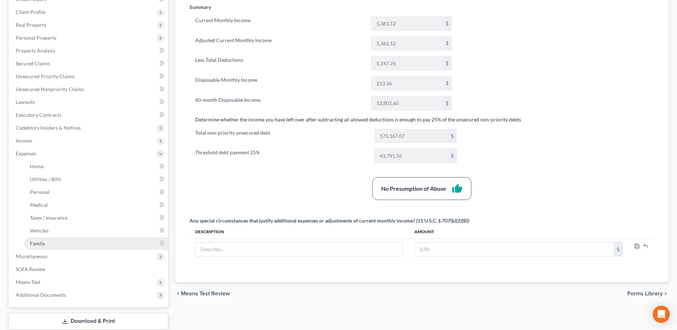
click at [52, 240] on link "Family" at bounding box center [96, 243] width 144 height 13
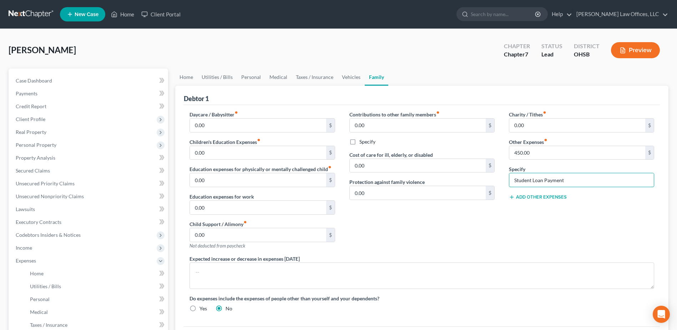
drag, startPoint x: 565, startPoint y: 182, endPoint x: 497, endPoint y: 189, distance: 68.5
click at [497, 189] on div "Daycare / Babysitter fiber_manual_record 0.00 $ Children's Education Expenses f…" at bounding box center [421, 214] width 479 height 207
click at [421, 228] on div "Contributions to other family members fiber_manual_record 0.00 $ Specify Cost o…" at bounding box center [422, 183] width 160 height 144
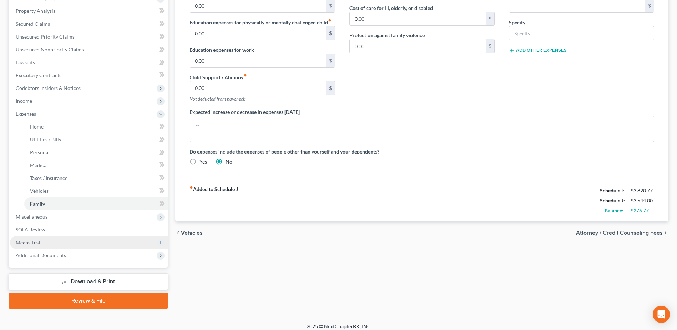
scroll to position [152, 0]
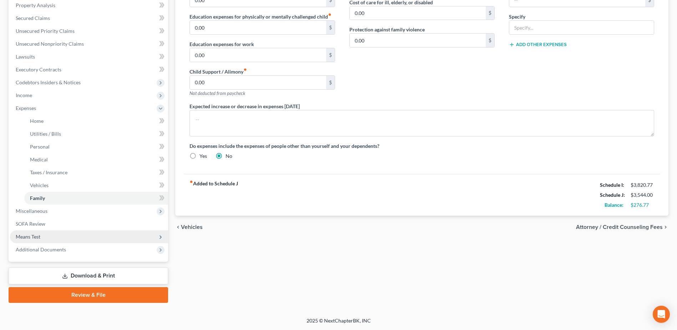
click at [82, 232] on span "Means Test" at bounding box center [89, 236] width 158 height 13
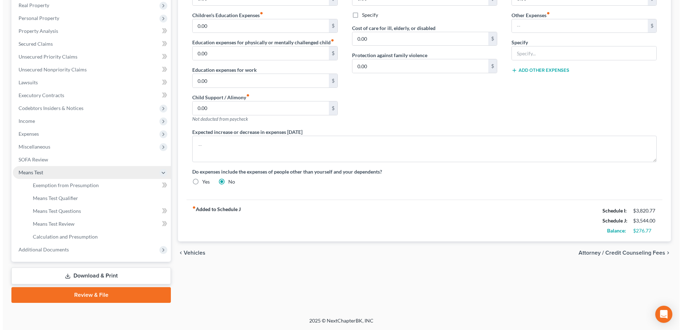
scroll to position [127, 0]
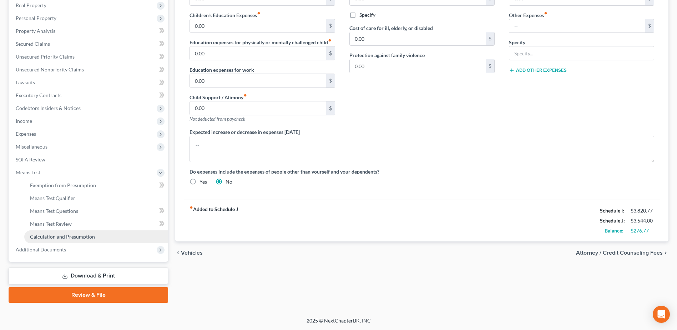
click at [86, 239] on span "Calculation and Presumption" at bounding box center [62, 236] width 65 height 6
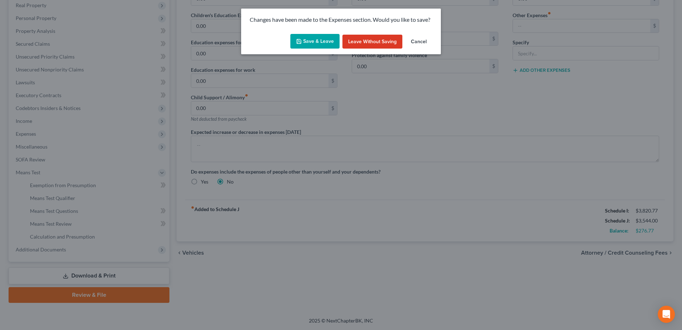
click at [320, 43] on button "Save & Leave" at bounding box center [314, 41] width 49 height 15
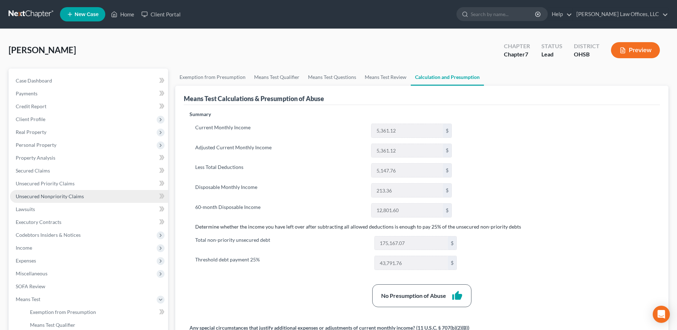
click at [62, 193] on span "Unsecured Nonpriority Claims" at bounding box center [50, 196] width 68 height 6
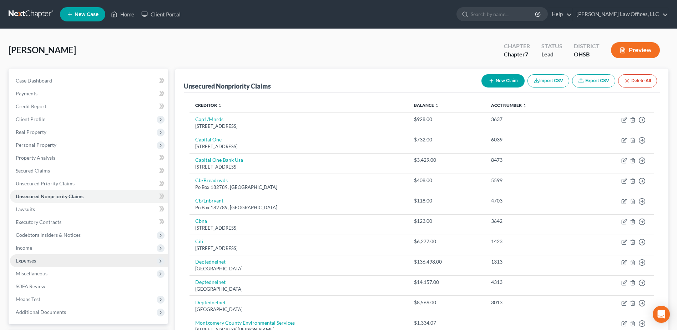
click at [54, 258] on span "Expenses" at bounding box center [89, 260] width 158 height 13
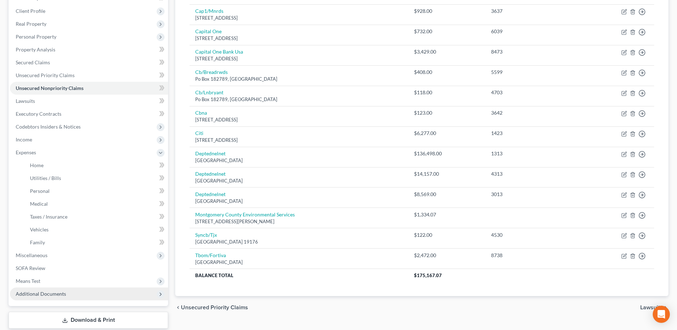
scroll to position [152, 0]
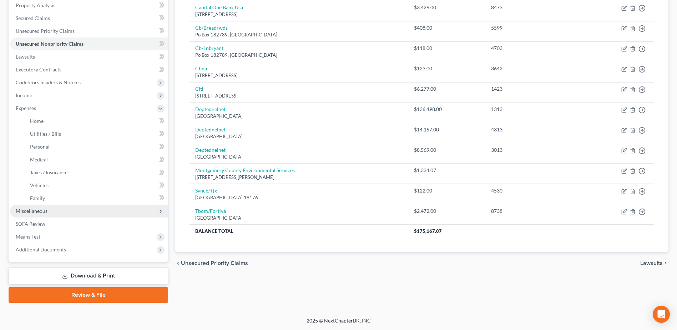
click at [41, 210] on span "Miscellaneous" at bounding box center [32, 211] width 32 height 6
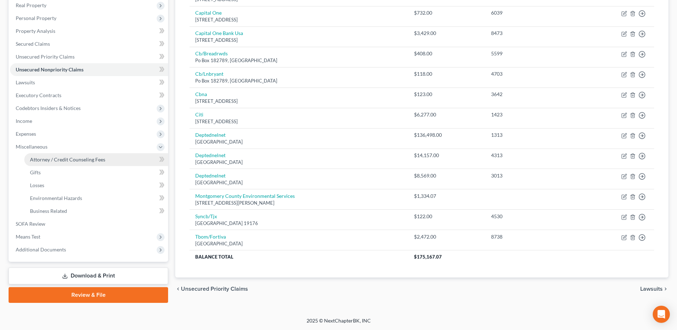
click at [66, 157] on span "Attorney / Credit Counseling Fees" at bounding box center [67, 159] width 75 height 6
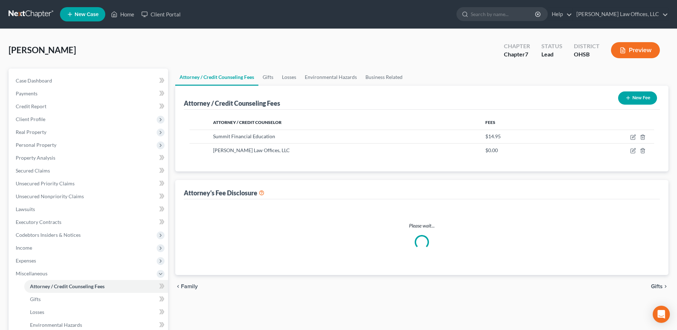
select select "1"
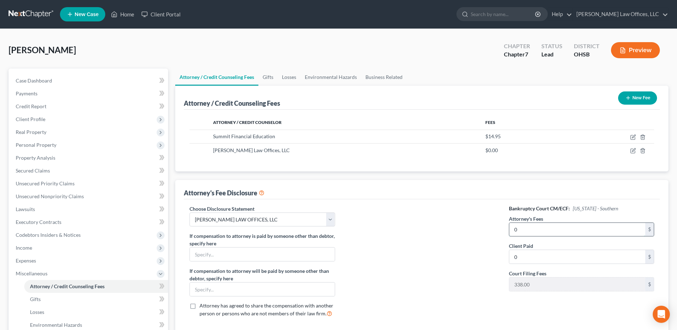
click at [541, 225] on input "0" at bounding box center [577, 230] width 136 height 14
type input "1,500.00"
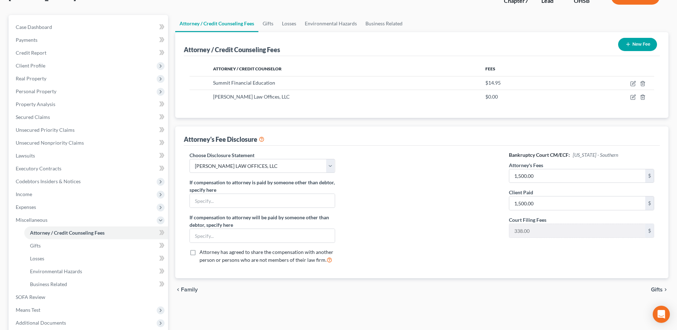
scroll to position [20, 0]
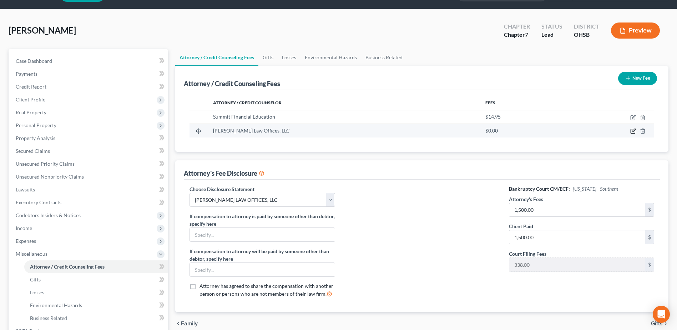
click at [633, 129] on icon "button" at bounding box center [633, 131] width 6 height 6
select select "36"
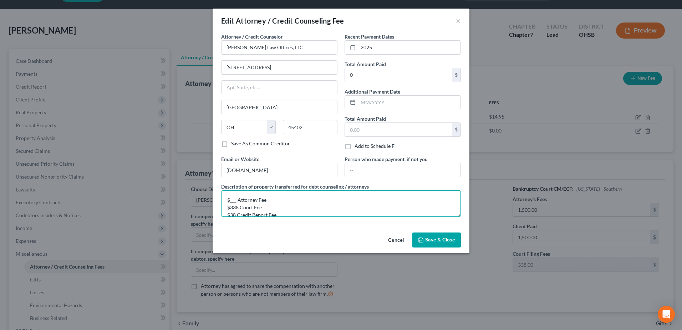
drag, startPoint x: 229, startPoint y: 199, endPoint x: 236, endPoint y: 200, distance: 7.2
click at [236, 200] on textarea "$___ Attorney Fee $338 Court Fee $38 Credit Report Fee" at bounding box center [341, 203] width 240 height 26
drag, startPoint x: 261, startPoint y: 208, endPoint x: 229, endPoint y: 208, distance: 32.5
click at [229, 208] on textarea "$1500 Attorney Fee $338 Court Fee $38 Credit Report Fee" at bounding box center [341, 203] width 240 height 26
type textarea "$1500 Attorney Fee $38 Credit Report Fee"
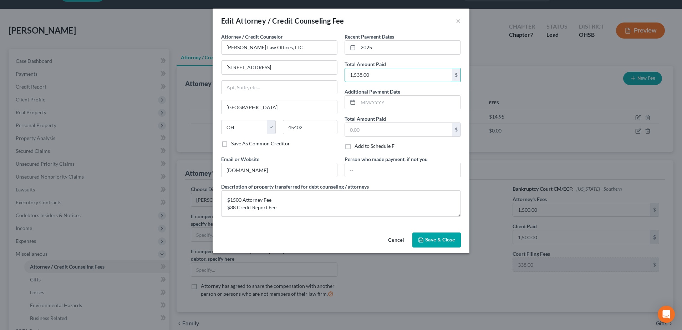
type input "1,538.00"
click at [428, 239] on span "Save & Close" at bounding box center [440, 240] width 30 height 6
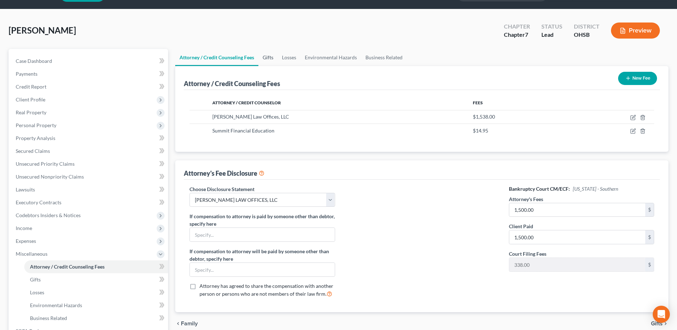
click at [270, 56] on link "Gifts" at bounding box center [267, 57] width 19 height 17
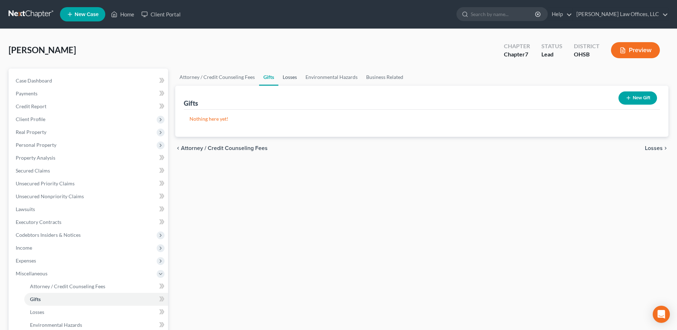
click at [294, 75] on link "Losses" at bounding box center [289, 77] width 23 height 17
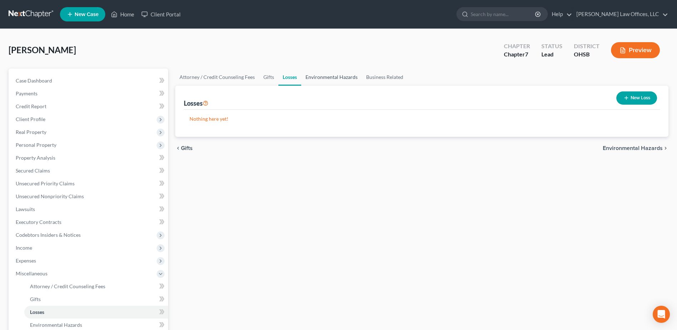
drag, startPoint x: 318, startPoint y: 77, endPoint x: 334, endPoint y: 76, distance: 15.7
click at [318, 77] on link "Environmental Hazards" at bounding box center [331, 77] width 61 height 17
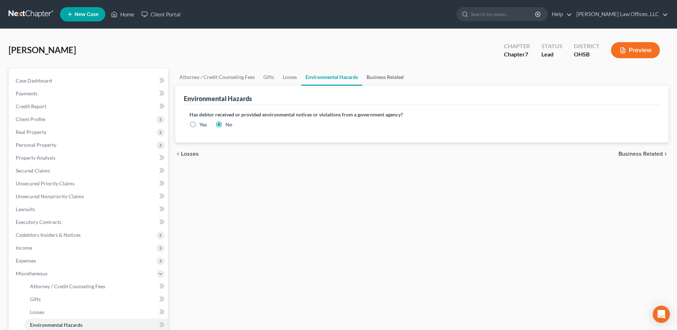
click at [366, 75] on link "Business Related" at bounding box center [385, 77] width 46 height 17
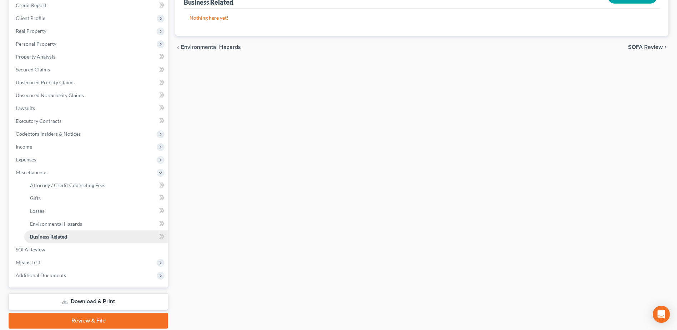
scroll to position [107, 0]
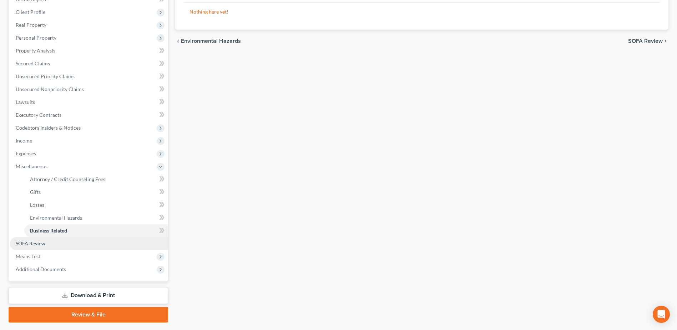
click at [62, 242] on link "SOFA Review" at bounding box center [89, 243] width 158 height 13
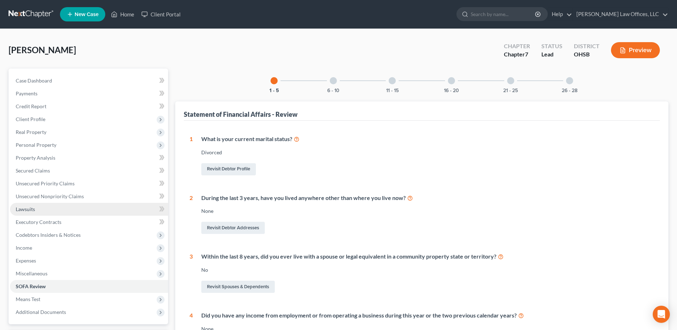
scroll to position [158, 0]
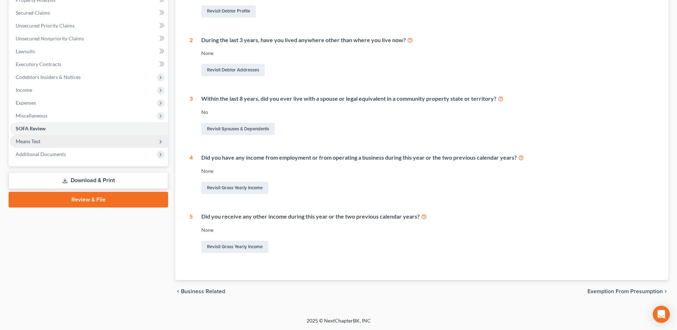
click at [59, 140] on span "Means Test" at bounding box center [89, 141] width 158 height 13
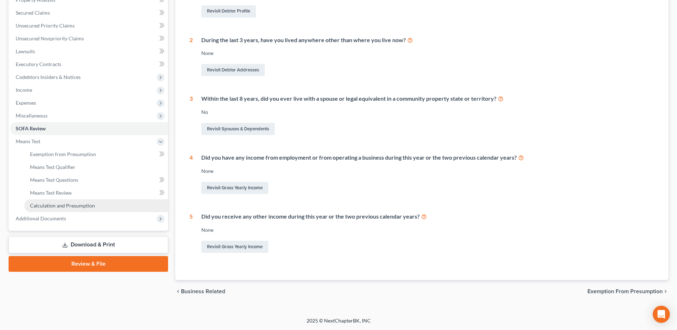
click at [68, 206] on span "Calculation and Presumption" at bounding box center [62, 205] width 65 height 6
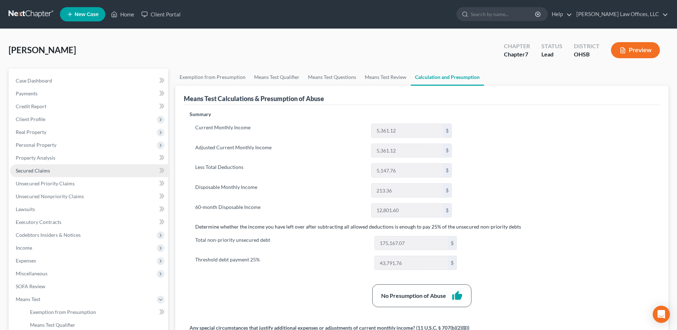
click at [63, 170] on link "Secured Claims" at bounding box center [89, 170] width 158 height 13
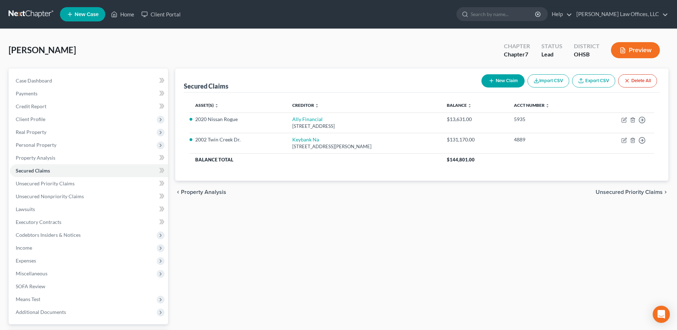
click at [247, 216] on div "Secured Claims New Claim Import CSV Export CSV Delete All Asset(s) expand_more …" at bounding box center [422, 217] width 500 height 297
click at [87, 119] on span "Client Profile" at bounding box center [89, 119] width 158 height 13
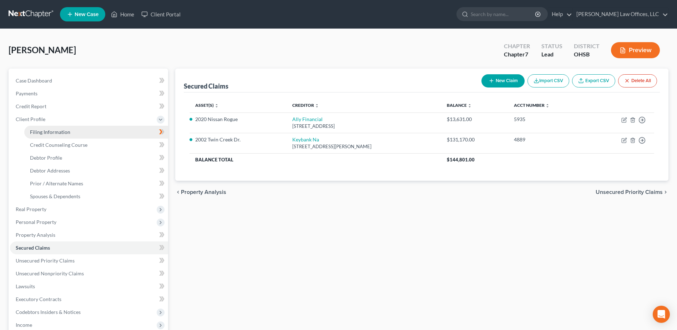
click at [87, 128] on link "Filing Information" at bounding box center [96, 132] width 144 height 13
select select "1"
select select "0"
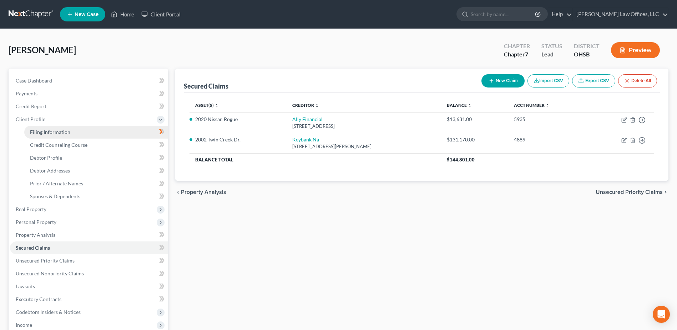
select select "36"
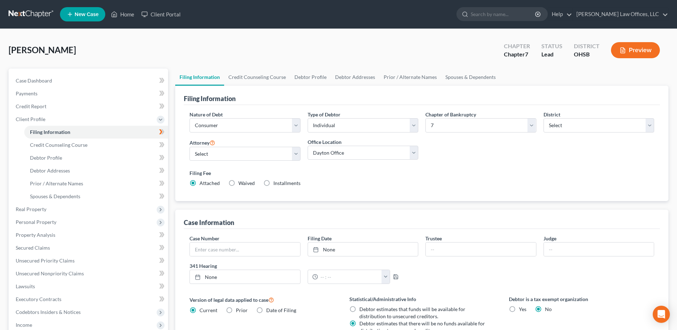
click at [273, 183] on label "Installments Installments" at bounding box center [286, 182] width 27 height 7
click at [276, 183] on input "Installments Installments" at bounding box center [278, 181] width 5 height 5
radio input "true"
radio input "false"
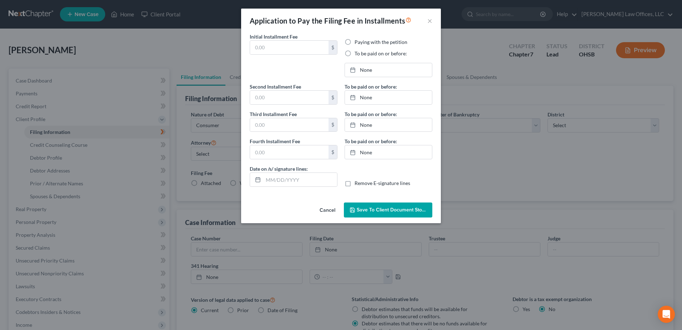
type input "0.00"
radio input "true"
type input "0.00"
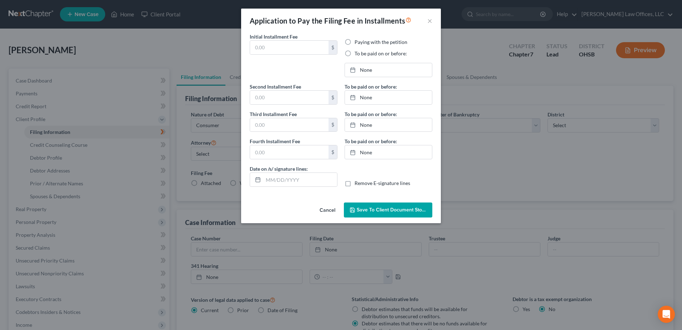
type input "[DATE]"
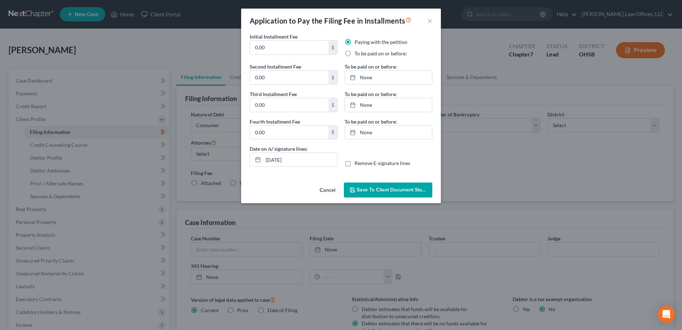
drag, startPoint x: 279, startPoint y: 49, endPoint x: 242, endPoint y: 50, distance: 37.1
click at [242, 50] on div "Initial Installment Fee 0.00 $ Paying with the petition To be paid on or before…" at bounding box center [341, 106] width 200 height 147
type input "112.00"
click at [355, 54] on label "To be paid on or before:" at bounding box center [381, 53] width 52 height 7
click at [358, 54] on input "To be paid on or before:" at bounding box center [360, 52] width 5 height 5
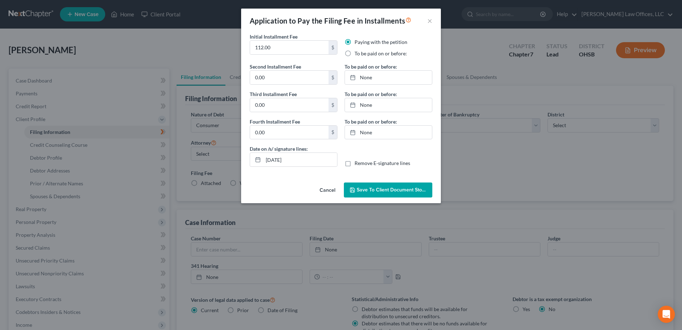
radio input "true"
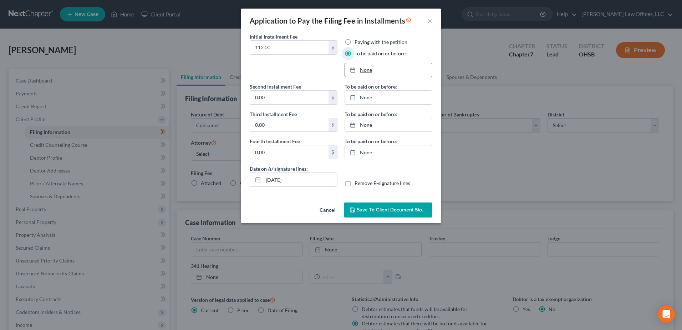
click at [373, 69] on link "None" at bounding box center [388, 70] width 87 height 14
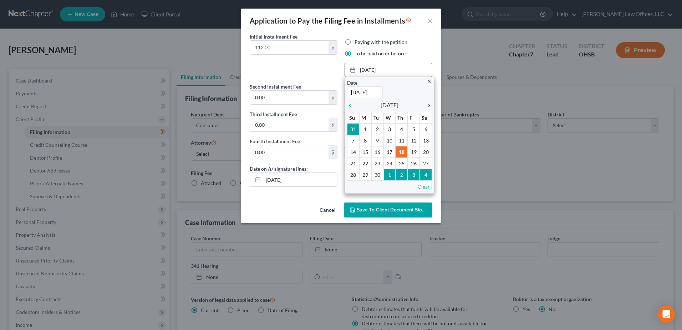
click at [429, 103] on icon "chevron_right" at bounding box center [427, 105] width 9 height 6
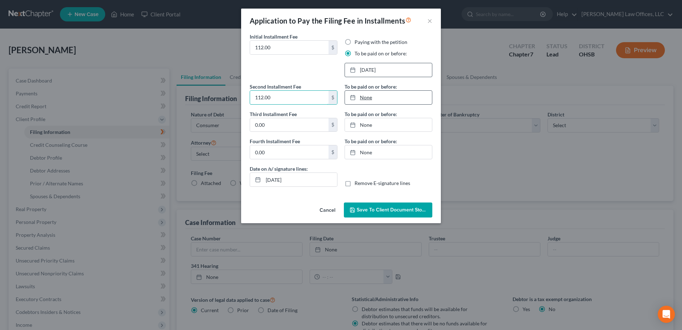
type input "112.00"
type input "[DATE]"
click at [363, 98] on link "[DATE]" at bounding box center [388, 98] width 87 height 14
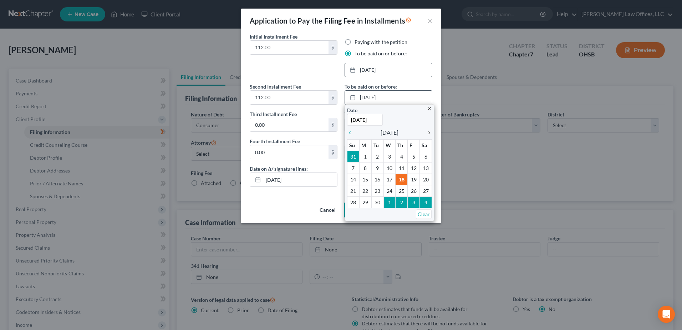
click at [432, 133] on icon "chevron_right" at bounding box center [427, 133] width 9 height 6
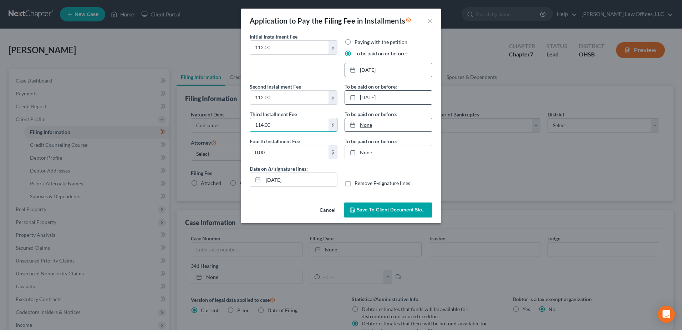
type input "114.00"
type input "[DATE]"
click at [366, 128] on link "[DATE]" at bounding box center [388, 125] width 87 height 14
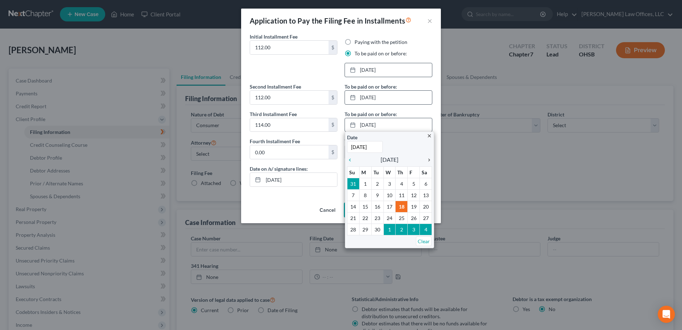
click at [426, 158] on icon "chevron_right" at bounding box center [427, 160] width 9 height 6
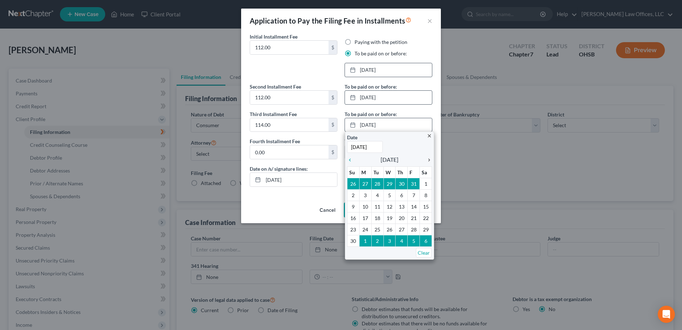
click at [426, 158] on icon "chevron_right" at bounding box center [427, 160] width 9 height 6
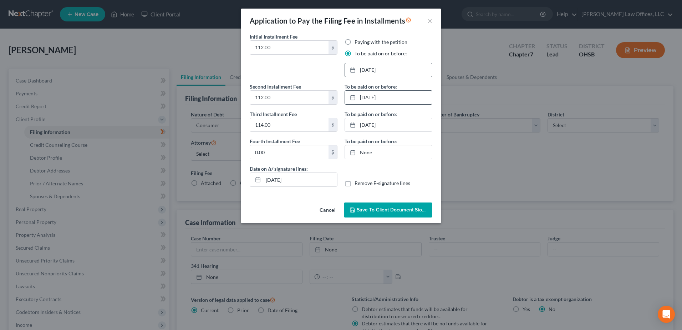
click at [394, 209] on span "Save to Client Document Storage" at bounding box center [395, 210] width 76 height 6
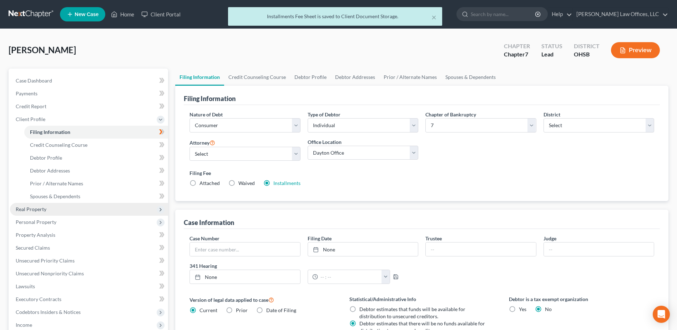
scroll to position [141, 0]
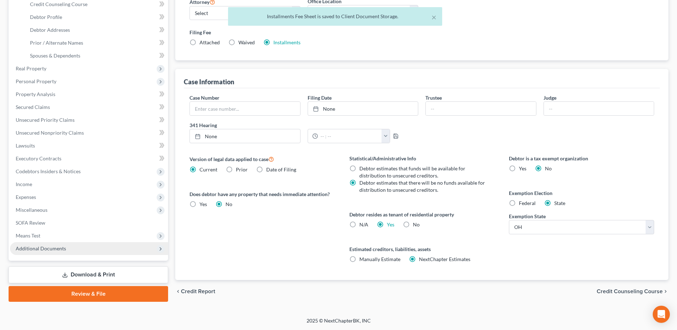
click at [65, 250] on span "Additional Documents" at bounding box center [89, 248] width 158 height 13
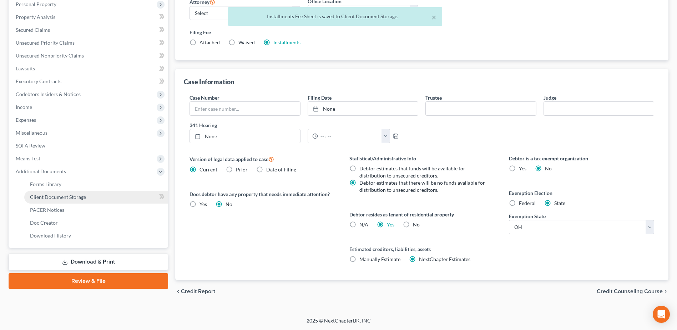
click at [86, 196] on link "Client Document Storage" at bounding box center [96, 197] width 144 height 13
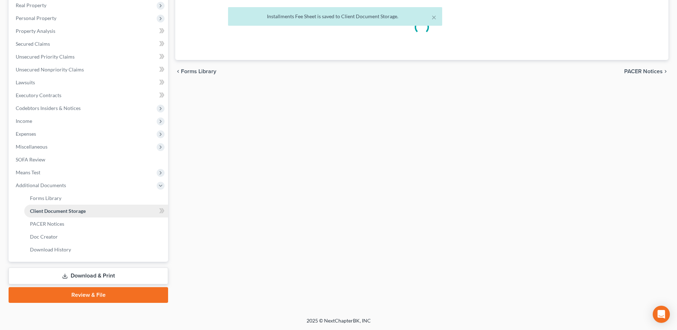
scroll to position [100, 0]
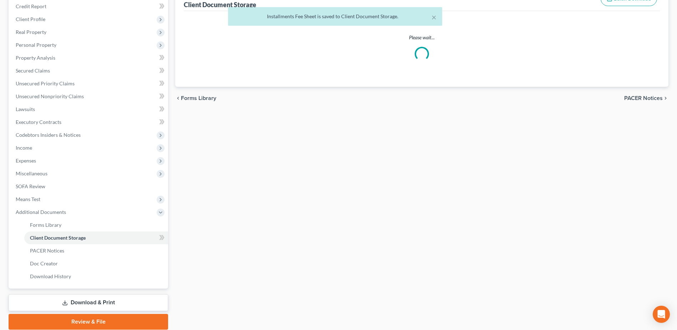
select select "7"
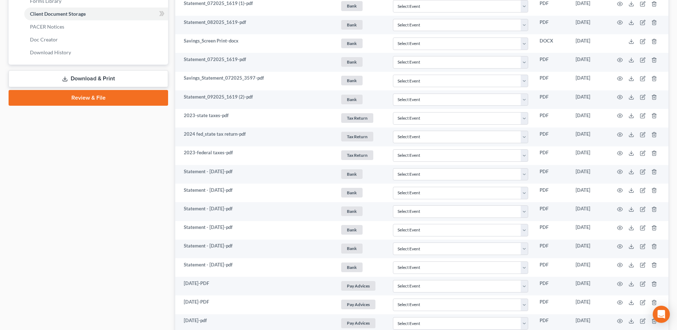
scroll to position [250, 0]
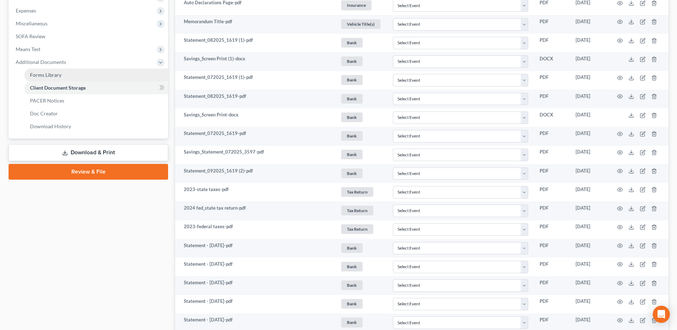
click at [84, 71] on link "Forms Library" at bounding box center [96, 75] width 144 height 13
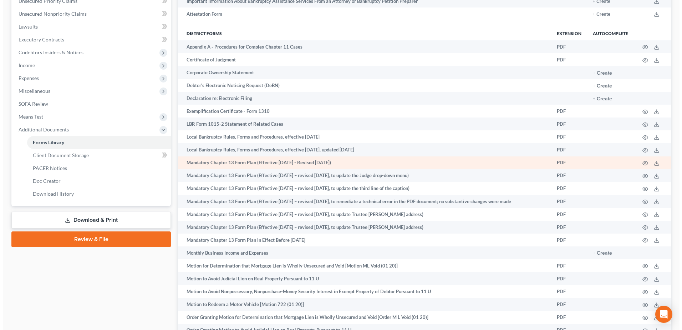
scroll to position [356, 0]
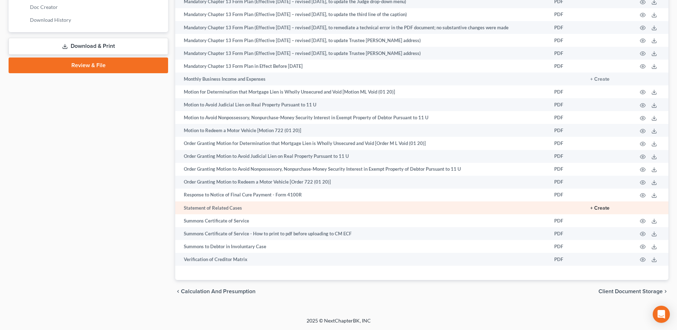
click at [602, 208] on button "+ Create" at bounding box center [599, 208] width 19 height 5
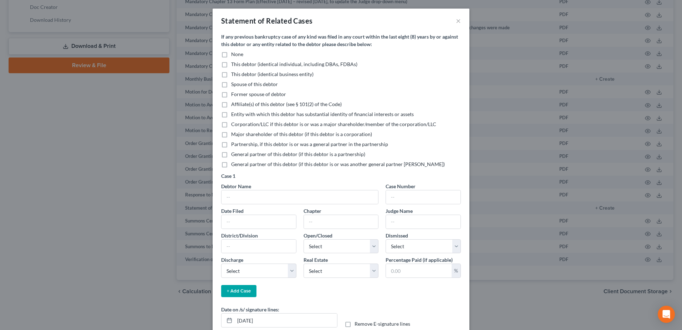
click at [231, 54] on label "None" at bounding box center [237, 54] width 12 height 7
click at [234, 54] on input "None" at bounding box center [236, 53] width 5 height 5
checkbox input "true"
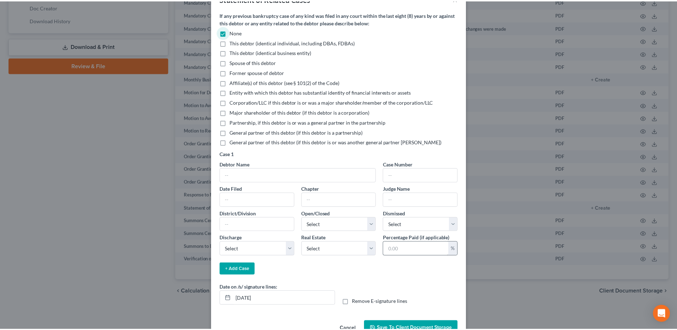
scroll to position [42, 0]
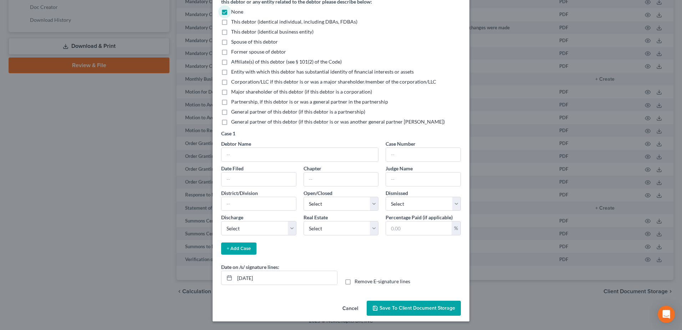
click at [426, 303] on button "Save to Client Document Storage" at bounding box center [414, 307] width 94 height 15
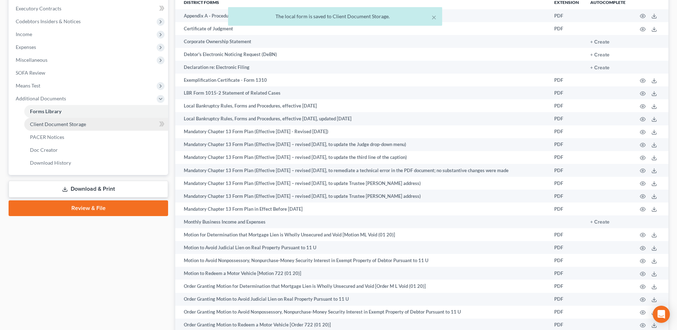
click at [89, 123] on link "Client Document Storage" at bounding box center [96, 124] width 144 height 13
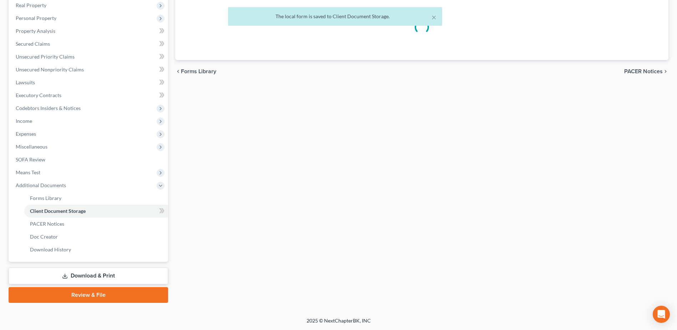
scroll to position [100, 0]
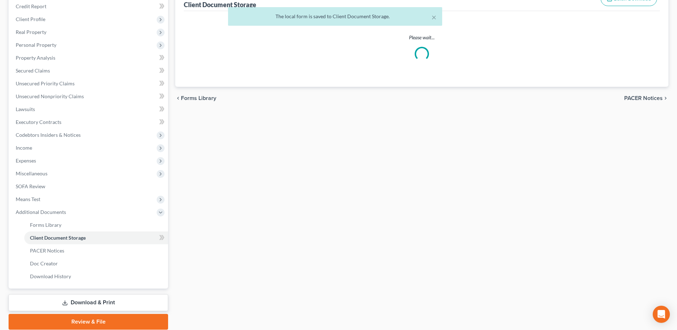
select select "7"
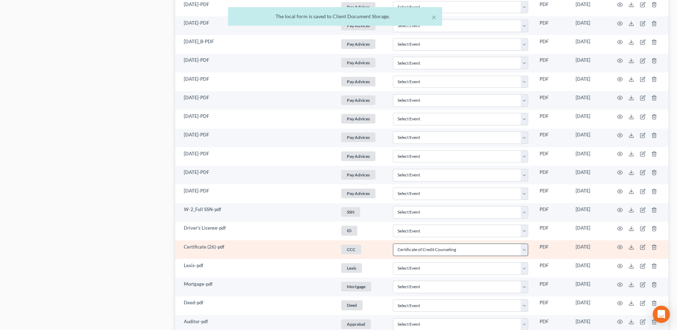
scroll to position [755, 0]
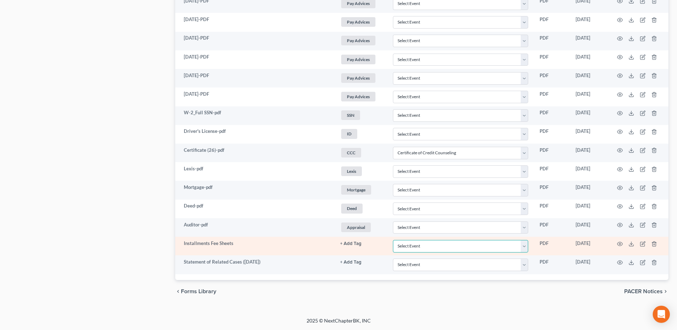
drag, startPoint x: 527, startPoint y: 247, endPoint x: 521, endPoint y: 243, distance: 6.9
click at [527, 247] on select "Select Event 20 Largest Unsecured Creditors Amended Document Amended List of Cr…" at bounding box center [460, 246] width 135 height 12
select select "37"
click at [393, 240] on select "Select Event 20 Largest Unsecured Creditors Amended Document Amended List of Cr…" at bounding box center [460, 246] width 135 height 12
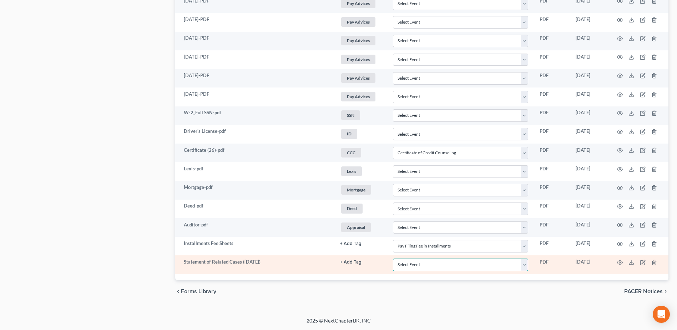
click at [523, 266] on select "Select Event 20 Largest Unsecured Creditors Amended Document Amended List of Cr…" at bounding box center [460, 264] width 135 height 12
select select "52"
click at [393, 258] on select "Select Event 20 Largest Unsecured Creditors Amended Document Amended List of Cr…" at bounding box center [460, 264] width 135 height 12
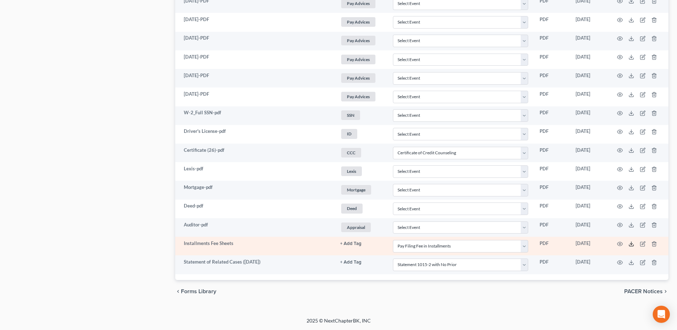
click at [631, 244] on polyline at bounding box center [631, 243] width 2 height 1
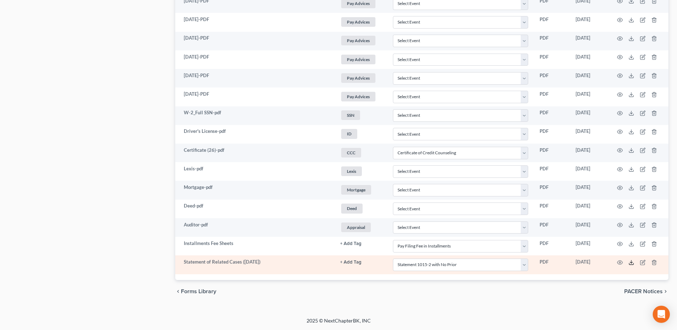
click at [629, 261] on icon at bounding box center [631, 262] width 6 height 6
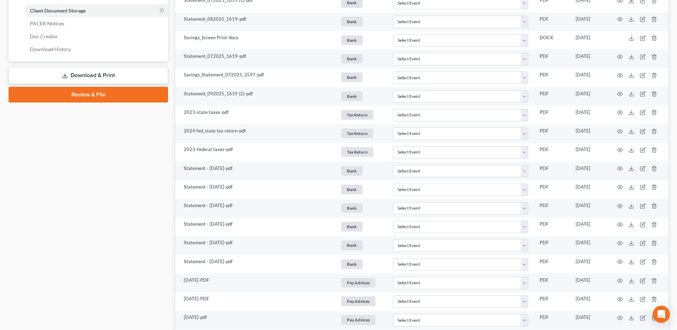
scroll to position [0, 0]
